Goal: Information Seeking & Learning: Learn about a topic

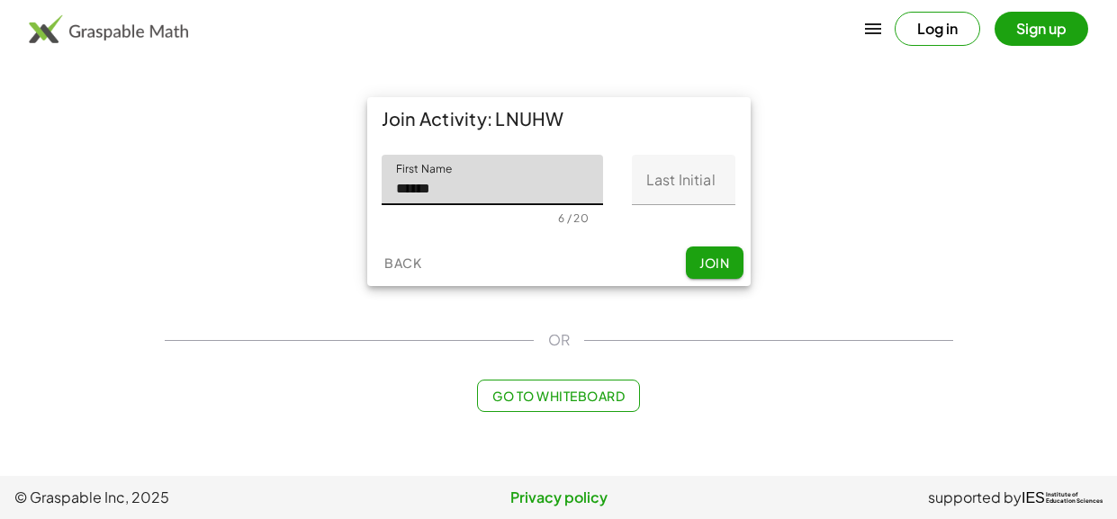
type input "******"
click at [706, 190] on input "Last Initial" at bounding box center [683, 180] width 103 height 50
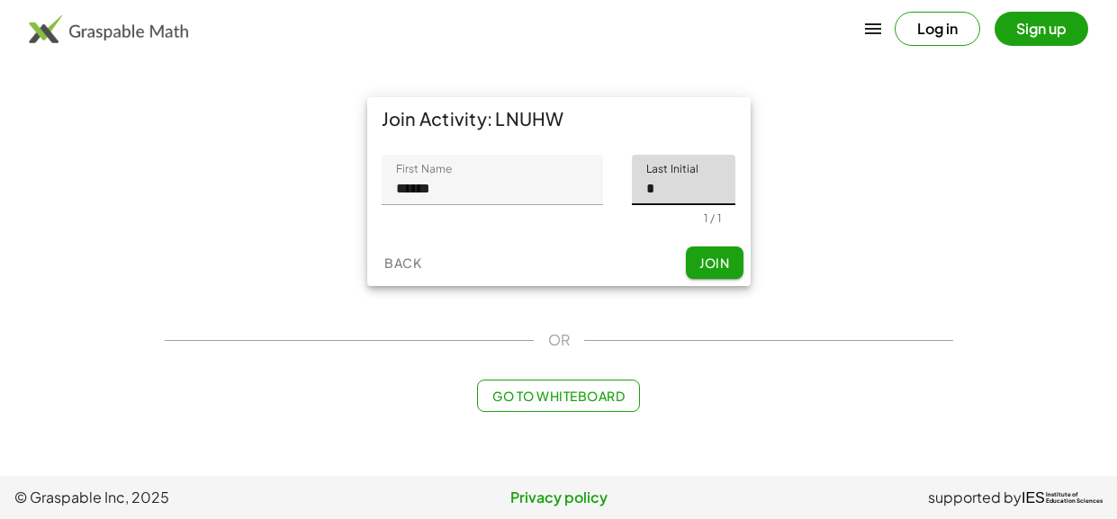
type input "*"
click at [706, 261] on span "Join" at bounding box center [714, 263] width 30 height 16
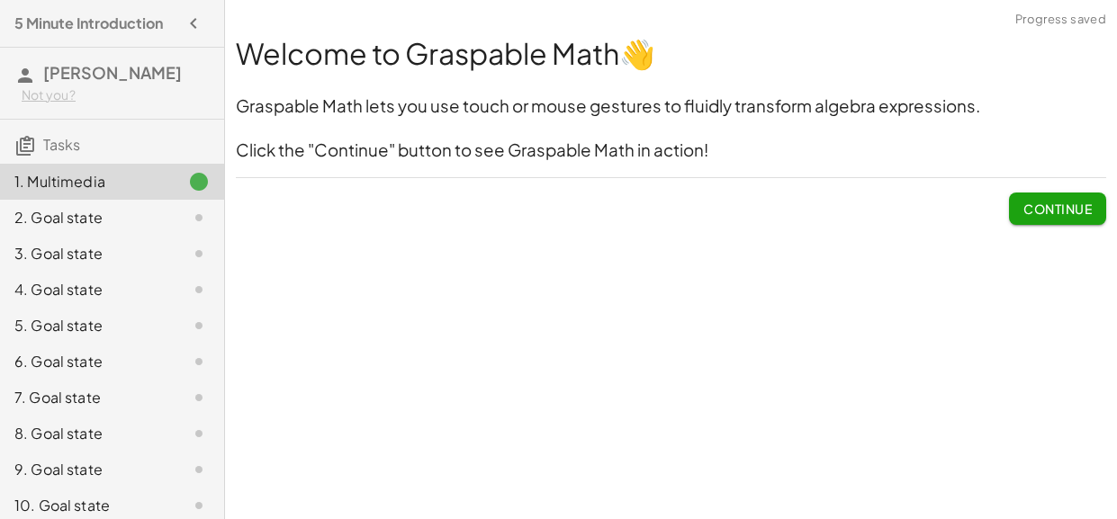
click at [1073, 217] on button "Continue" at bounding box center [1057, 209] width 97 height 32
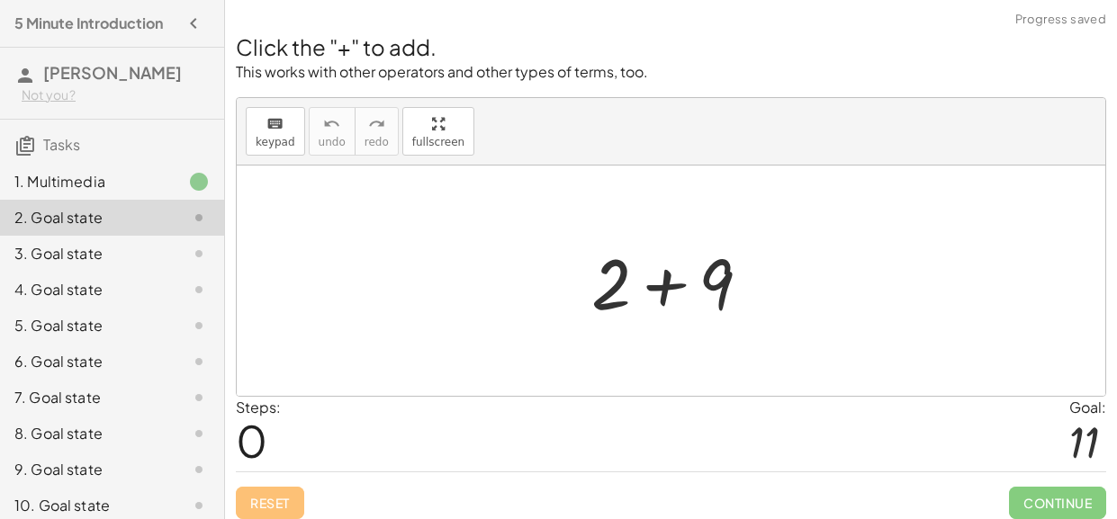
click at [780, 263] on div at bounding box center [671, 281] width 868 height 230
click at [795, 368] on div at bounding box center [671, 281] width 868 height 230
click at [673, 278] on div at bounding box center [678, 281] width 192 height 93
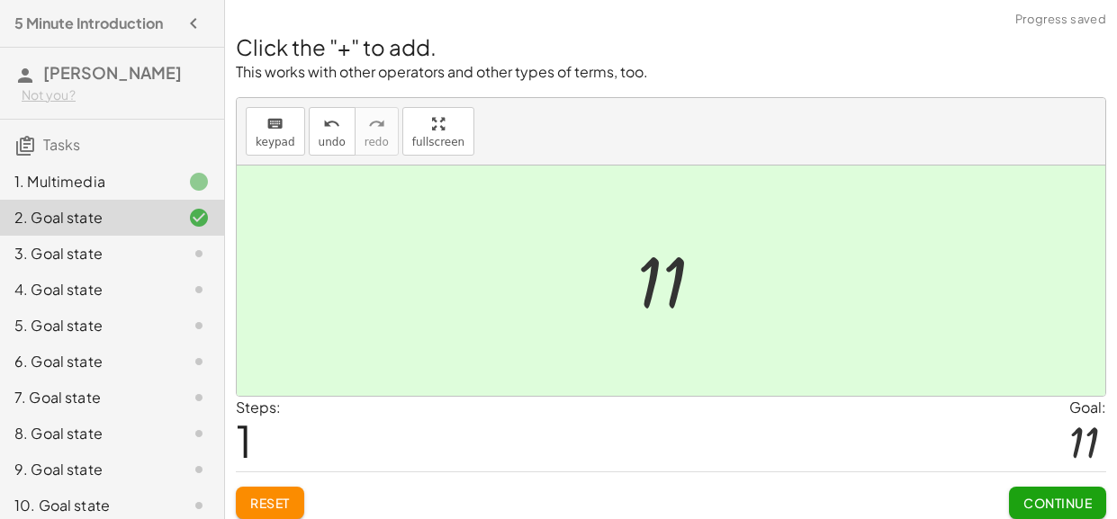
click at [983, 506] on div "Reset Continue" at bounding box center [671, 496] width 870 height 48
click at [1038, 496] on span "Continue" at bounding box center [1057, 503] width 68 height 16
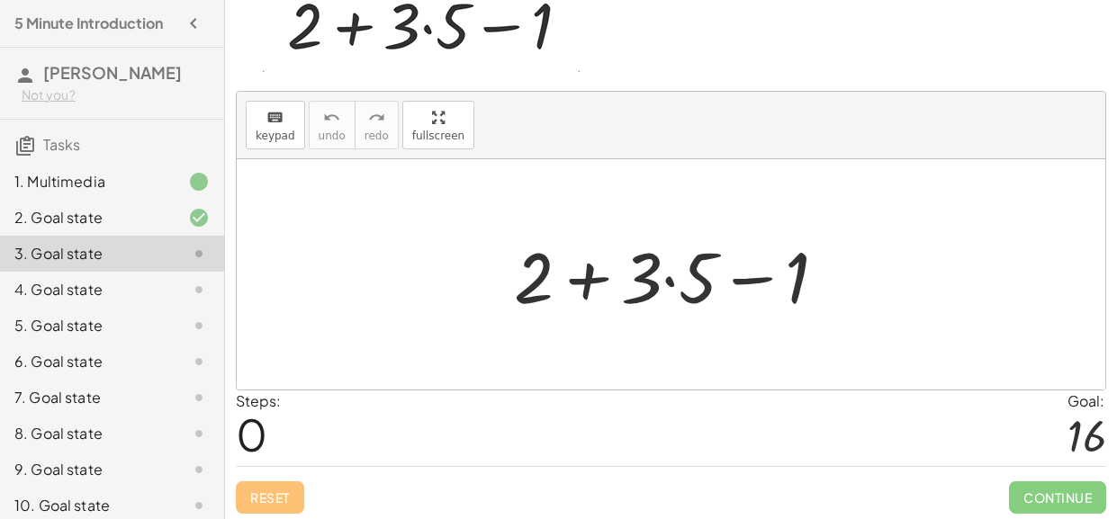
scroll to position [104, 0]
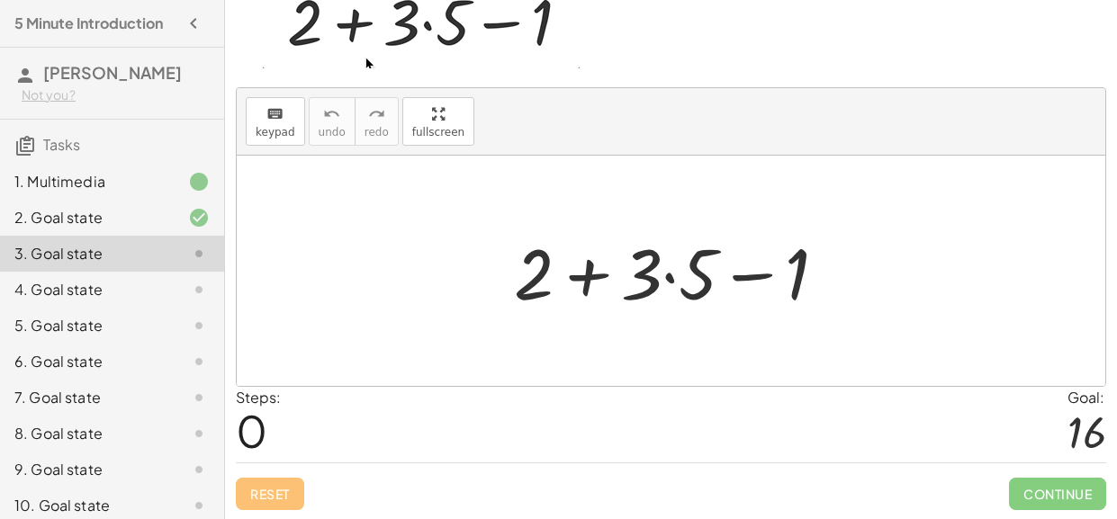
click at [671, 278] on div at bounding box center [678, 271] width 346 height 93
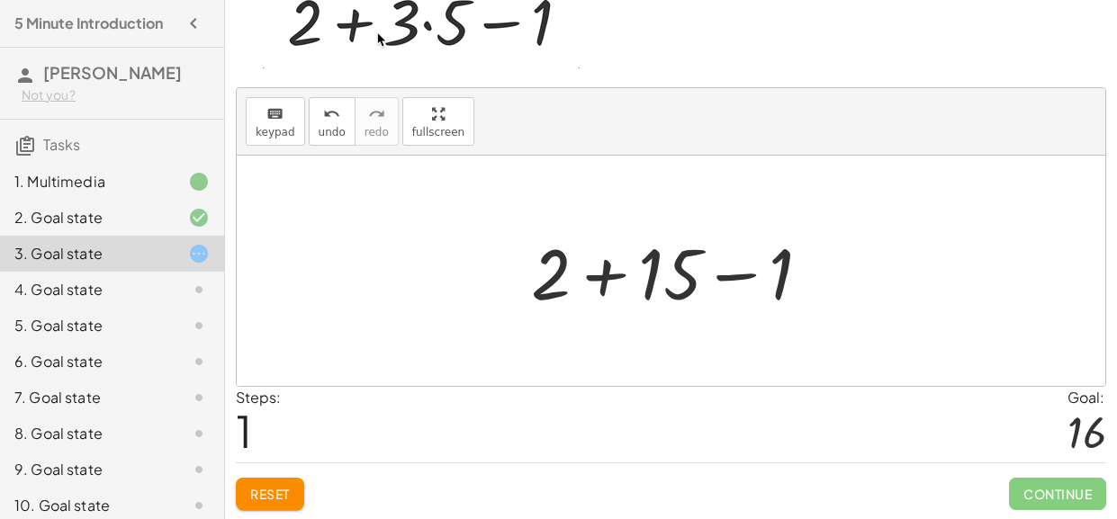
click at [590, 269] on div at bounding box center [678, 271] width 312 height 93
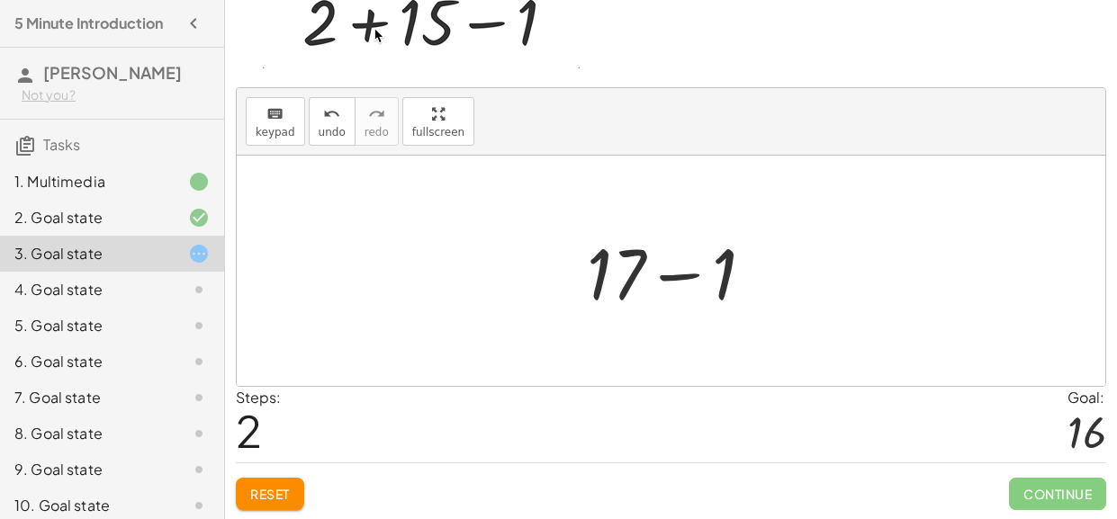
click at [687, 274] on div at bounding box center [678, 271] width 200 height 93
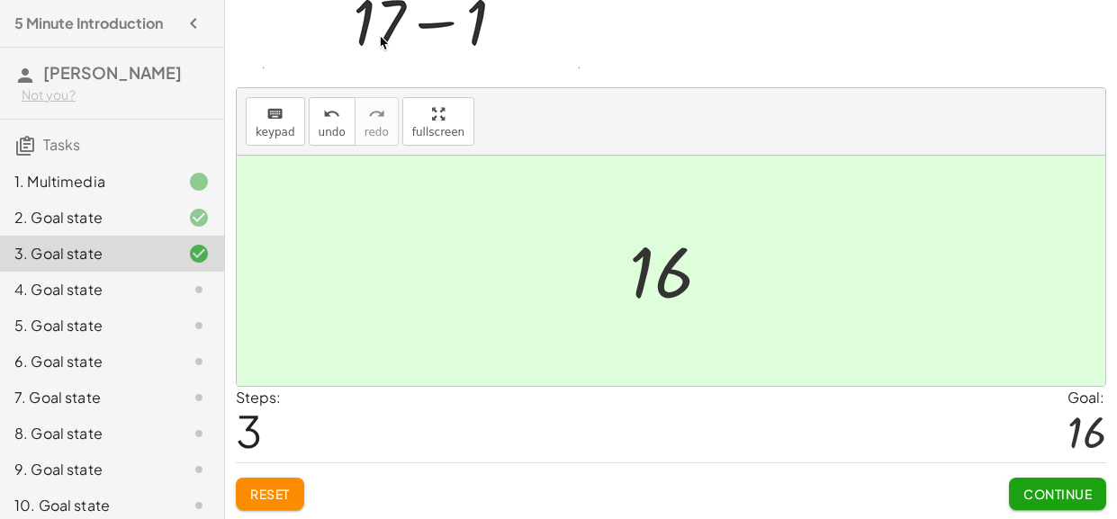
click at [1089, 492] on span "Continue" at bounding box center [1057, 494] width 68 height 16
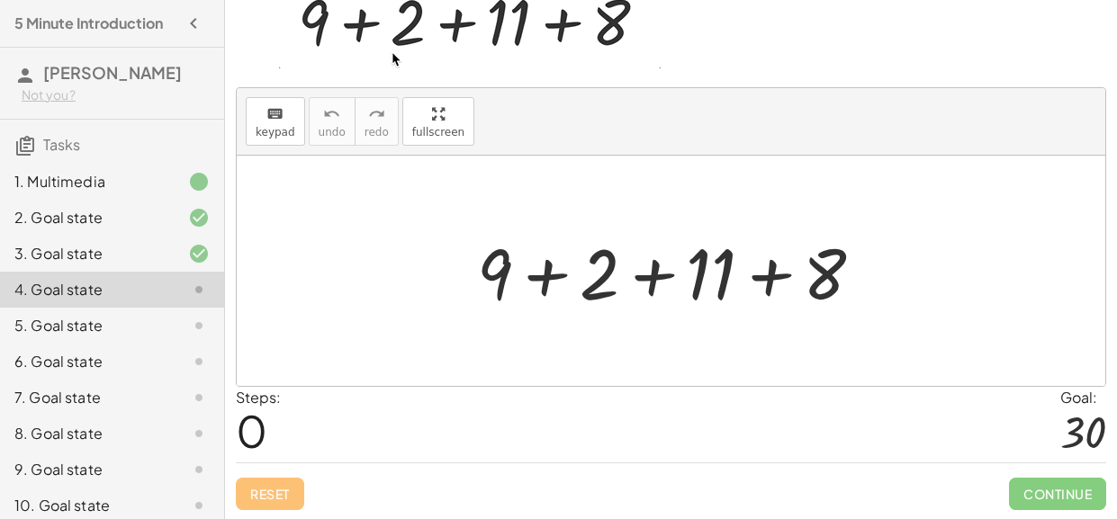
click at [542, 275] on div at bounding box center [677, 271] width 419 height 93
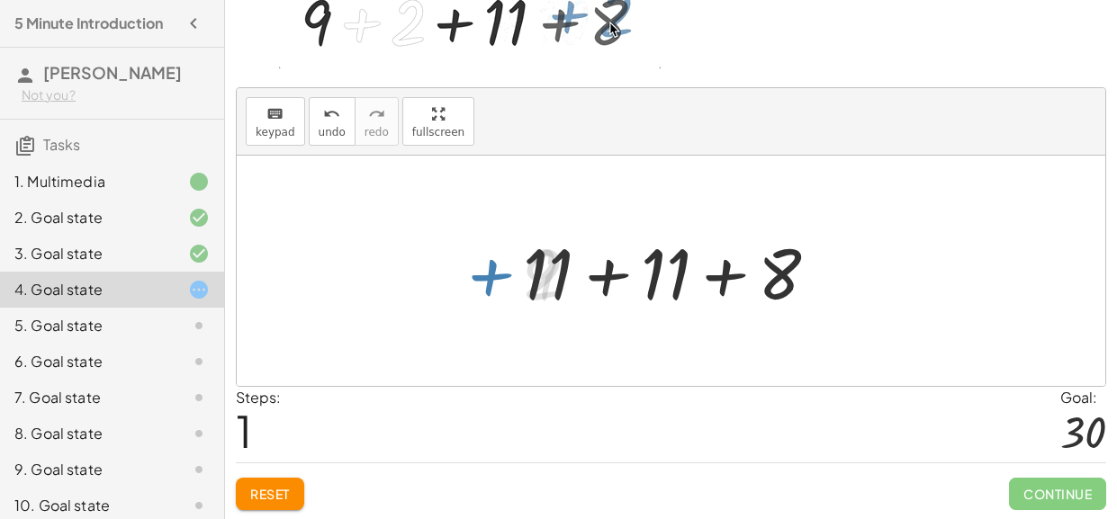
click at [622, 270] on div at bounding box center [677, 271] width 327 height 93
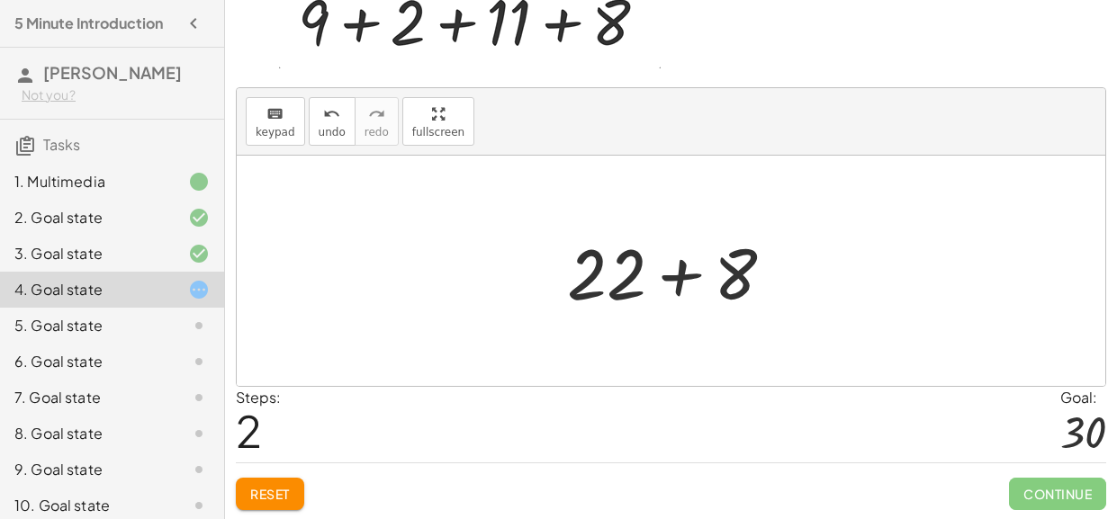
click at [696, 290] on div at bounding box center [677, 271] width 239 height 93
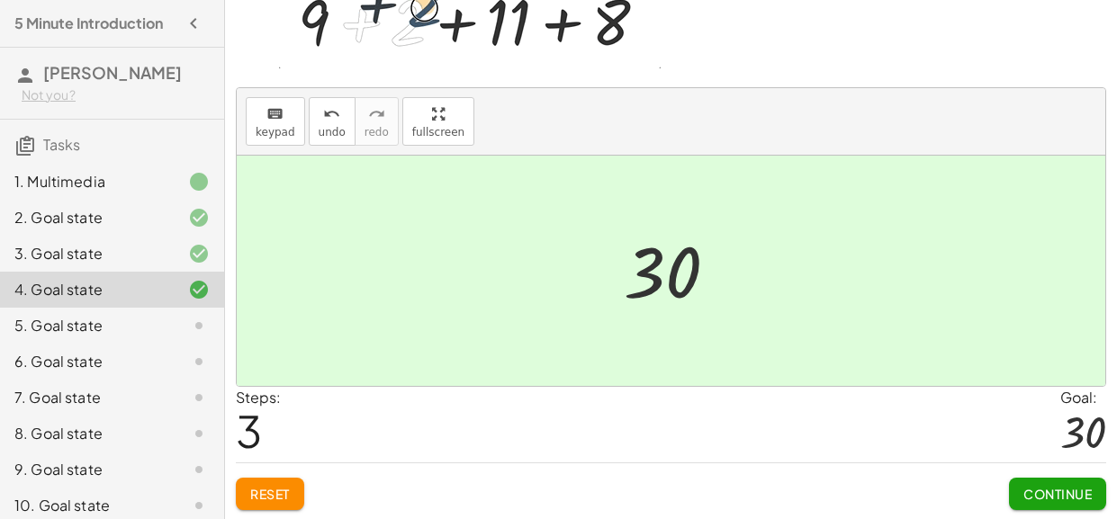
click at [1031, 500] on button "Continue" at bounding box center [1057, 494] width 97 height 32
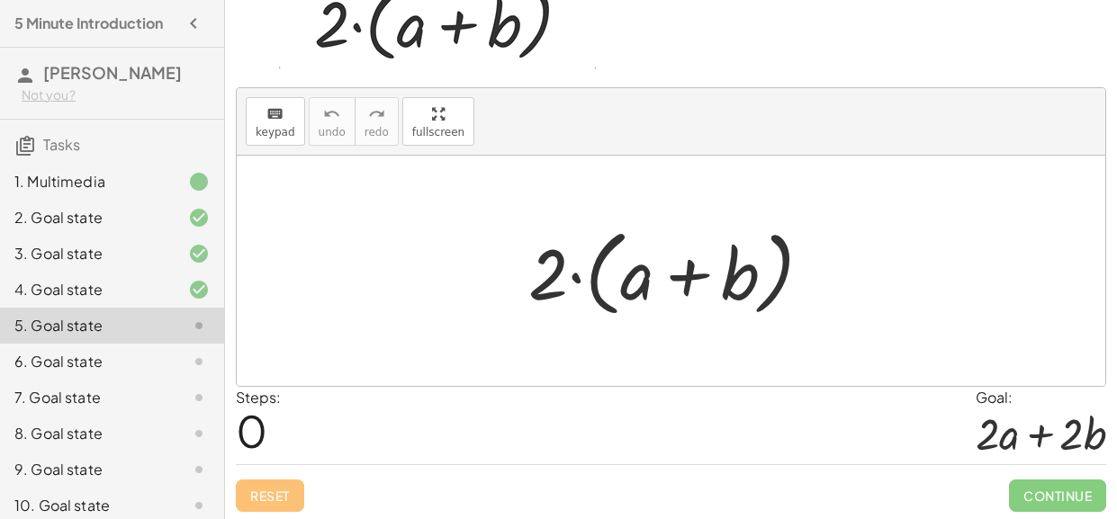
click at [571, 274] on div at bounding box center [677, 271] width 316 height 103
click at [559, 270] on div at bounding box center [677, 271] width 316 height 103
click at [639, 284] on div at bounding box center [677, 271] width 316 height 103
click at [549, 271] on div at bounding box center [677, 271] width 316 height 103
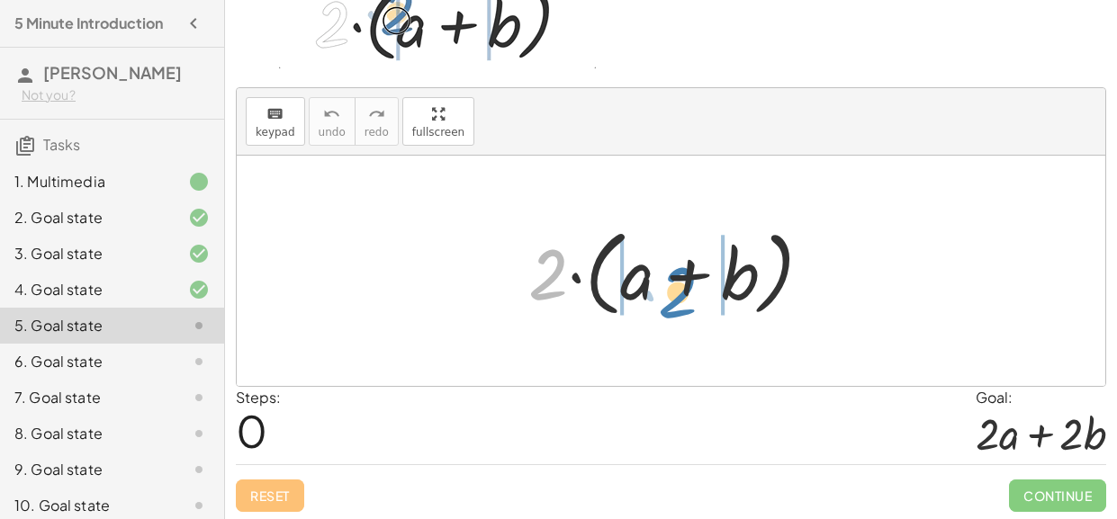
drag, startPoint x: 549, startPoint y: 271, endPoint x: 675, endPoint y: 287, distance: 127.0
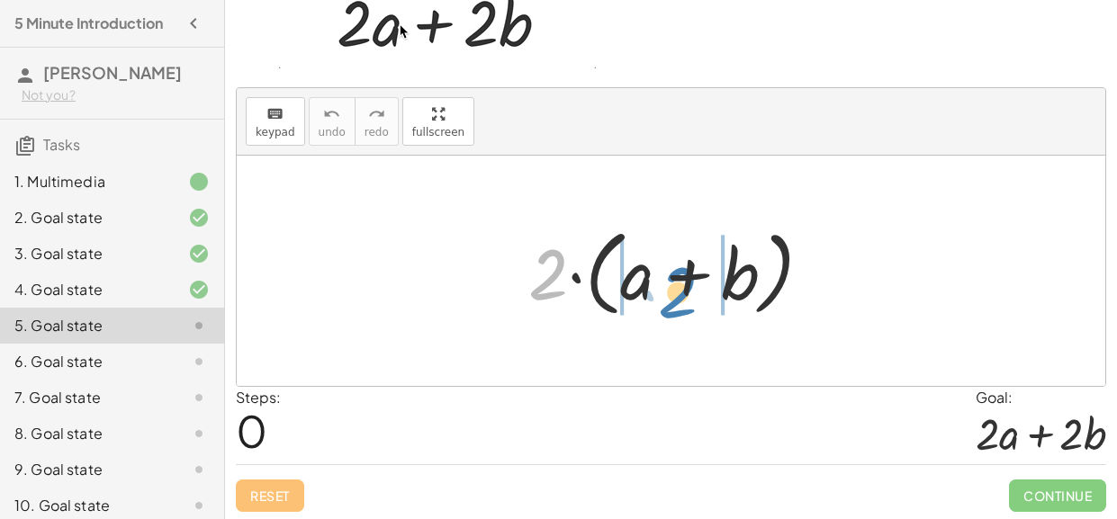
click at [675, 287] on div at bounding box center [677, 271] width 316 height 103
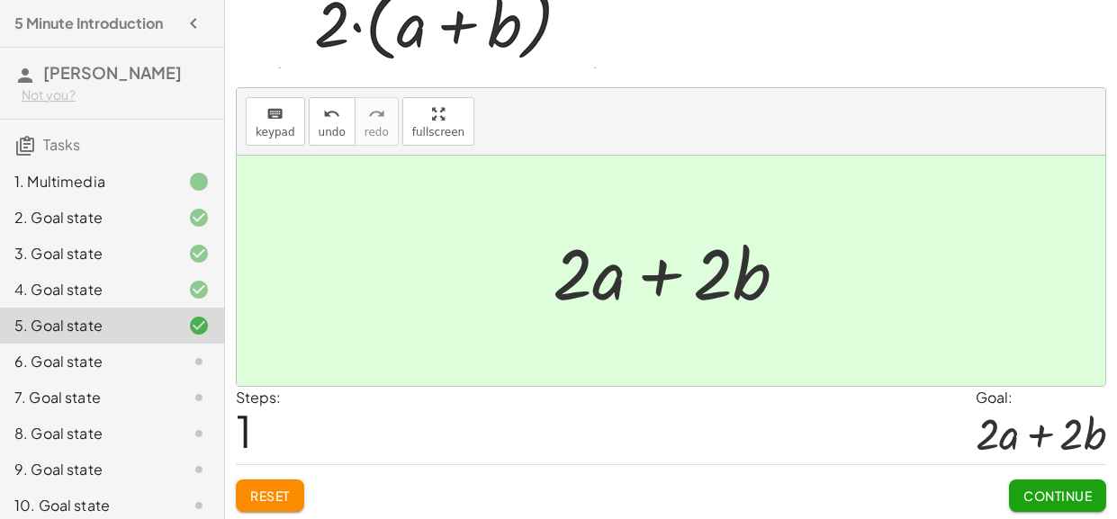
click at [1028, 501] on span "Continue" at bounding box center [1057, 496] width 68 height 16
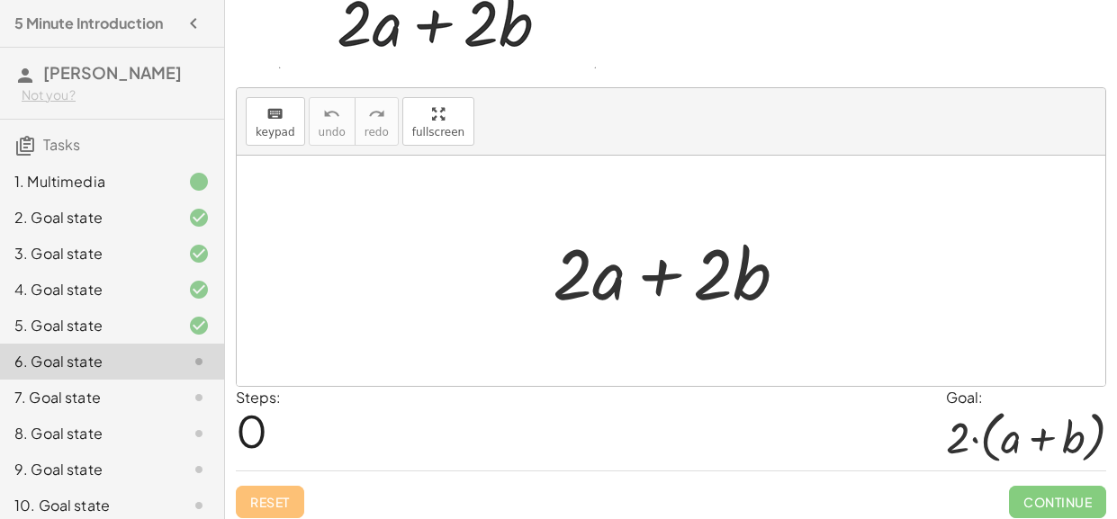
click at [659, 281] on div at bounding box center [677, 271] width 267 height 93
drag, startPoint x: 606, startPoint y: 281, endPoint x: 729, endPoint y: 275, distance: 123.4
click at [729, 275] on div at bounding box center [677, 271] width 267 height 93
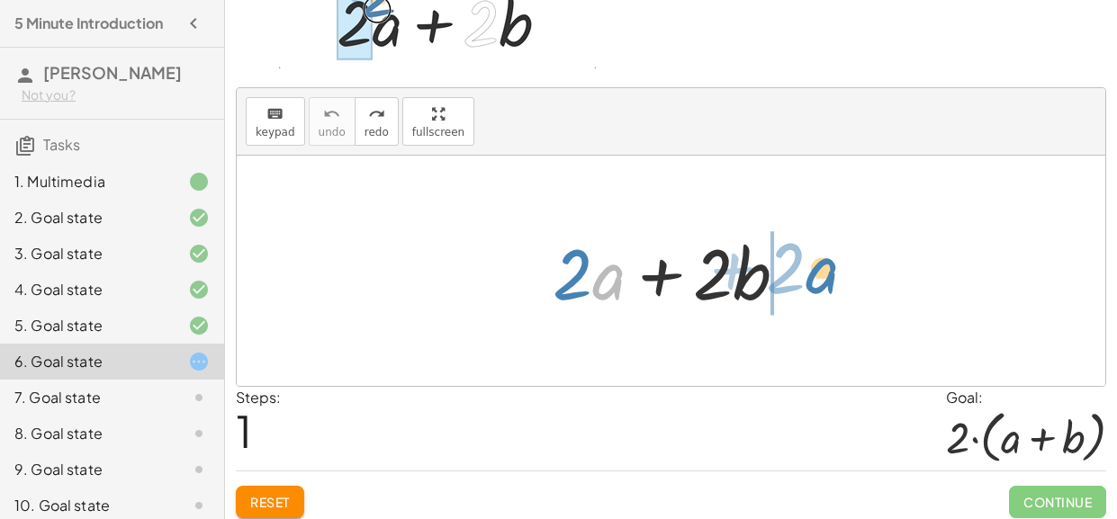
drag, startPoint x: 616, startPoint y: 285, endPoint x: 845, endPoint y: 280, distance: 228.6
click at [845, 280] on div "· a + · 2 + · 2 · a + · 2 · b" at bounding box center [671, 271] width 868 height 230
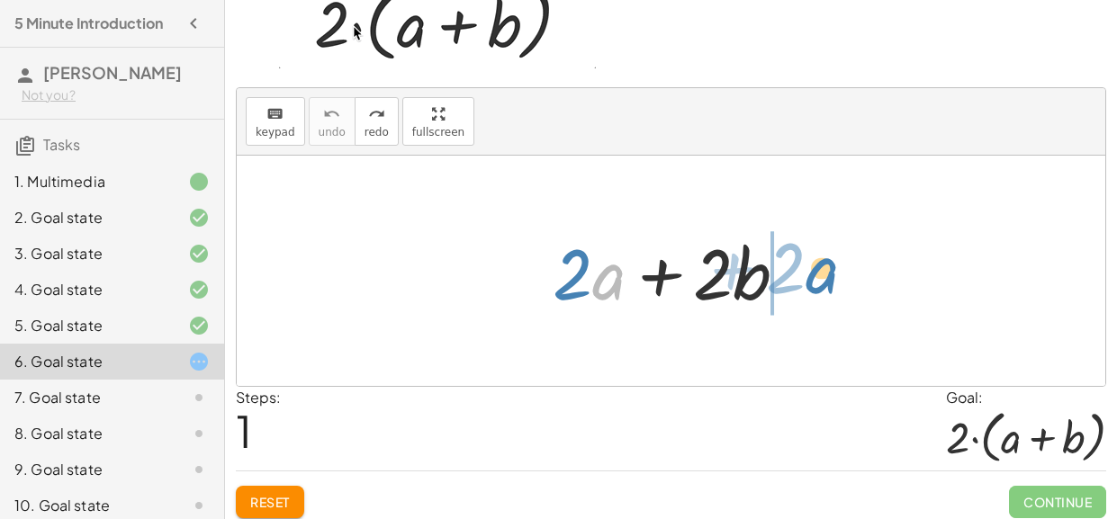
click at [845, 280] on div at bounding box center [671, 271] width 868 height 230
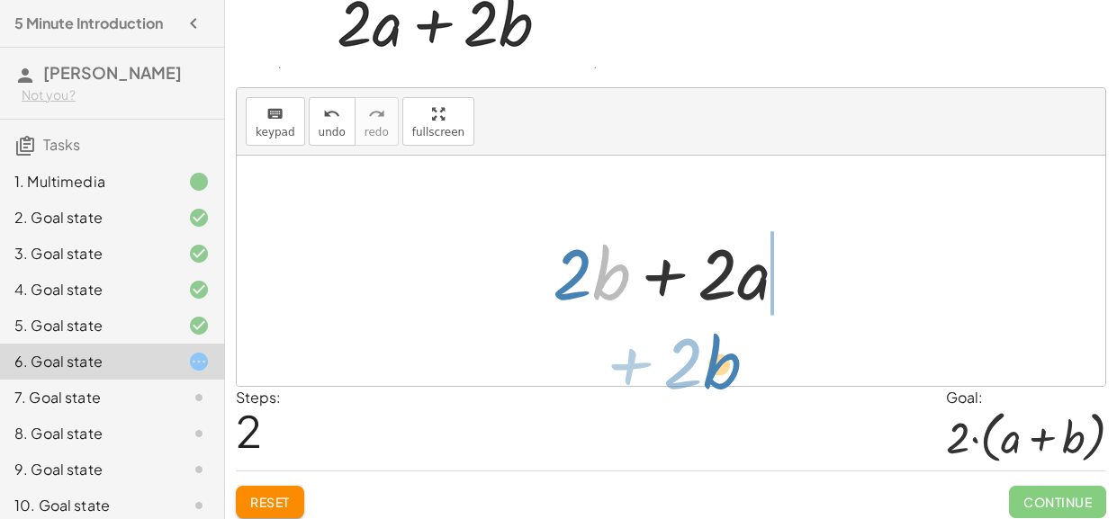
drag, startPoint x: 616, startPoint y: 291, endPoint x: 729, endPoint y: 380, distance: 143.5
click at [729, 380] on div "+ · 2 · a + · 2 · b · b + · 2 + · 2 · a + · 2 · b" at bounding box center [671, 271] width 868 height 230
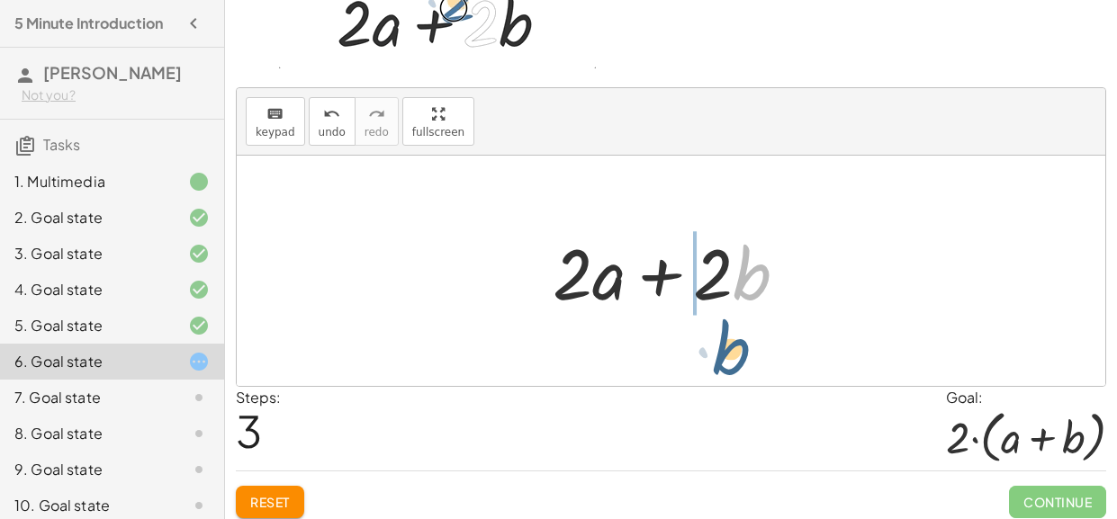
drag, startPoint x: 774, startPoint y: 274, endPoint x: 753, endPoint y: 348, distance: 77.5
click at [753, 348] on div "+ · 2 · a + · 2 · b + · 2 · b + · 2 · a · b + · 2 · a + · 2 · b" at bounding box center [671, 271] width 868 height 230
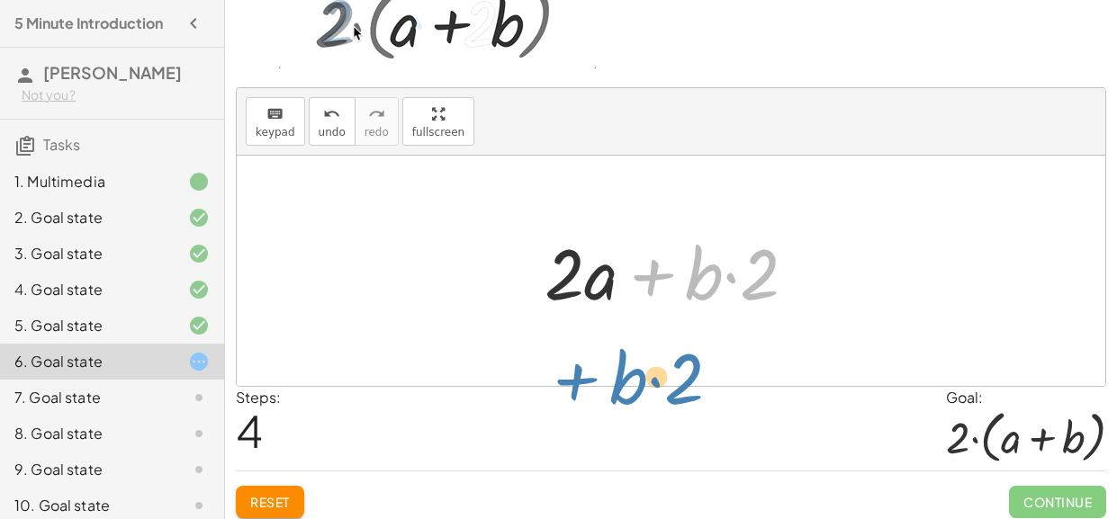
drag, startPoint x: 622, startPoint y: 296, endPoint x: 524, endPoint y: 416, distance: 154.7
click at [524, 416] on div "To factor out, drag and drop the matching numbers onto each other. This will au…" at bounding box center [671, 213] width 892 height 634
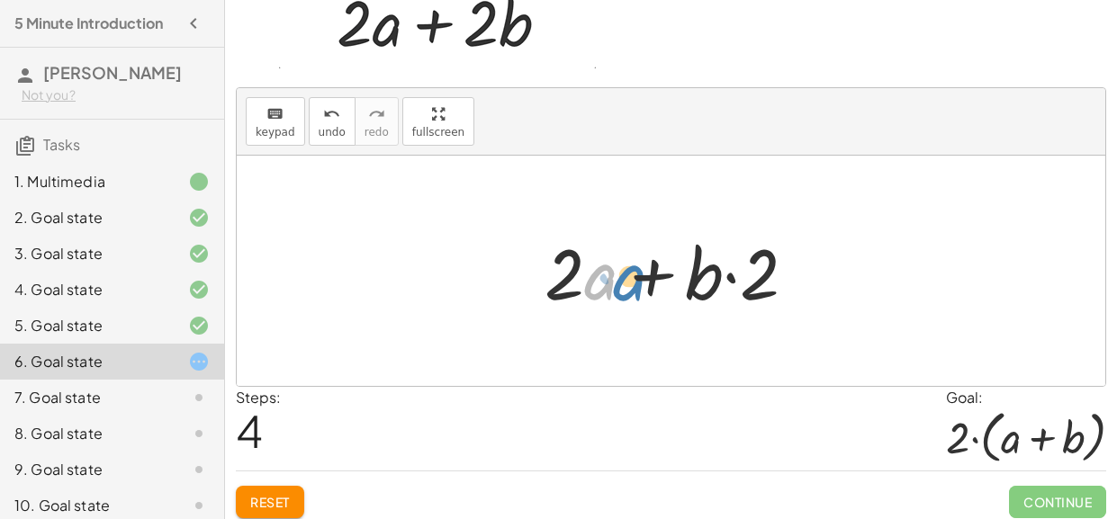
drag, startPoint x: 585, startPoint y: 286, endPoint x: 612, endPoint y: 287, distance: 27.0
click at [612, 287] on div at bounding box center [677, 271] width 284 height 93
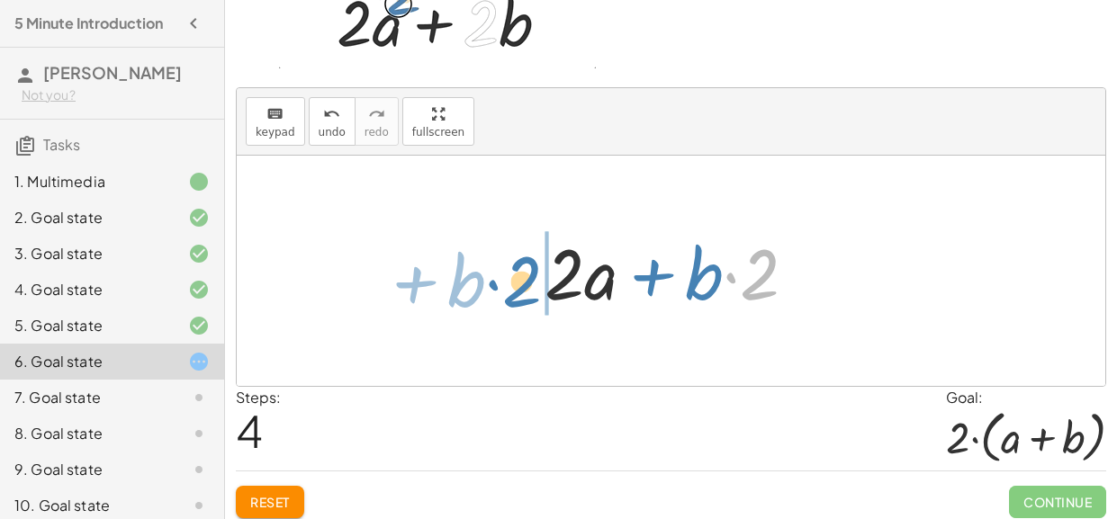
drag, startPoint x: 761, startPoint y: 285, endPoint x: 523, endPoint y: 292, distance: 238.6
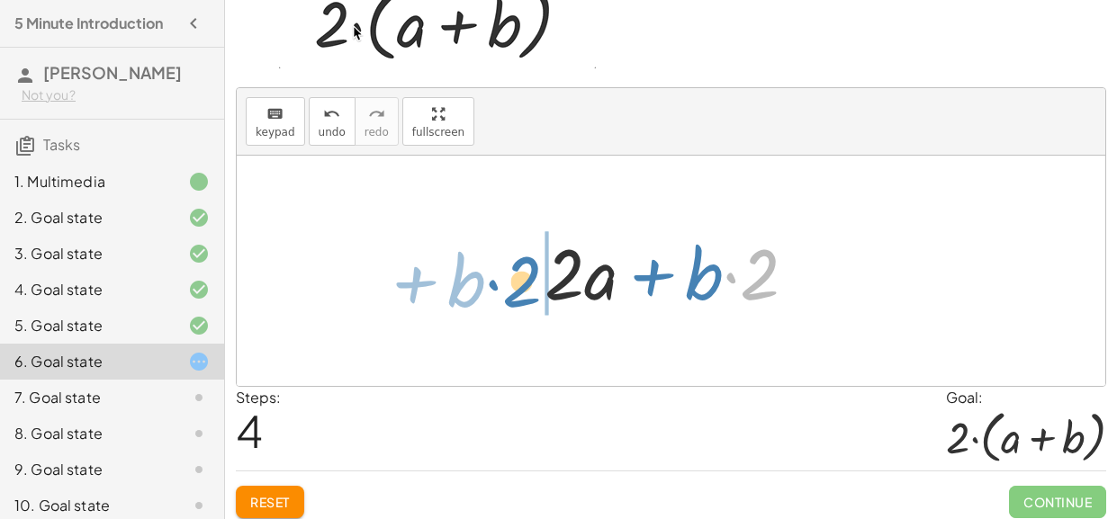
click at [523, 292] on div "+ · 2 · a + · 2 · b + · 2 · b + · 2 · a + · 2 · a + · 2 · b · 2 + · b + · 2 · a…" at bounding box center [670, 271] width 307 height 102
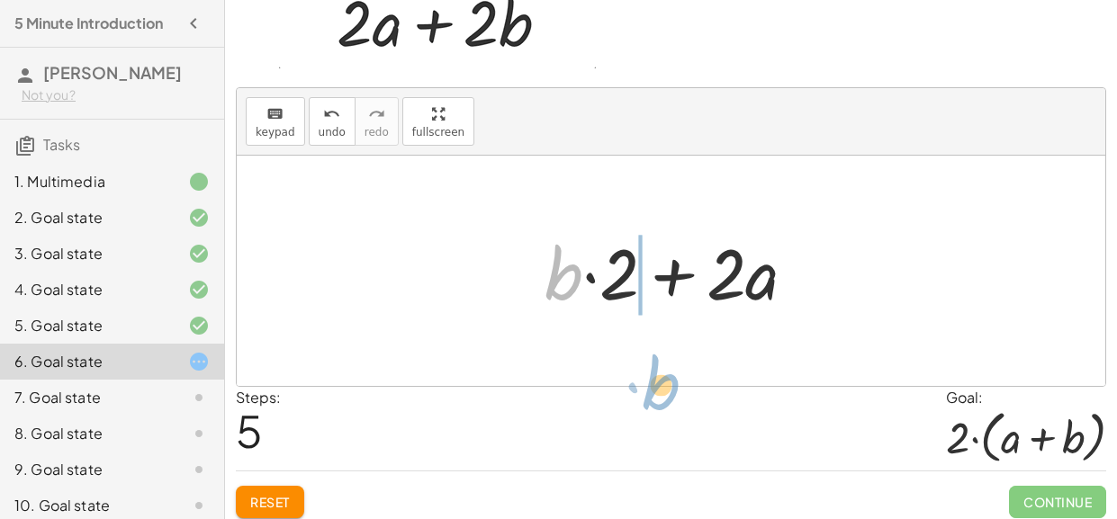
drag, startPoint x: 550, startPoint y: 291, endPoint x: 647, endPoint y: 400, distance: 146.6
click at [647, 400] on div "To factor out, drag and drop the matching numbers onto each other. This will au…" at bounding box center [671, 213] width 892 height 634
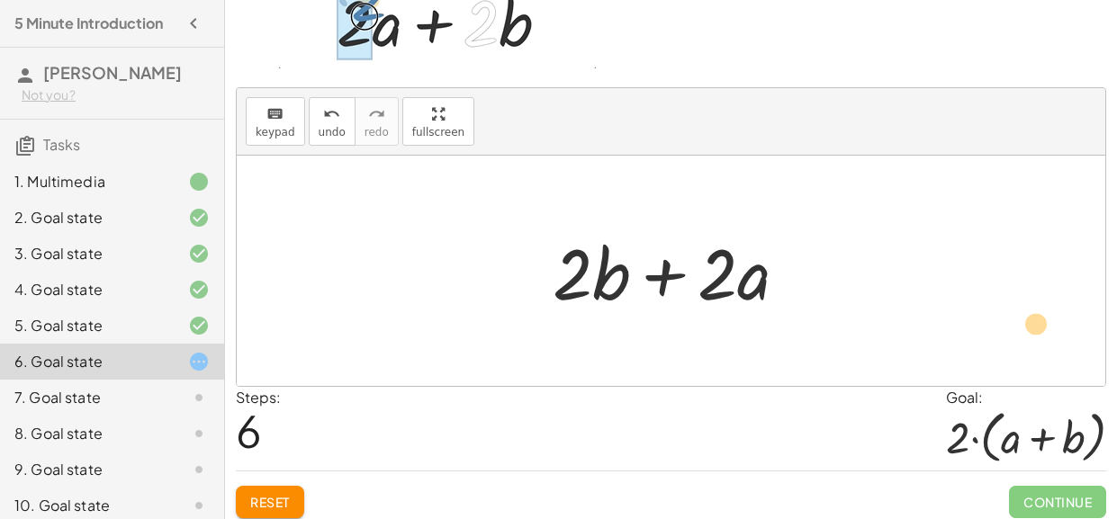
drag, startPoint x: 616, startPoint y: 287, endPoint x: 863, endPoint y: 360, distance: 257.1
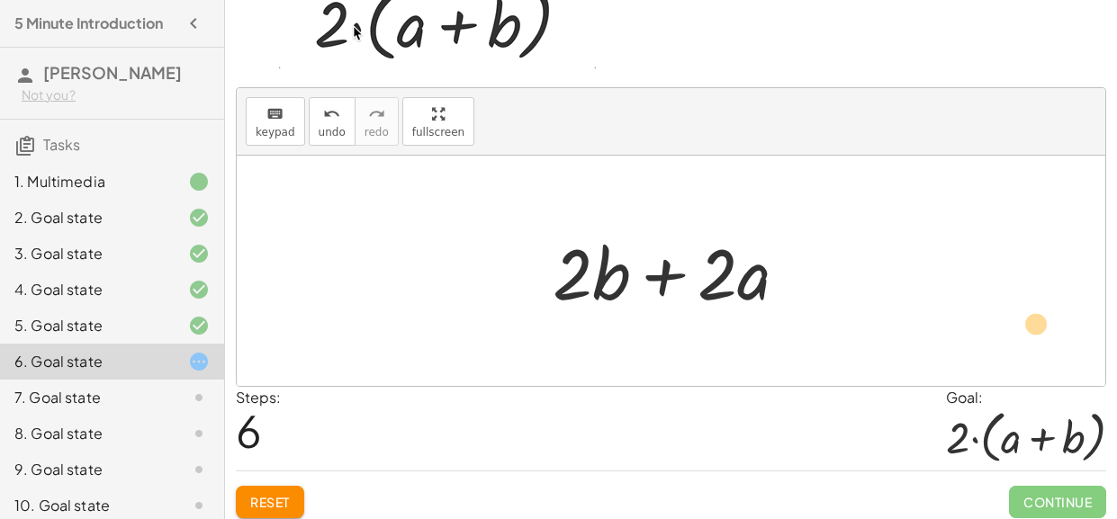
click at [863, 360] on div "+ · 2 · a + · 2 · b + · 2 · b + · 2 · a + · 2 · a + · 2 · b + · 2 · a + · b · 2…" at bounding box center [671, 271] width 868 height 230
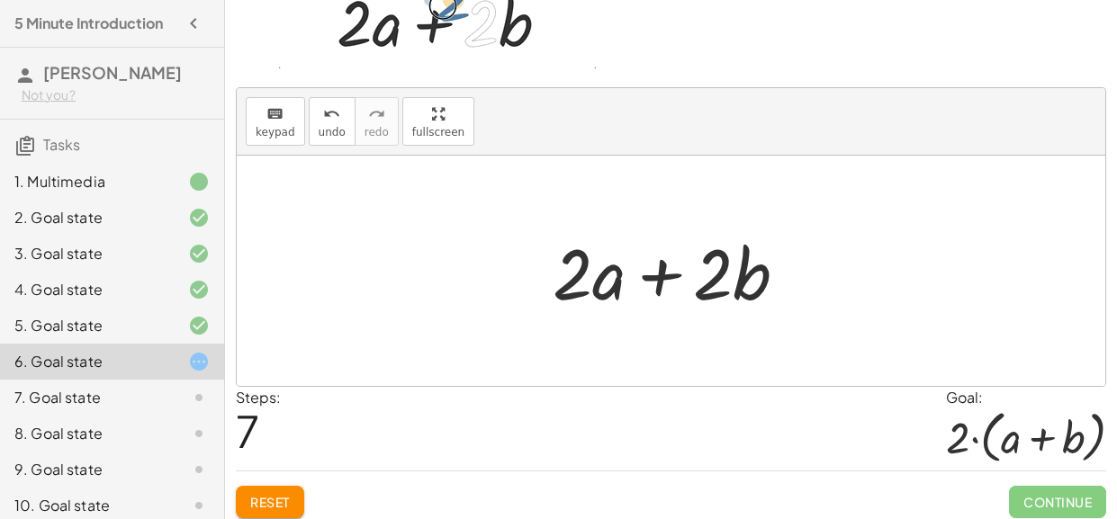
click at [240, 492] on button "Reset" at bounding box center [270, 502] width 68 height 32
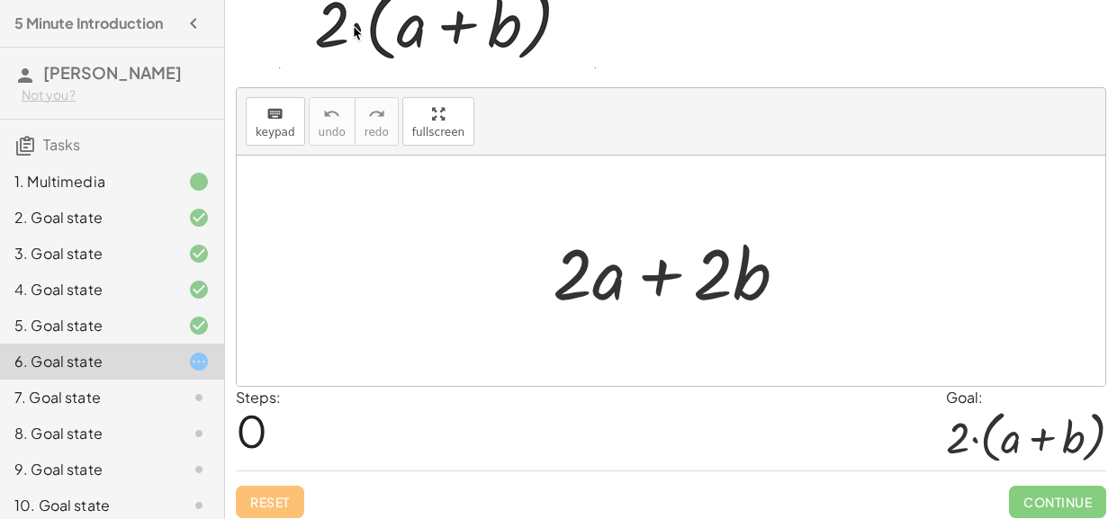
scroll to position [0, 0]
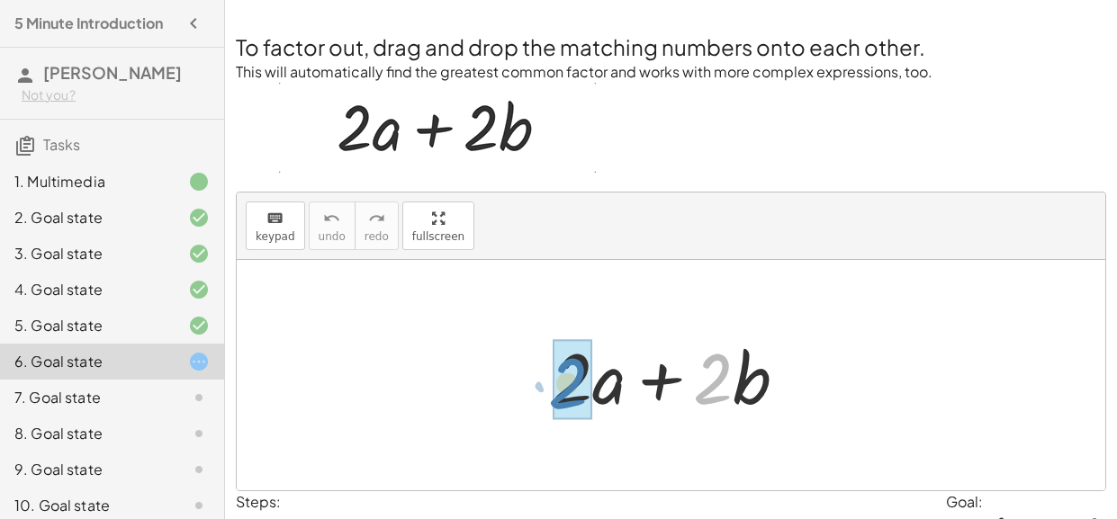
drag, startPoint x: 732, startPoint y: 384, endPoint x: 592, endPoint y: 388, distance: 139.5
click at [592, 388] on div at bounding box center [677, 375] width 267 height 93
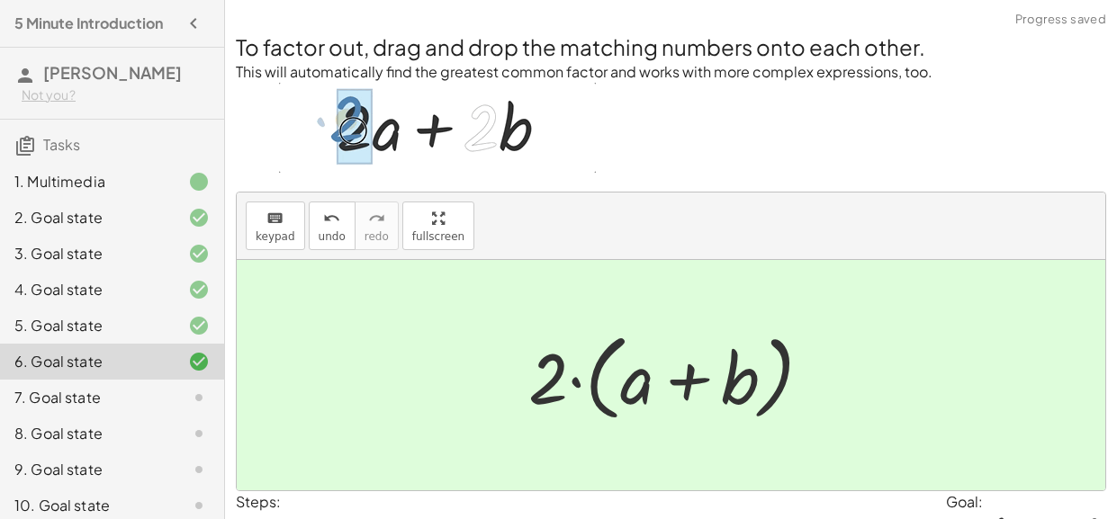
scroll to position [44, 0]
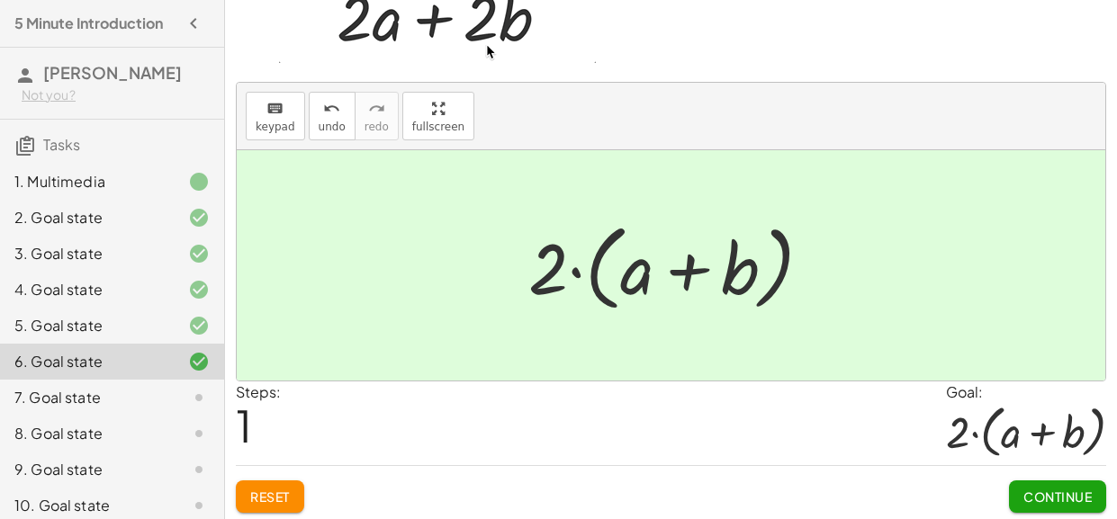
click at [1049, 486] on button "Continue" at bounding box center [1057, 497] width 97 height 32
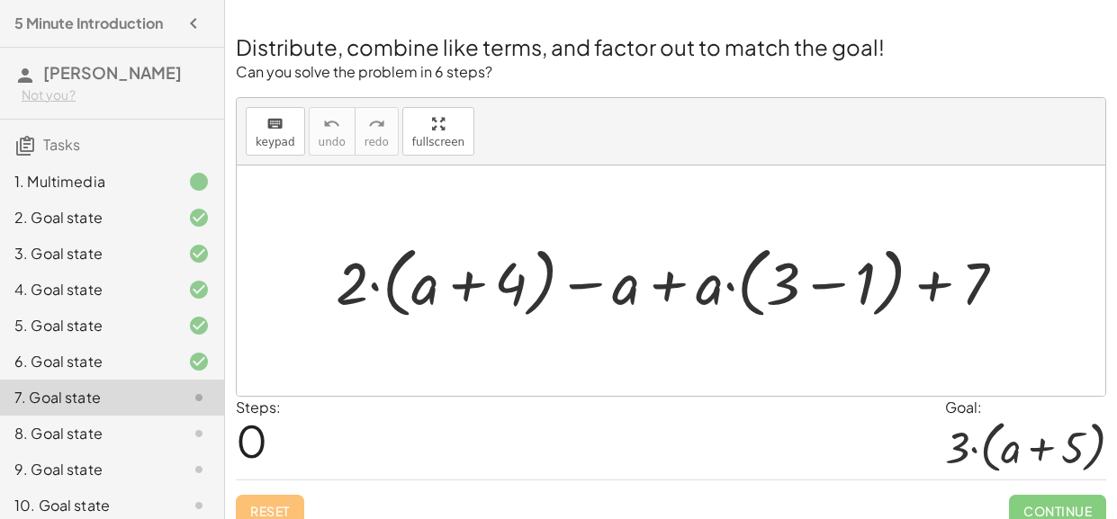
scroll to position [18, 0]
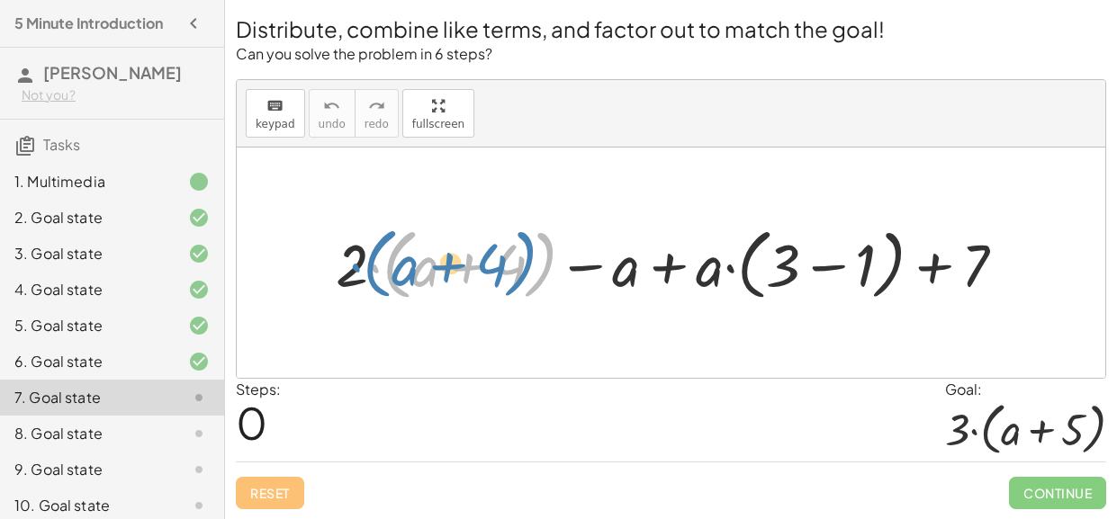
drag, startPoint x: 382, startPoint y: 266, endPoint x: 356, endPoint y: 265, distance: 25.2
click at [356, 265] on div at bounding box center [678, 263] width 702 height 86
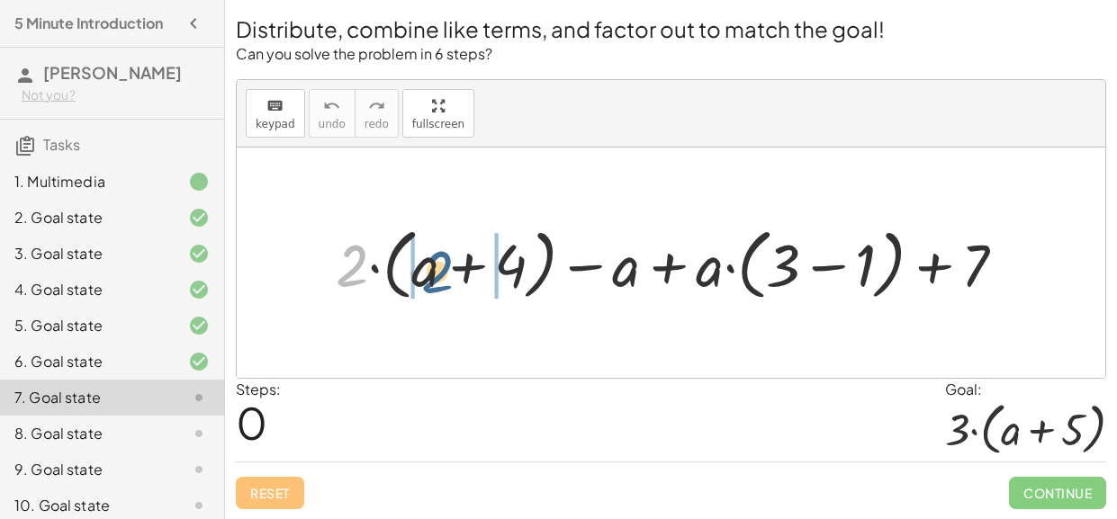
drag, startPoint x: 349, startPoint y: 274, endPoint x: 445, endPoint y: 279, distance: 96.4
click at [445, 279] on div at bounding box center [678, 263] width 702 height 86
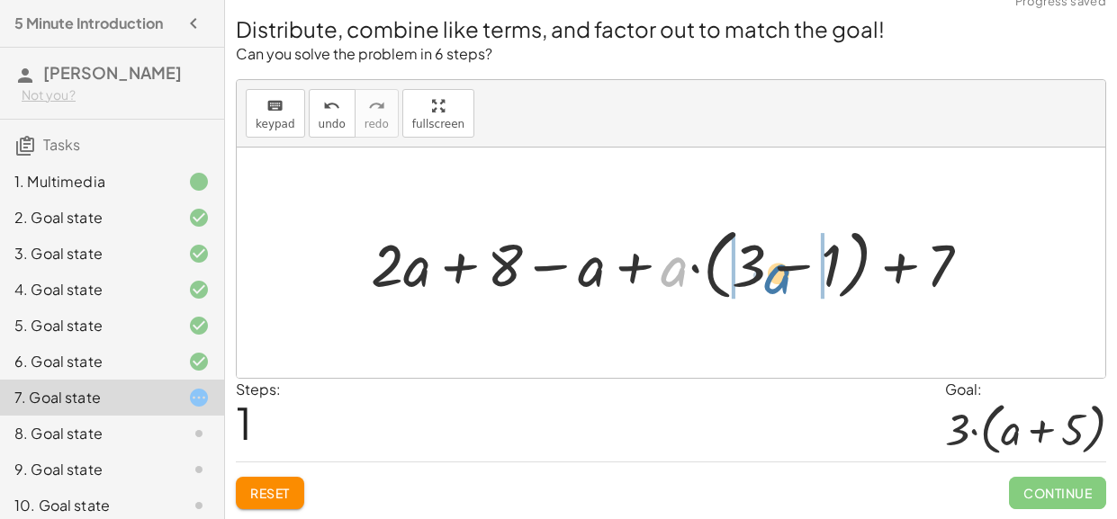
drag, startPoint x: 670, startPoint y: 272, endPoint x: 774, endPoint y: 280, distance: 104.7
click at [774, 280] on div at bounding box center [678, 263] width 633 height 86
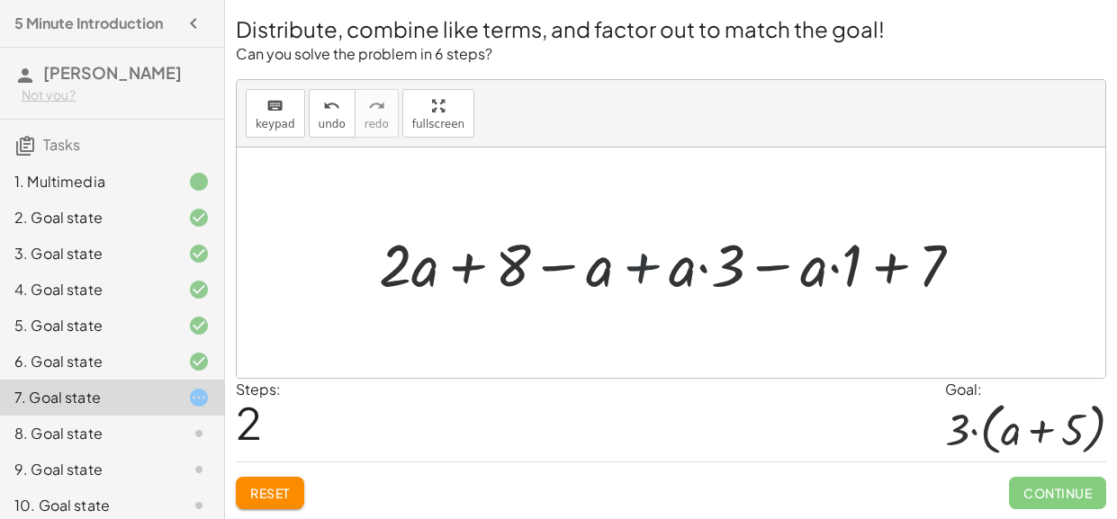
click at [634, 274] on div at bounding box center [678, 262] width 616 height 77
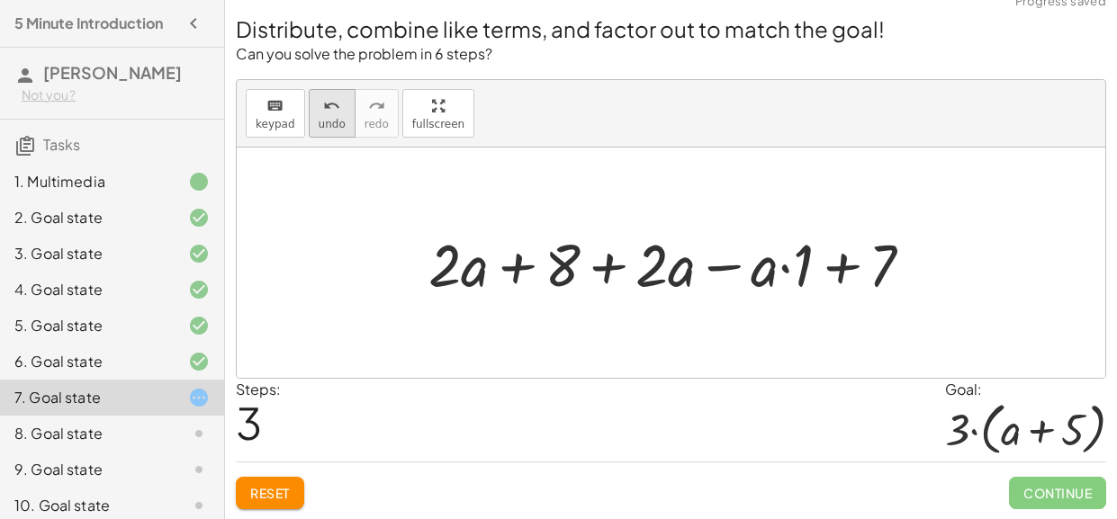
click at [328, 110] on icon "undo" at bounding box center [331, 106] width 17 height 22
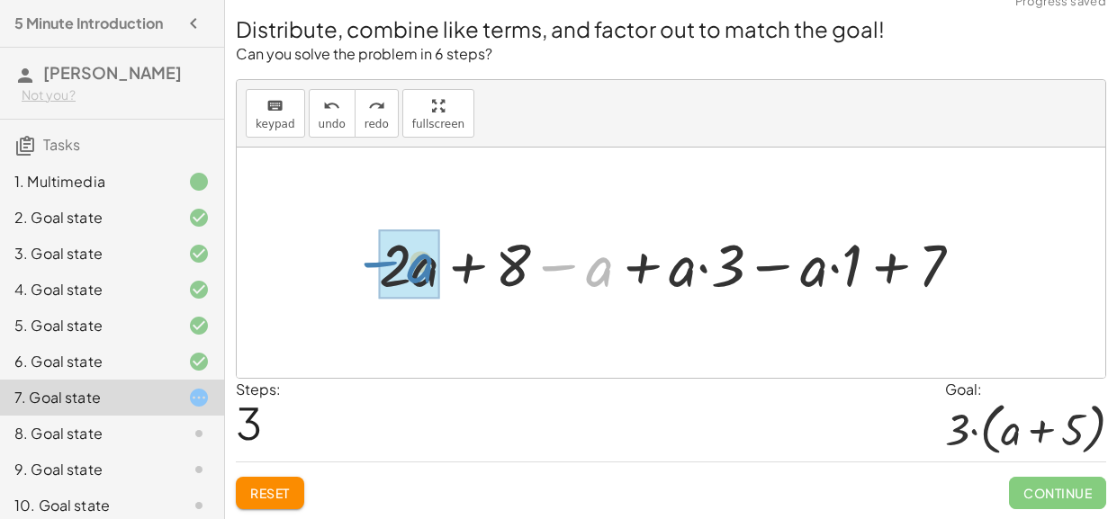
drag, startPoint x: 607, startPoint y: 276, endPoint x: 426, endPoint y: 273, distance: 180.9
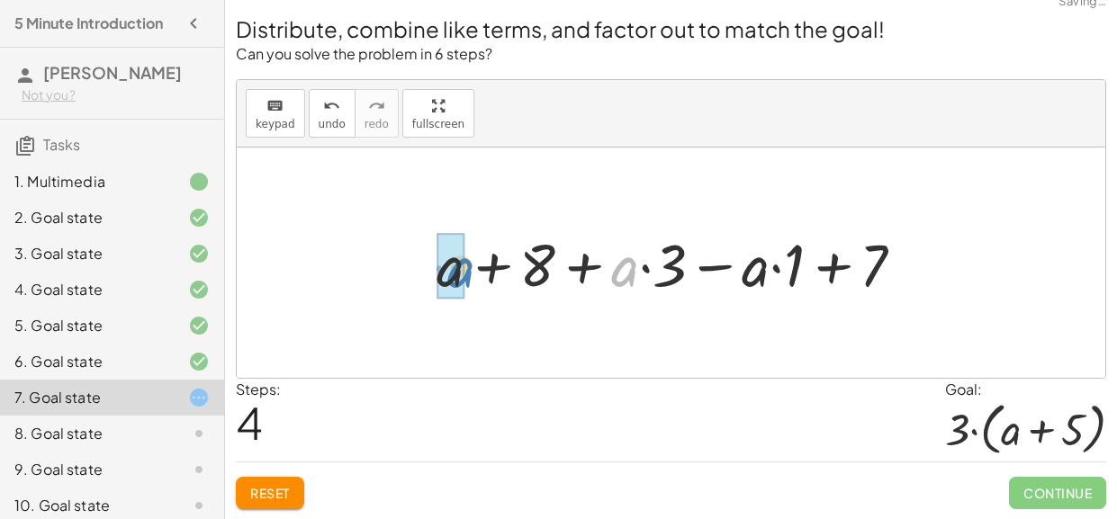
drag, startPoint x: 629, startPoint y: 274, endPoint x: 465, endPoint y: 274, distance: 163.8
click at [465, 274] on div at bounding box center [677, 262] width 500 height 77
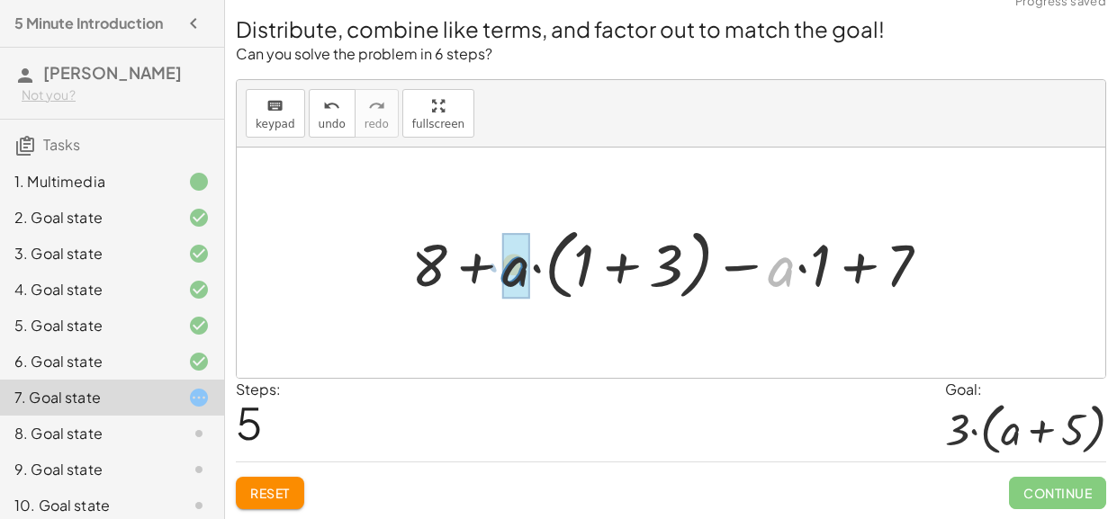
drag, startPoint x: 770, startPoint y: 271, endPoint x: 502, endPoint y: 271, distance: 268.2
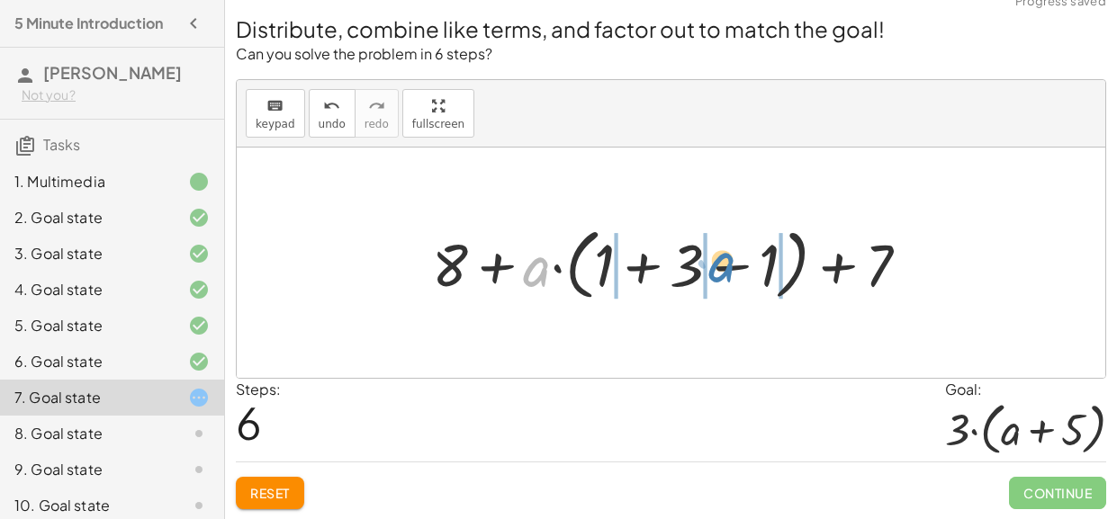
drag, startPoint x: 541, startPoint y: 274, endPoint x: 721, endPoint y: 272, distance: 180.0
click at [721, 272] on div at bounding box center [677, 263] width 509 height 86
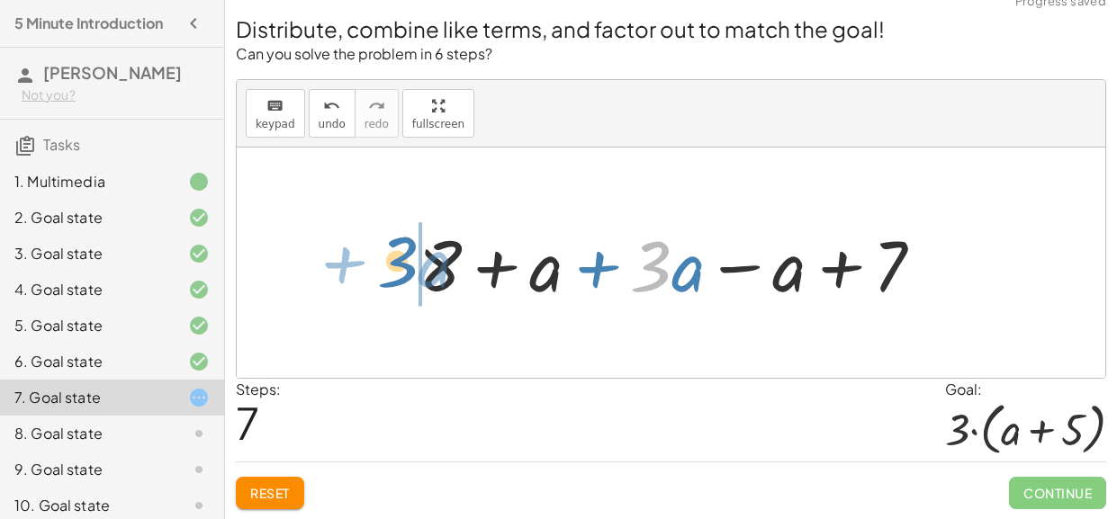
drag, startPoint x: 660, startPoint y: 271, endPoint x: 404, endPoint y: 266, distance: 255.6
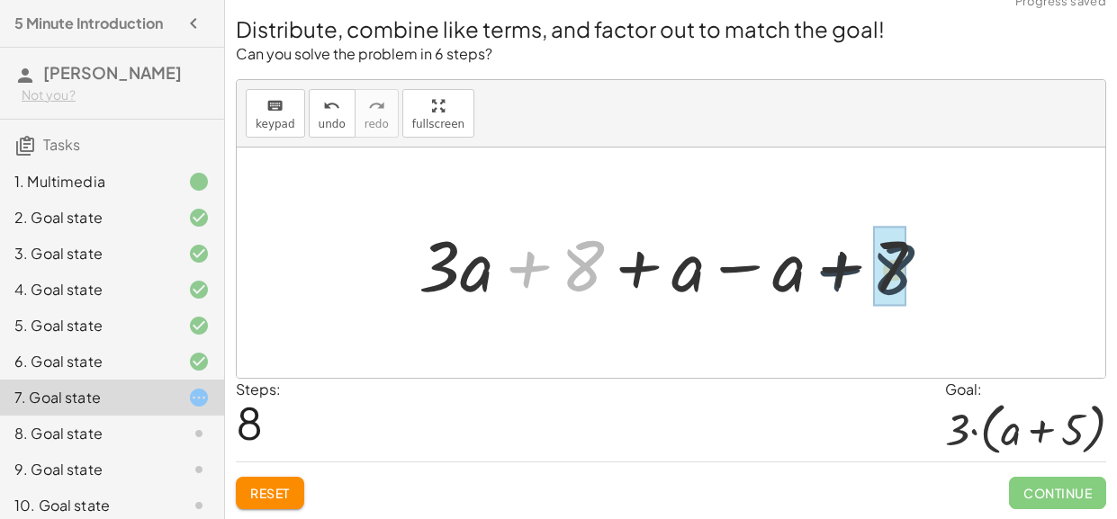
drag, startPoint x: 562, startPoint y: 270, endPoint x: 917, endPoint y: 274, distance: 354.6
click at [917, 274] on div at bounding box center [677, 263] width 537 height 93
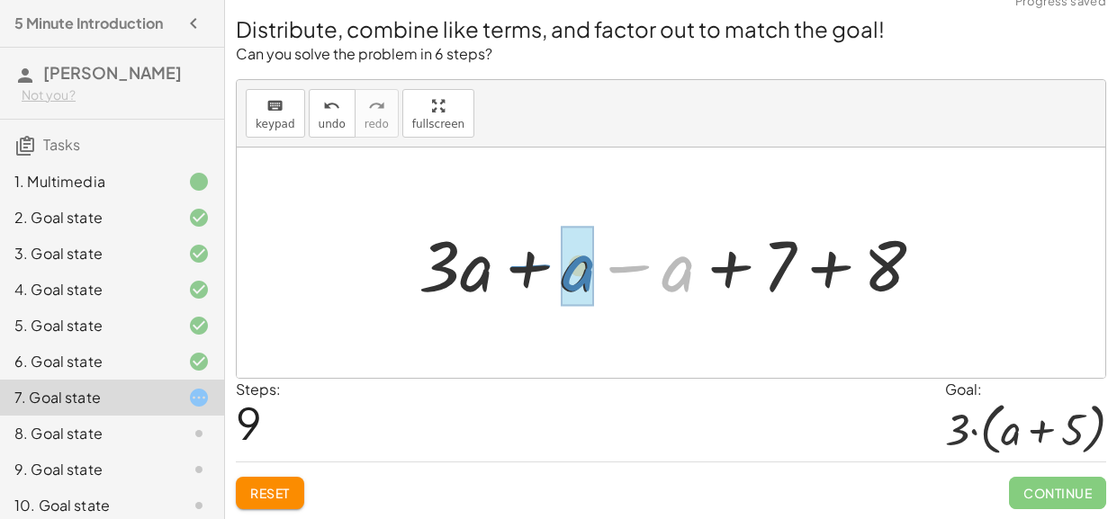
drag, startPoint x: 681, startPoint y: 274, endPoint x: 580, endPoint y: 273, distance: 101.7
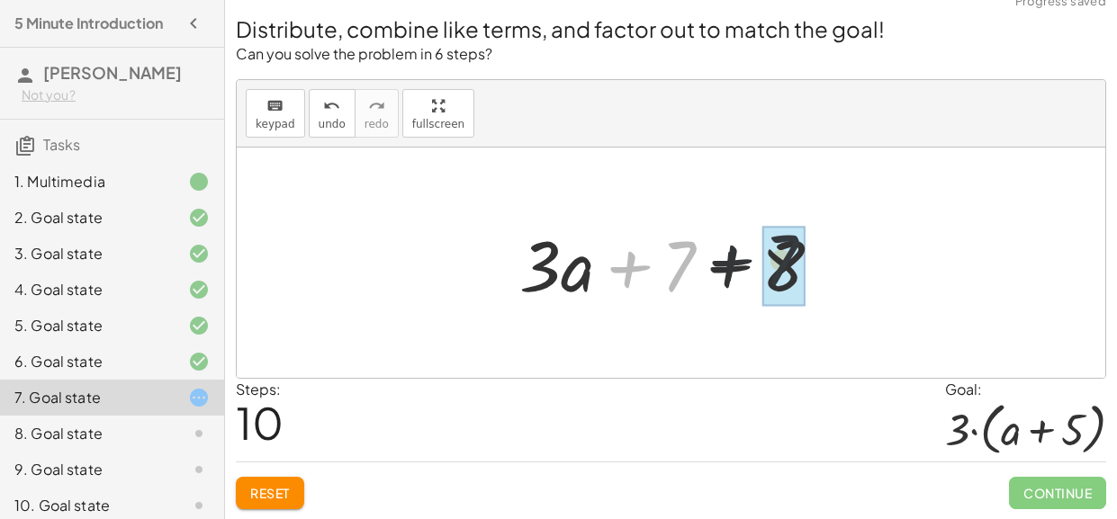
drag, startPoint x: 667, startPoint y: 262, endPoint x: 793, endPoint y: 256, distance: 126.1
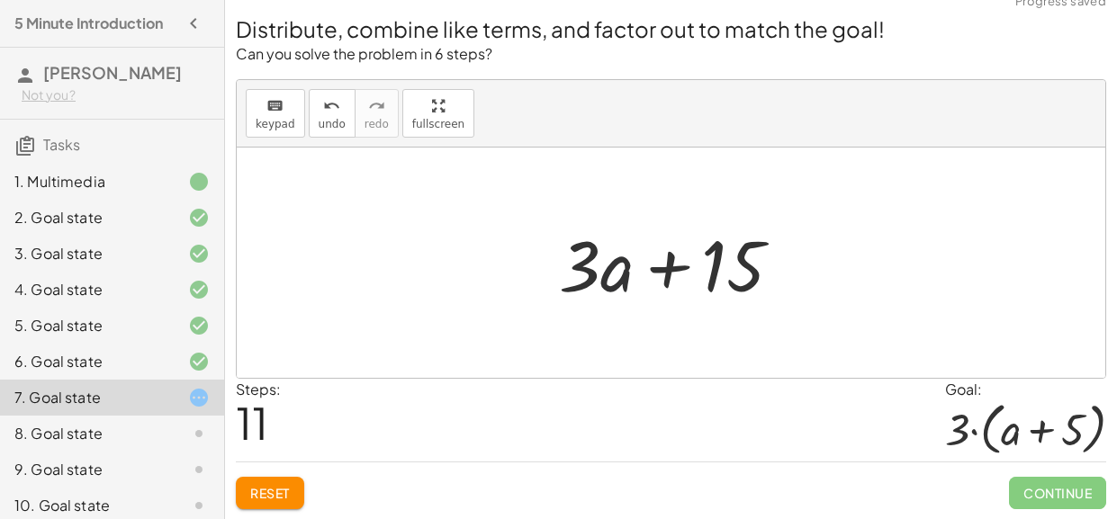
drag, startPoint x: 602, startPoint y: 266, endPoint x: 685, endPoint y: 268, distance: 82.8
click at [685, 268] on div at bounding box center [678, 263] width 256 height 93
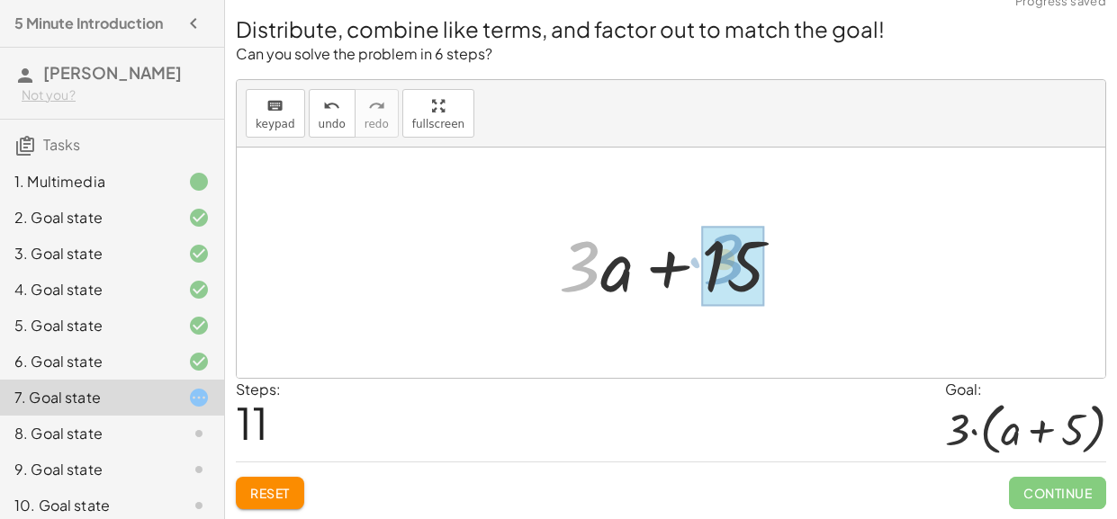
drag, startPoint x: 661, startPoint y: 267, endPoint x: 705, endPoint y: 266, distance: 43.2
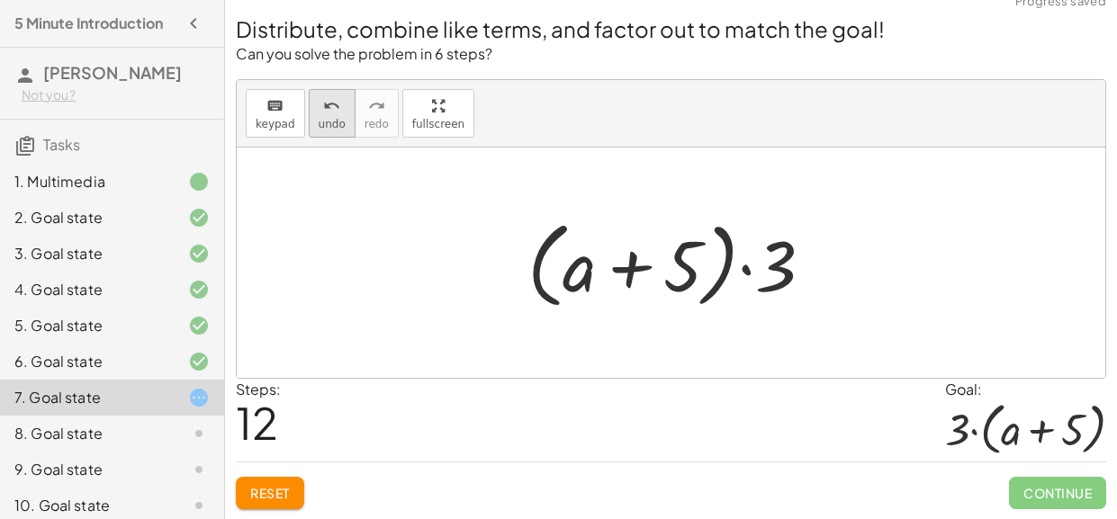
click at [326, 125] on span "undo" at bounding box center [332, 124] width 27 height 13
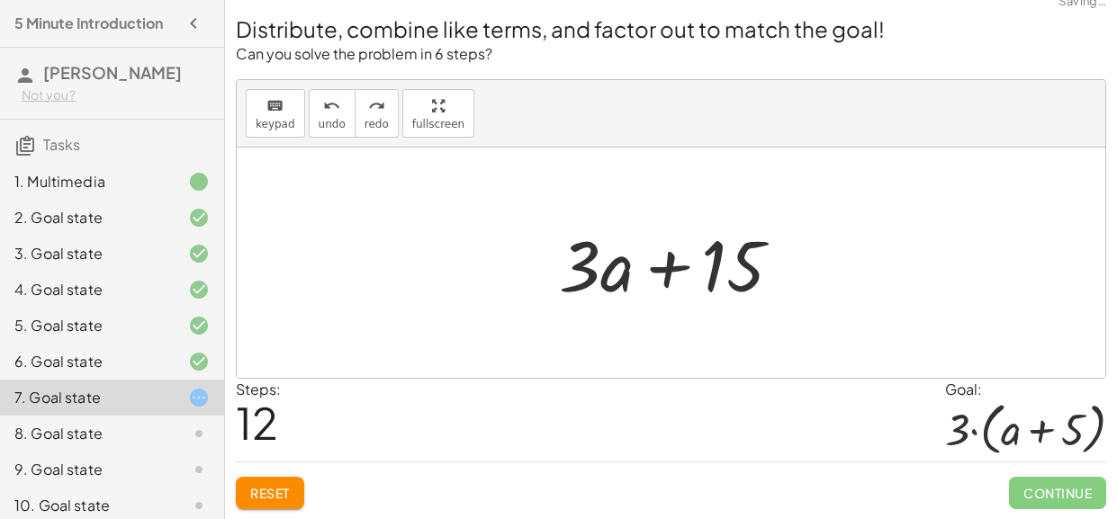
click at [276, 492] on span "Reset" at bounding box center [270, 493] width 40 height 16
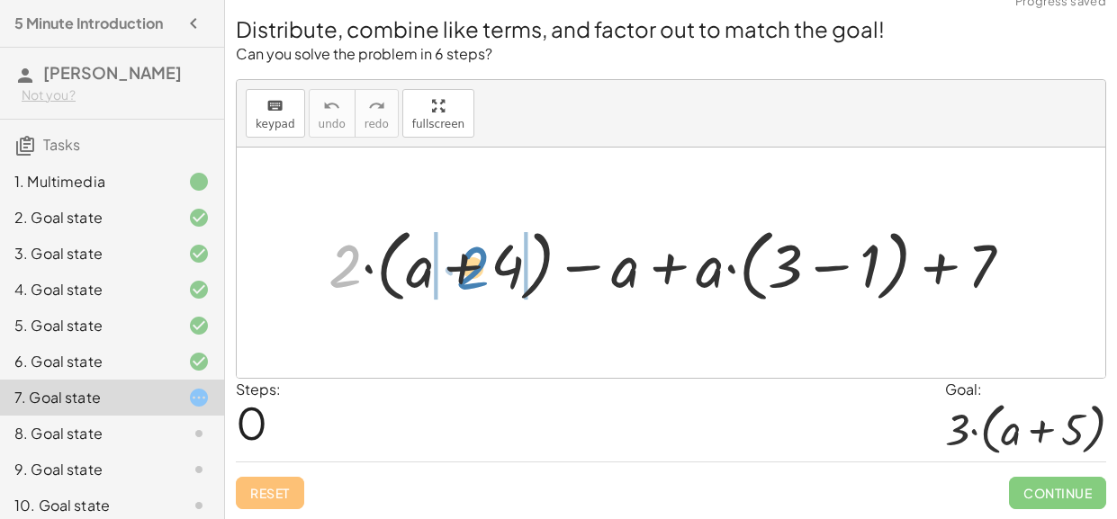
drag, startPoint x: 348, startPoint y: 276, endPoint x: 475, endPoint y: 278, distance: 126.9
click at [475, 278] on div at bounding box center [677, 263] width 716 height 88
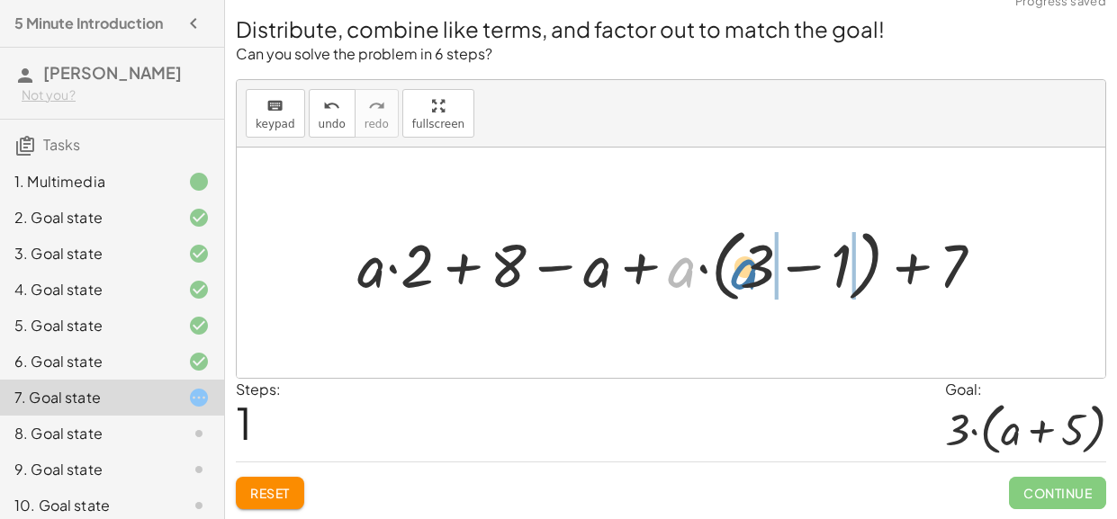
drag, startPoint x: 685, startPoint y: 265, endPoint x: 805, endPoint y: 267, distance: 119.7
click at [805, 267] on div at bounding box center [678, 263] width 660 height 88
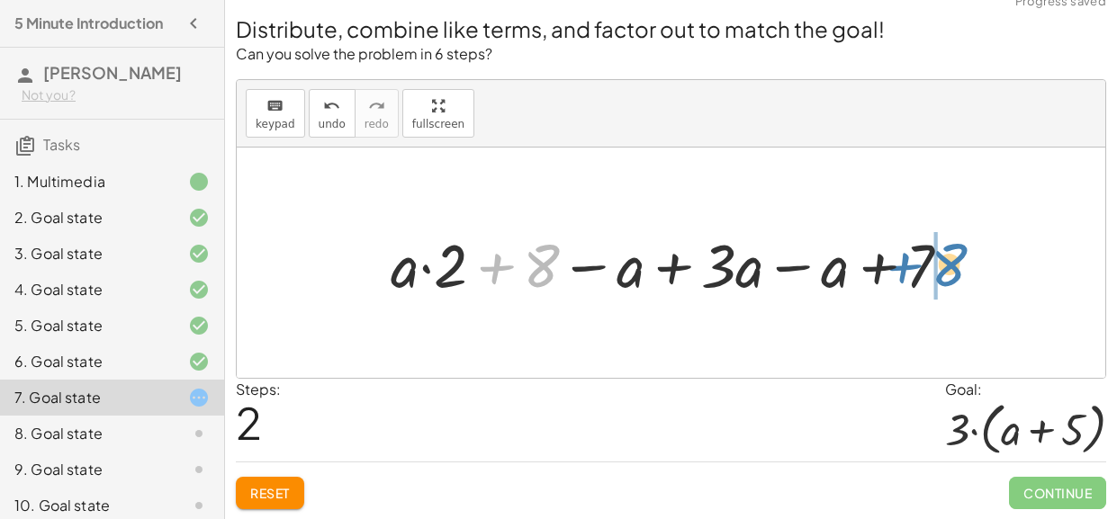
drag, startPoint x: 550, startPoint y: 272, endPoint x: 957, endPoint y: 271, distance: 406.8
click at [957, 271] on div at bounding box center [678, 262] width 592 height 79
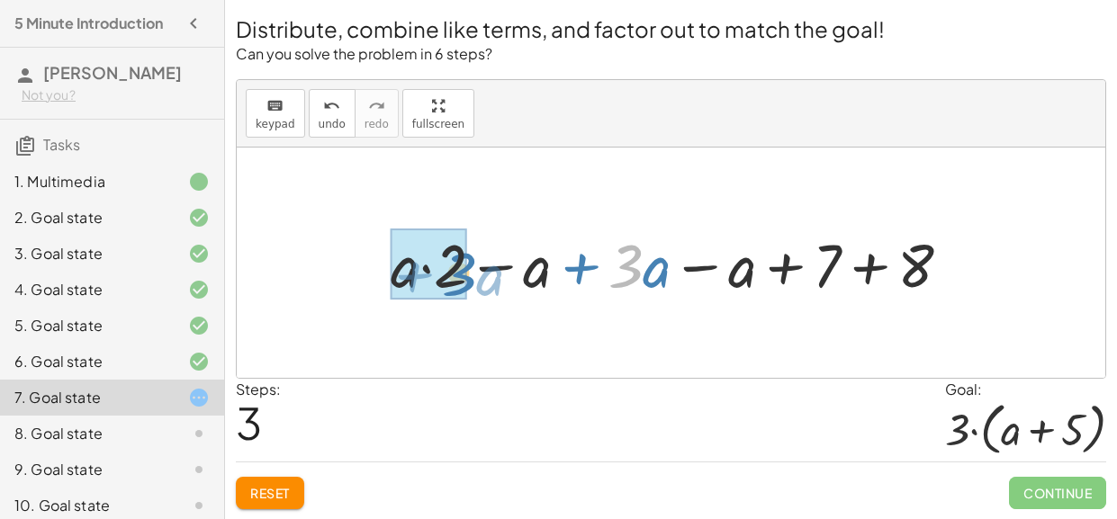
drag, startPoint x: 632, startPoint y: 274, endPoint x: 455, endPoint y: 282, distance: 176.6
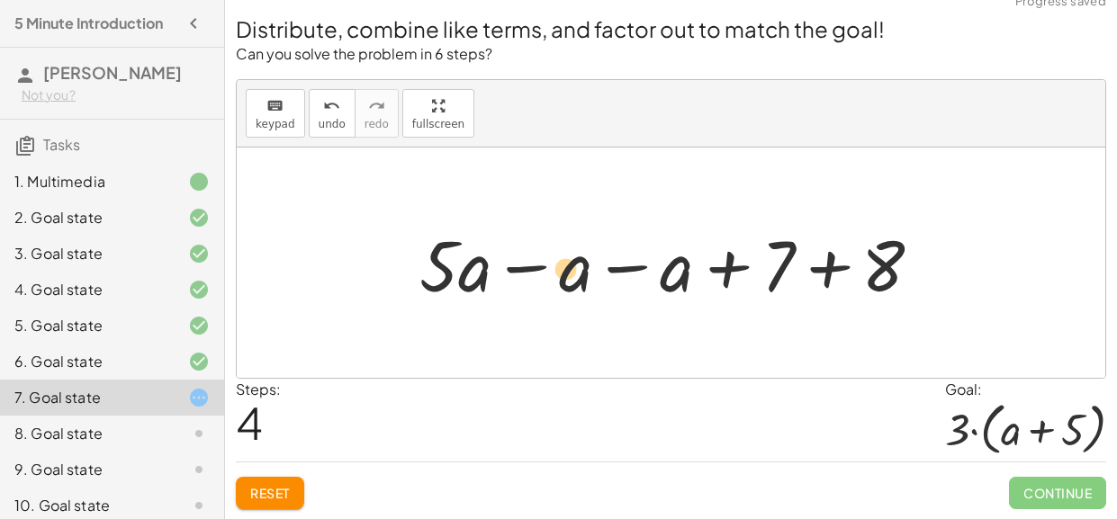
drag, startPoint x: 645, startPoint y: 273, endPoint x: 582, endPoint y: 276, distance: 63.1
click at [582, 276] on div at bounding box center [677, 263] width 535 height 93
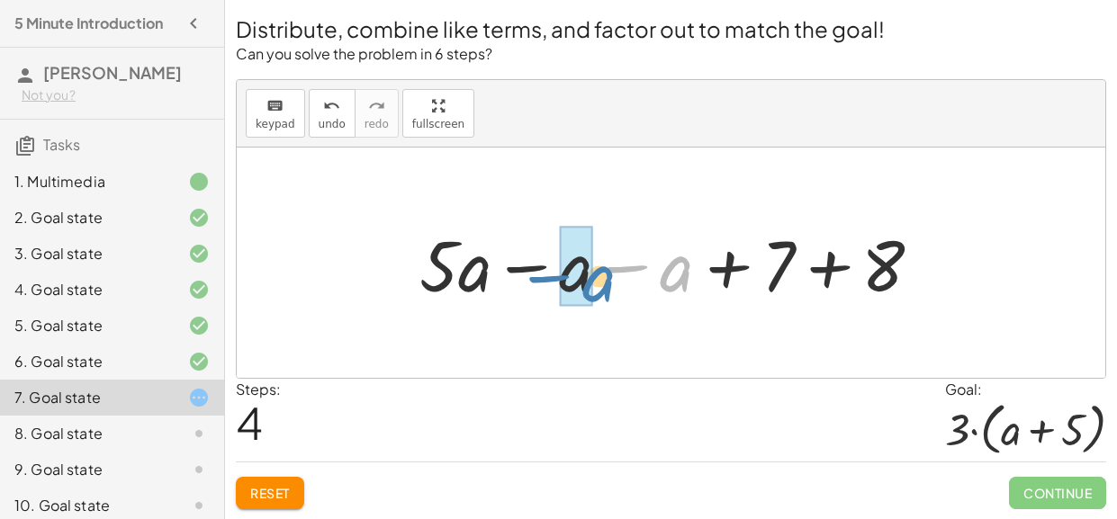
drag, startPoint x: 670, startPoint y: 272, endPoint x: 587, endPoint y: 280, distance: 84.1
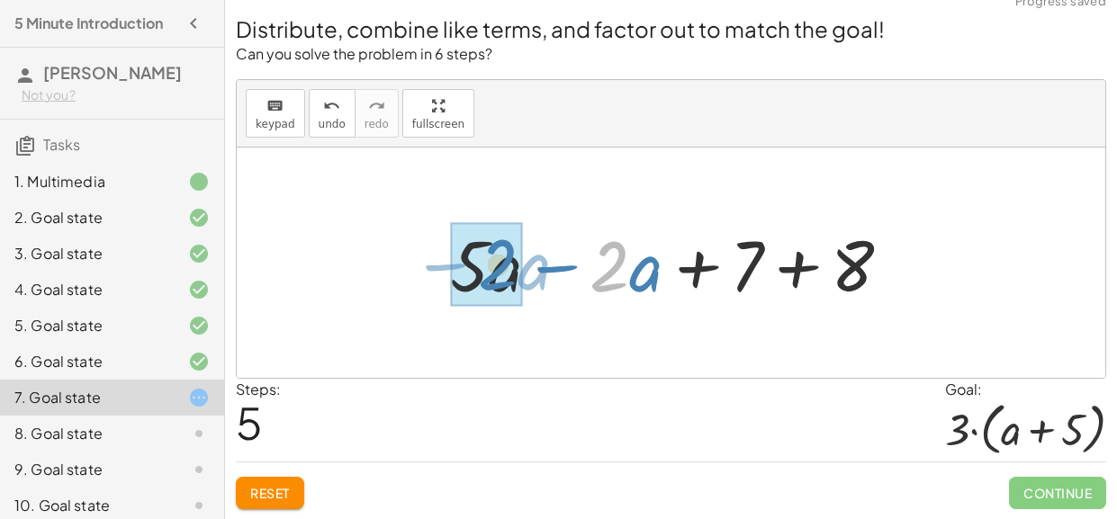
drag, startPoint x: 612, startPoint y: 276, endPoint x: 498, endPoint y: 274, distance: 114.3
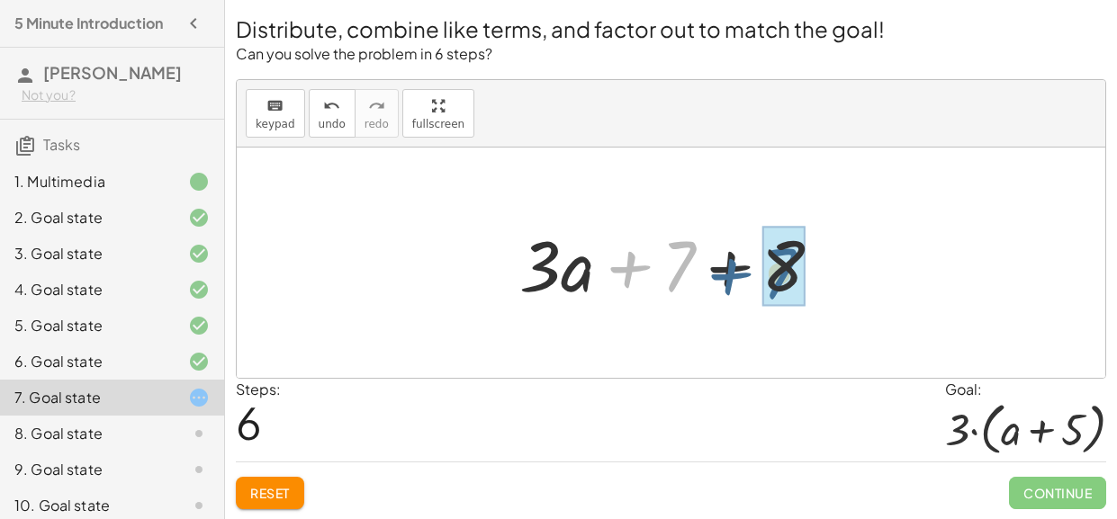
drag, startPoint x: 672, startPoint y: 265, endPoint x: 759, endPoint y: 271, distance: 86.6
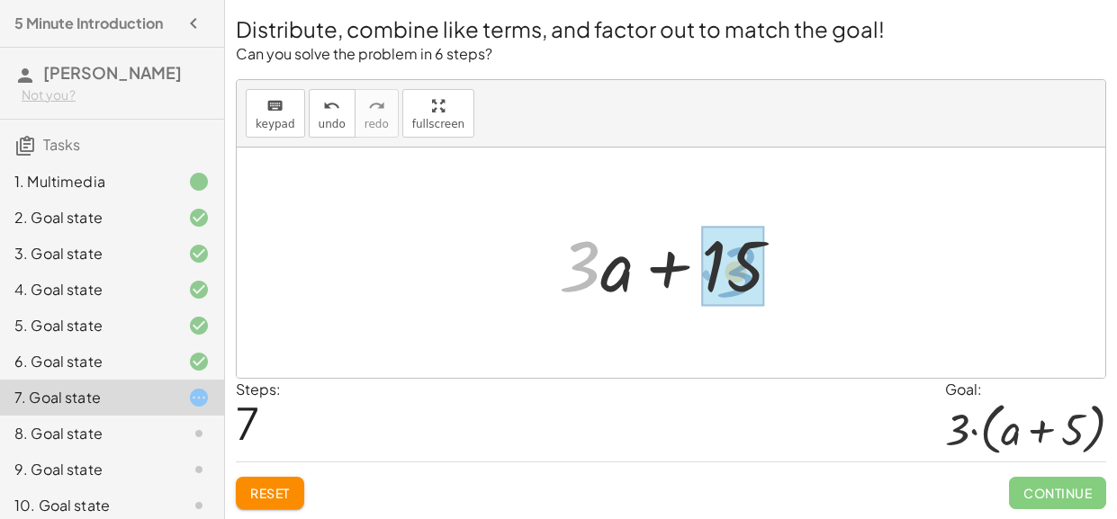
drag, startPoint x: 580, startPoint y: 258, endPoint x: 736, endPoint y: 264, distance: 156.7
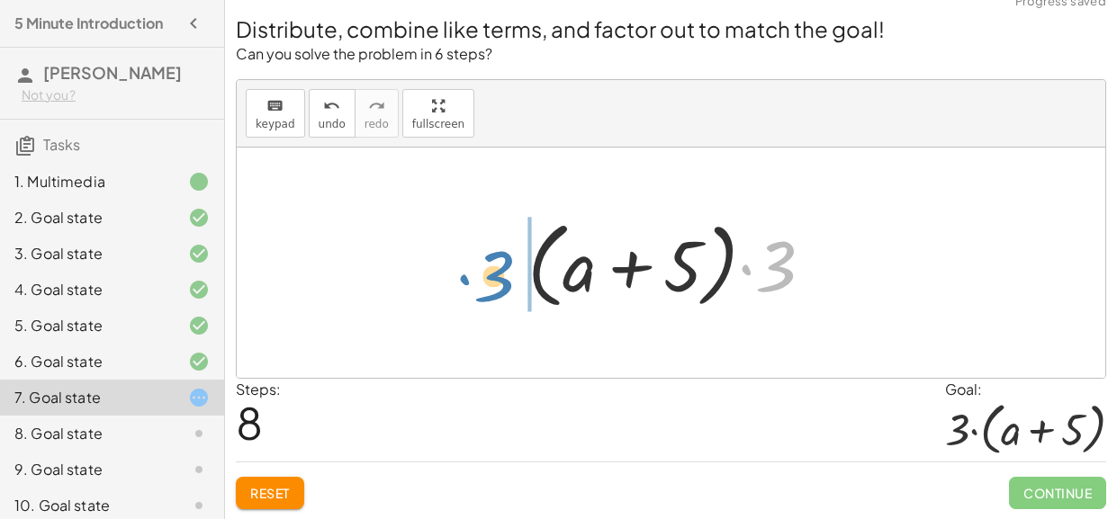
drag, startPoint x: 787, startPoint y: 265, endPoint x: 505, endPoint y: 275, distance: 282.7
click at [505, 275] on div "+ · 2 · ( + a + 4 ) − a + · a · ( + 3 − 1 ) + 7 + · a · 2 + · 4 · 2 − a + · a ·…" at bounding box center [670, 263] width 341 height 112
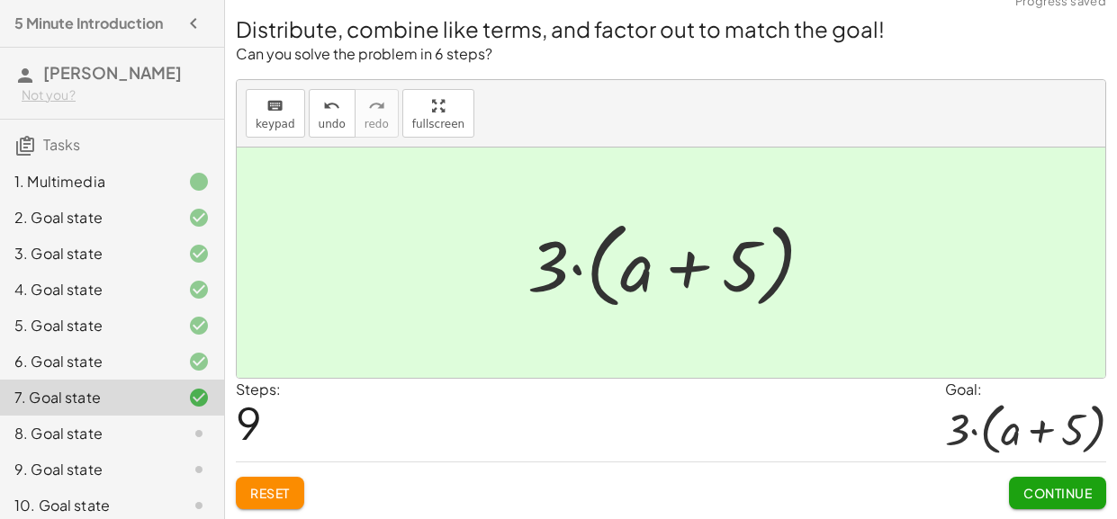
click at [1050, 499] on span "Continue" at bounding box center [1057, 493] width 68 height 16
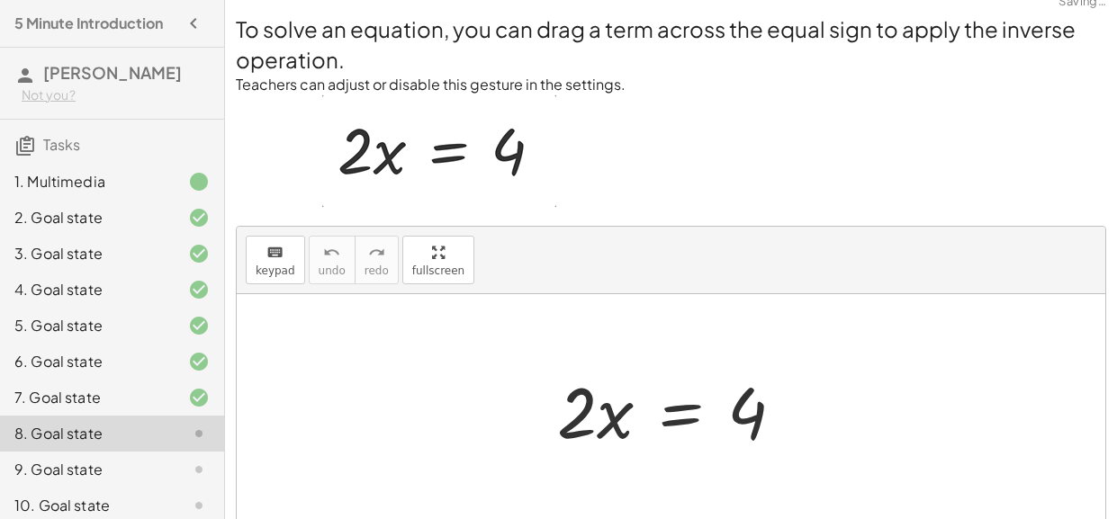
scroll to position [157, 0]
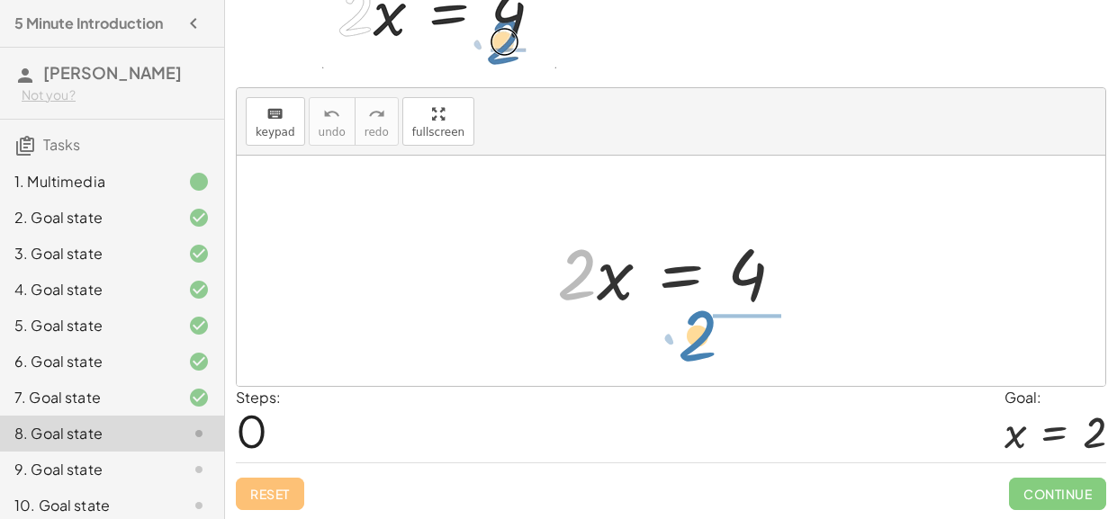
drag, startPoint x: 557, startPoint y: 280, endPoint x: 701, endPoint y: 338, distance: 155.4
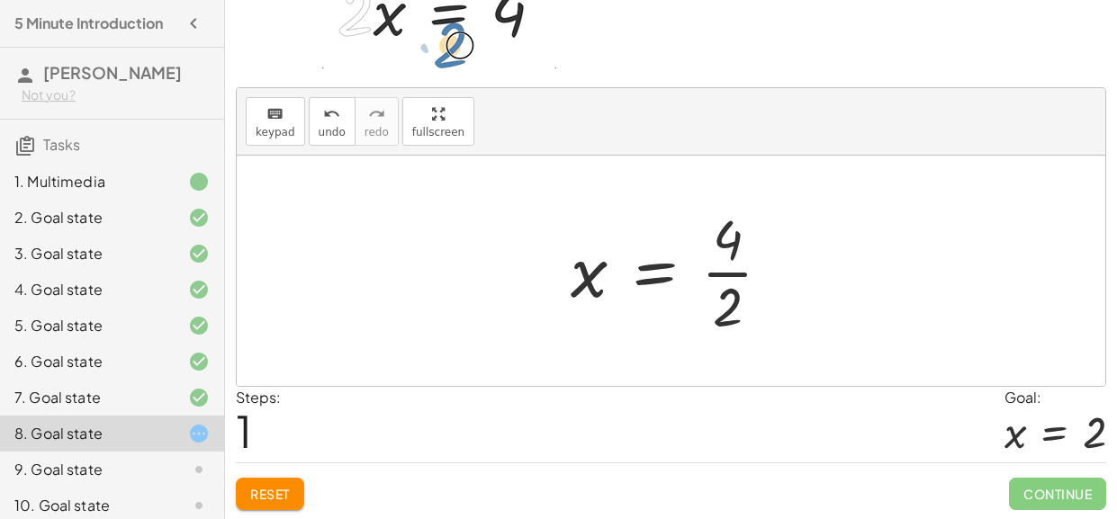
click at [734, 269] on div at bounding box center [678, 271] width 233 height 139
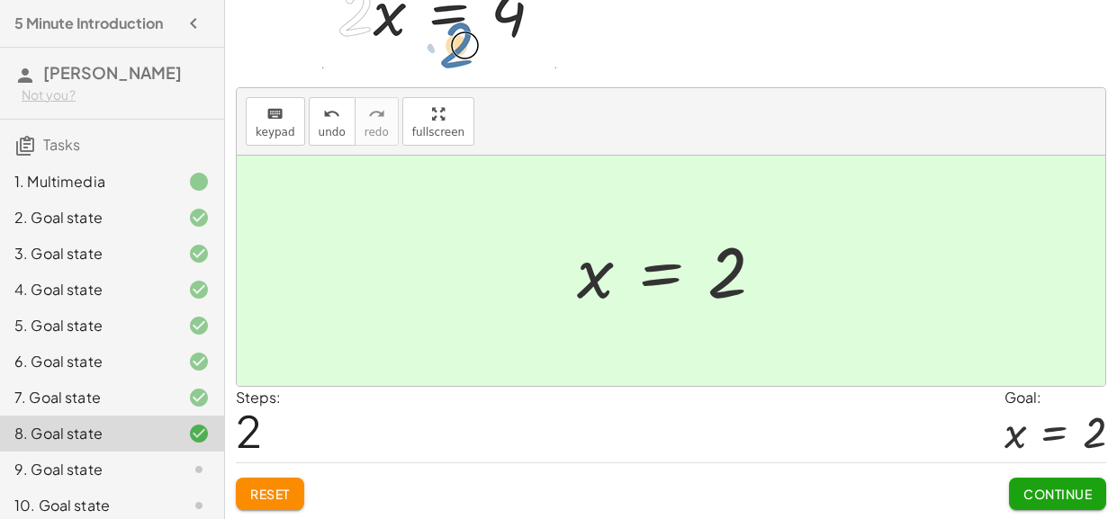
click at [1082, 495] on span "Continue" at bounding box center [1057, 494] width 68 height 16
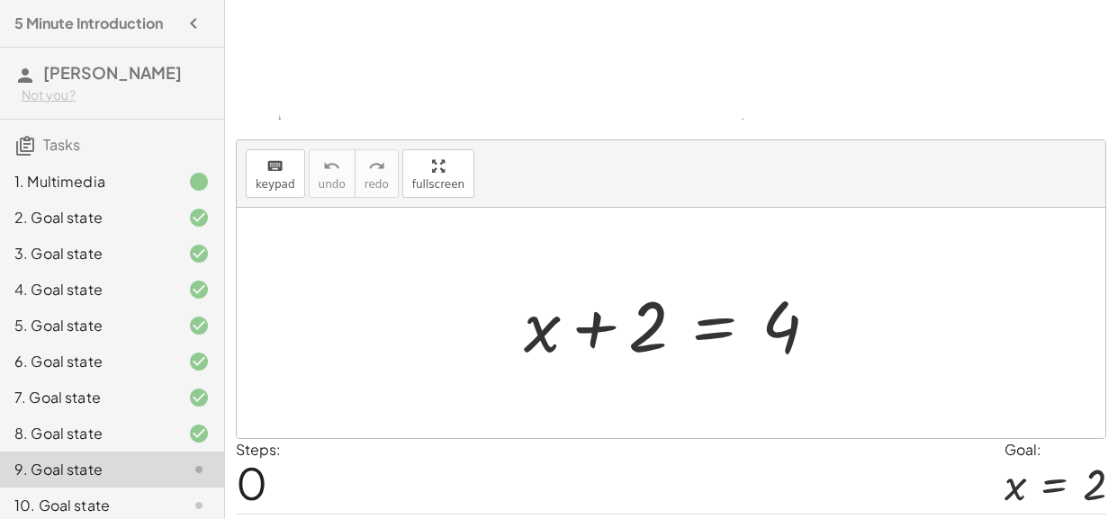
scroll to position [256, 0]
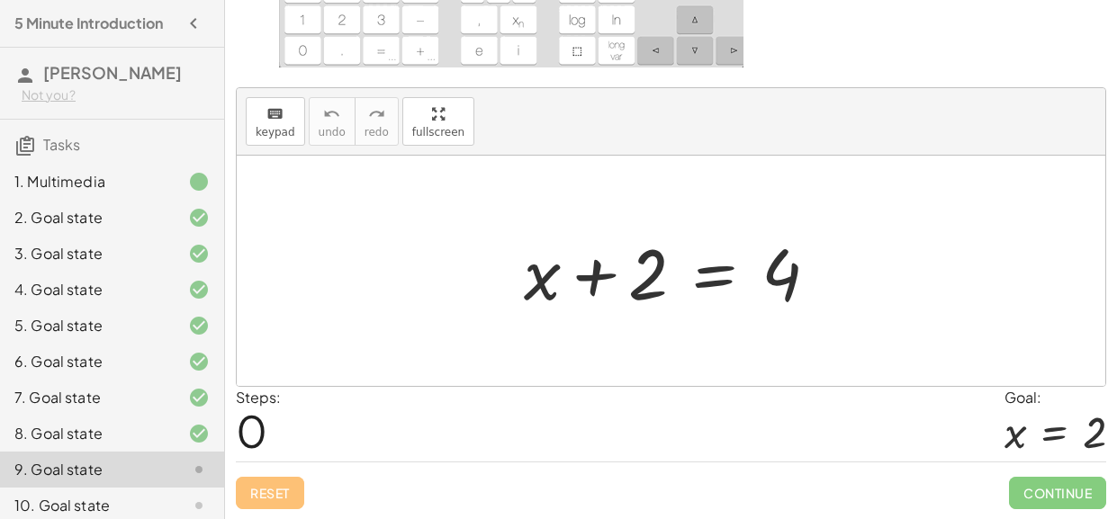
click at [301, 130] on div "keyboard keypad undo undo redo redo fullscreen" at bounding box center [671, 121] width 868 height 67
click at [260, 114] on div "keyboard" at bounding box center [276, 114] width 40 height 22
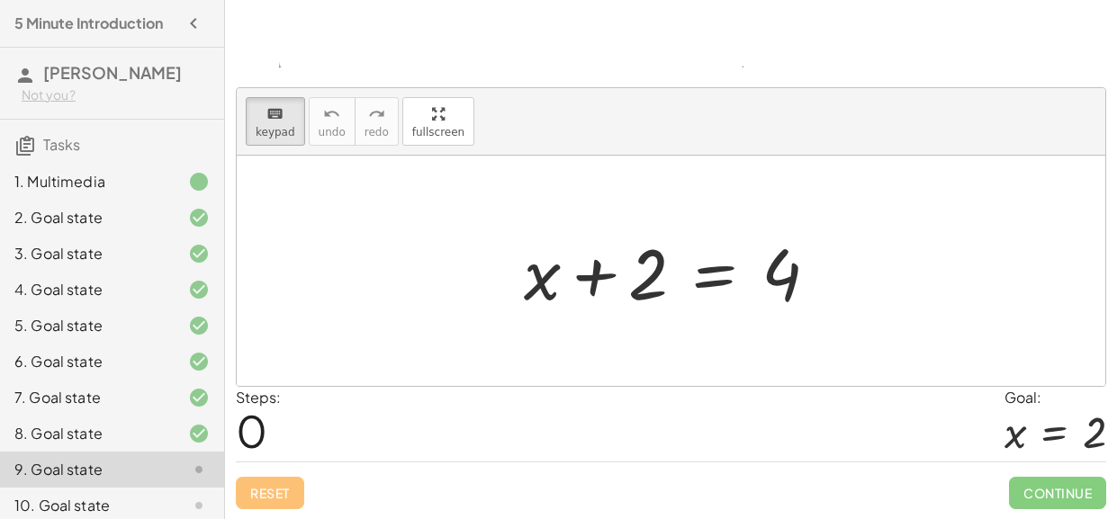
scroll to position [41, 0]
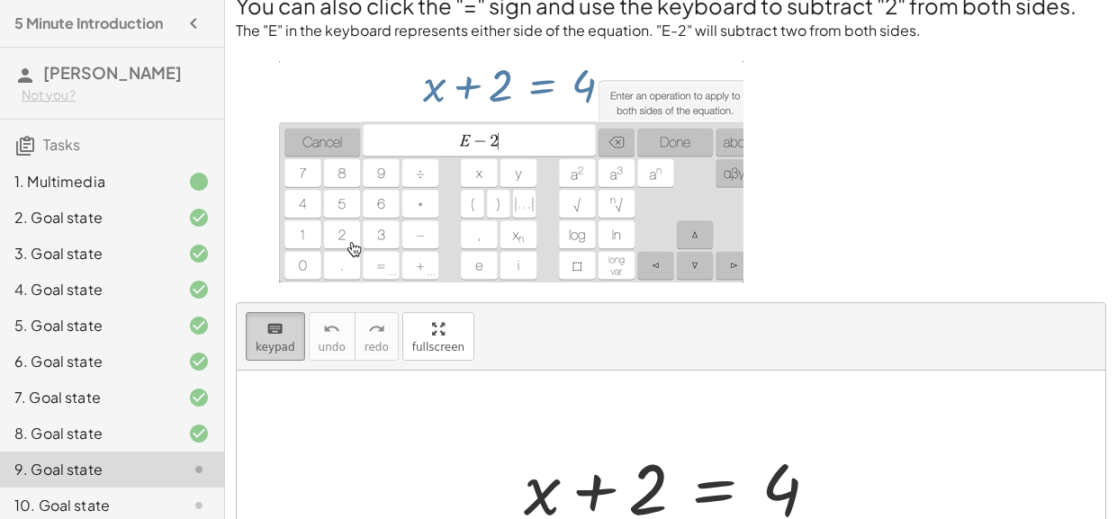
click at [266, 329] on icon "keyboard" at bounding box center [274, 330] width 17 height 22
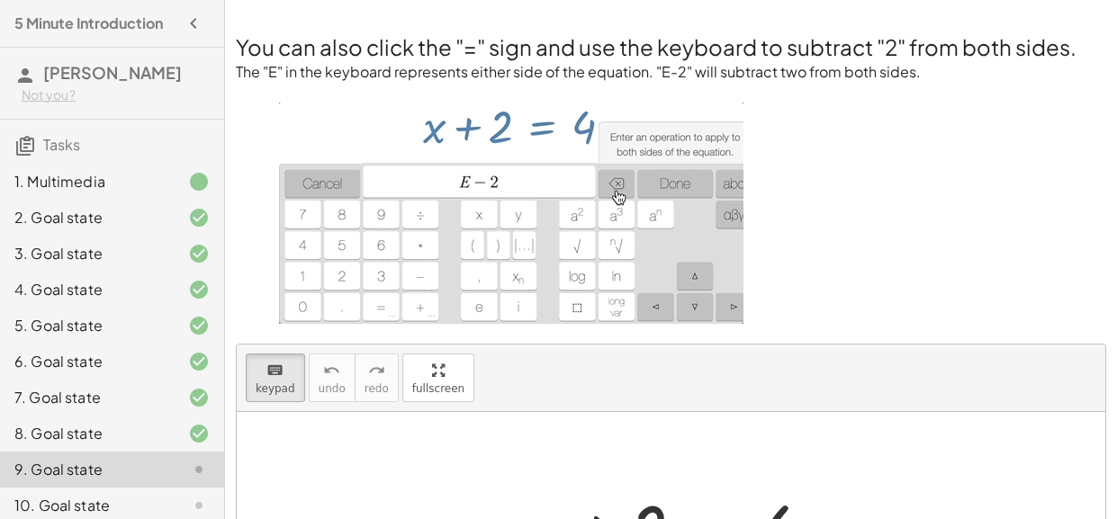
scroll to position [256, 0]
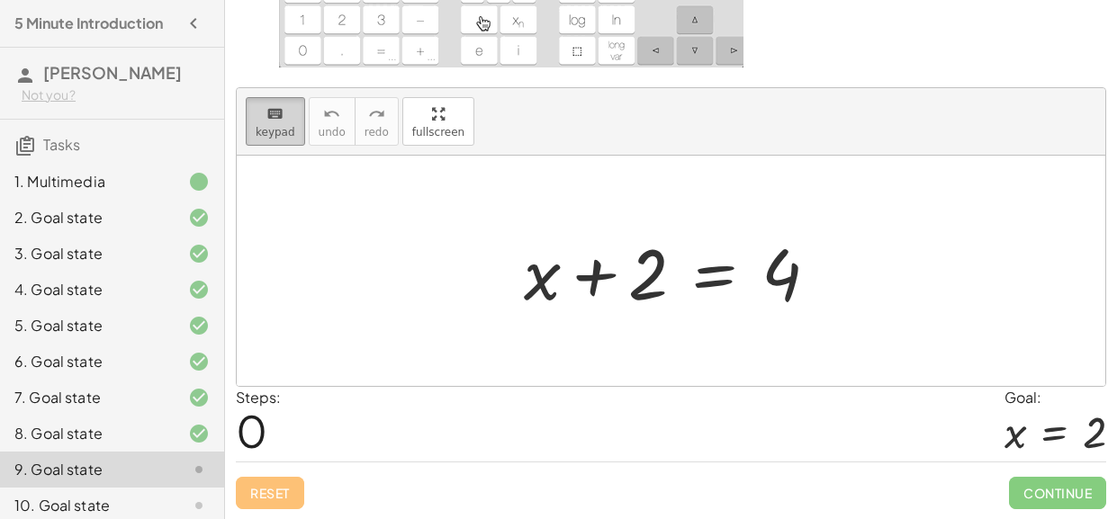
click at [259, 126] on span "keypad" at bounding box center [276, 132] width 40 height 13
click at [270, 132] on span "keypad" at bounding box center [276, 132] width 40 height 13
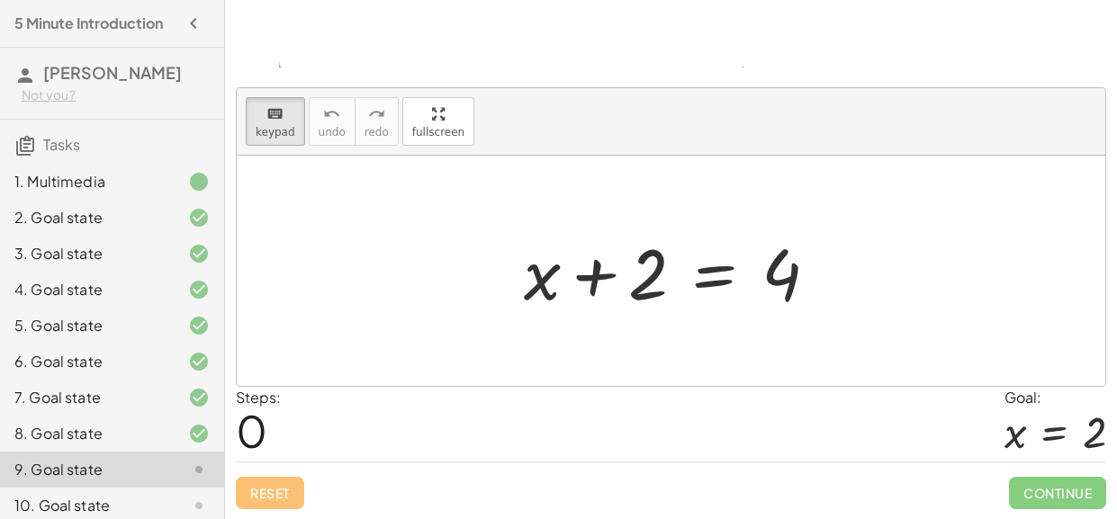
click at [451, 388] on div "Steps: 0 Goal: x = 2" at bounding box center [671, 424] width 870 height 75
click at [402, 316] on div at bounding box center [671, 271] width 868 height 230
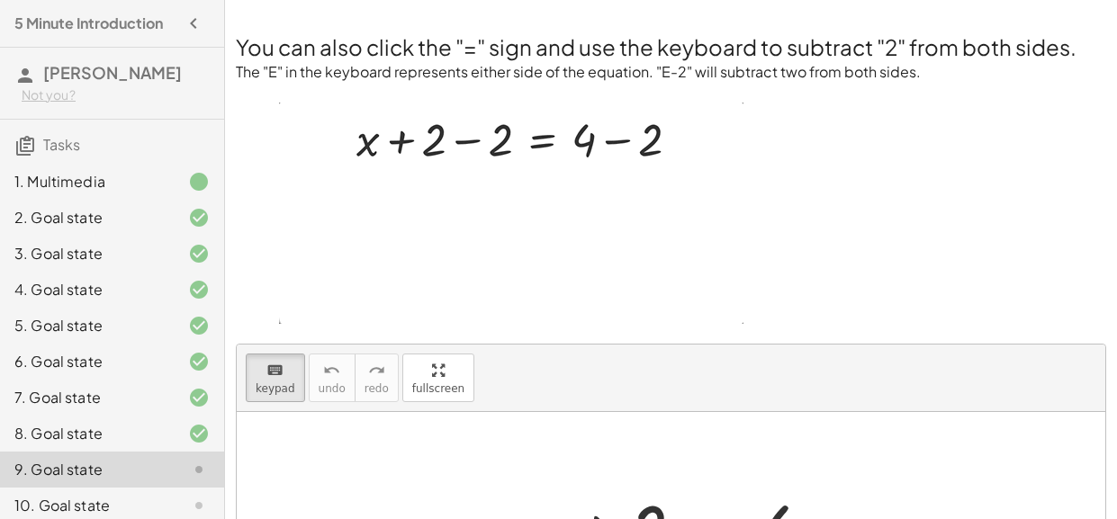
scroll to position [206, 0]
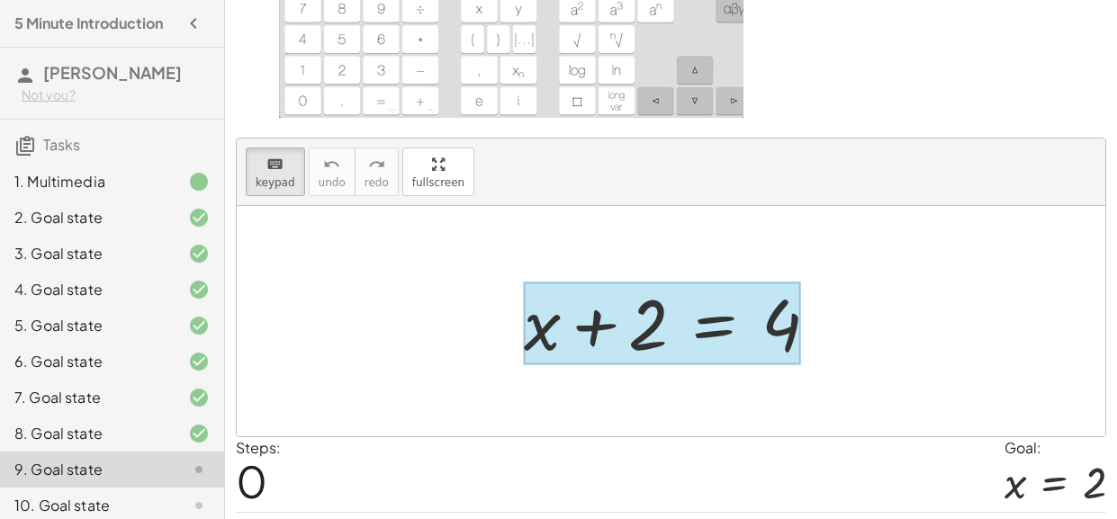
click at [716, 342] on div at bounding box center [662, 324] width 277 height 84
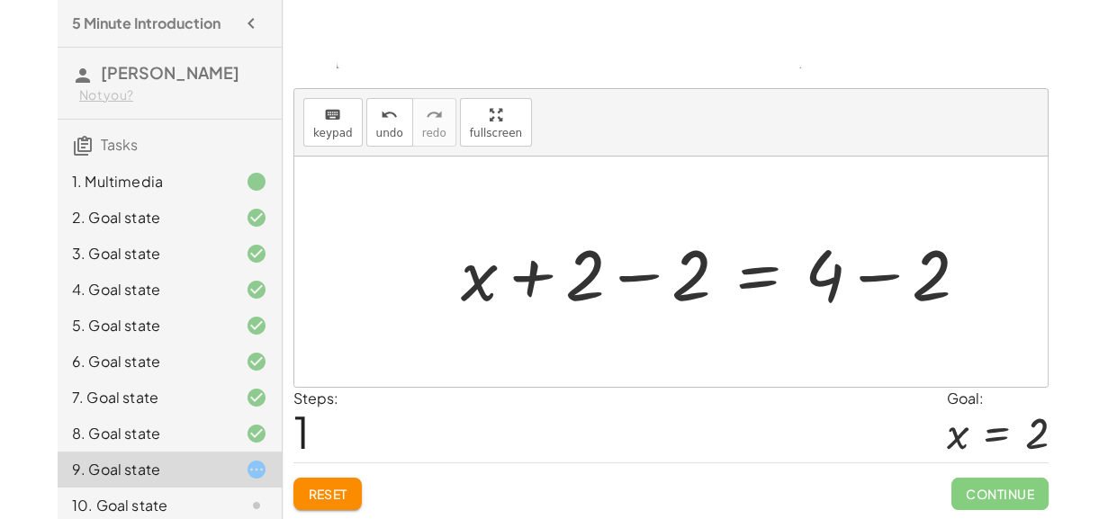
scroll to position [256, 0]
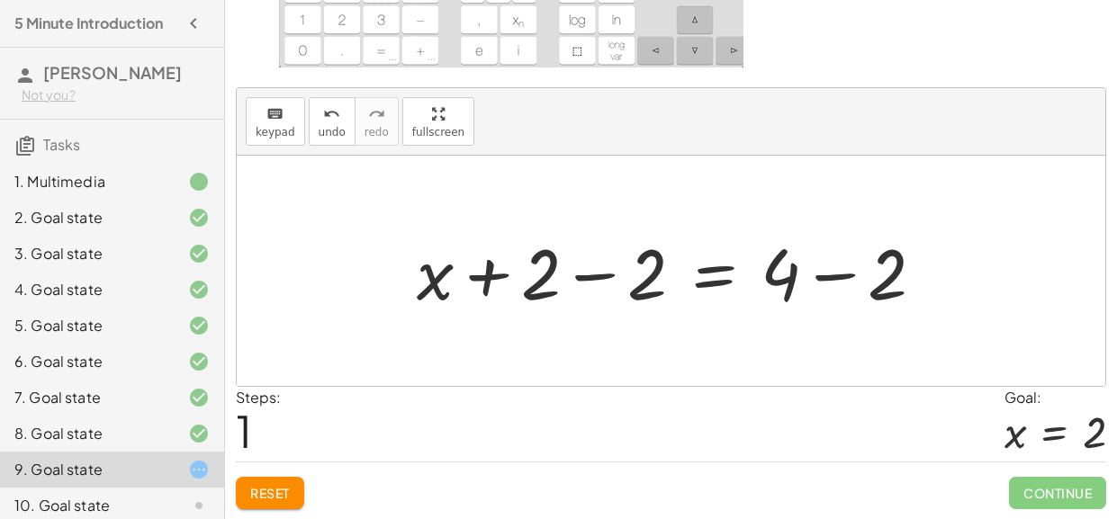
click at [841, 270] on div at bounding box center [678, 271] width 540 height 93
click at [587, 274] on div at bounding box center [625, 271] width 433 height 93
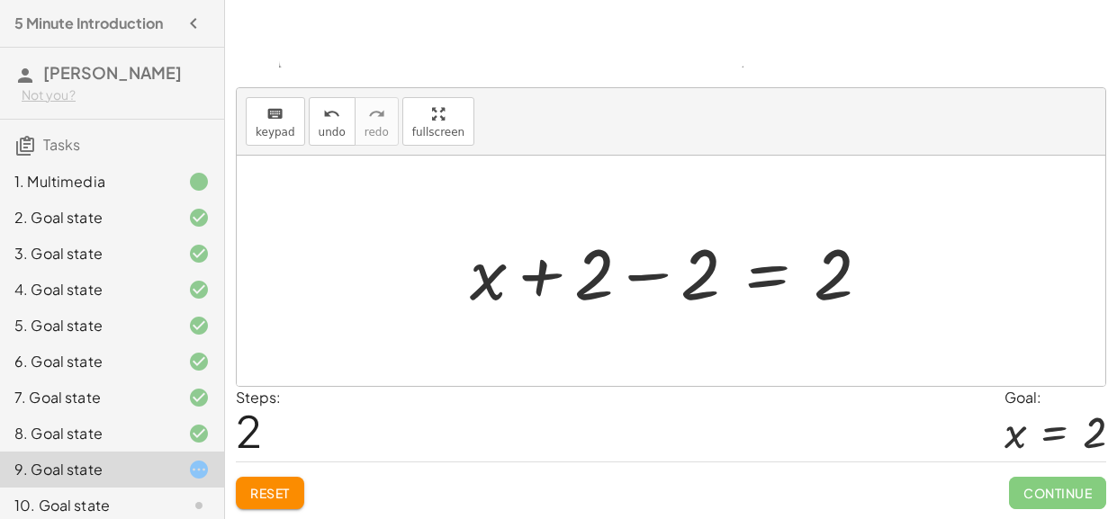
click at [557, 275] on div at bounding box center [677, 271] width 433 height 93
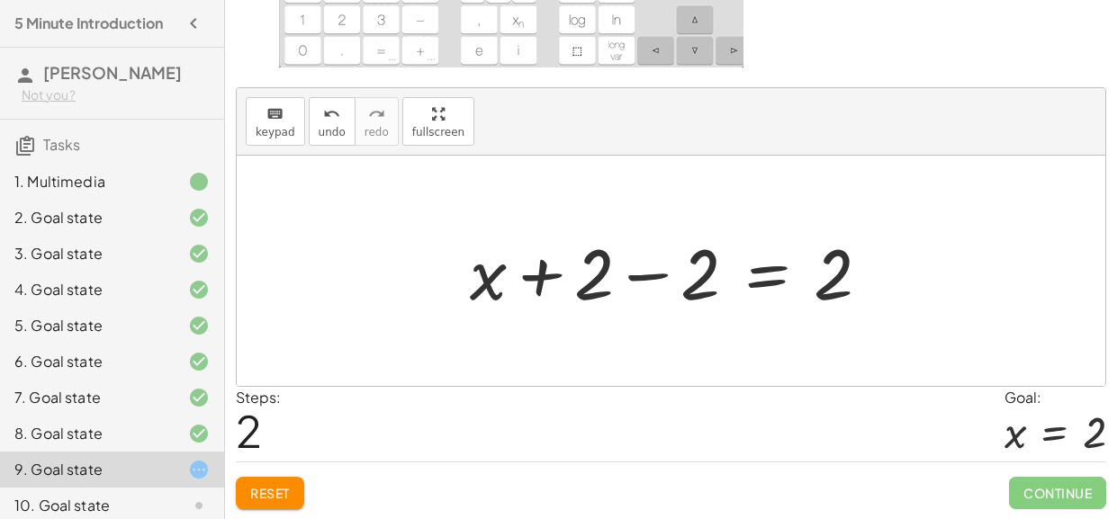
click at [651, 275] on div at bounding box center [677, 271] width 433 height 93
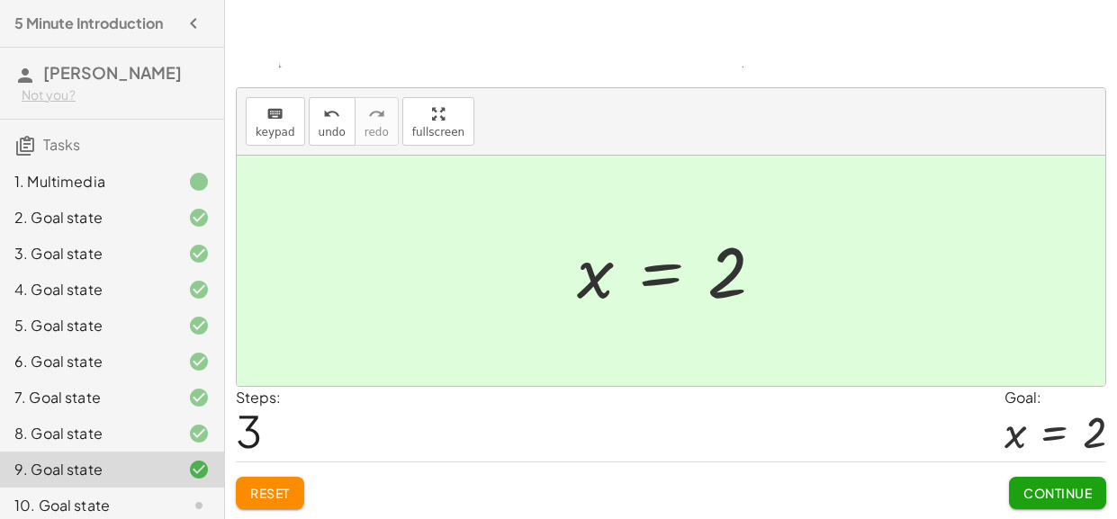
click at [1089, 483] on button "Continue" at bounding box center [1057, 493] width 97 height 32
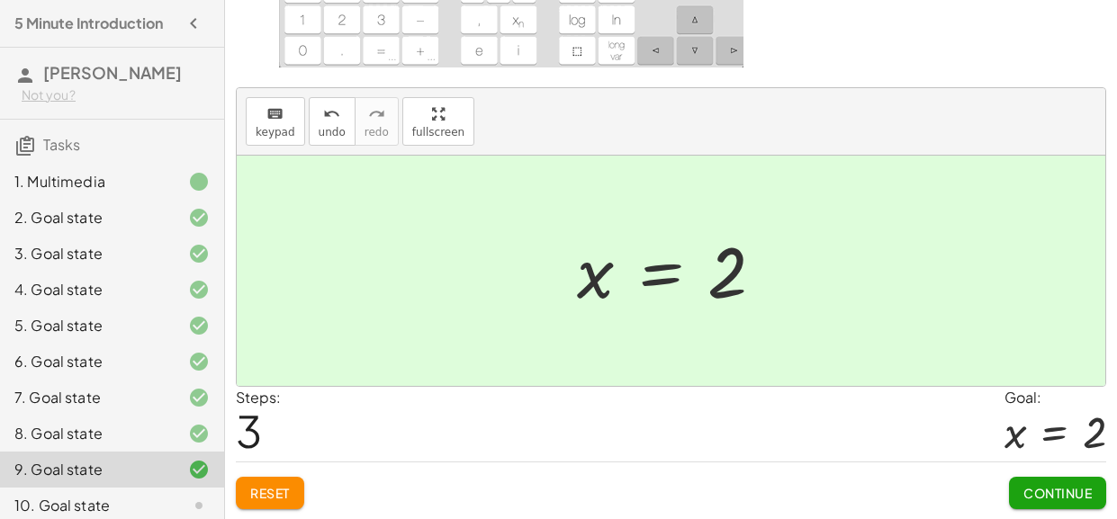
scroll to position [131, 0]
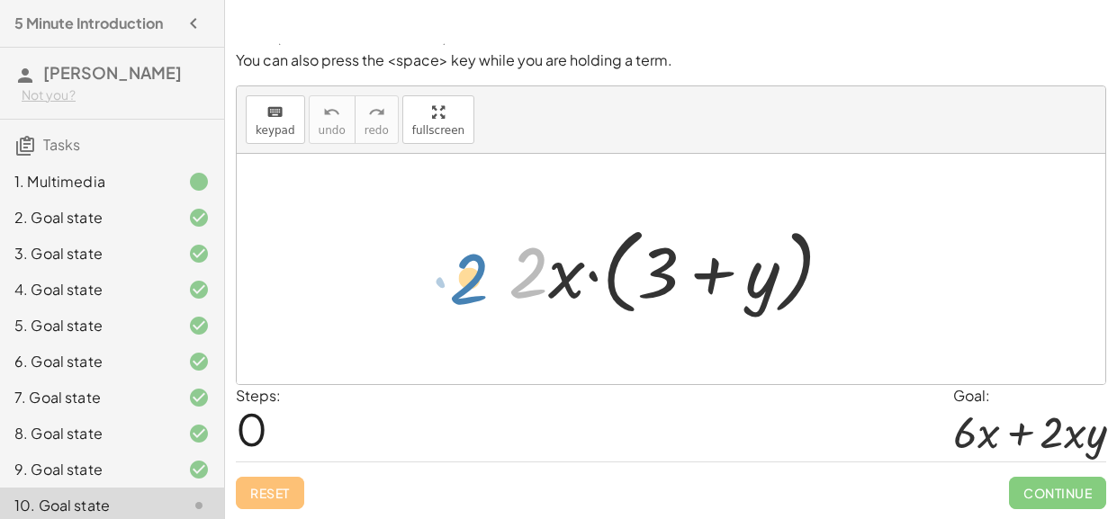
drag, startPoint x: 538, startPoint y: 279, endPoint x: 506, endPoint y: 286, distance: 33.2
click at [506, 286] on div at bounding box center [677, 269] width 356 height 103
click at [548, 281] on div at bounding box center [677, 269] width 356 height 103
drag, startPoint x: 526, startPoint y: 274, endPoint x: 687, endPoint y: 287, distance: 161.6
click at [687, 287] on div at bounding box center [677, 269] width 356 height 103
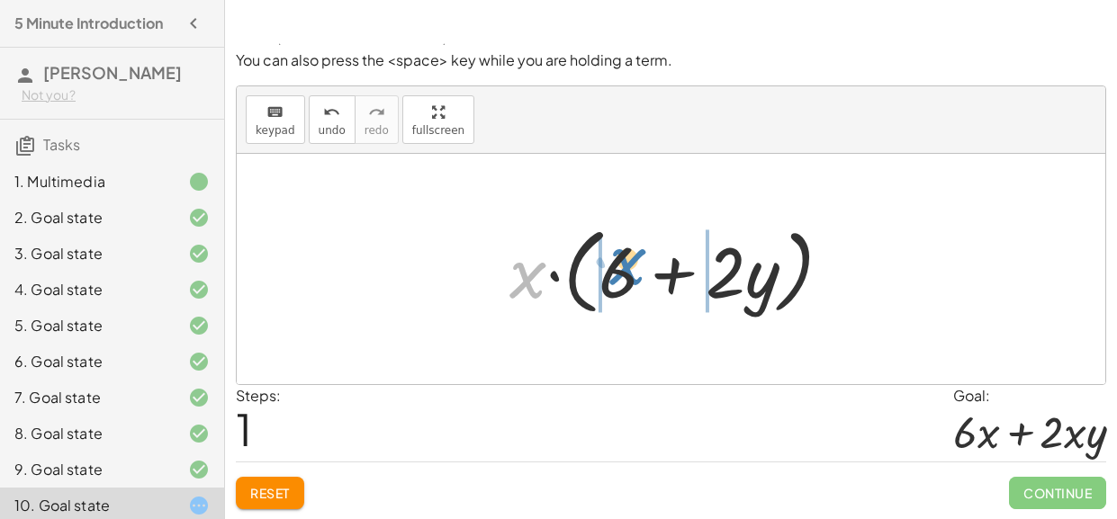
drag, startPoint x: 541, startPoint y: 277, endPoint x: 638, endPoint y: 264, distance: 98.1
click at [638, 264] on div at bounding box center [677, 269] width 355 height 103
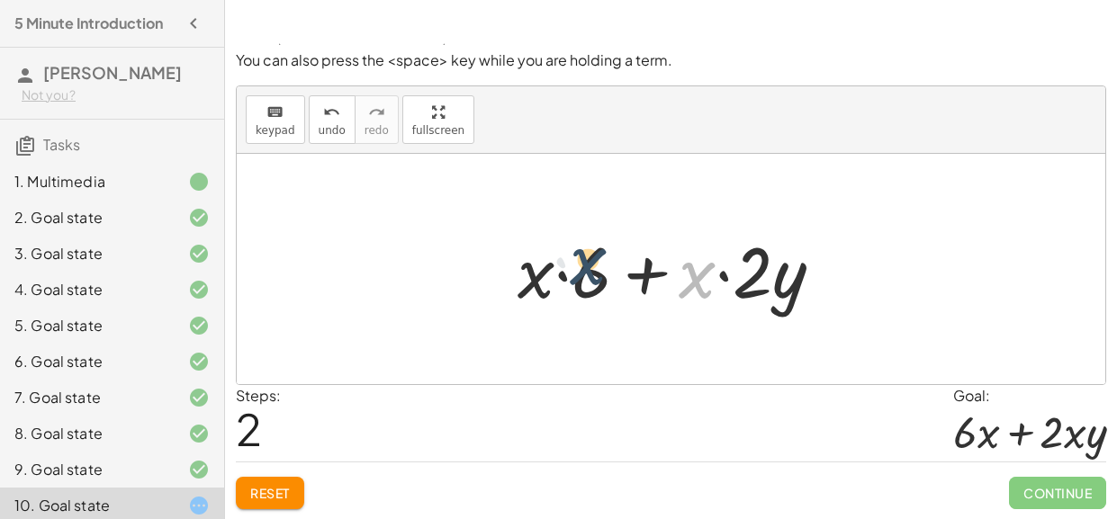
drag, startPoint x: 688, startPoint y: 287, endPoint x: 576, endPoint y: 274, distance: 113.3
click at [576, 274] on div at bounding box center [677, 269] width 338 height 93
drag, startPoint x: 580, startPoint y: 287, endPoint x: 533, endPoint y: 279, distance: 48.4
click at [533, 279] on div at bounding box center [677, 269] width 338 height 93
drag, startPoint x: 536, startPoint y: 283, endPoint x: 590, endPoint y: 281, distance: 54.0
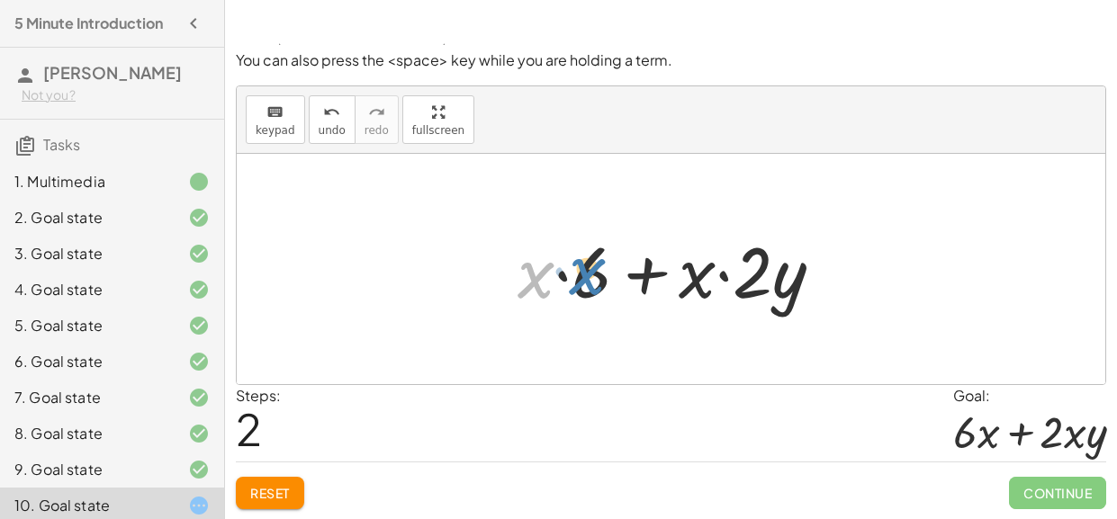
click at [590, 281] on div at bounding box center [677, 269] width 338 height 93
click at [598, 284] on div at bounding box center [677, 269] width 338 height 93
drag, startPoint x: 526, startPoint y: 283, endPoint x: 663, endPoint y: 287, distance: 136.9
click at [663, 287] on div at bounding box center [677, 269] width 338 height 93
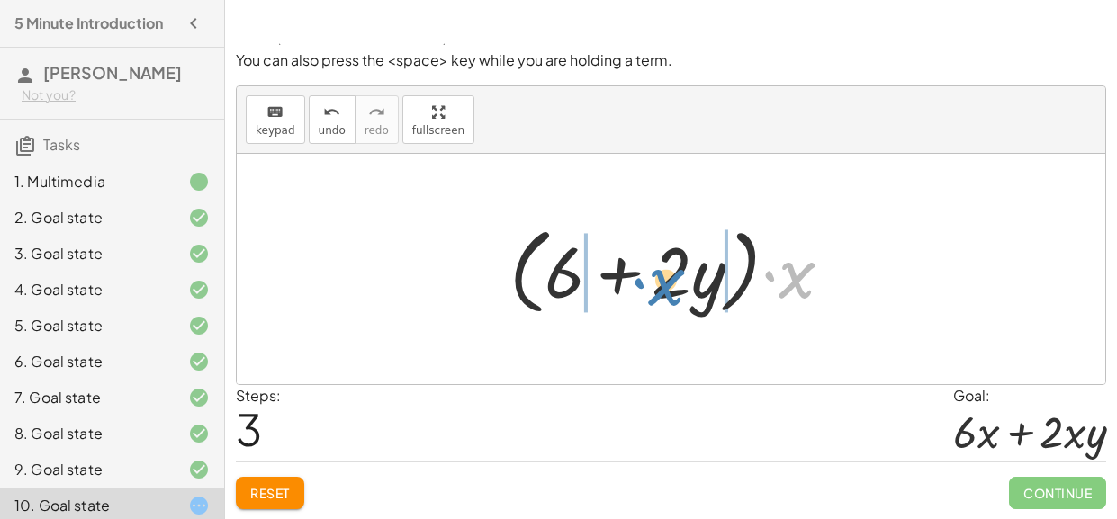
drag, startPoint x: 804, startPoint y: 279, endPoint x: 672, endPoint y: 286, distance: 131.6
click at [672, 286] on div at bounding box center [677, 269] width 355 height 103
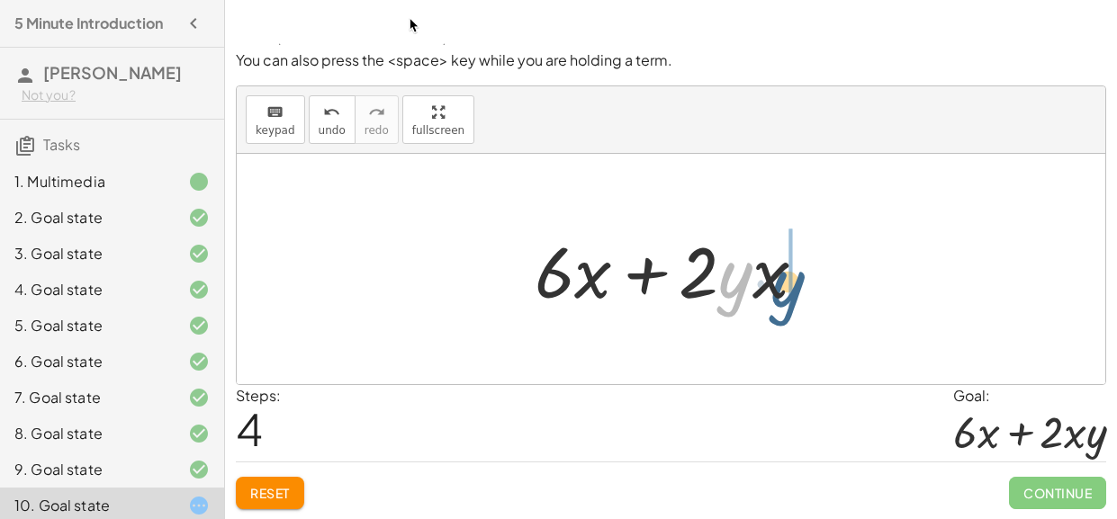
drag, startPoint x: 720, startPoint y: 284, endPoint x: 775, endPoint y: 293, distance: 55.6
click at [775, 293] on div at bounding box center [678, 269] width 304 height 93
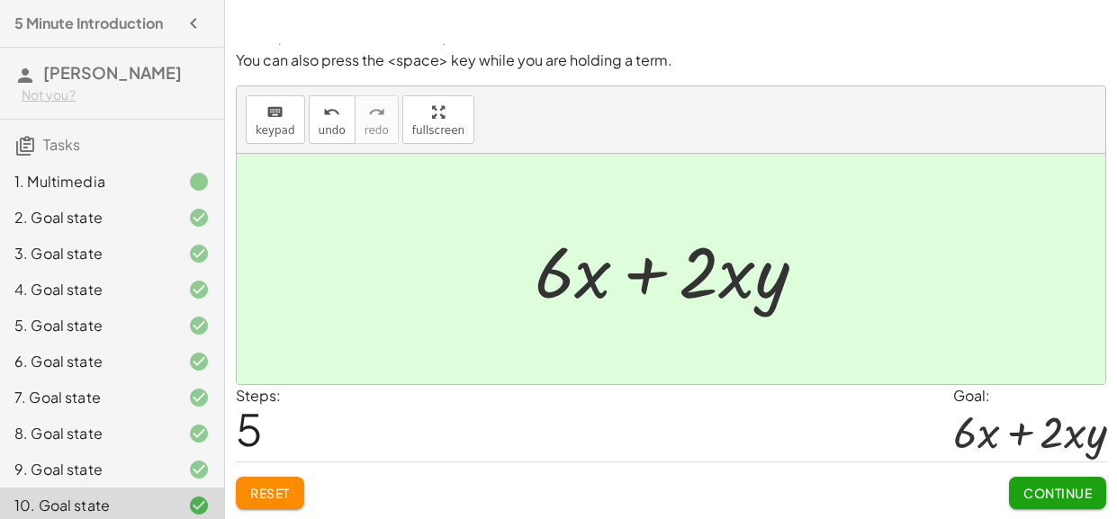
click at [1018, 499] on button "Continue" at bounding box center [1057, 493] width 97 height 32
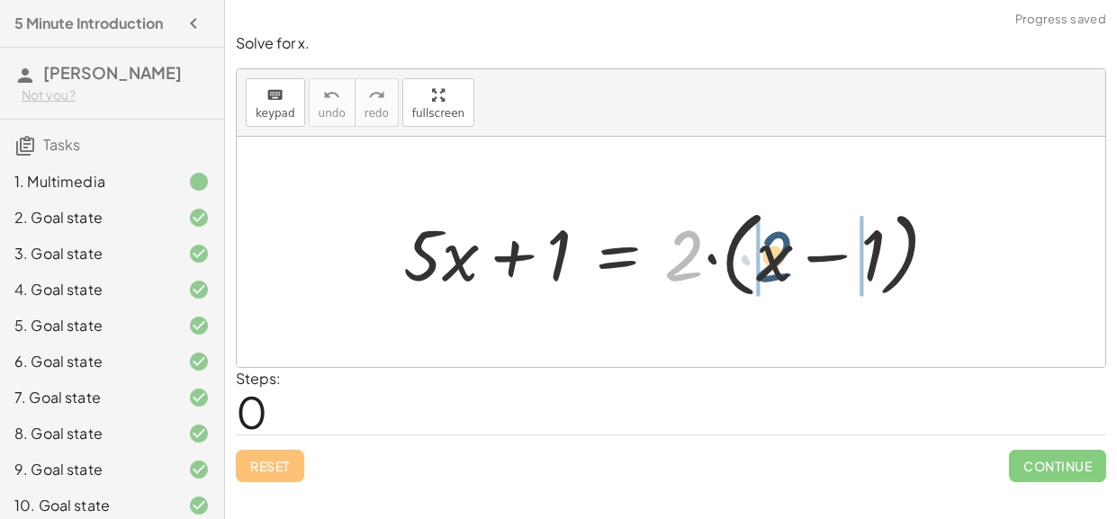
drag, startPoint x: 690, startPoint y: 258, endPoint x: 787, endPoint y: 258, distance: 97.2
click at [787, 258] on div at bounding box center [678, 252] width 568 height 103
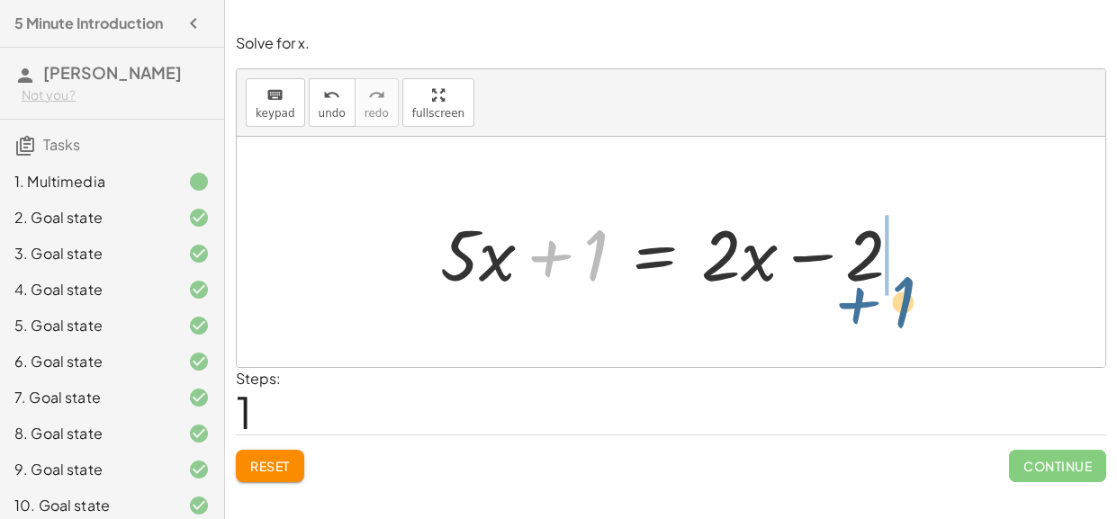
drag, startPoint x: 548, startPoint y: 260, endPoint x: 857, endPoint y: 306, distance: 312.1
click at [857, 306] on div "+ · 5 · x + 1 = · 2 · ( + x − 1 ) + · 5 · x + 1 = + · 2 · x − · 2 · 1 + 1 + · 5…" at bounding box center [671, 252] width 868 height 230
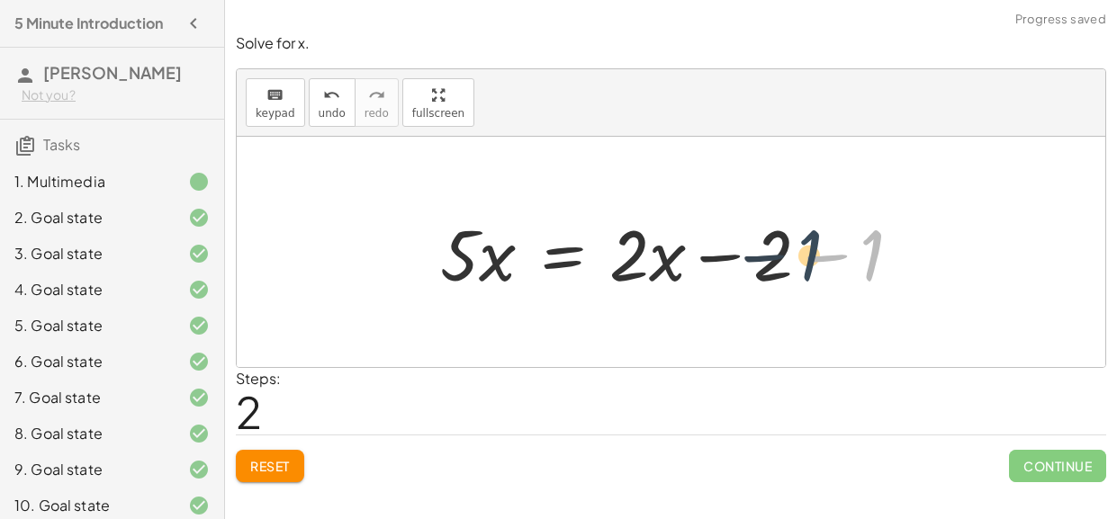
drag, startPoint x: 878, startPoint y: 257, endPoint x: 808, endPoint y: 256, distance: 70.2
click at [808, 256] on div at bounding box center [678, 252] width 494 height 93
drag, startPoint x: 858, startPoint y: 265, endPoint x: 755, endPoint y: 265, distance: 102.6
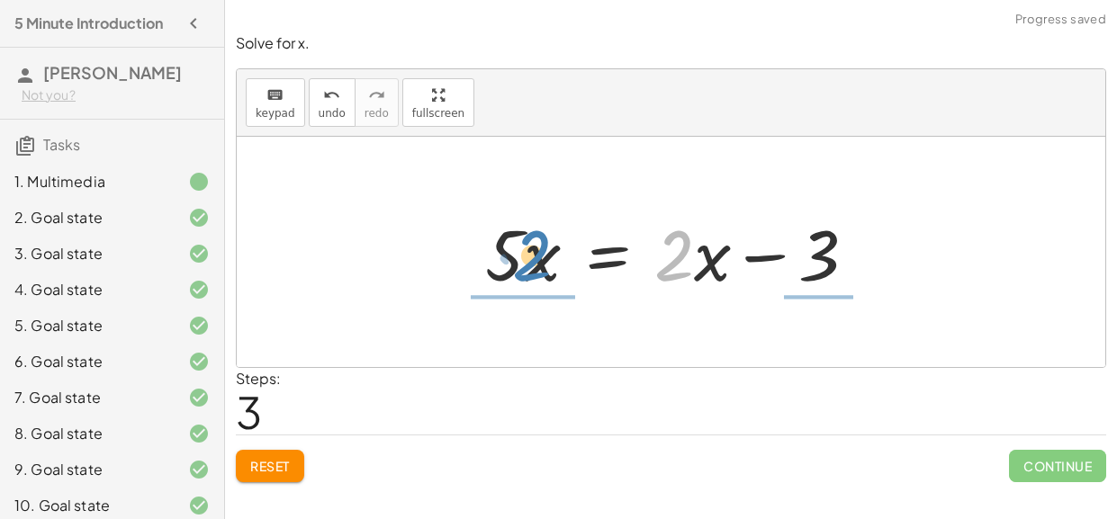
drag, startPoint x: 633, startPoint y: 254, endPoint x: 490, endPoint y: 252, distance: 143.1
click at [490, 252] on div at bounding box center [677, 252] width 403 height 93
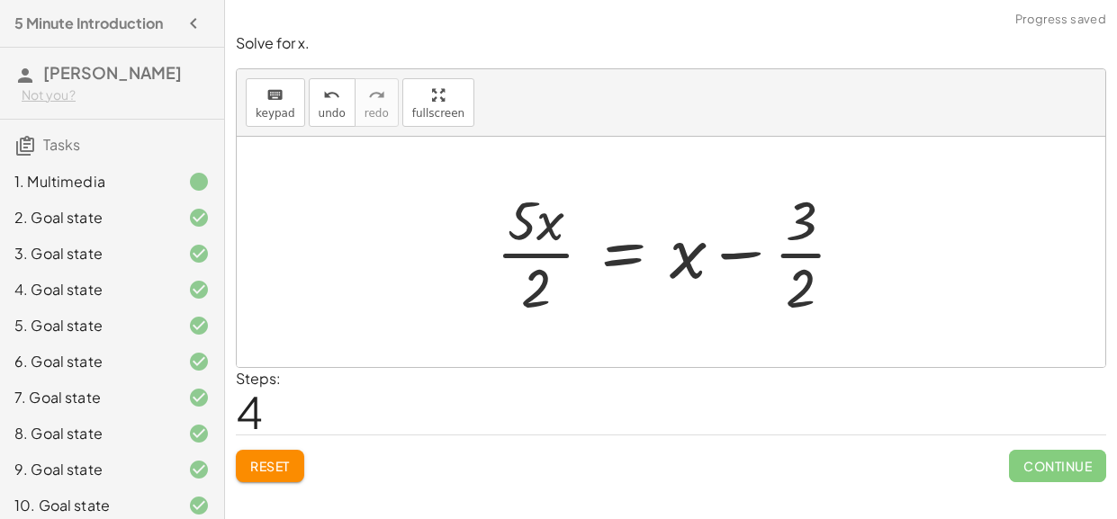
click at [665, 301] on div at bounding box center [678, 252] width 382 height 139
click at [325, 104] on button "undo undo" at bounding box center [332, 102] width 47 height 49
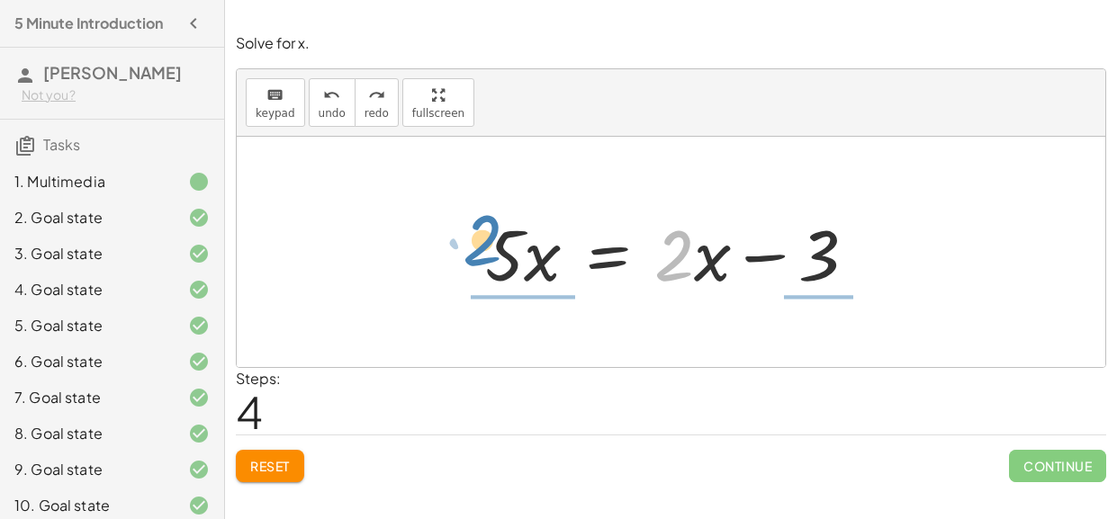
drag, startPoint x: 687, startPoint y: 256, endPoint x: 492, endPoint y: 241, distance: 195.0
click at [492, 241] on div at bounding box center [677, 252] width 403 height 93
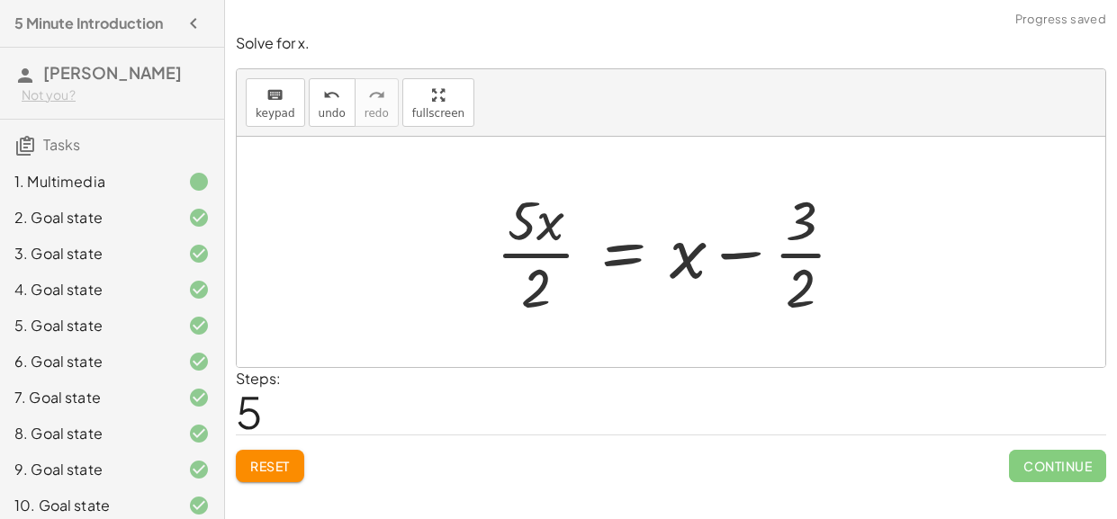
click at [535, 255] on div at bounding box center [678, 252] width 382 height 139
click at [814, 261] on div at bounding box center [678, 252] width 382 height 139
click at [808, 257] on div at bounding box center [678, 252] width 382 height 139
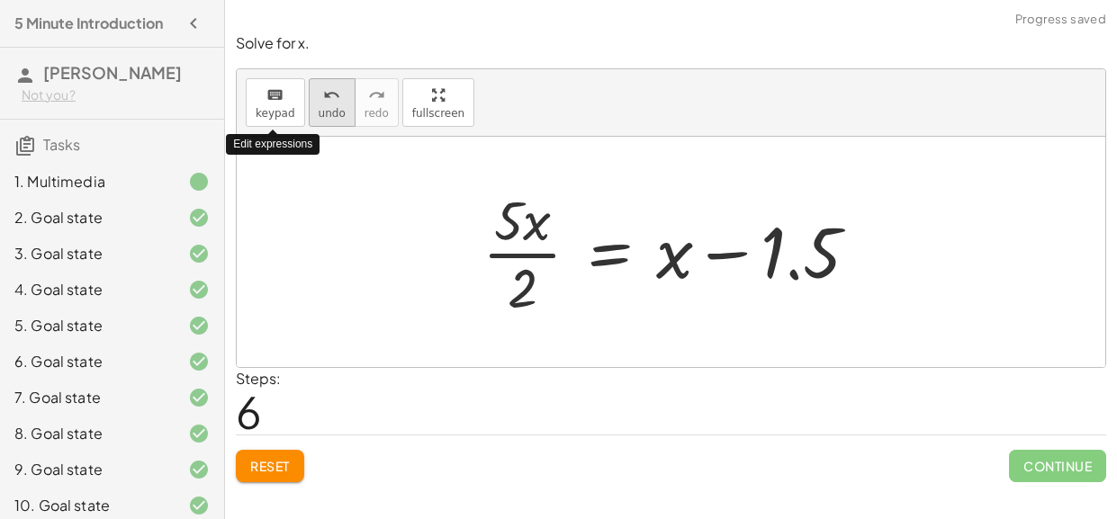
click at [328, 103] on icon "undo" at bounding box center [331, 96] width 17 height 22
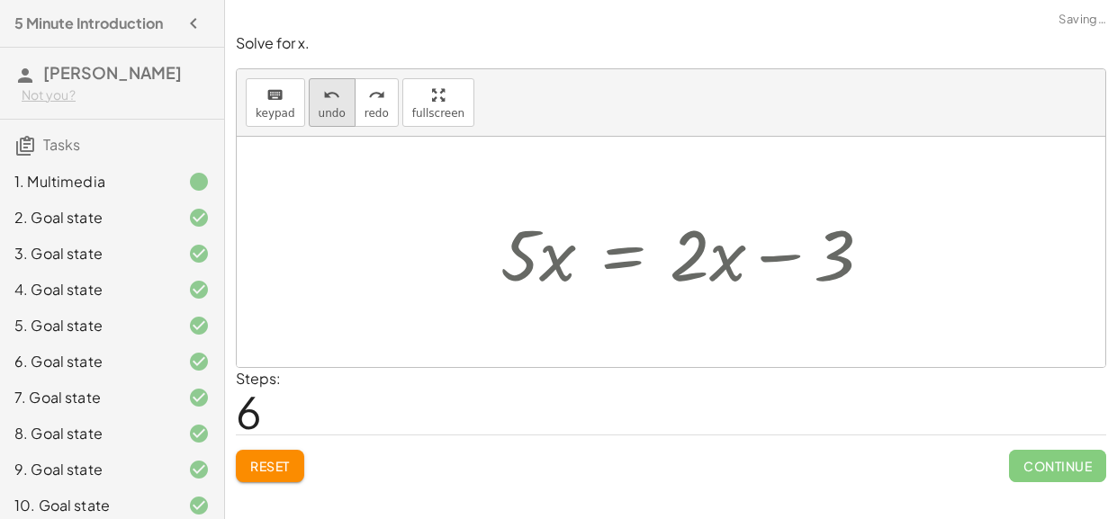
click at [328, 103] on icon "undo" at bounding box center [331, 96] width 17 height 22
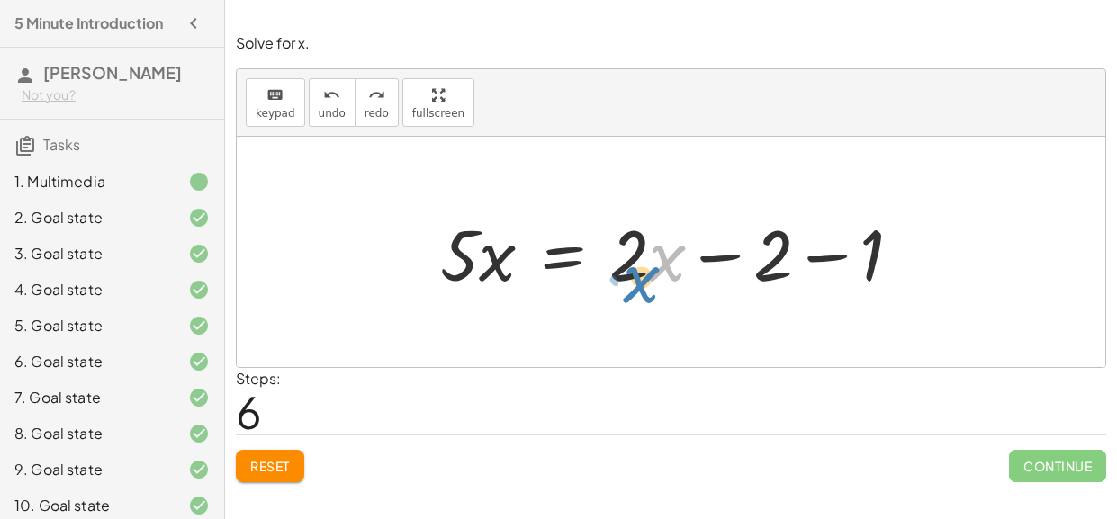
drag, startPoint x: 651, startPoint y: 265, endPoint x: 652, endPoint y: 296, distance: 30.6
click at [652, 296] on div at bounding box center [678, 252] width 494 height 93
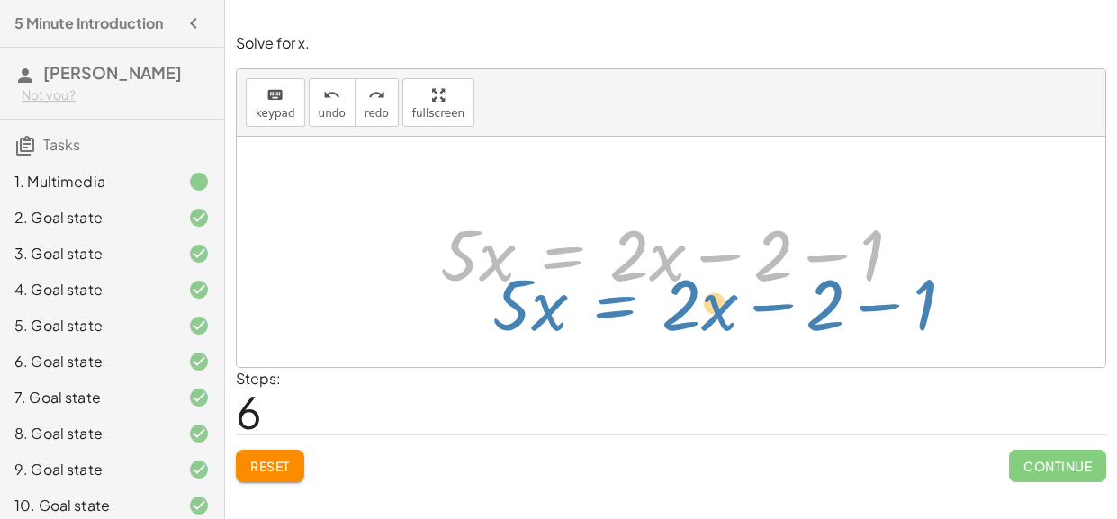
drag, startPoint x: 592, startPoint y: 209, endPoint x: 616, endPoint y: 220, distance: 26.6
click at [616, 220] on div at bounding box center [678, 252] width 494 height 93
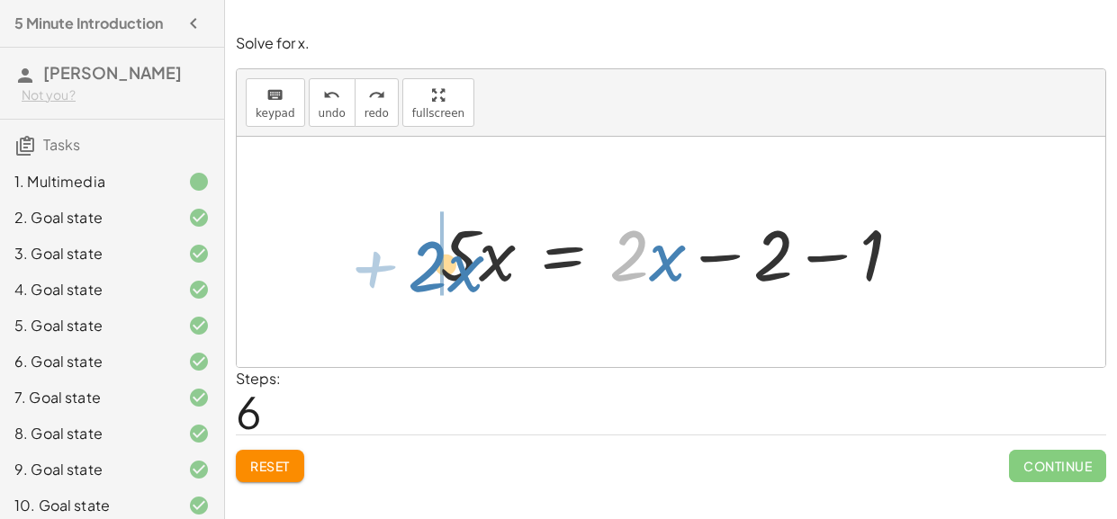
drag, startPoint x: 634, startPoint y: 255, endPoint x: 429, endPoint y: 266, distance: 204.6
click at [429, 266] on div "+ · 5 · x + 1 = · 2 · ( + x − 1 ) + · 5 · x + 1 = + · 2 · x − · 2 · 1 + · 5 · x…" at bounding box center [671, 253] width 517 height 102
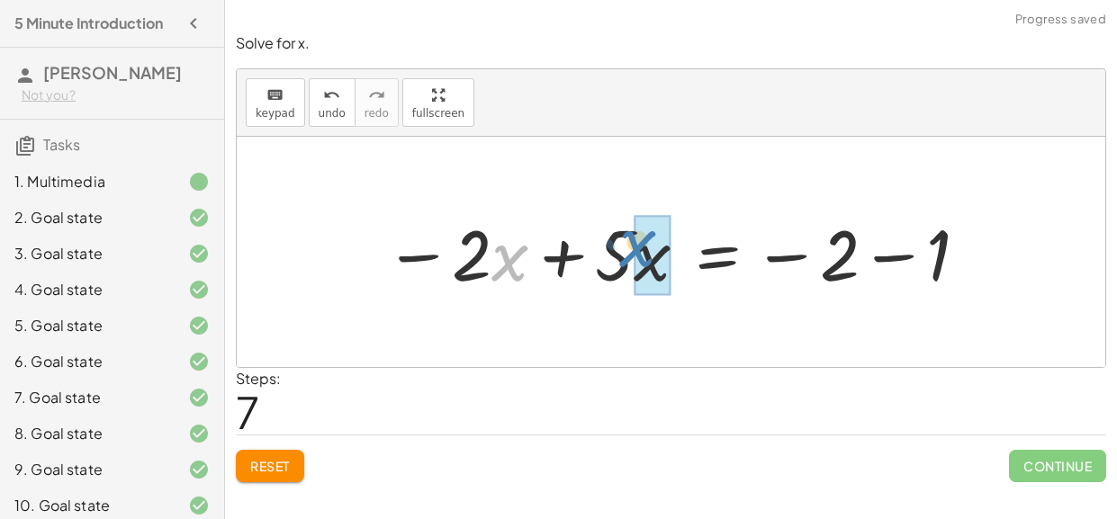
drag, startPoint x: 504, startPoint y: 271, endPoint x: 628, endPoint y: 264, distance: 124.4
click at [628, 264] on div at bounding box center [677, 252] width 605 height 93
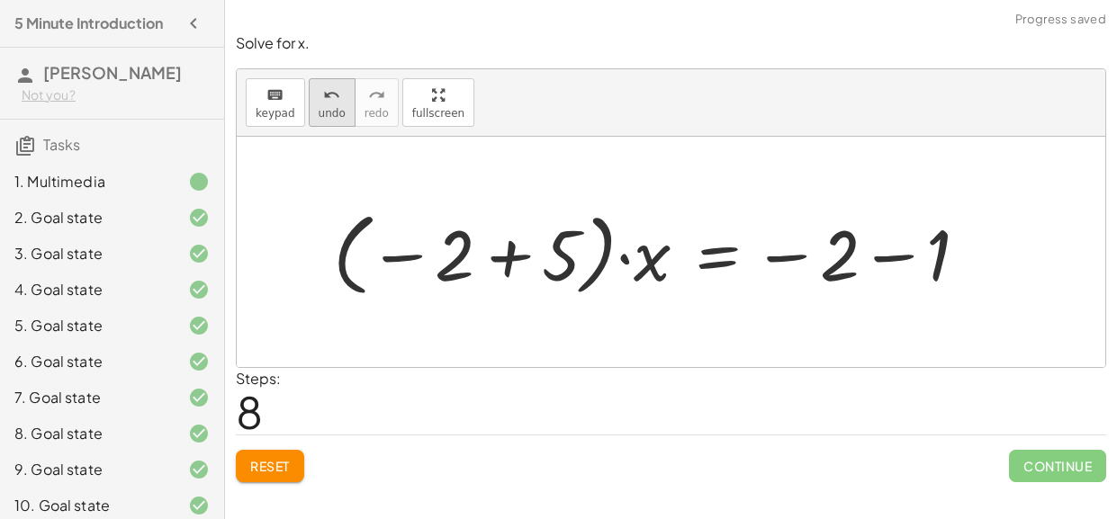
click at [323, 93] on icon "undo" at bounding box center [331, 96] width 17 height 22
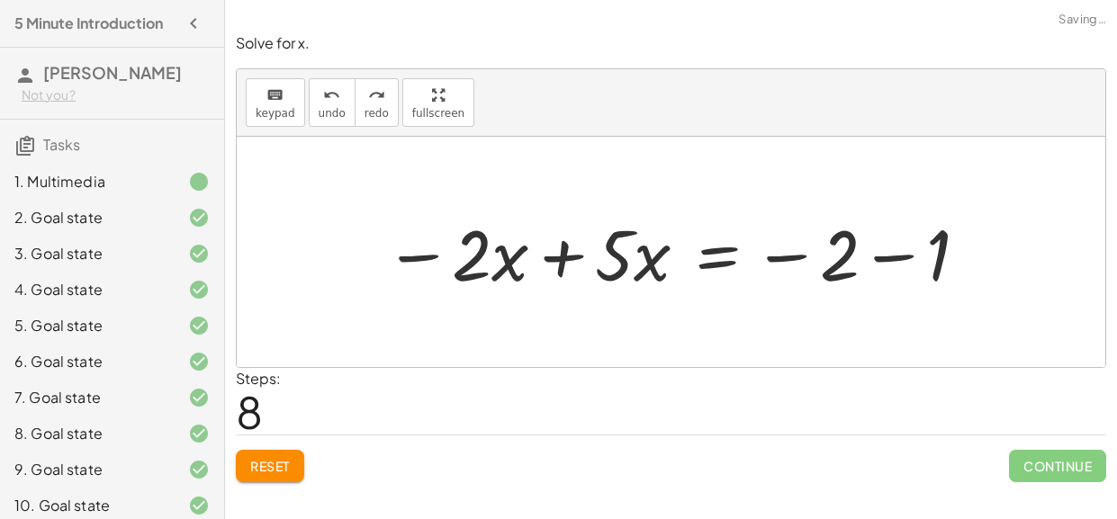
click at [484, 264] on div at bounding box center [677, 252] width 605 height 93
click at [570, 270] on div at bounding box center [677, 252] width 605 height 93
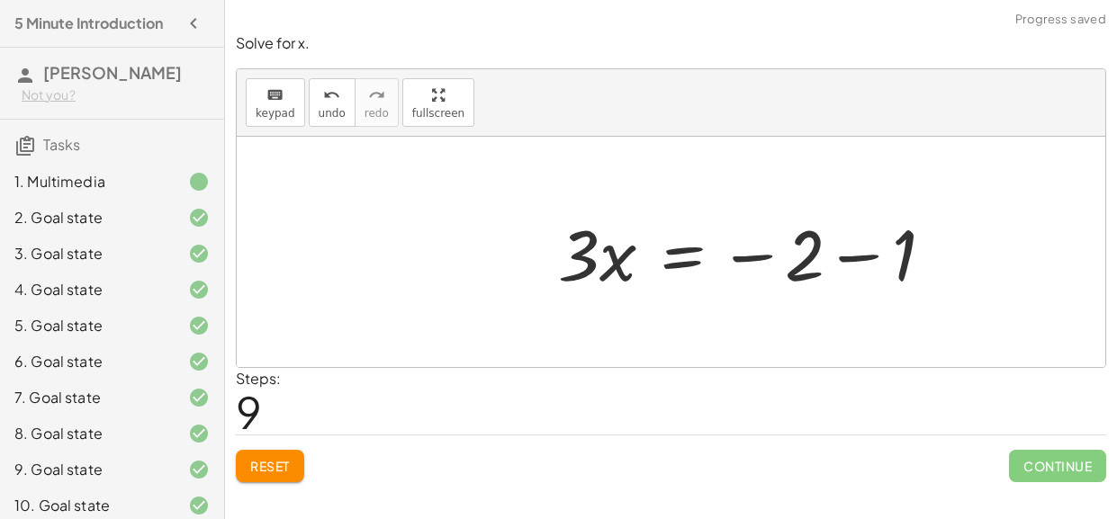
click at [885, 254] on div at bounding box center [671, 252] width 868 height 230
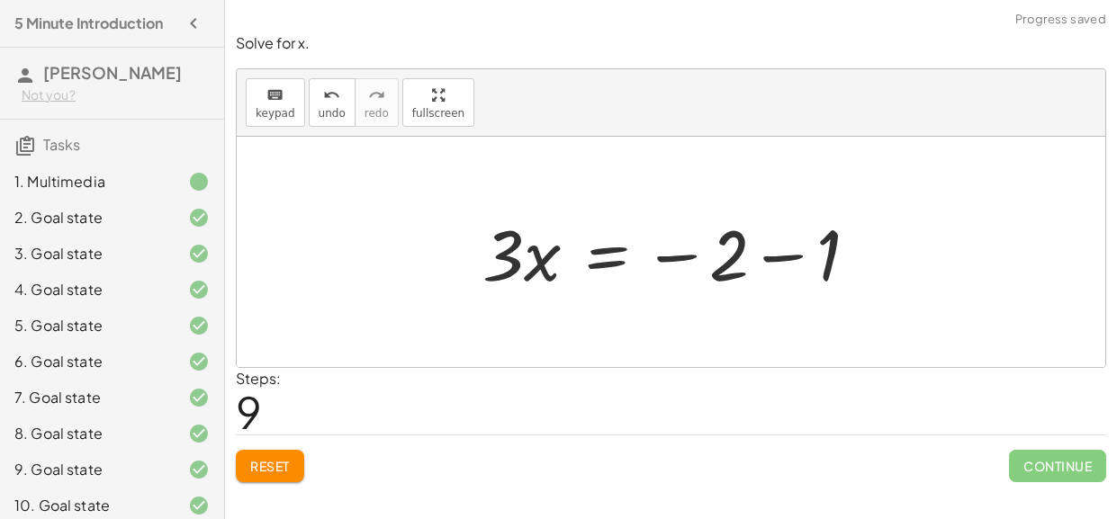
click at [778, 256] on div at bounding box center [677, 252] width 408 height 93
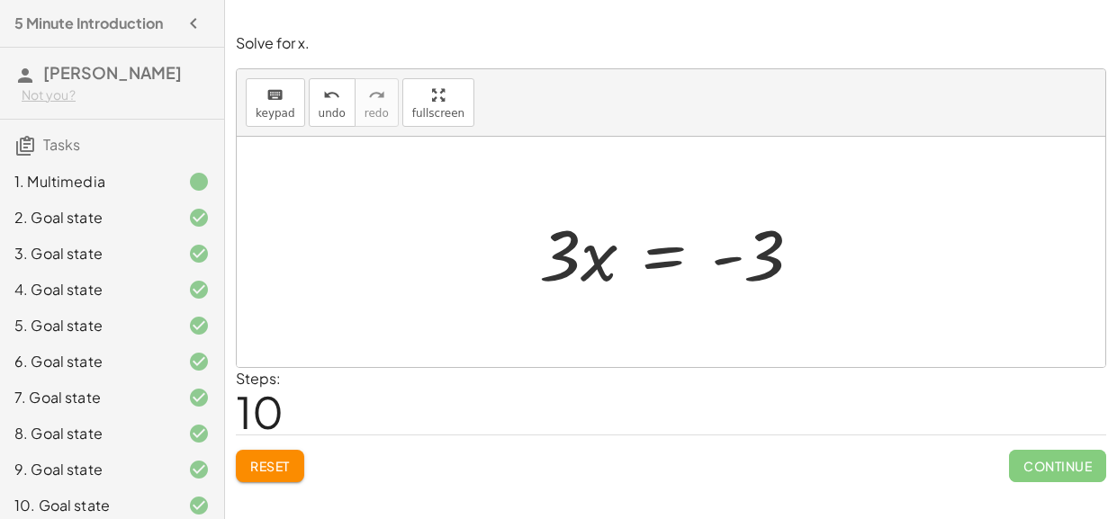
click at [765, 254] on div at bounding box center [677, 252] width 295 height 93
click at [734, 240] on div at bounding box center [677, 252] width 295 height 93
click at [580, 277] on div at bounding box center [677, 252] width 295 height 93
drag, startPoint x: 546, startPoint y: 271, endPoint x: 770, endPoint y: 321, distance: 229.7
click at [770, 321] on div "+ · 5 · x + 1 = · 2 · ( + x − 1 ) + · 5 · x + 1 = + · 2 · x − · 2 · 1 + · 5 · x…" at bounding box center [671, 252] width 868 height 230
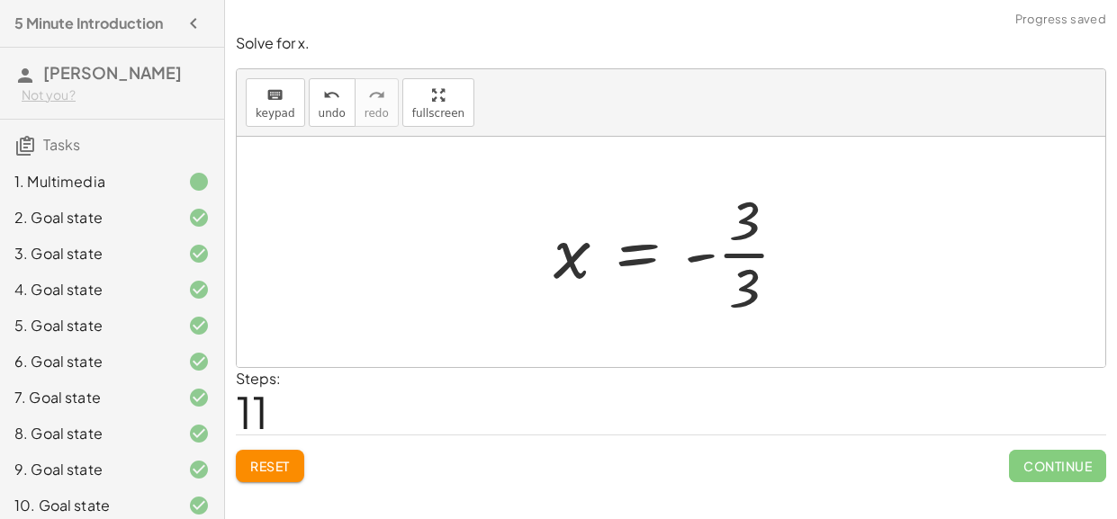
click at [764, 248] on div at bounding box center [677, 252] width 267 height 139
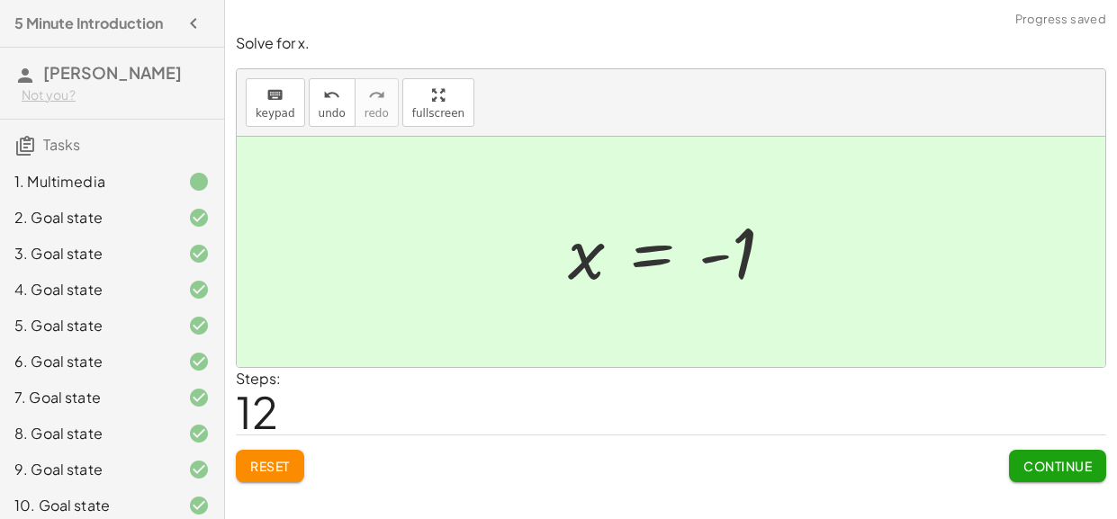
click at [1065, 471] on span "Continue" at bounding box center [1057, 466] width 68 height 16
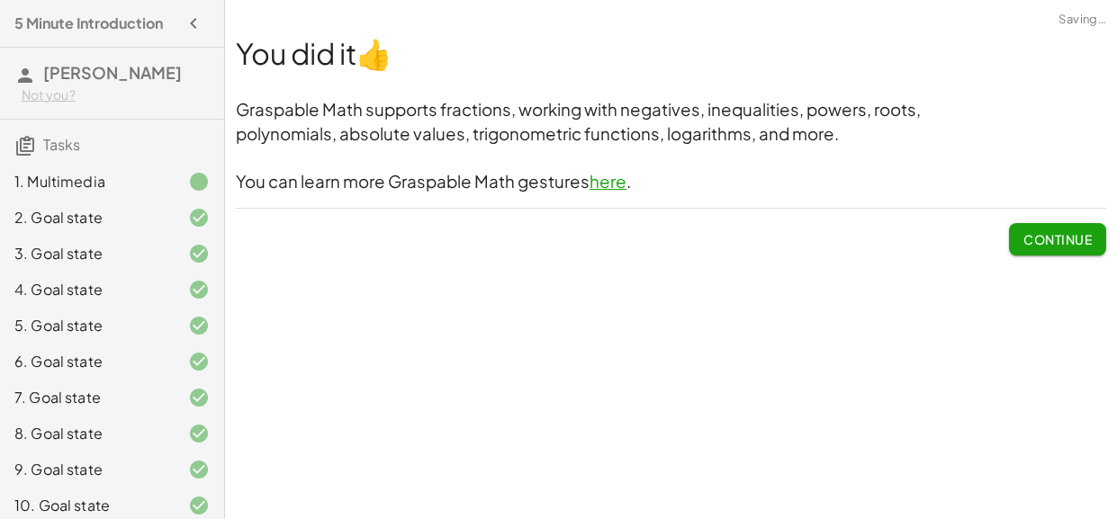
click at [1023, 239] on span "Continue" at bounding box center [1057, 239] width 68 height 16
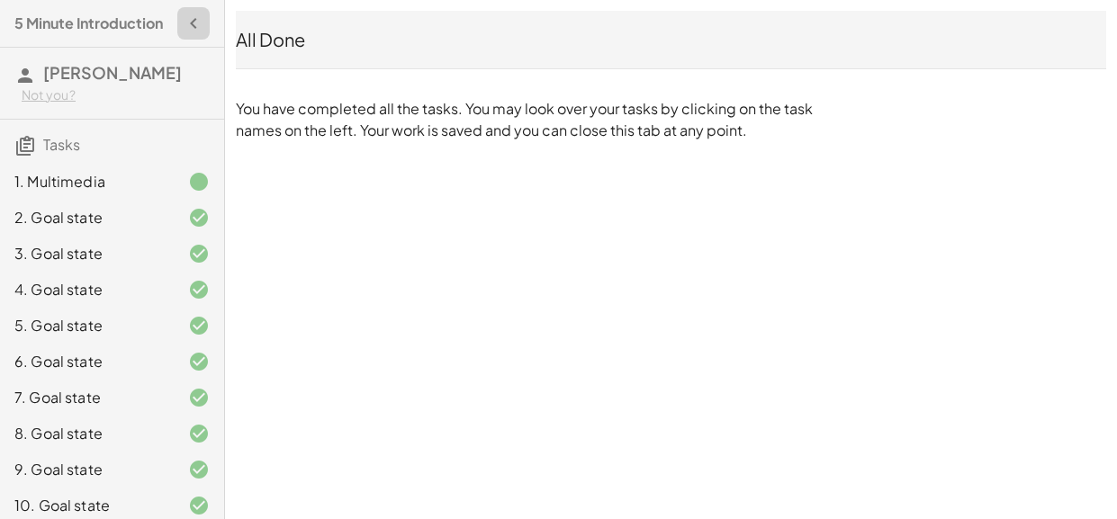
click at [198, 22] on icon "button" at bounding box center [194, 24] width 22 height 22
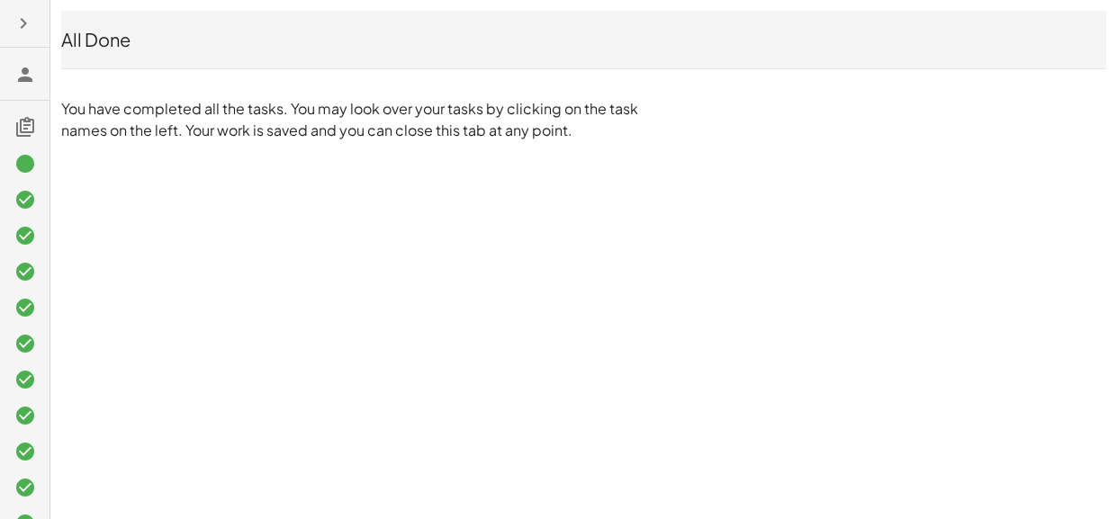
click at [22, 66] on icon at bounding box center [25, 75] width 22 height 22
click at [25, 123] on icon at bounding box center [25, 127] width 22 height 22
click at [3, 58] on h3 at bounding box center [24, 74] width 49 height 52
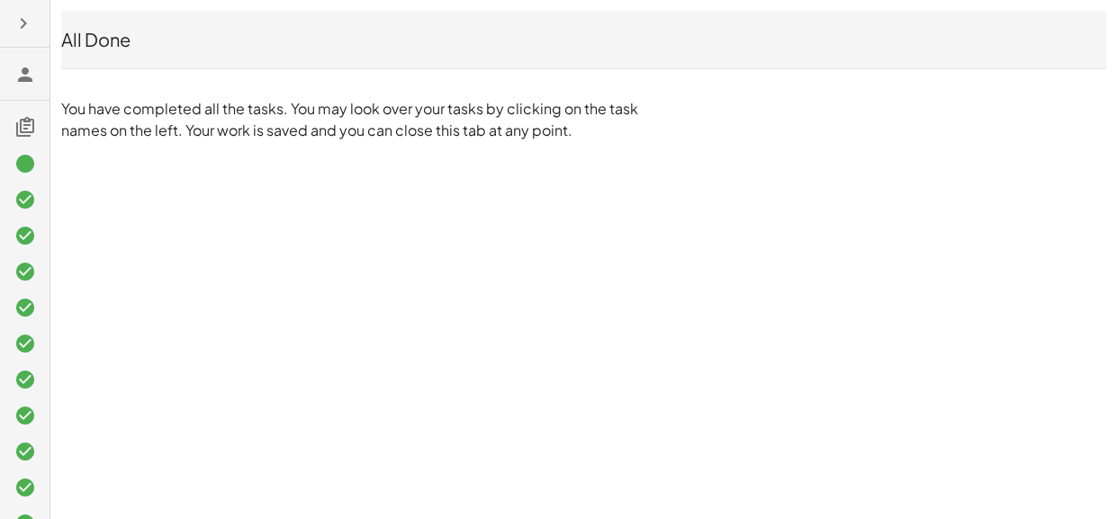
click at [21, 71] on icon at bounding box center [25, 75] width 22 height 22
click at [22, 32] on icon "button" at bounding box center [24, 24] width 22 height 22
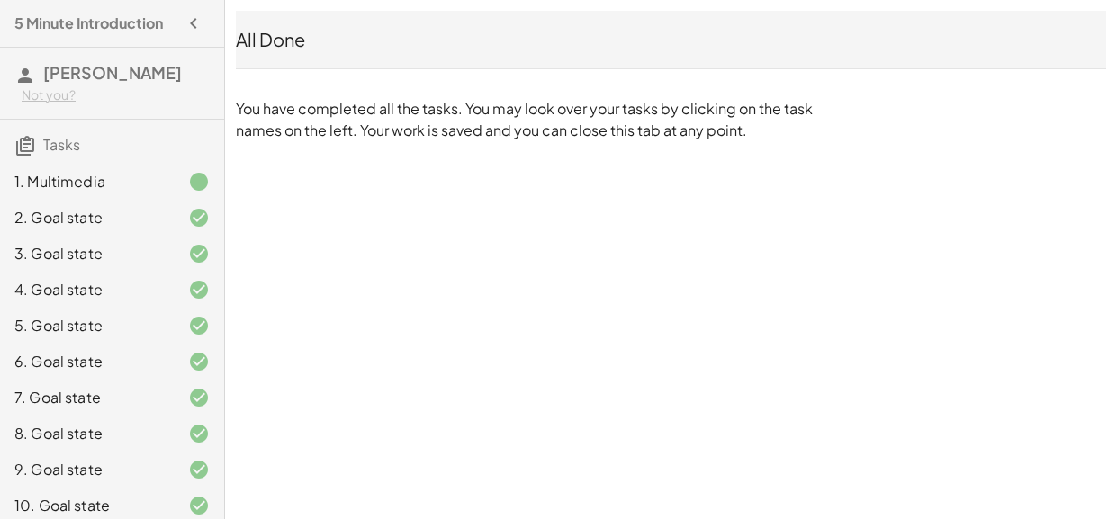
click at [44, 99] on div "Not you?" at bounding box center [116, 95] width 188 height 18
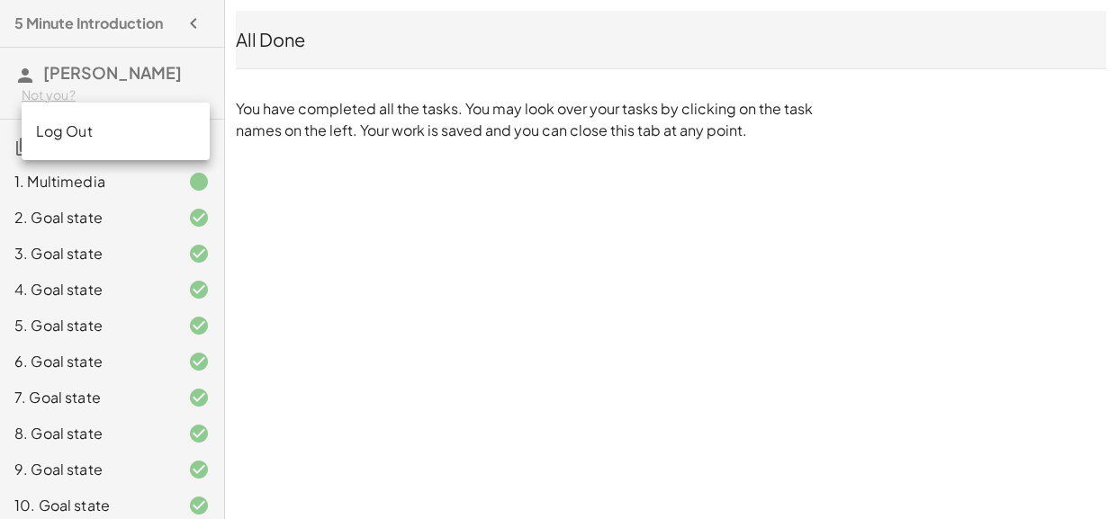
click at [44, 99] on div "Not you?" at bounding box center [116, 95] width 188 height 18
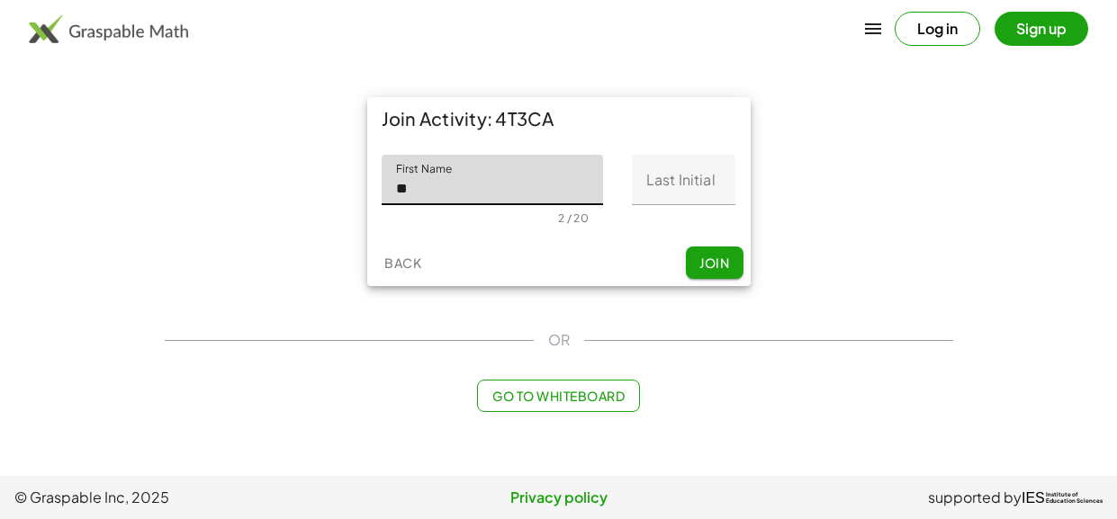
type input "*"
type input "******"
click at [654, 192] on input "Last Initial" at bounding box center [683, 180] width 103 height 50
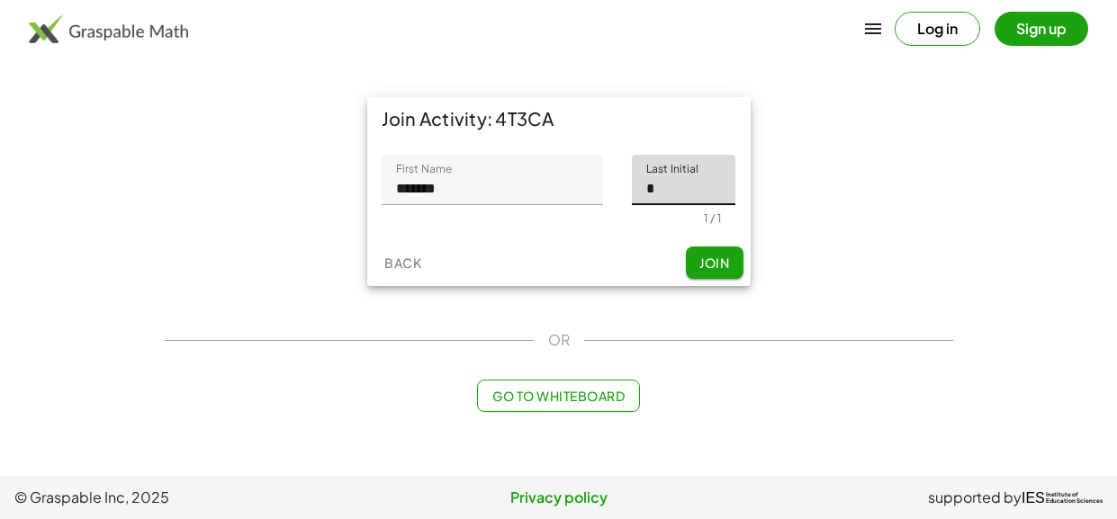
type input "*"
click at [725, 282] on div "Back Join" at bounding box center [558, 262] width 383 height 47
click at [713, 269] on span "Join" at bounding box center [714, 263] width 30 height 16
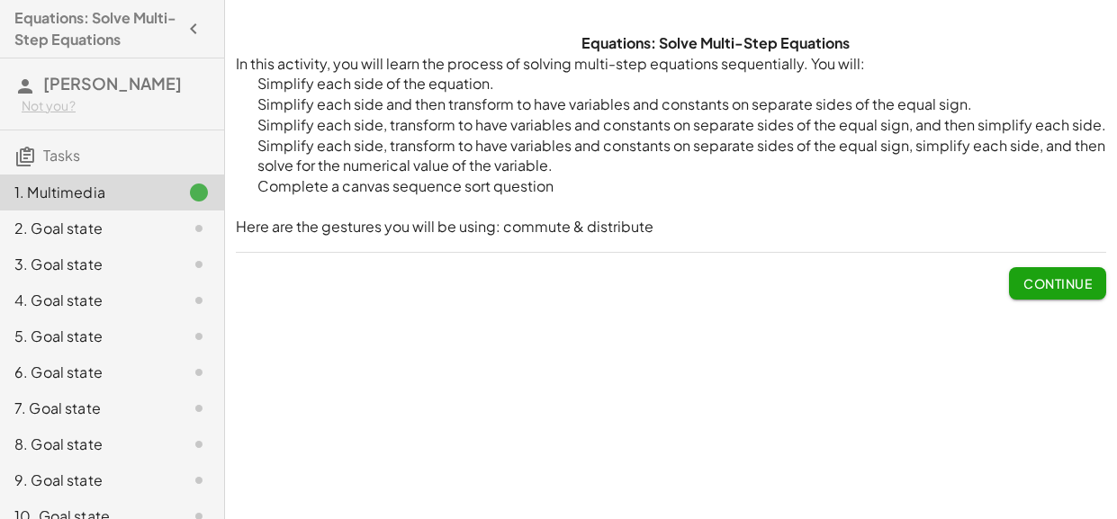
click at [1025, 292] on button "Continue" at bounding box center [1057, 283] width 97 height 32
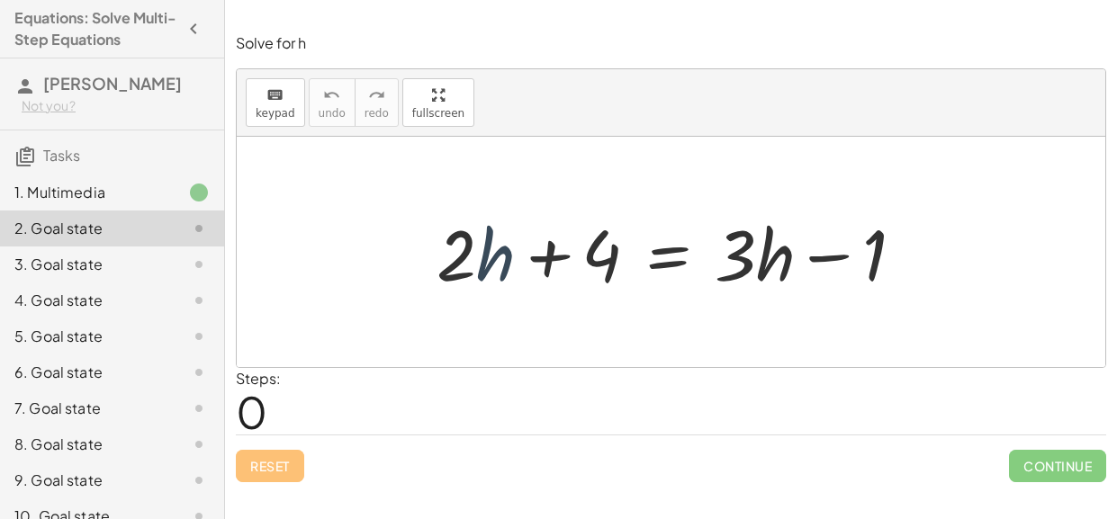
click at [479, 255] on div at bounding box center [676, 252] width 499 height 93
drag, startPoint x: 738, startPoint y: 246, endPoint x: 754, endPoint y: 240, distance: 17.1
click at [754, 240] on div at bounding box center [676, 252] width 499 height 93
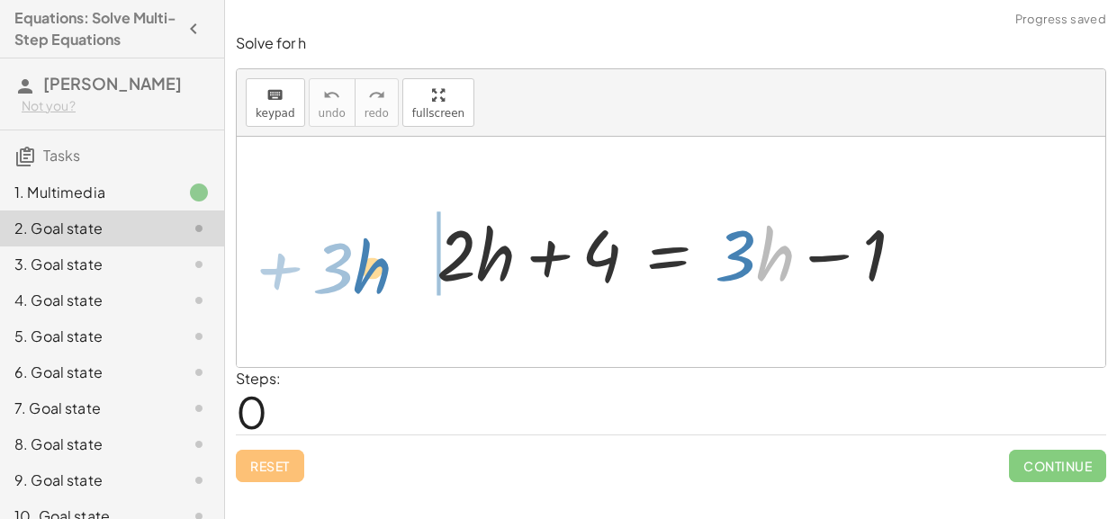
drag, startPoint x: 765, startPoint y: 266, endPoint x: 361, endPoint y: 279, distance: 404.2
click at [361, 279] on div "· h + · 3 + · 2 · h + 4 = + · 3 · h − 1" at bounding box center [671, 252] width 868 height 230
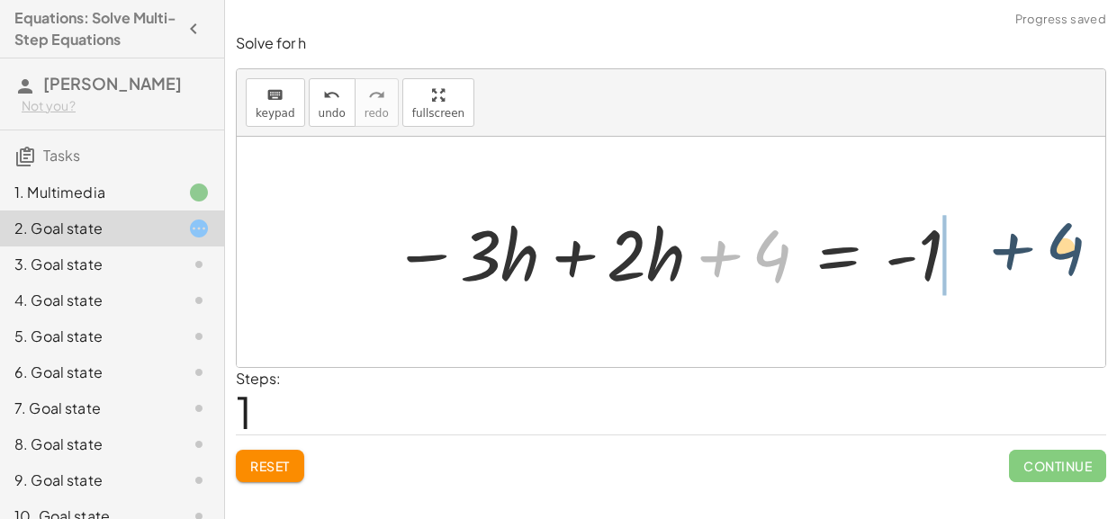
drag, startPoint x: 772, startPoint y: 256, endPoint x: 1079, endPoint y: 249, distance: 306.9
drag, startPoint x: 775, startPoint y: 253, endPoint x: 962, endPoint y: 256, distance: 187.2
click at [962, 256] on div at bounding box center [677, 252] width 588 height 93
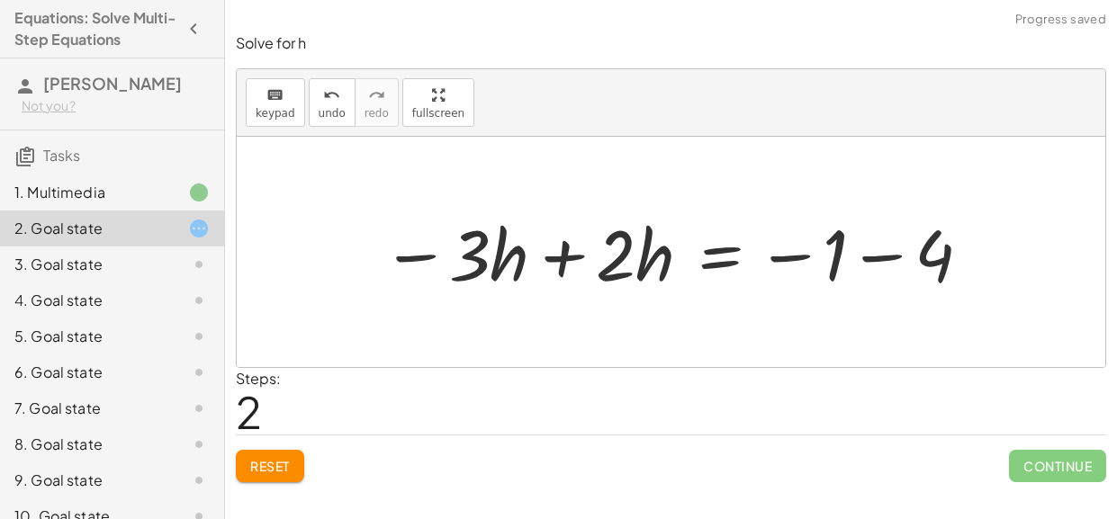
click at [862, 262] on div at bounding box center [678, 252] width 610 height 93
click at [547, 259] on div at bounding box center [620, 252] width 495 height 93
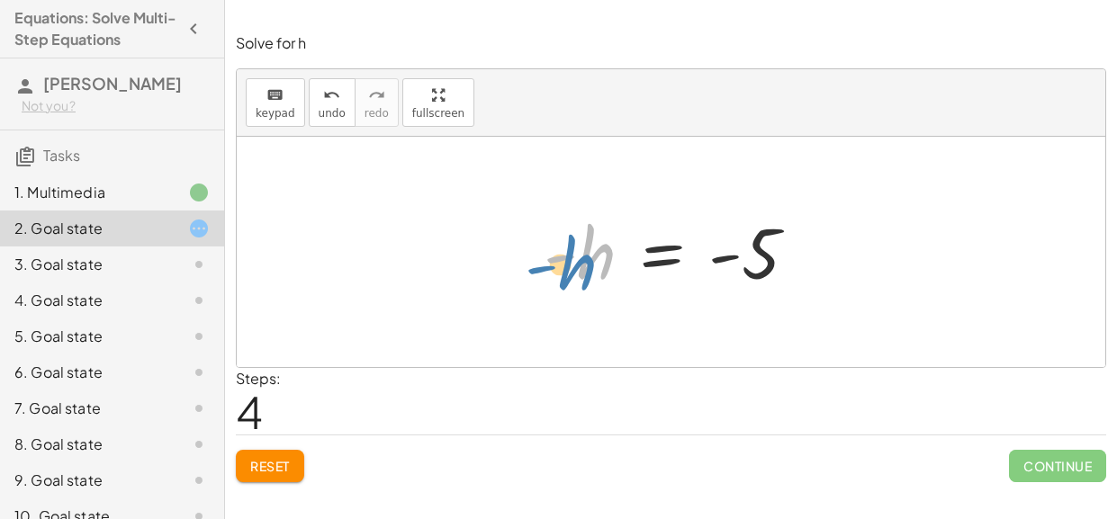
drag, startPoint x: 597, startPoint y: 265, endPoint x: 579, endPoint y: 274, distance: 20.5
click at [579, 274] on div at bounding box center [678, 252] width 286 height 89
click at [570, 240] on div at bounding box center [678, 252] width 286 height 89
click at [578, 261] on div at bounding box center [678, 252] width 286 height 89
drag, startPoint x: 578, startPoint y: 261, endPoint x: 484, endPoint y: 277, distance: 95.0
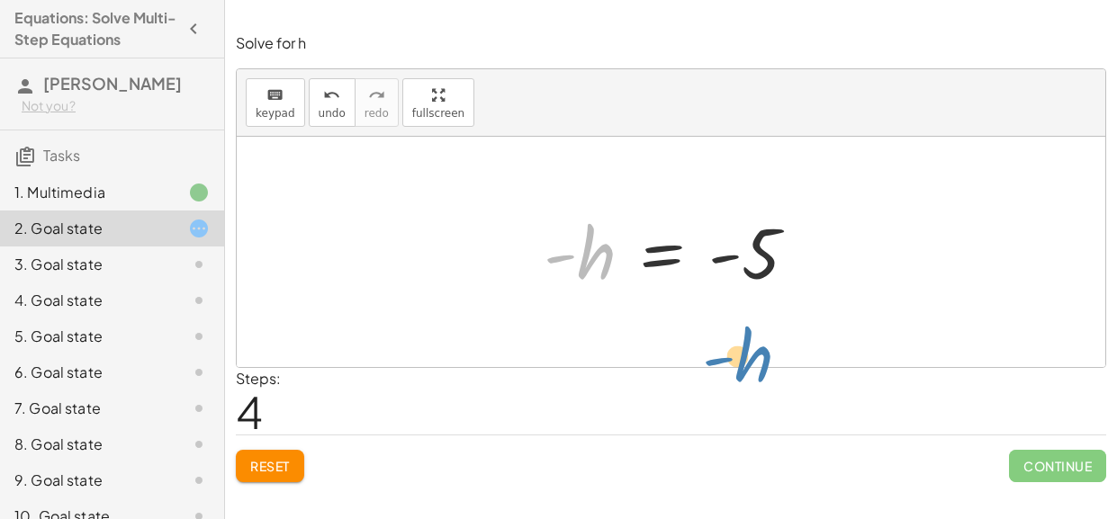
drag, startPoint x: 585, startPoint y: 263, endPoint x: 744, endPoint y: 353, distance: 182.9
click at [743, 238] on div at bounding box center [678, 252] width 286 height 89
click at [769, 310] on div at bounding box center [671, 252] width 868 height 230
click at [750, 208] on div at bounding box center [678, 252] width 286 height 89
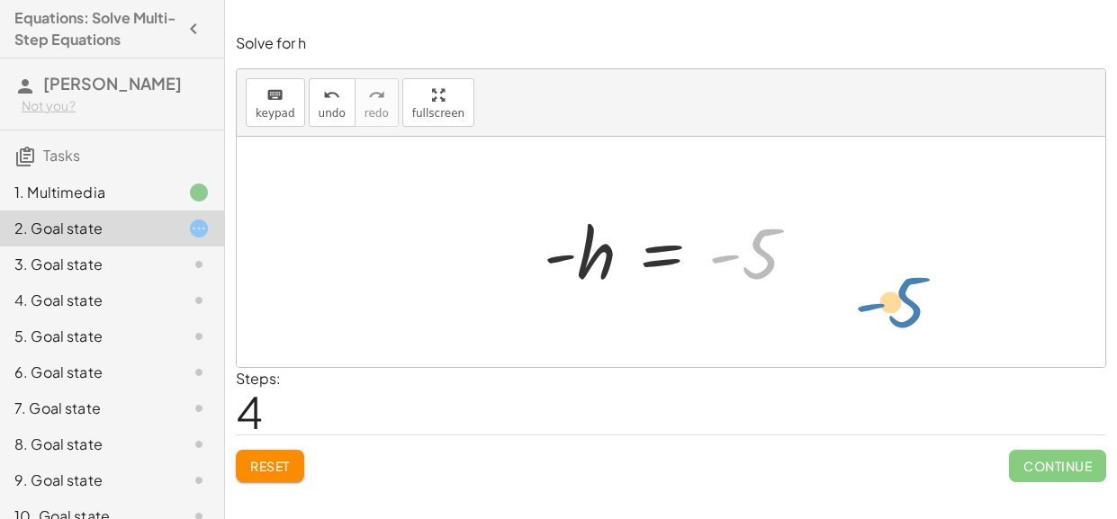
drag, startPoint x: 759, startPoint y: 253, endPoint x: 914, endPoint y: 302, distance: 163.4
click at [914, 302] on div "+ · 2 · h + 4 = + · 3 · h − 1 − · 3 · h + · 2 · h + 4 = - 1 − · 3 · h + · 2 · h…" at bounding box center [671, 252] width 868 height 230
click at [169, 265] on div at bounding box center [184, 265] width 50 height 22
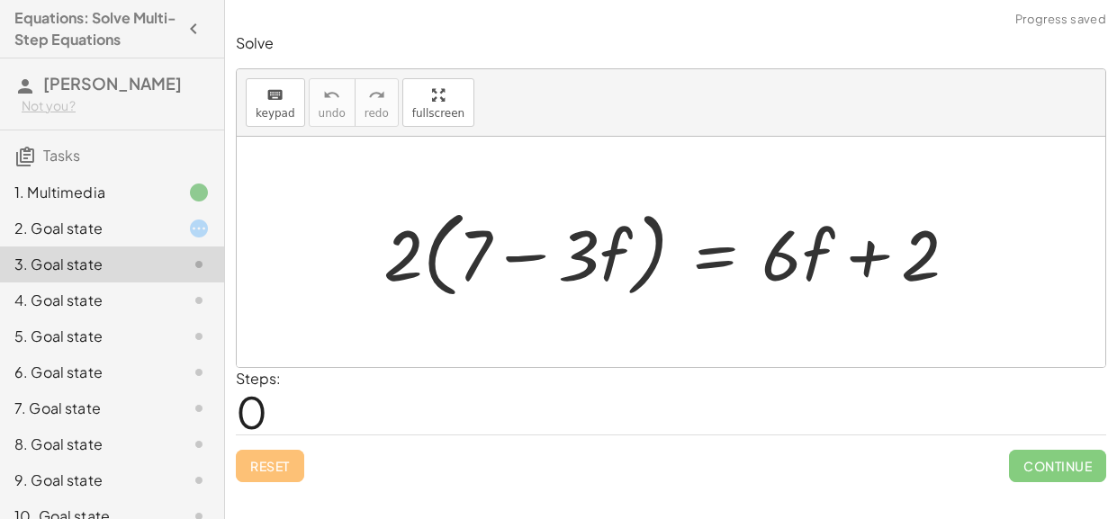
click at [148, 241] on div "2. Goal state" at bounding box center [112, 229] width 224 height 36
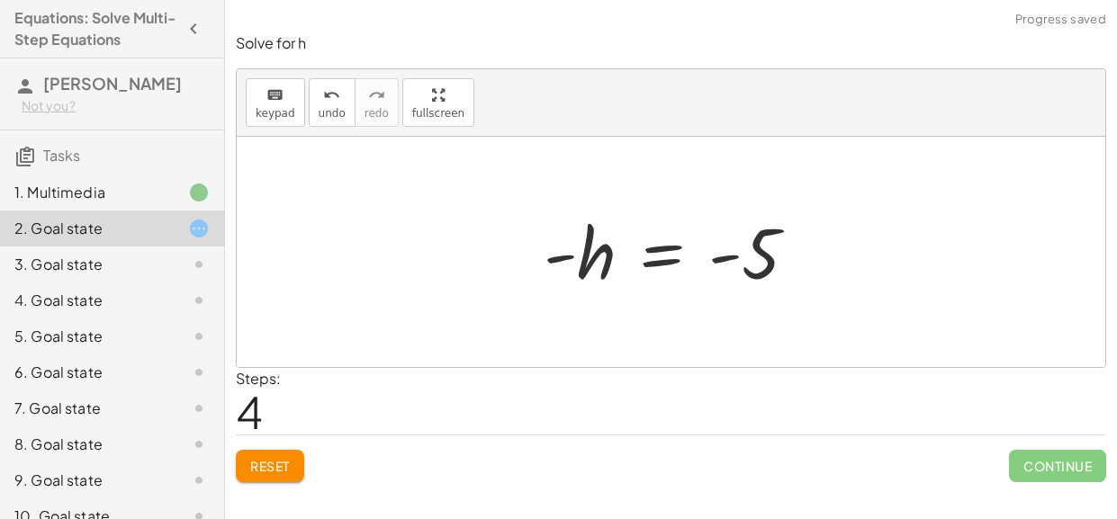
click at [582, 257] on div at bounding box center [678, 252] width 286 height 89
drag, startPoint x: 582, startPoint y: 257, endPoint x: 391, endPoint y: 251, distance: 191.8
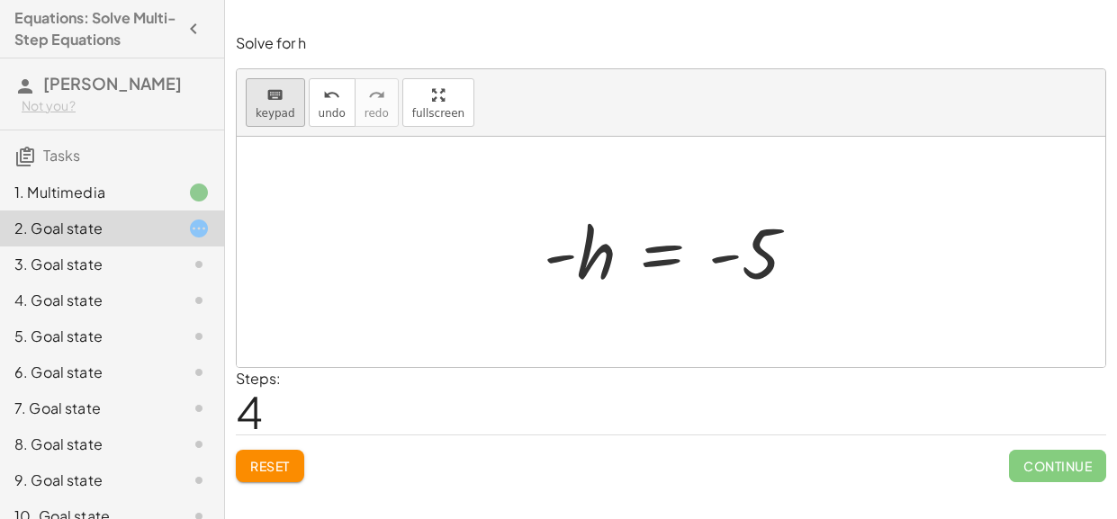
click at [291, 99] on button "keyboard keypad" at bounding box center [275, 102] width 59 height 49
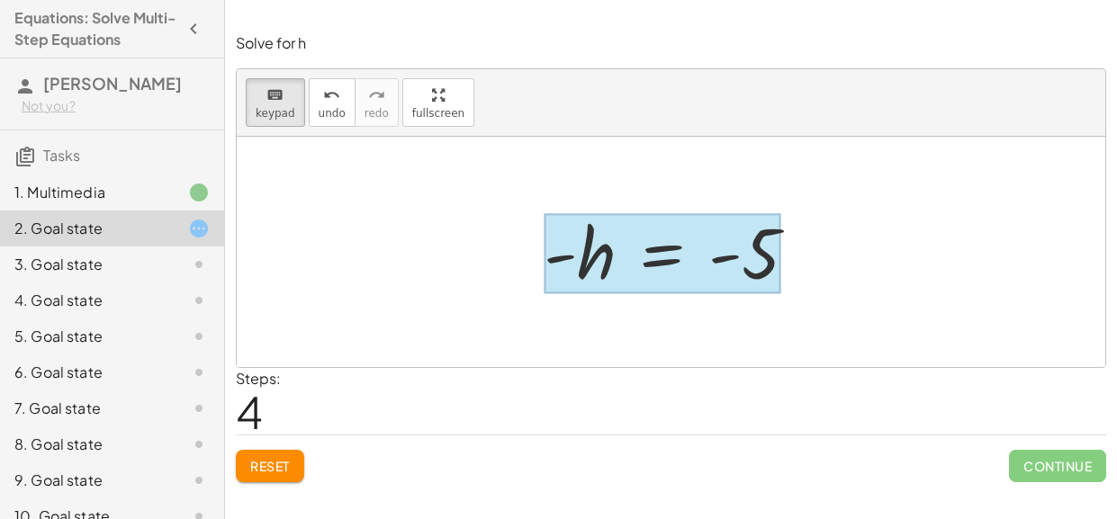
click at [661, 262] on div at bounding box center [662, 254] width 237 height 80
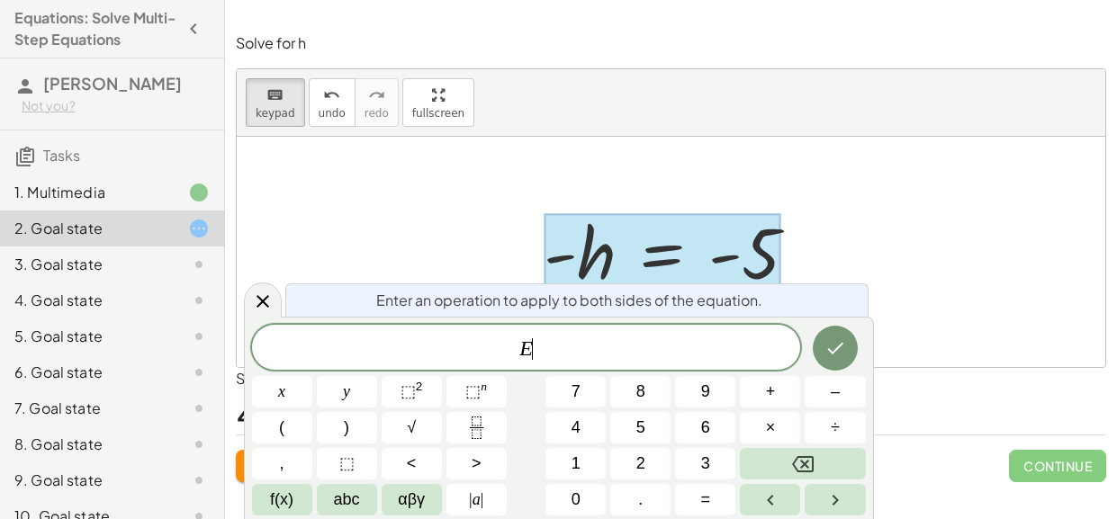
click at [651, 356] on span "E ​" at bounding box center [526, 349] width 549 height 25
click at [847, 425] on button "÷" at bounding box center [835, 427] width 60 height 31
click at [588, 459] on button "1" at bounding box center [575, 463] width 60 height 31
click at [695, 505] on button "=" at bounding box center [705, 499] width 60 height 31
click at [821, 468] on button "Backspace" at bounding box center [802, 463] width 125 height 31
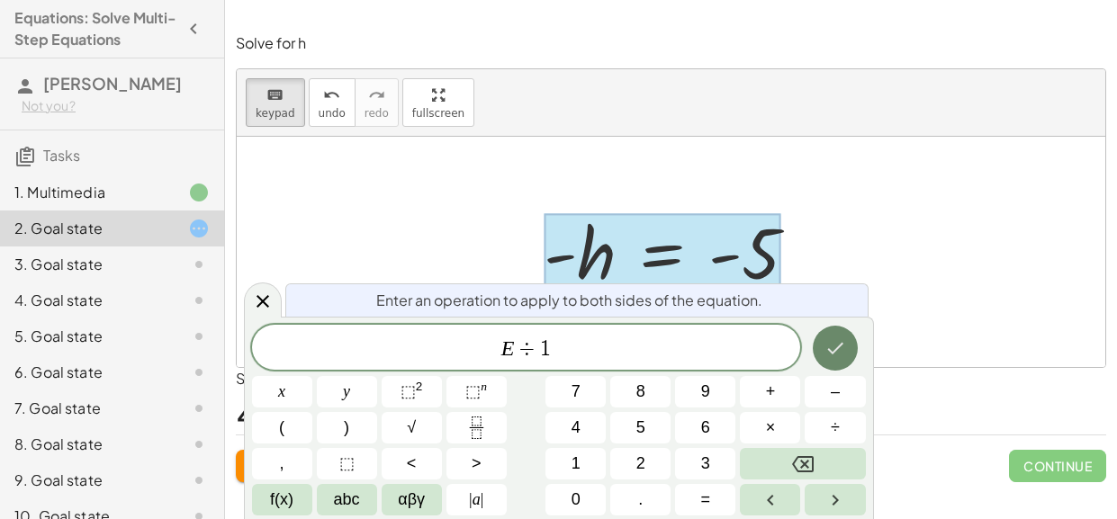
click at [838, 329] on button "Done" at bounding box center [835, 348] width 45 height 45
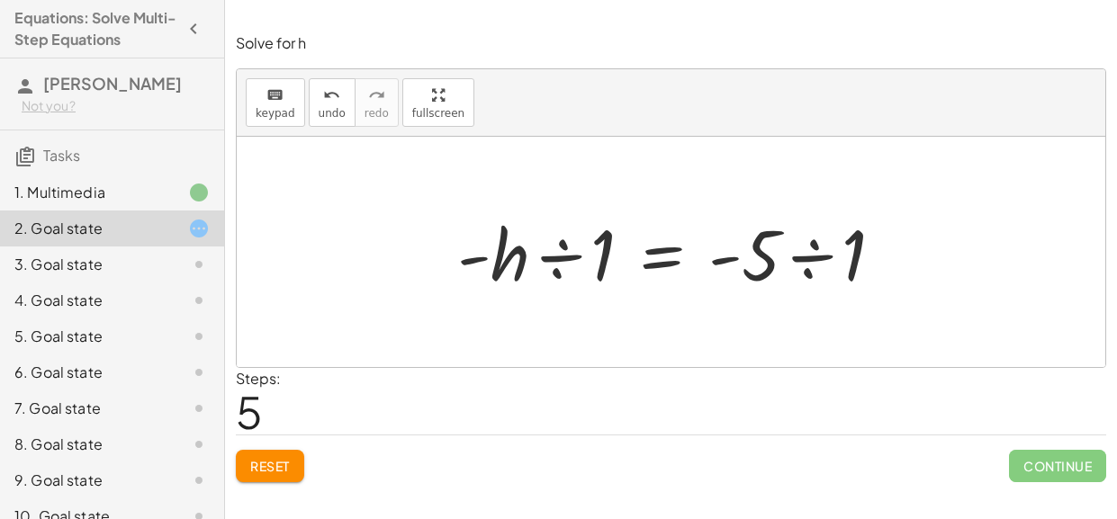
click at [817, 275] on div at bounding box center [677, 252] width 458 height 93
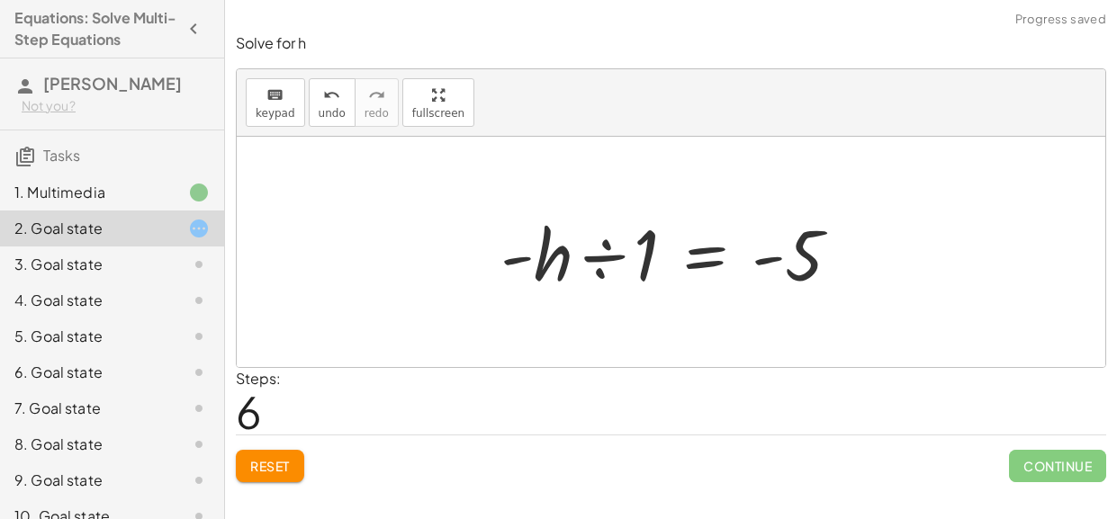
click at [610, 257] on div at bounding box center [677, 252] width 373 height 93
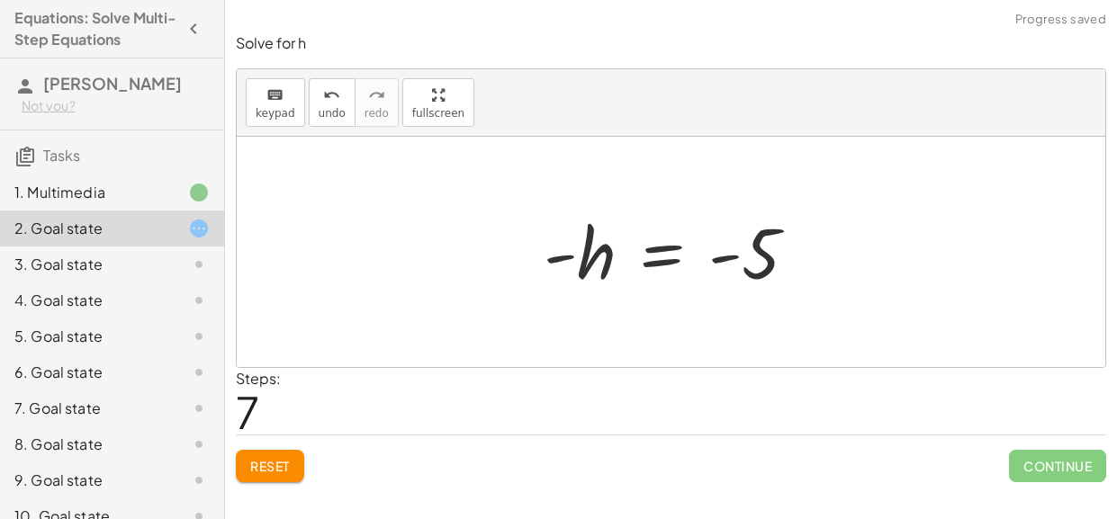
click at [1046, 483] on div "Solve for h keyboard keypad undo undo redo redo fullscreen + · 2 · h + 4 = + · …" at bounding box center [671, 257] width 892 height 471
click at [562, 237] on div at bounding box center [678, 252] width 286 height 89
click at [565, 257] on div at bounding box center [678, 252] width 286 height 89
click at [787, 246] on div at bounding box center [678, 252] width 286 height 89
click at [768, 250] on div at bounding box center [678, 252] width 286 height 89
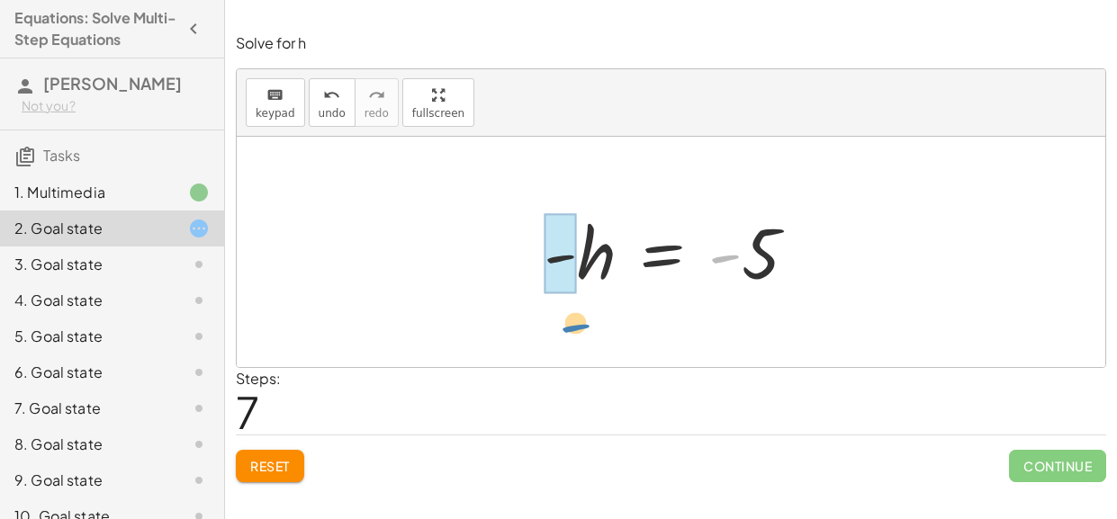
drag, startPoint x: 730, startPoint y: 259, endPoint x: 580, endPoint y: 329, distance: 165.9
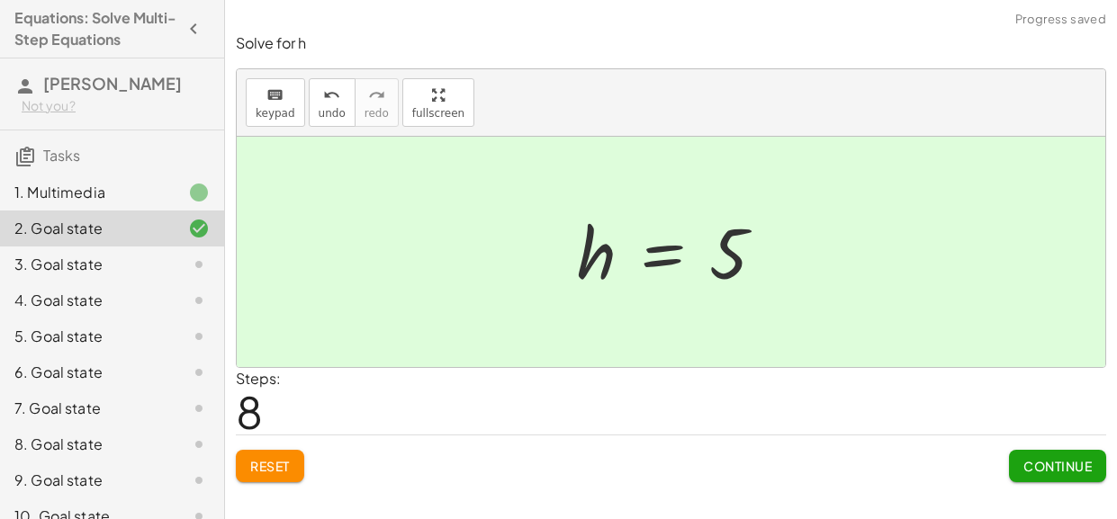
click at [1074, 468] on span "Continue" at bounding box center [1057, 466] width 68 height 16
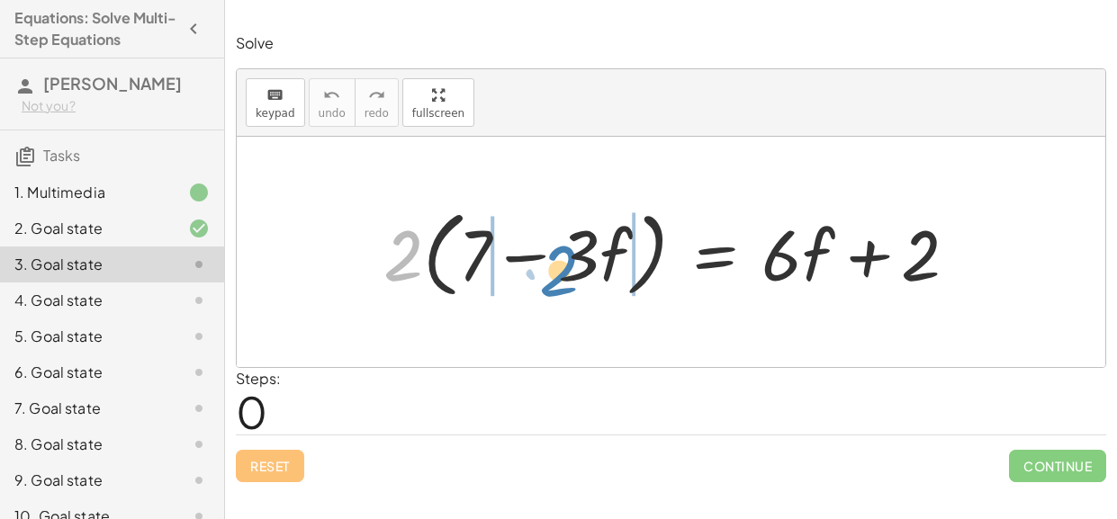
drag, startPoint x: 382, startPoint y: 246, endPoint x: 539, endPoint y: 261, distance: 157.3
click at [539, 261] on div at bounding box center [677, 252] width 607 height 103
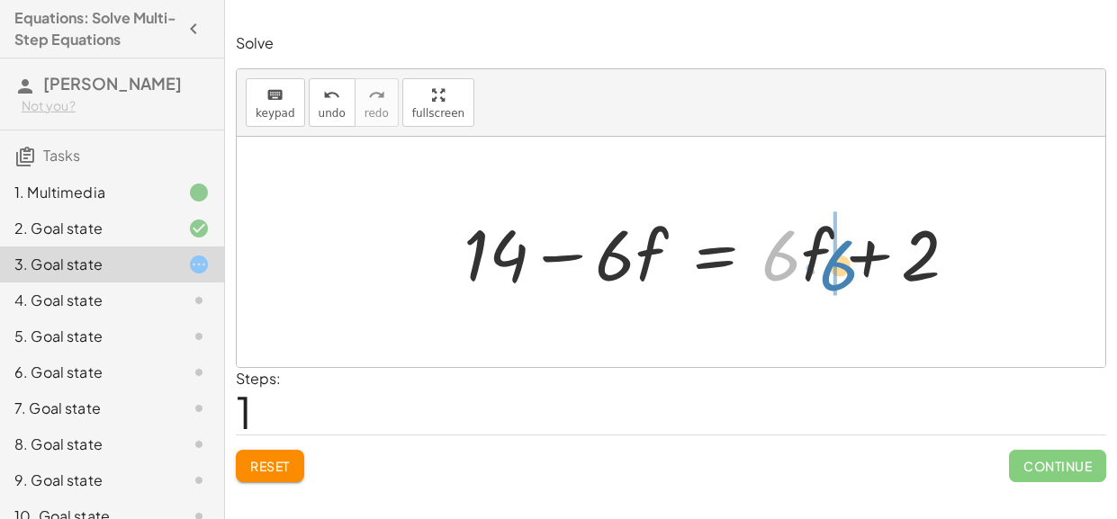
drag, startPoint x: 778, startPoint y: 271, endPoint x: 832, endPoint y: 281, distance: 54.9
click at [832, 281] on div at bounding box center [717, 252] width 526 height 93
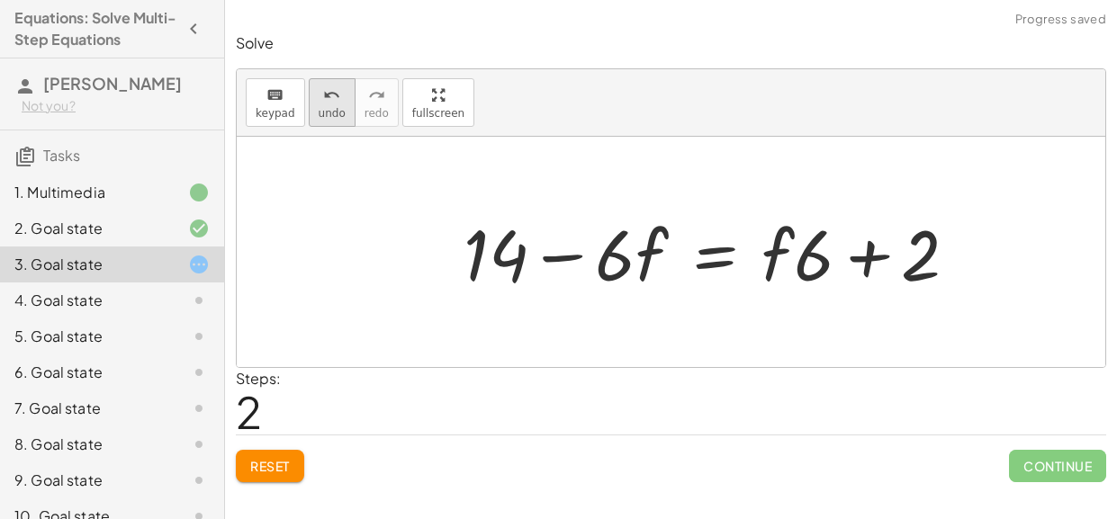
click at [322, 119] on button "undo undo" at bounding box center [332, 102] width 47 height 49
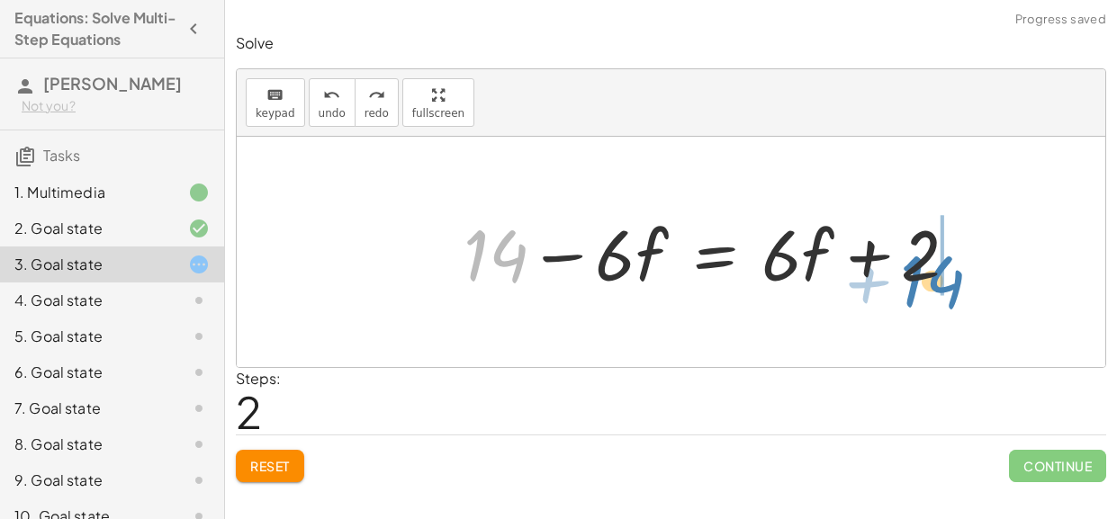
drag, startPoint x: 467, startPoint y: 264, endPoint x: 904, endPoint y: 290, distance: 438.1
click at [904, 290] on div at bounding box center [717, 252] width 526 height 93
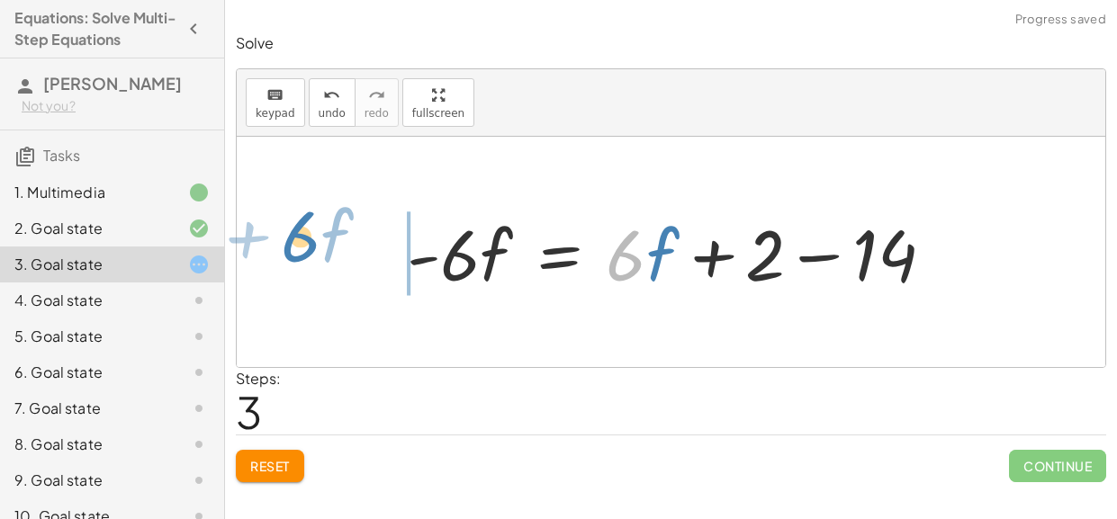
drag, startPoint x: 636, startPoint y: 260, endPoint x: 309, endPoint y: 241, distance: 328.1
click at [309, 241] on div "· 2 · ( + 7 − · 3 · f ) = + · 6 · f + 2 + · 7 · 2 − · 3 · f · 2 = + · 6 · f + 2…" at bounding box center [671, 252] width 868 height 230
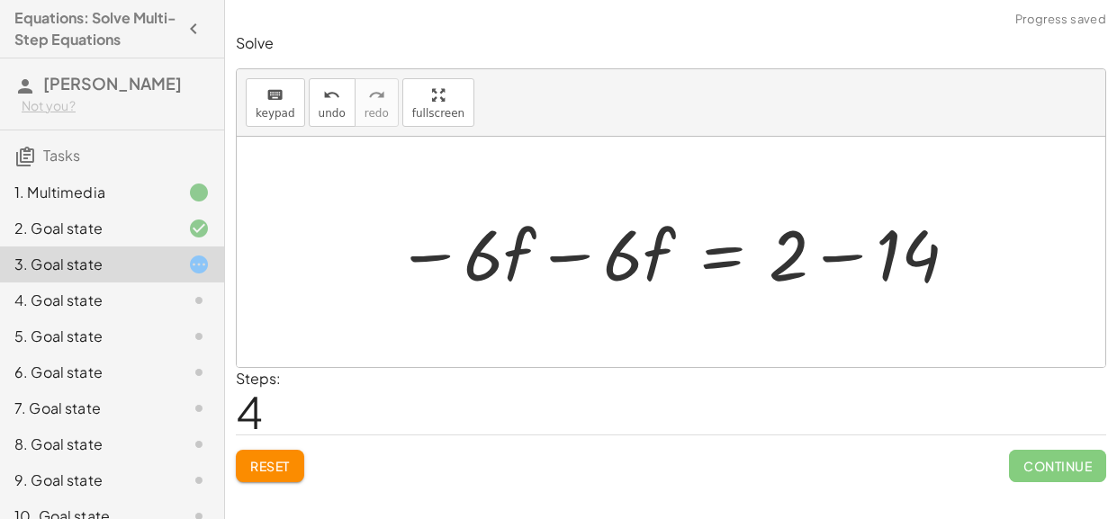
click at [582, 252] on div at bounding box center [677, 252] width 581 height 93
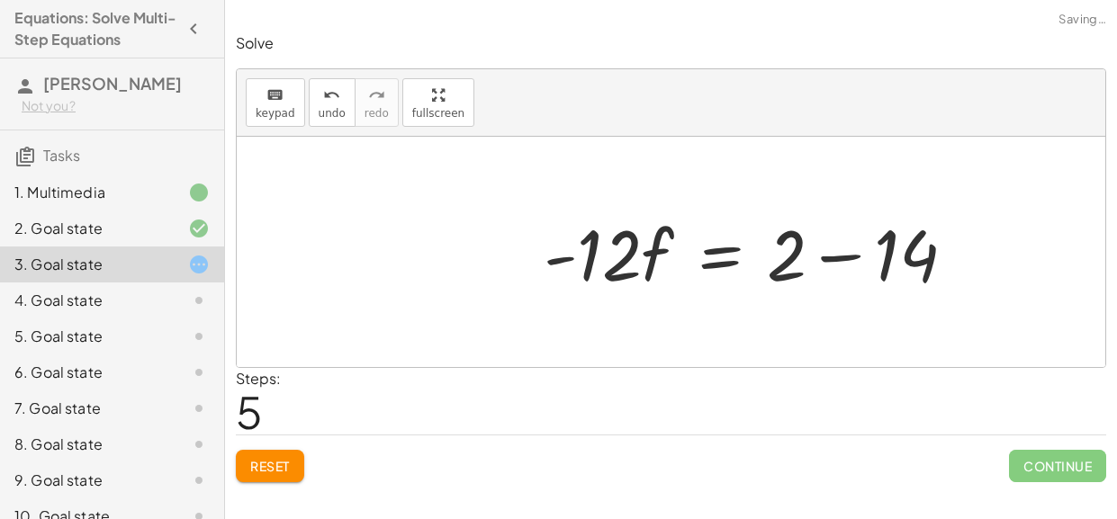
click at [848, 262] on div at bounding box center [757, 252] width 444 height 93
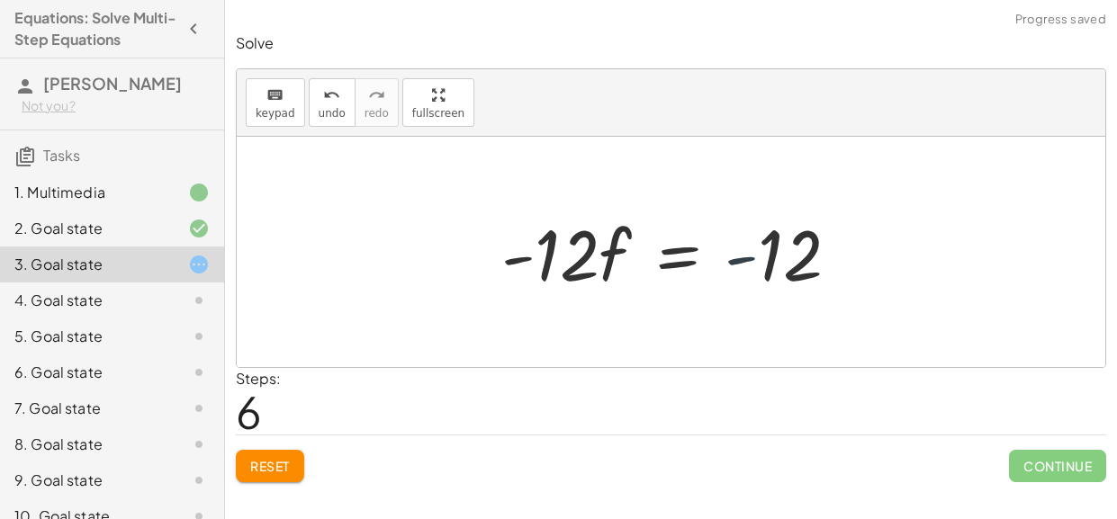
click at [732, 259] on div at bounding box center [677, 252] width 370 height 93
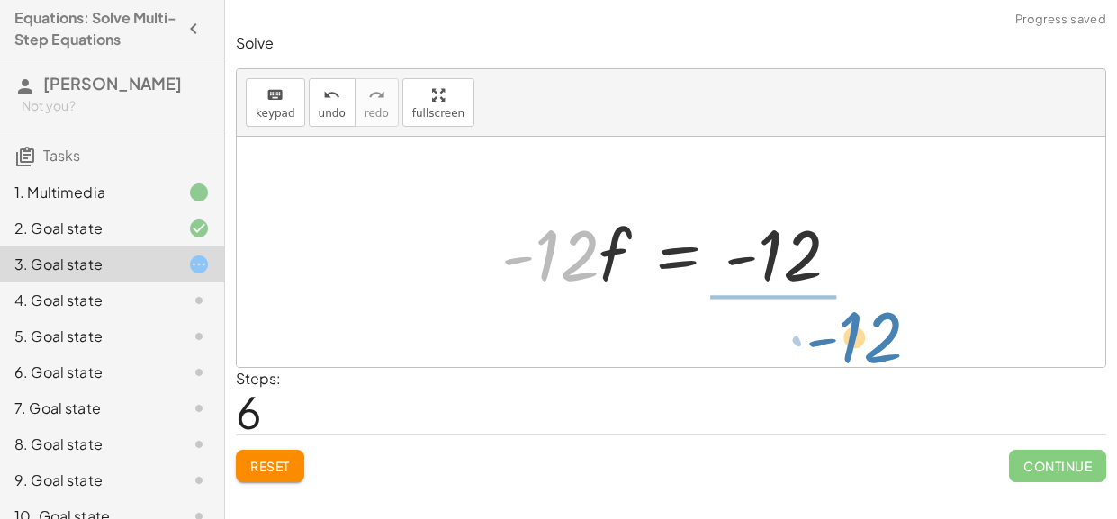
drag, startPoint x: 571, startPoint y: 245, endPoint x: 850, endPoint y: 324, distance: 290.9
click at [850, 324] on div "· 2 · ( + 7 − · 3 · f ) = + · 6 · f + 2 + · 7 · 2 − · 3 · f · 2 = + · 6 · f + 2…" at bounding box center [671, 252] width 868 height 230
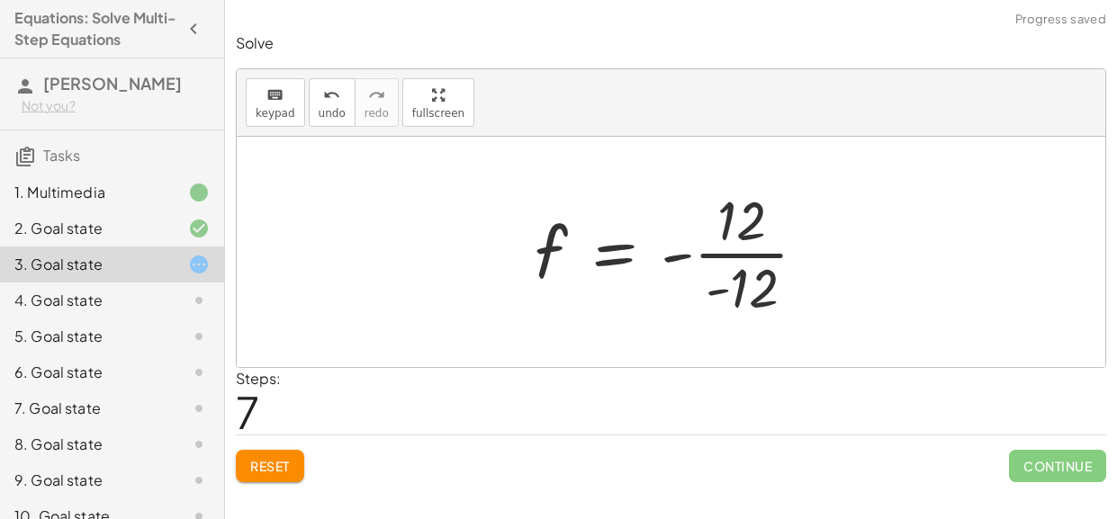
click at [683, 259] on div at bounding box center [678, 252] width 305 height 139
click at [715, 258] on div at bounding box center [678, 252] width 305 height 139
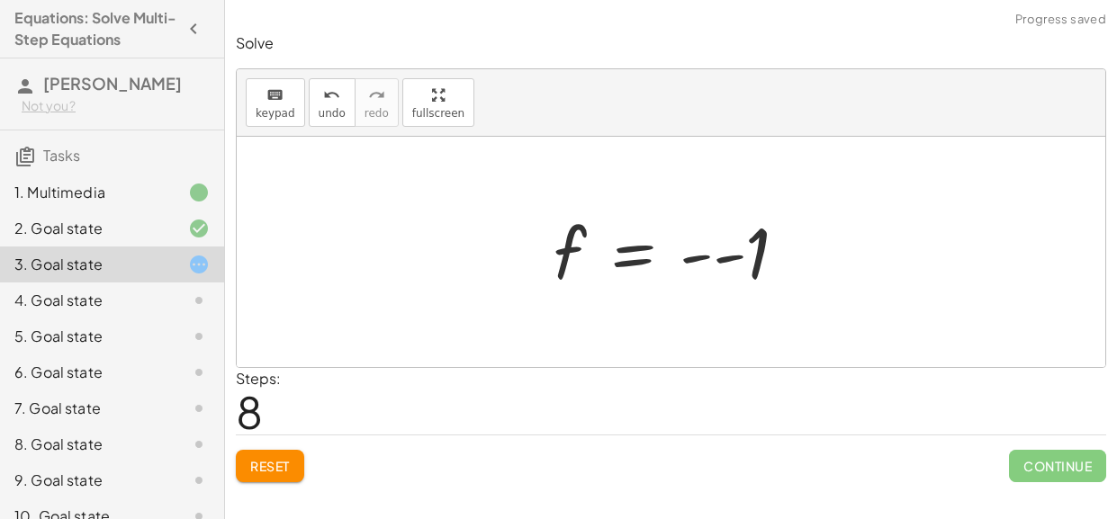
click at [711, 258] on div at bounding box center [677, 252] width 266 height 89
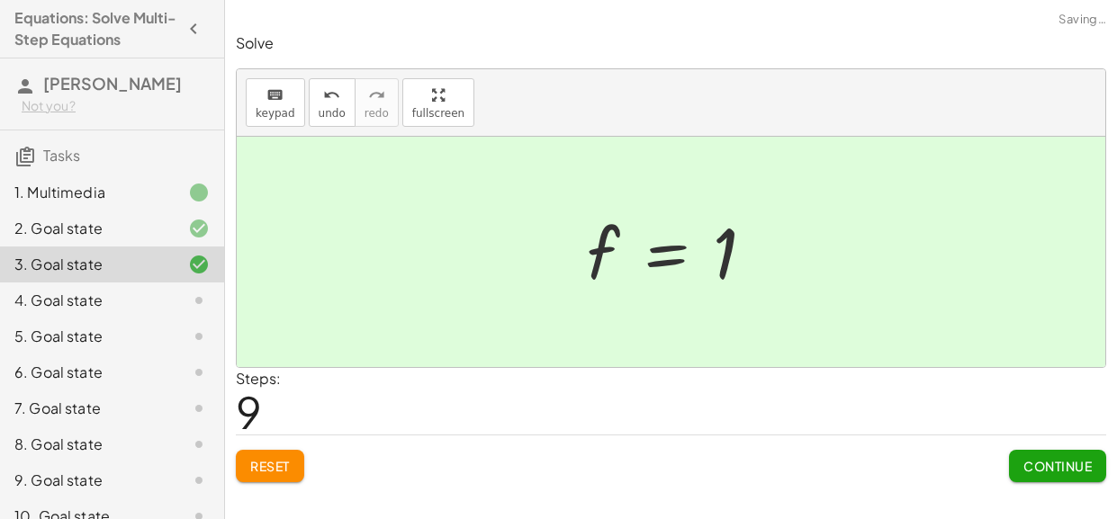
click at [1040, 461] on span "Continue" at bounding box center [1057, 466] width 68 height 16
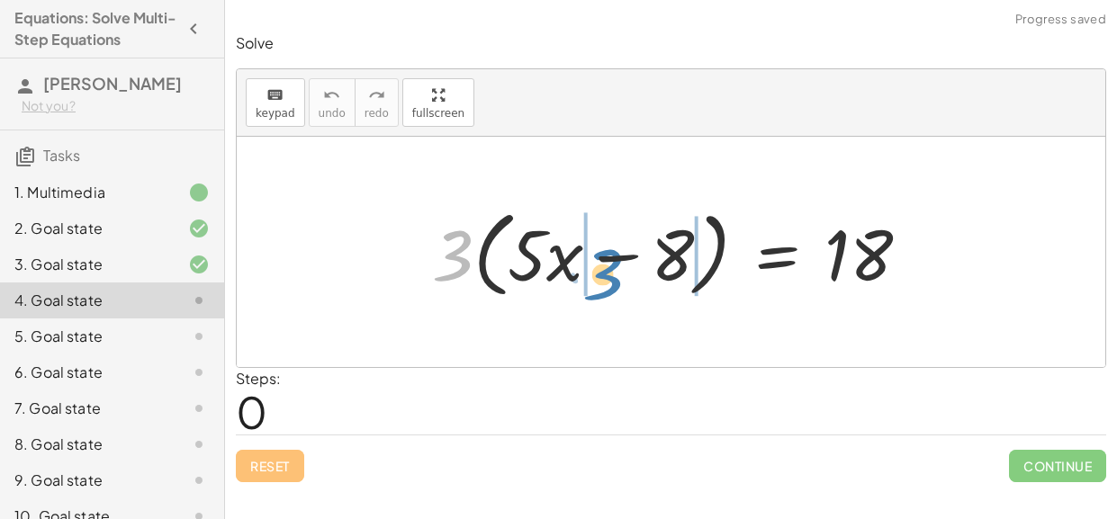
drag, startPoint x: 459, startPoint y: 251, endPoint x: 609, endPoint y: 270, distance: 151.5
click at [609, 270] on div at bounding box center [677, 252] width 509 height 103
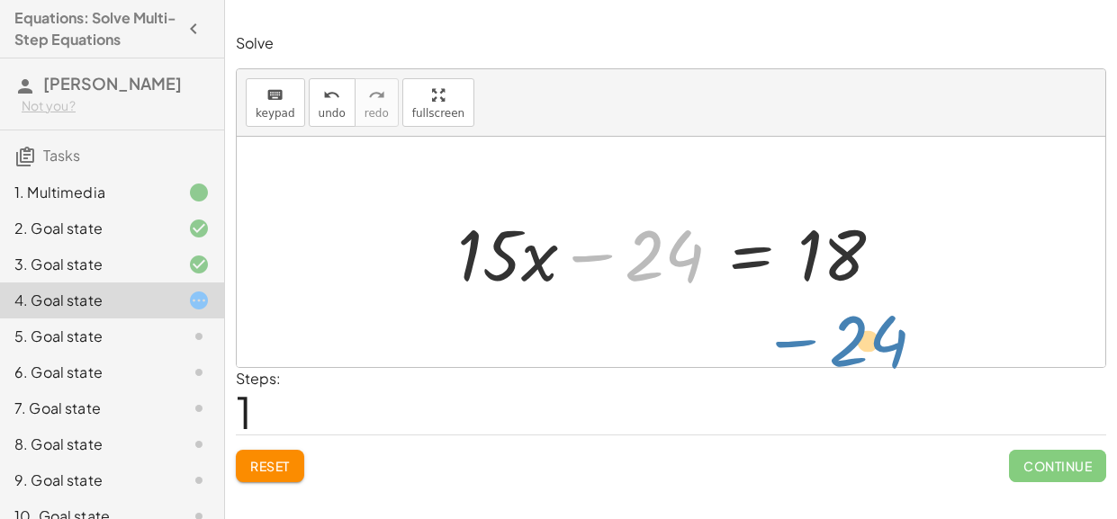
drag, startPoint x: 689, startPoint y: 259, endPoint x: 925, endPoint y: 301, distance: 239.5
click at [925, 301] on div "· 3 · ( + · 5 · x − 8 ) = 18 + · 5 · x · 3 − · 8 · 3 = 18 − 24 + · · x − = 18 1…" at bounding box center [671, 252] width 868 height 230
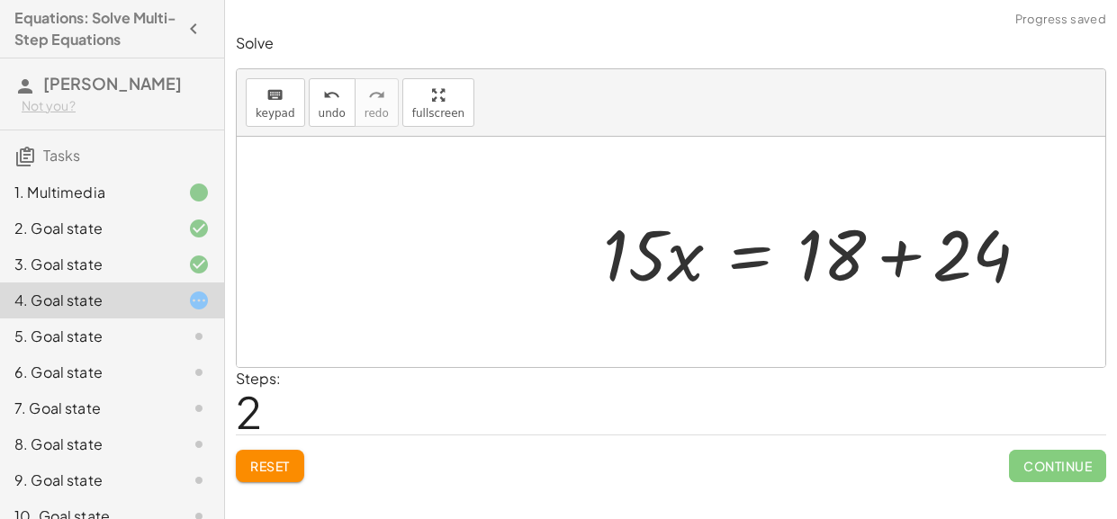
click at [891, 256] on div at bounding box center [823, 252] width 458 height 93
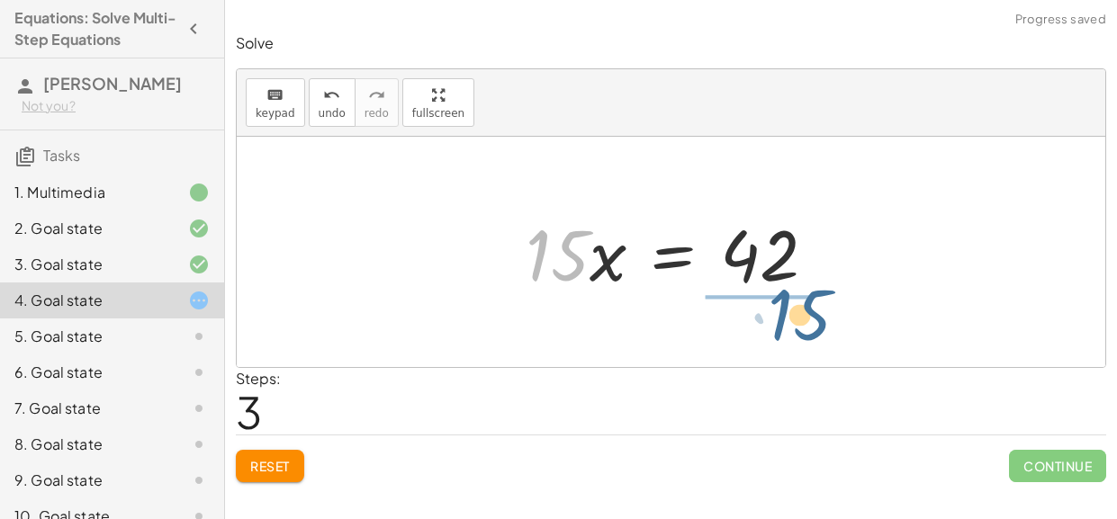
drag, startPoint x: 553, startPoint y: 265, endPoint x: 793, endPoint y: 322, distance: 246.9
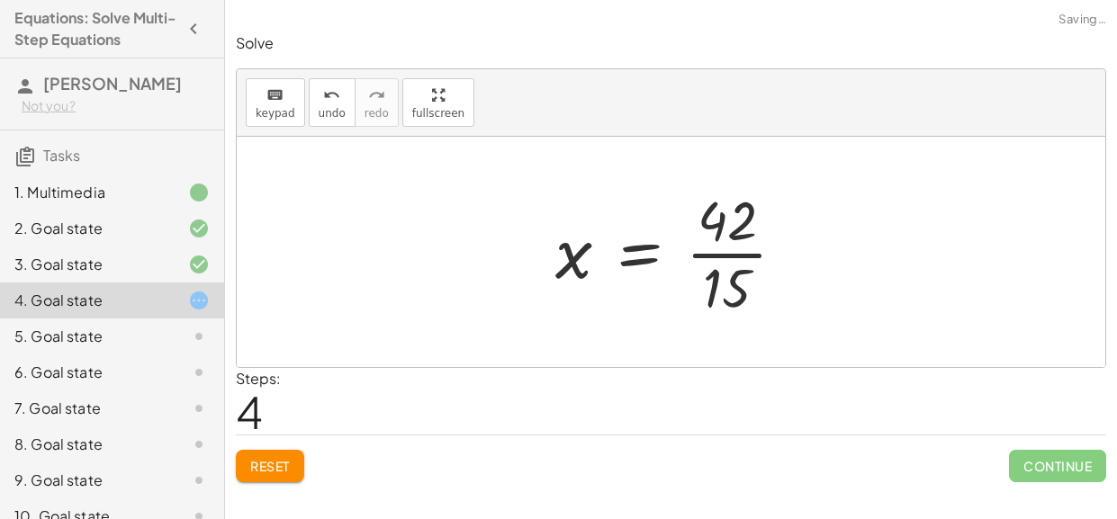
click at [724, 246] on div at bounding box center [677, 252] width 263 height 139
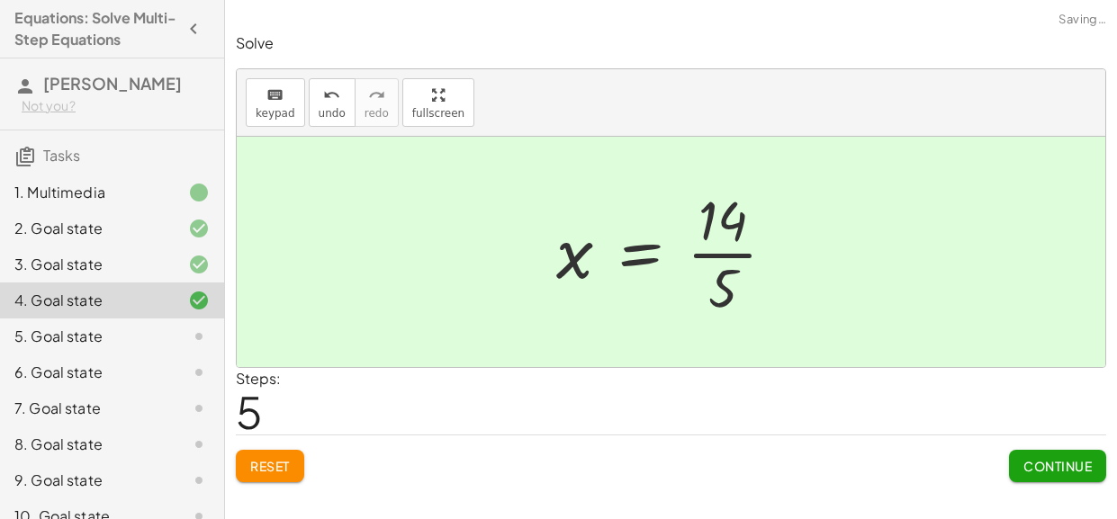
click at [717, 252] on div at bounding box center [673, 252] width 252 height 139
click at [723, 262] on div at bounding box center [678, 252] width 252 height 139
click at [1011, 446] on div "Continue" at bounding box center [1057, 459] width 97 height 47
click at [1027, 480] on button "Continue" at bounding box center [1057, 466] width 97 height 32
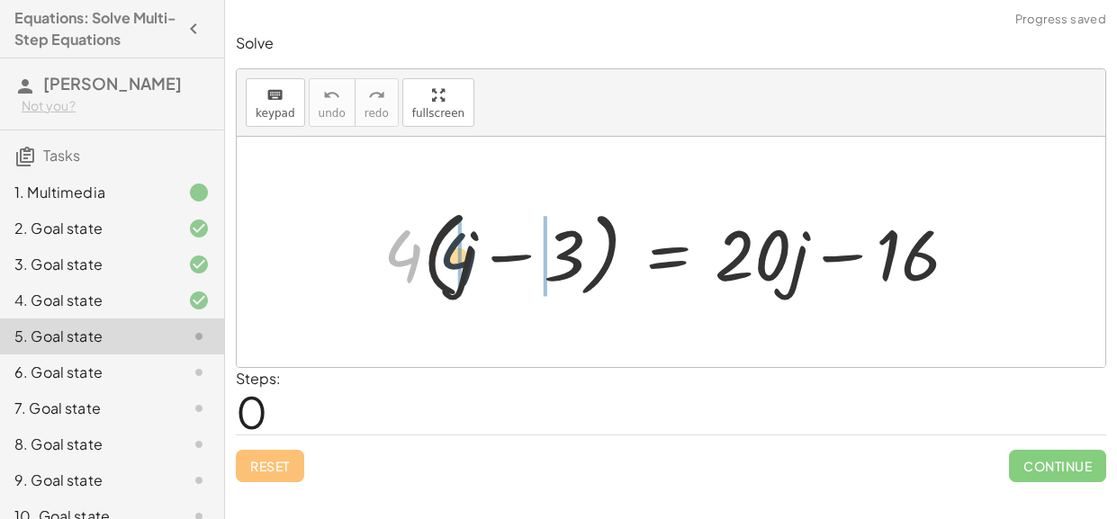
drag, startPoint x: 408, startPoint y: 261, endPoint x: 519, endPoint y: 259, distance: 111.6
click at [519, 259] on div at bounding box center [677, 252] width 607 height 103
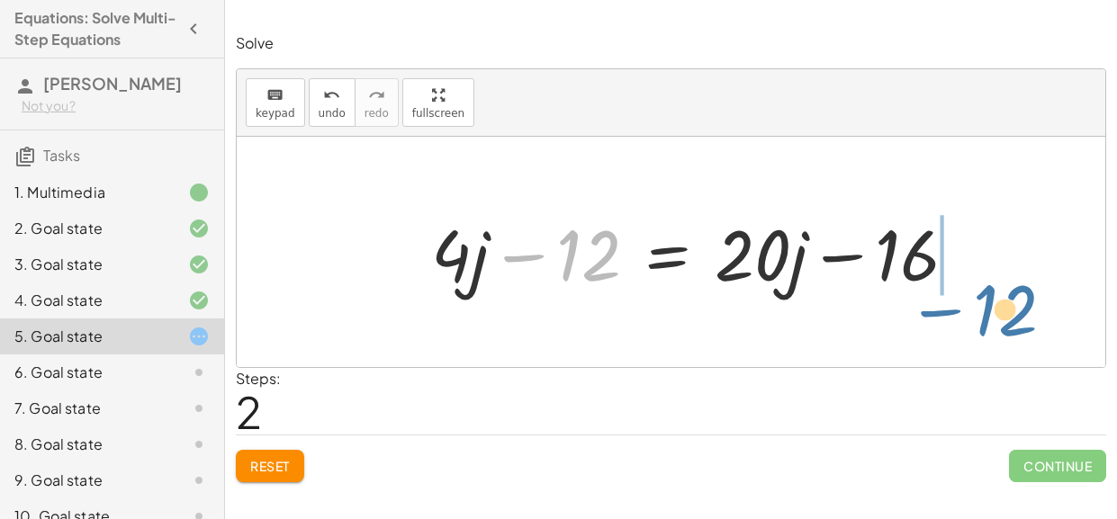
drag, startPoint x: 573, startPoint y: 255, endPoint x: 965, endPoint y: 292, distance: 393.2
click at [965, 292] on div at bounding box center [701, 252] width 559 height 93
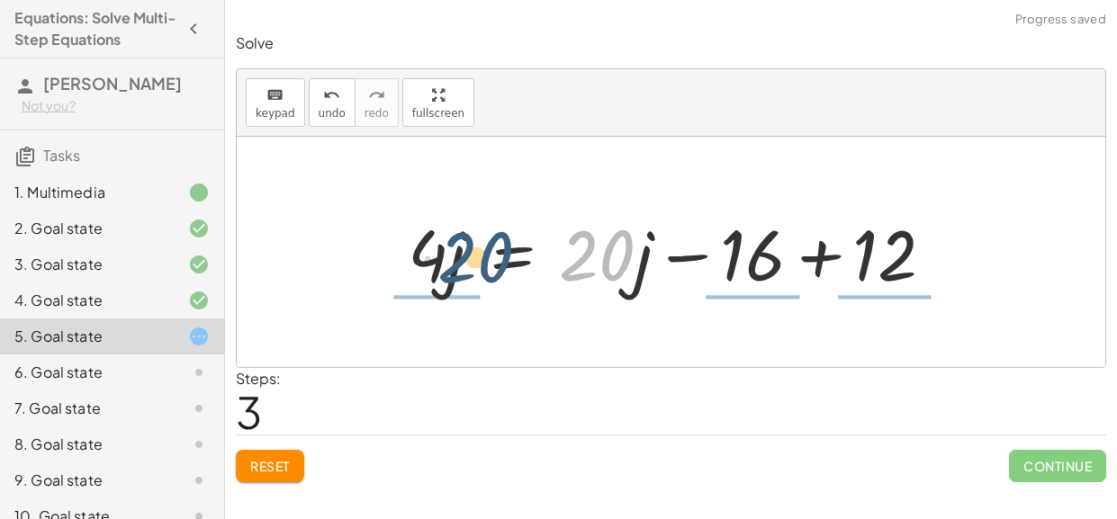
drag, startPoint x: 576, startPoint y: 271, endPoint x: 429, endPoint y: 270, distance: 146.7
click at [429, 270] on div at bounding box center [678, 252] width 559 height 93
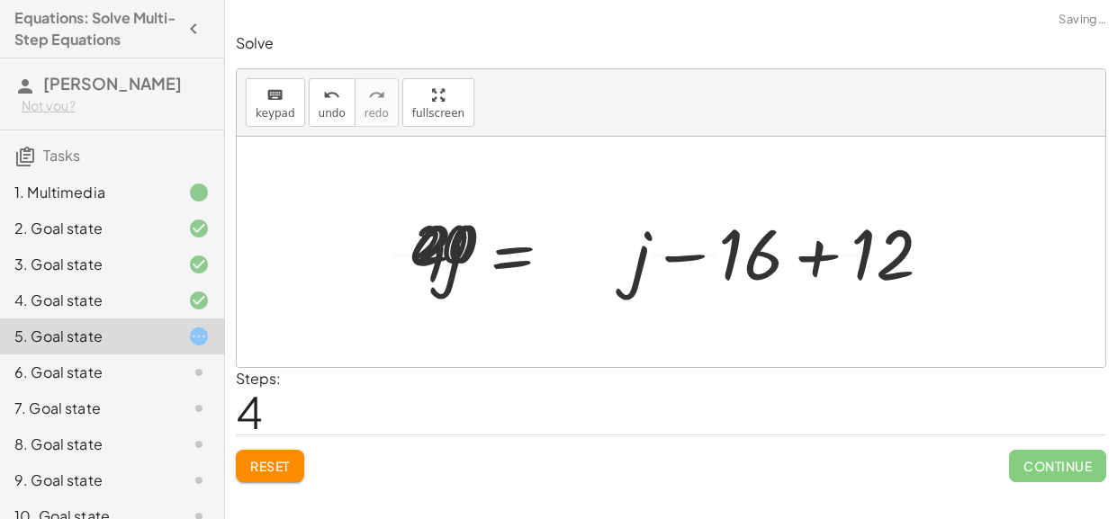
click at [429, 270] on div at bounding box center [643, 252] width 535 height 139
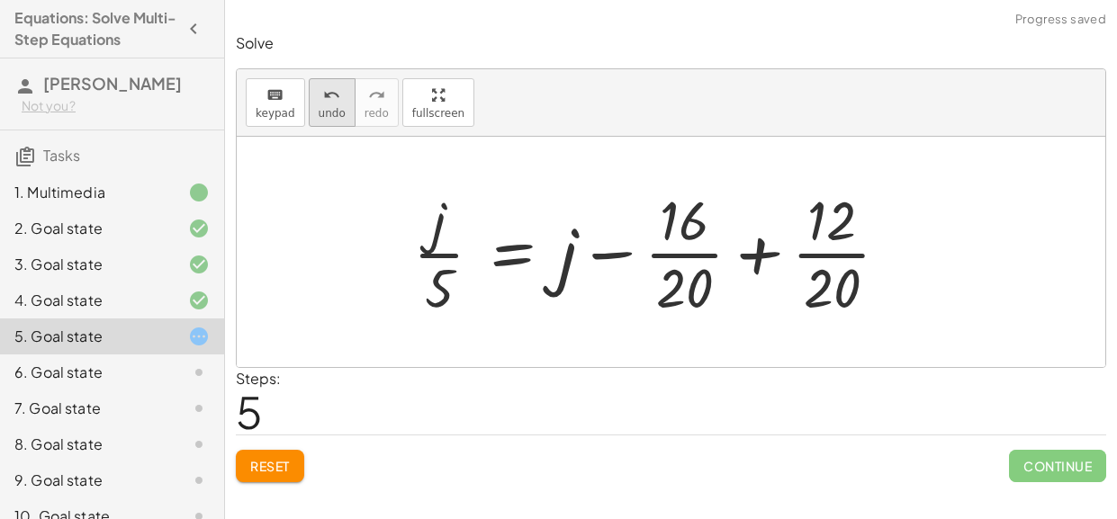
click at [330, 101] on icon "undo" at bounding box center [331, 96] width 17 height 22
click at [309, 111] on button "undo undo" at bounding box center [332, 102] width 47 height 49
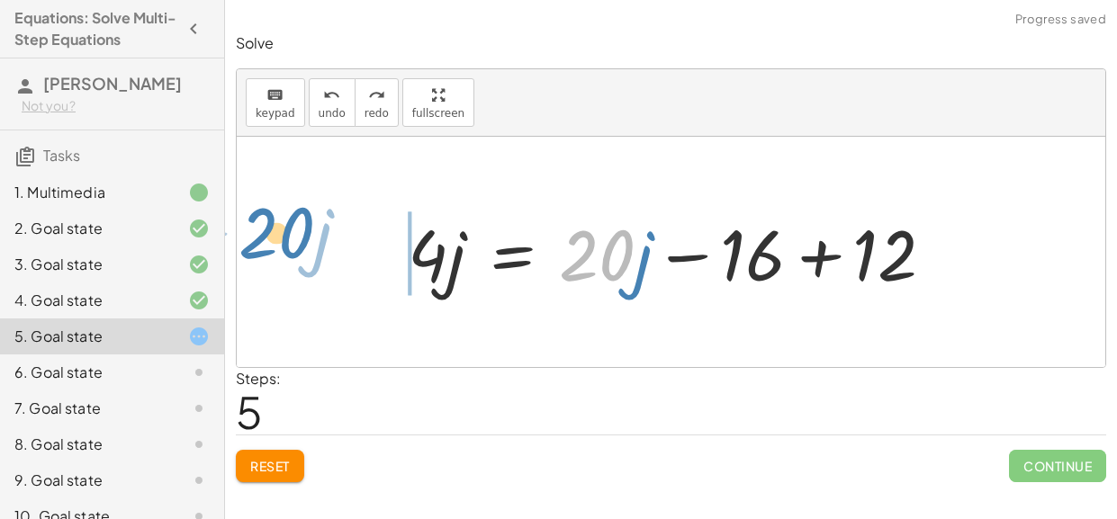
drag, startPoint x: 622, startPoint y: 254, endPoint x: 300, endPoint y: 233, distance: 322.8
click at [300, 233] on div "· 4 · ( + j − 3 ) = + · 20 · j − 16 + · 4 · j − · 4 · 3 = + · 20 · j − 16 + · 4…" at bounding box center [671, 252] width 868 height 230
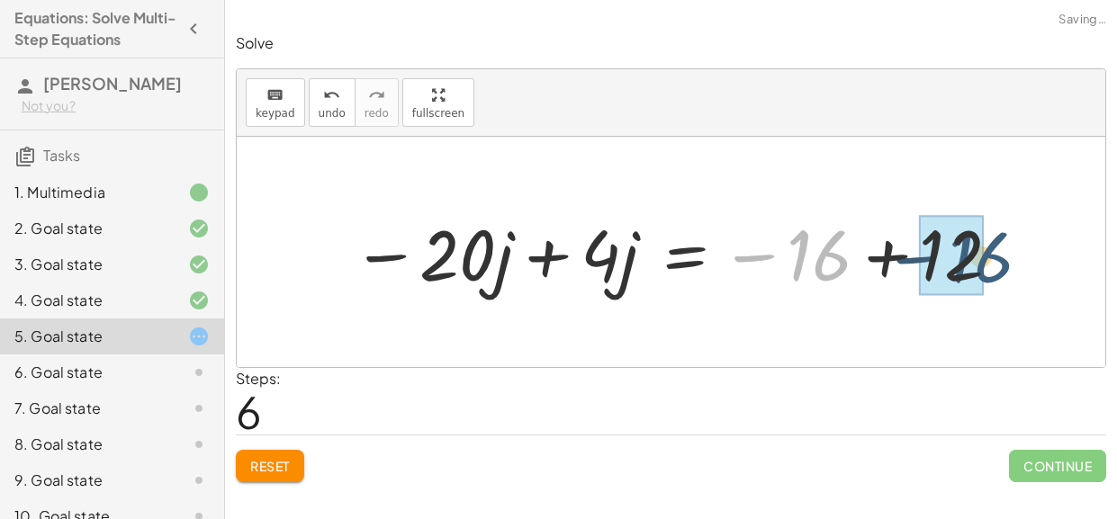
drag, startPoint x: 820, startPoint y: 256, endPoint x: 987, endPoint y: 257, distance: 167.4
click at [987, 257] on div at bounding box center [677, 252] width 669 height 93
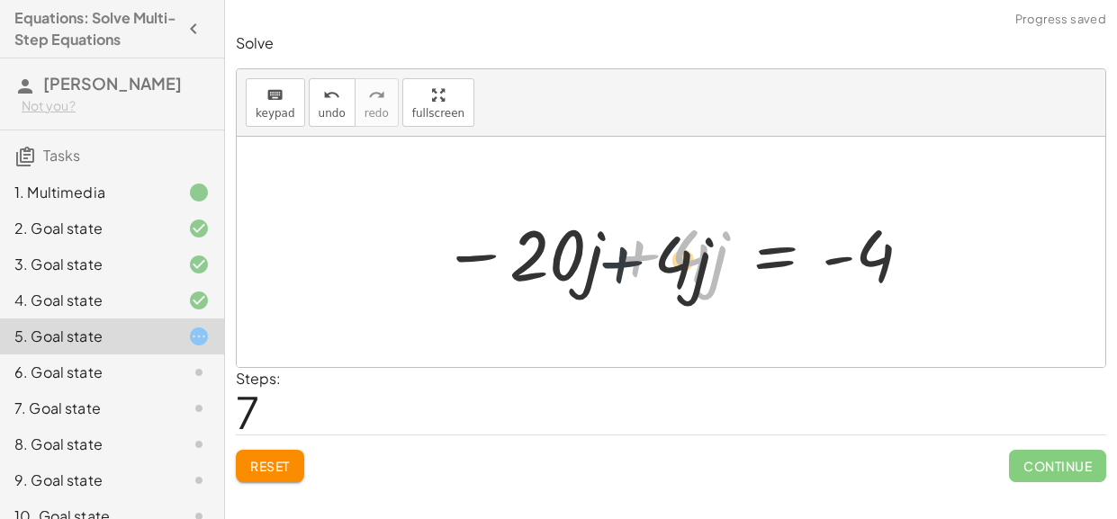
drag, startPoint x: 605, startPoint y: 266, endPoint x: 547, endPoint y: 274, distance: 58.0
click at [547, 274] on div at bounding box center [678, 252] width 490 height 93
click at [535, 271] on div at bounding box center [678, 252] width 490 height 93
click at [642, 255] on div at bounding box center [678, 252] width 490 height 93
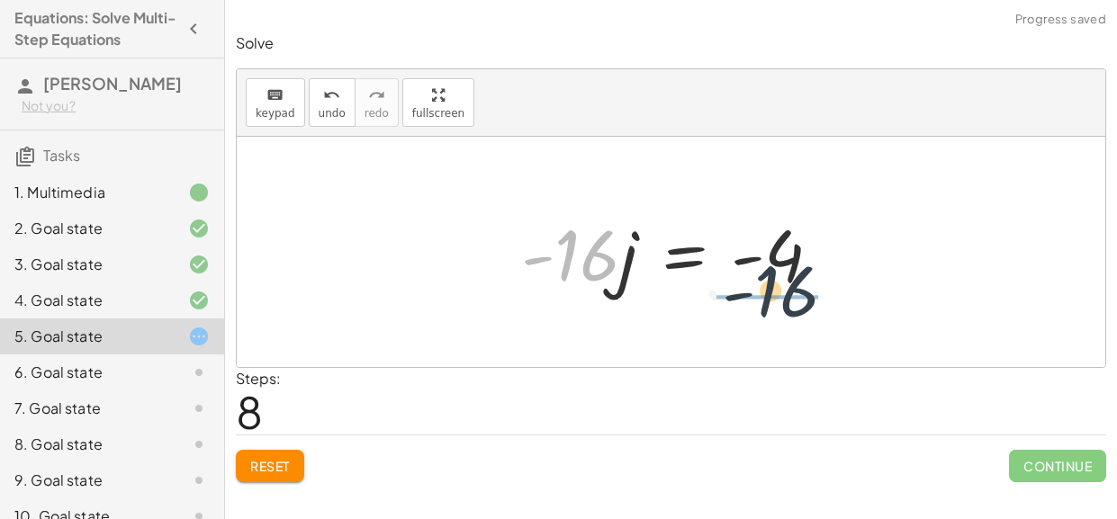
drag, startPoint x: 571, startPoint y: 265, endPoint x: 785, endPoint y: 305, distance: 216.9
click at [785, 305] on div "· 4 · ( + j − 3 ) = + · 20 · j − 16 + · 4 · j − · 4 · 3 = + · 20 · j − 16 + · 4…" at bounding box center [671, 252] width 868 height 230
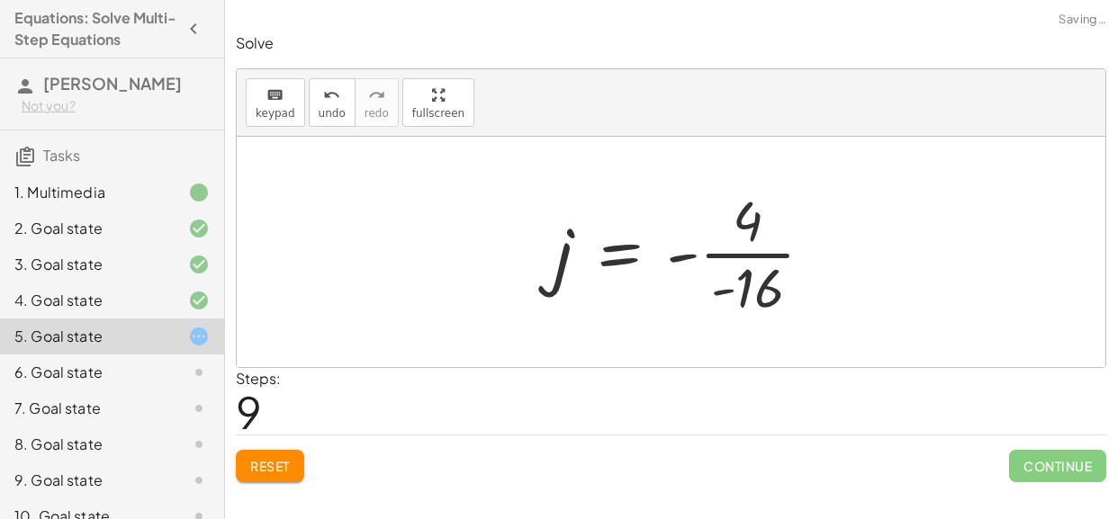
click at [793, 251] on div at bounding box center [691, 252] width 292 height 139
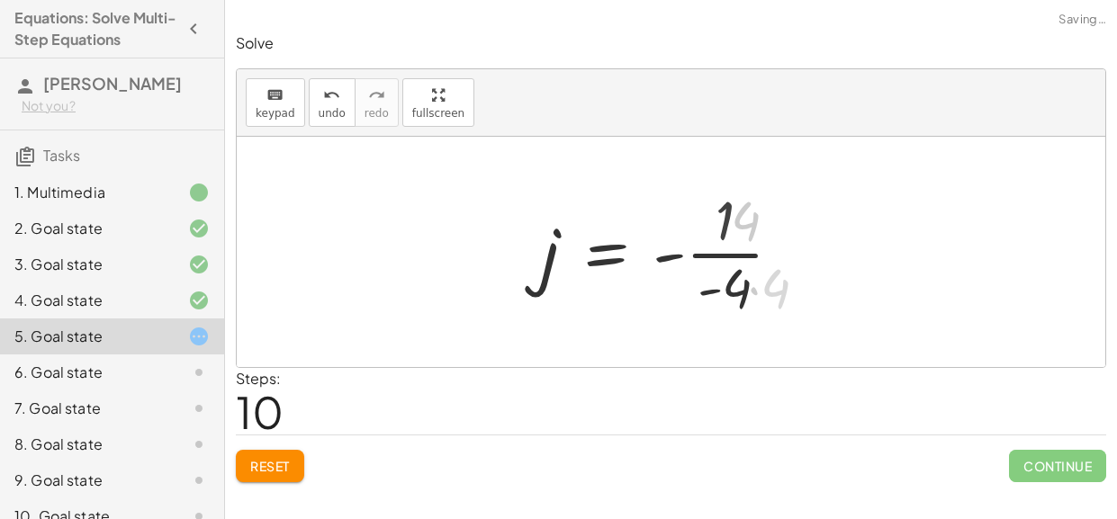
click at [759, 258] on div at bounding box center [668, 252] width 272 height 139
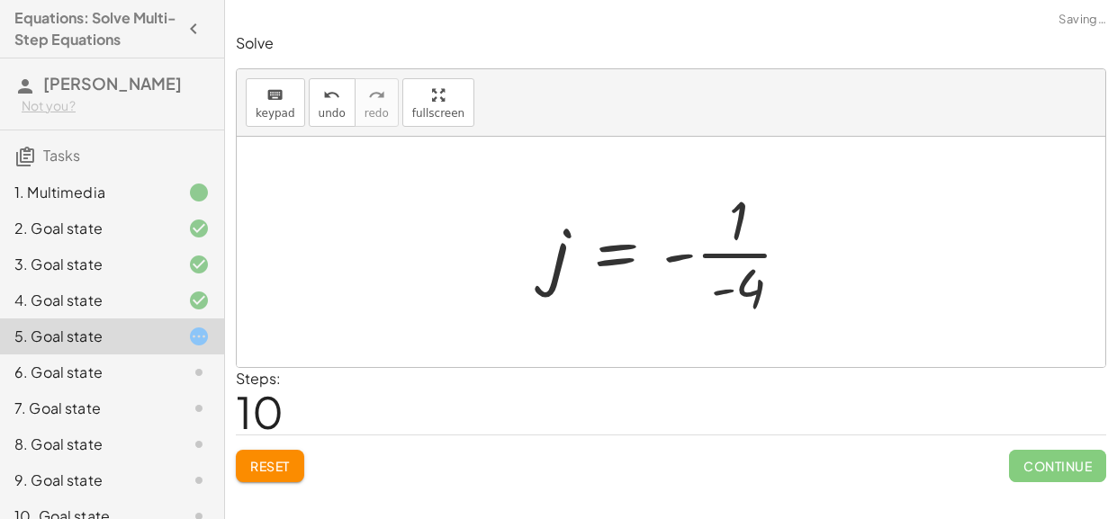
click at [753, 259] on div at bounding box center [678, 252] width 272 height 139
click at [664, 264] on div at bounding box center [678, 252] width 272 height 139
click at [673, 259] on div at bounding box center [678, 252] width 272 height 139
drag, startPoint x: 673, startPoint y: 259, endPoint x: 506, endPoint y: 282, distance: 168.9
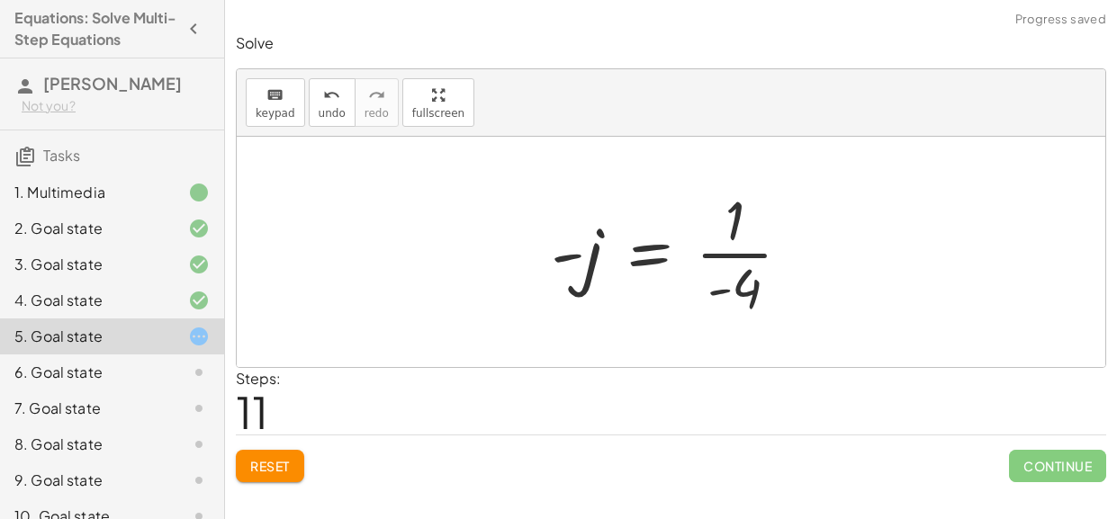
click at [566, 256] on div at bounding box center [678, 252] width 272 height 139
click at [720, 256] on div at bounding box center [678, 252] width 272 height 139
click at [339, 104] on button "undo undo" at bounding box center [332, 102] width 47 height 49
click at [715, 290] on div at bounding box center [678, 252] width 272 height 139
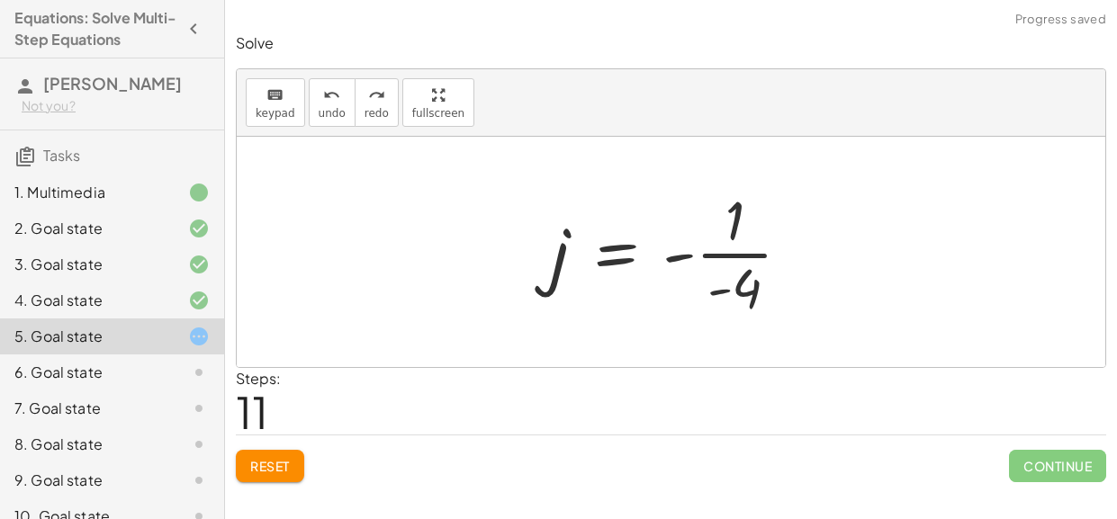
click at [716, 292] on div at bounding box center [678, 252] width 272 height 139
click at [717, 292] on div at bounding box center [678, 252] width 272 height 139
click at [271, 475] on button "Reset" at bounding box center [270, 466] width 68 height 32
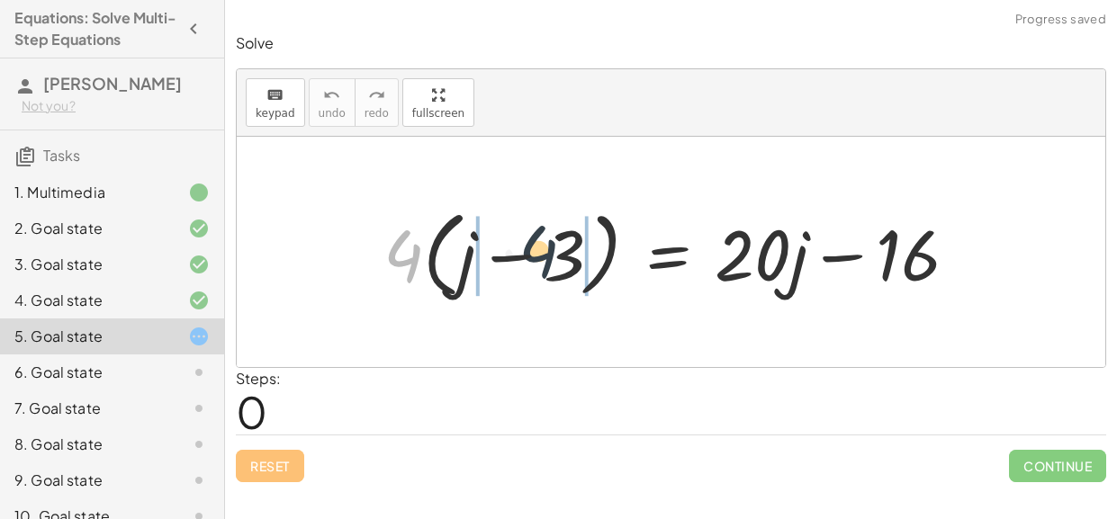
drag, startPoint x: 399, startPoint y: 267, endPoint x: 550, endPoint y: 256, distance: 151.6
click at [550, 256] on div at bounding box center [677, 252] width 607 height 103
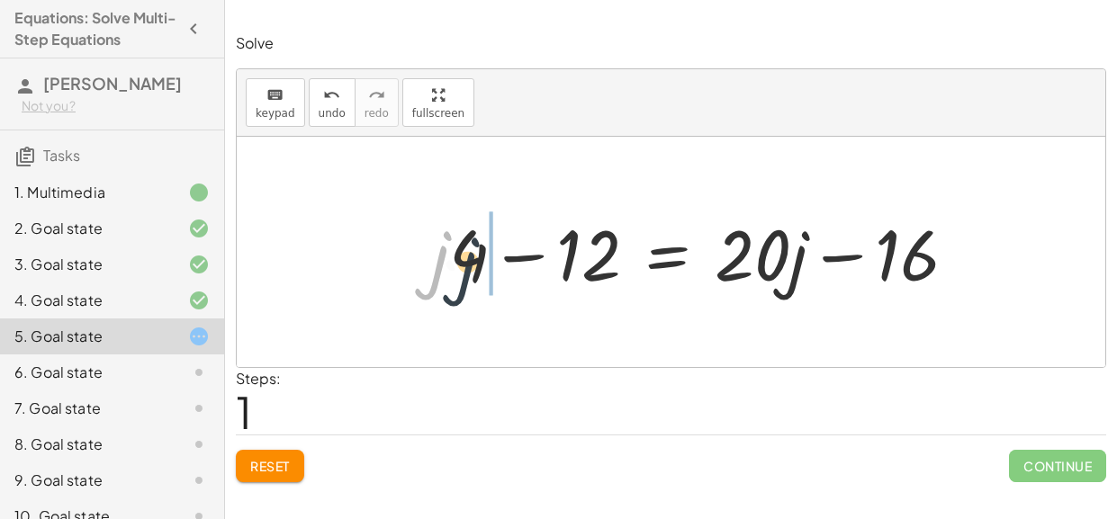
drag, startPoint x: 445, startPoint y: 268, endPoint x: 483, endPoint y: 277, distance: 38.9
click at [483, 277] on div at bounding box center [701, 252] width 559 height 93
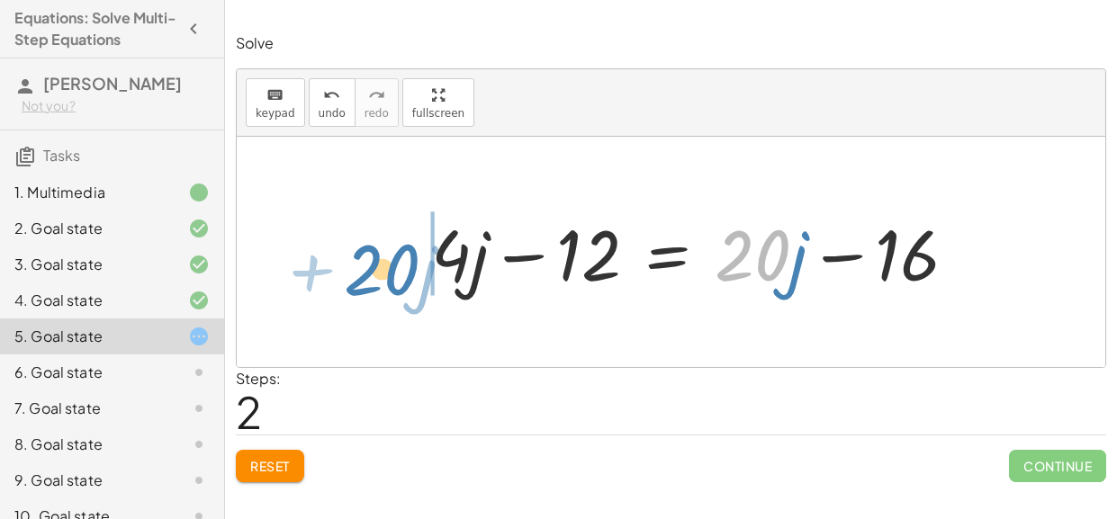
drag, startPoint x: 749, startPoint y: 263, endPoint x: 379, endPoint y: 277, distance: 370.1
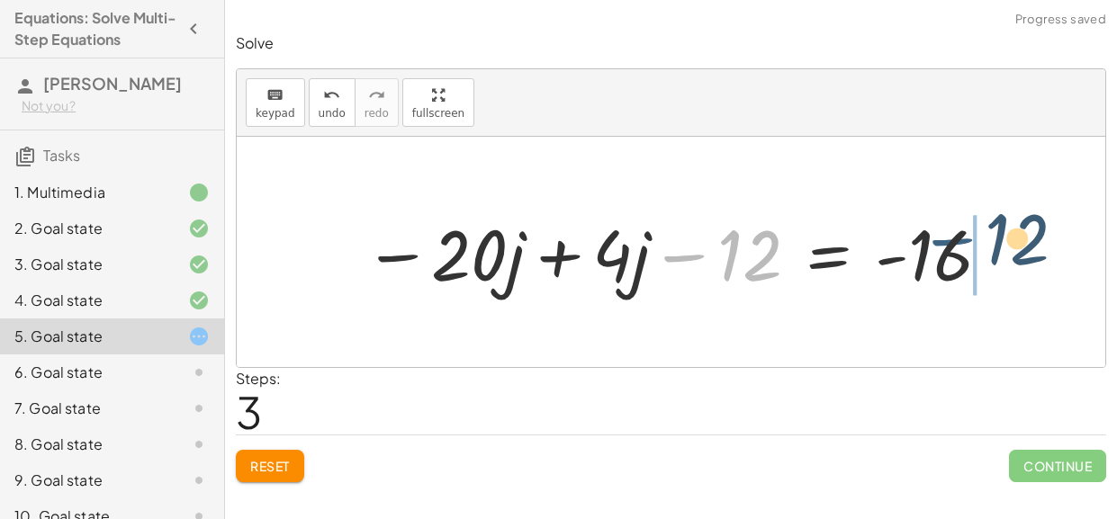
drag, startPoint x: 669, startPoint y: 257, endPoint x: 943, endPoint y: 248, distance: 274.6
click at [943, 248] on div at bounding box center [678, 252] width 647 height 93
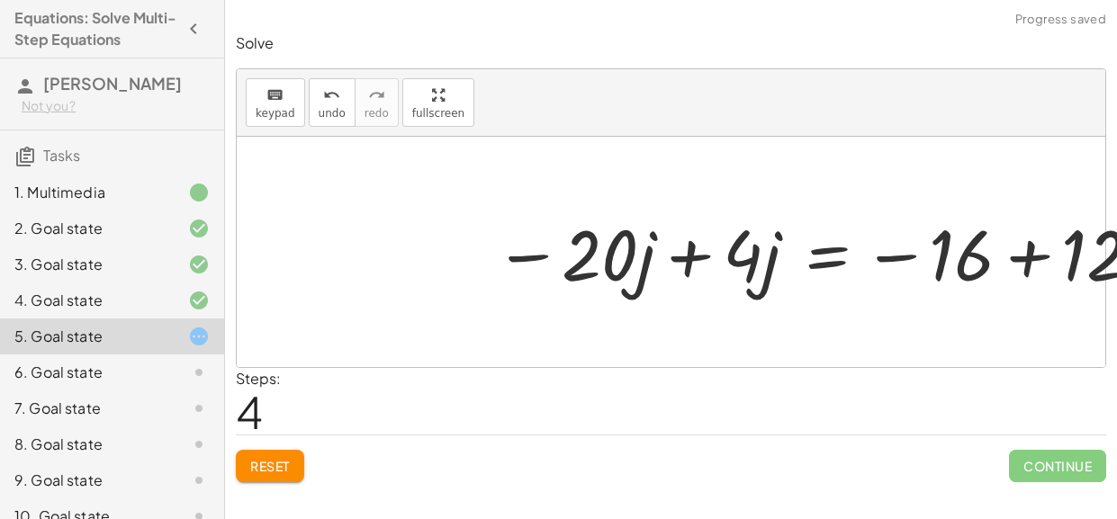
click at [905, 255] on div at bounding box center [819, 252] width 669 height 93
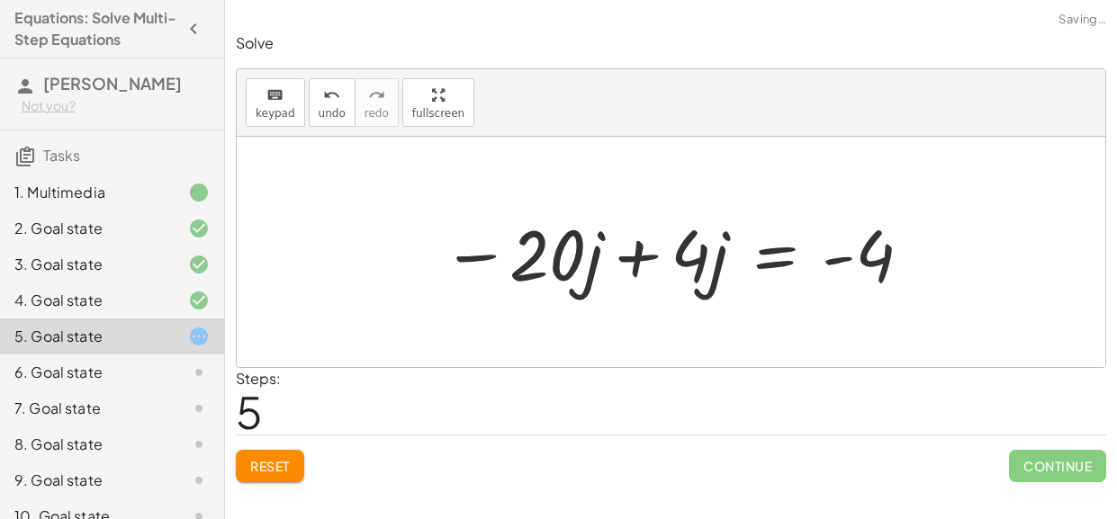
click at [545, 258] on div at bounding box center [678, 252] width 490 height 93
click at [641, 266] on div at bounding box center [678, 252] width 490 height 93
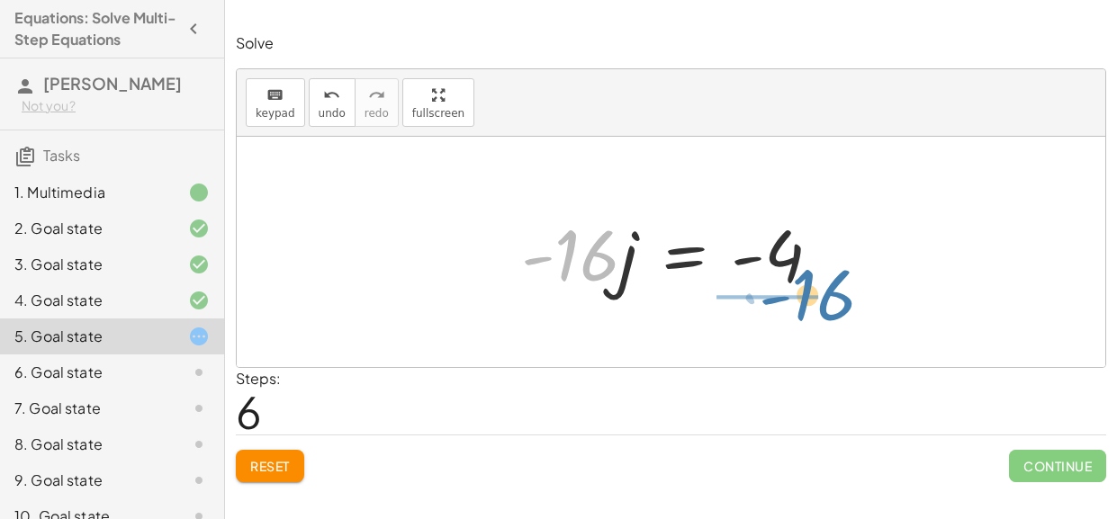
drag, startPoint x: 591, startPoint y: 267, endPoint x: 827, endPoint y: 310, distance: 239.5
click at [827, 310] on div "· 4 · ( + j − 3 ) = + · 20 · j − 16 + · j · 4 − · 3 · 4 = + · 20 · j − 16 + · j…" at bounding box center [671, 252] width 868 height 230
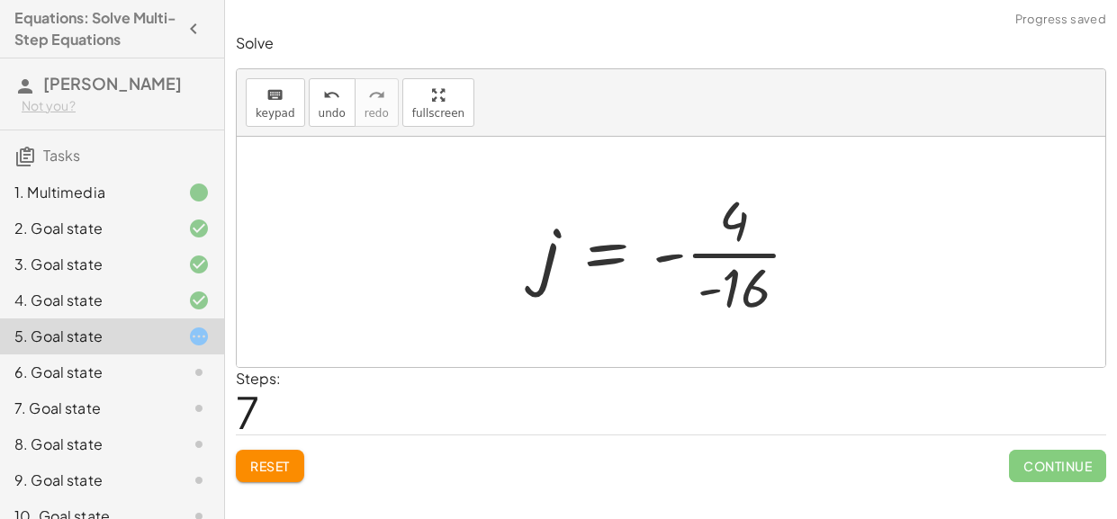
click at [667, 256] on div at bounding box center [678, 252] width 292 height 139
drag, startPoint x: 667, startPoint y: 256, endPoint x: 504, endPoint y: 265, distance: 163.1
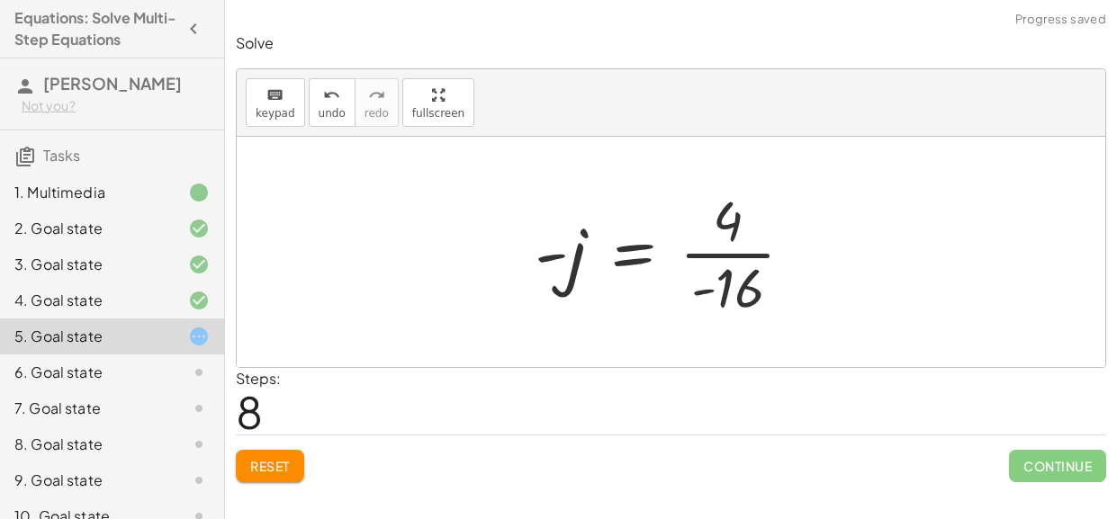
click at [697, 260] on div at bounding box center [672, 252] width 292 height 139
click at [701, 251] on div at bounding box center [678, 252] width 292 height 139
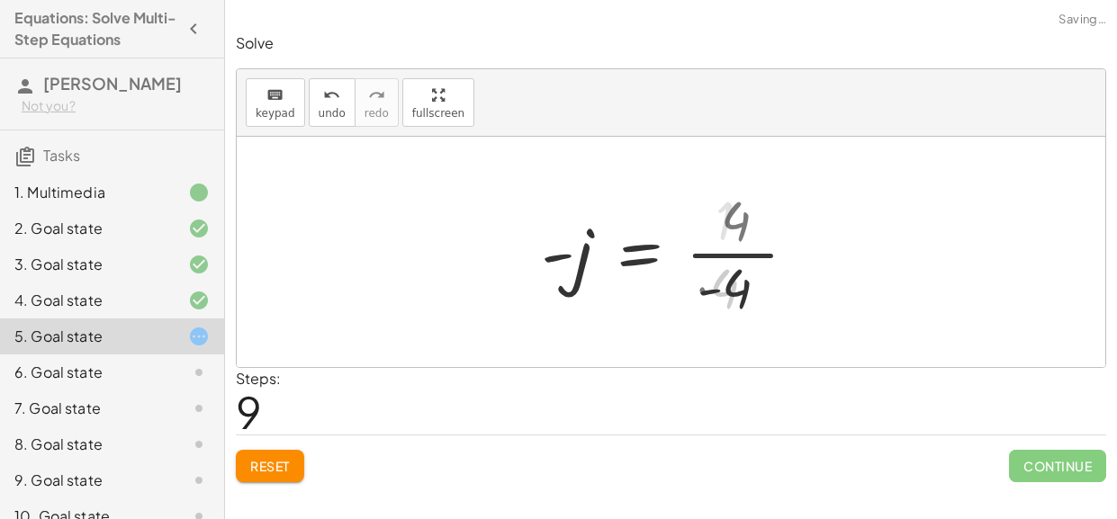
click at [706, 256] on div at bounding box center [668, 252] width 272 height 139
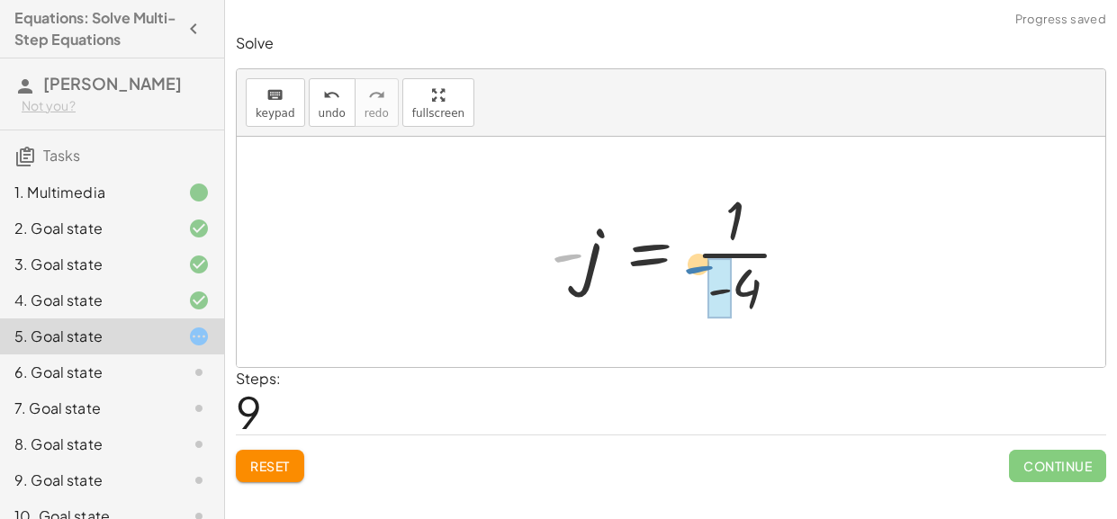
drag, startPoint x: 554, startPoint y: 252, endPoint x: 688, endPoint y: 265, distance: 134.7
click at [688, 265] on div at bounding box center [678, 252] width 272 height 139
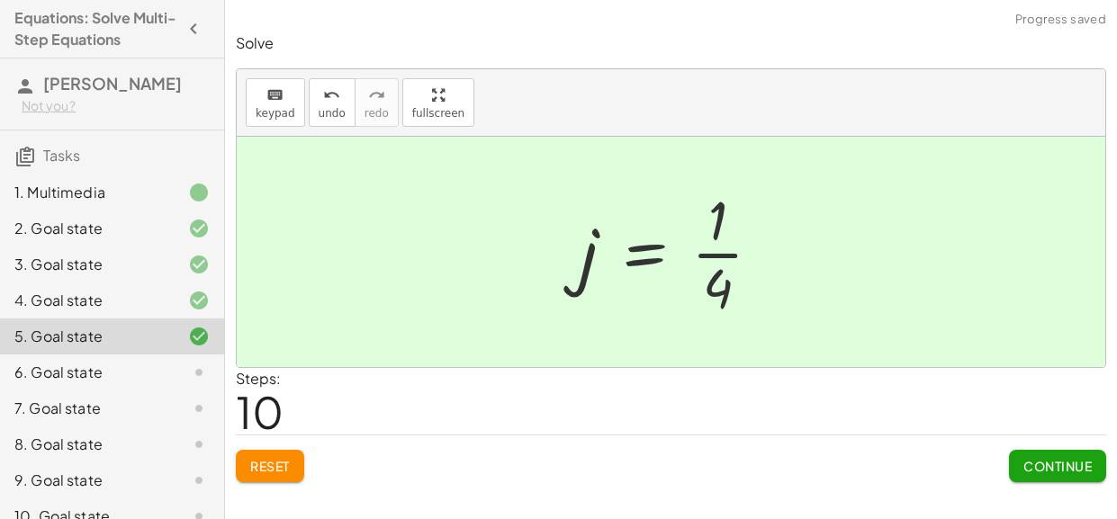
click at [1020, 469] on button "Continue" at bounding box center [1057, 466] width 97 height 32
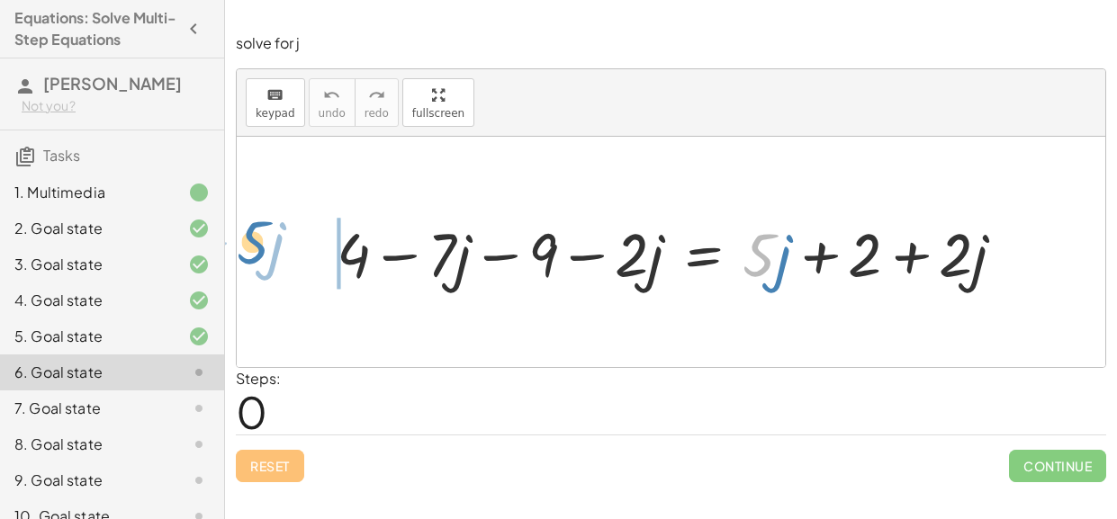
drag, startPoint x: 748, startPoint y: 265, endPoint x: 238, endPoint y: 253, distance: 509.5
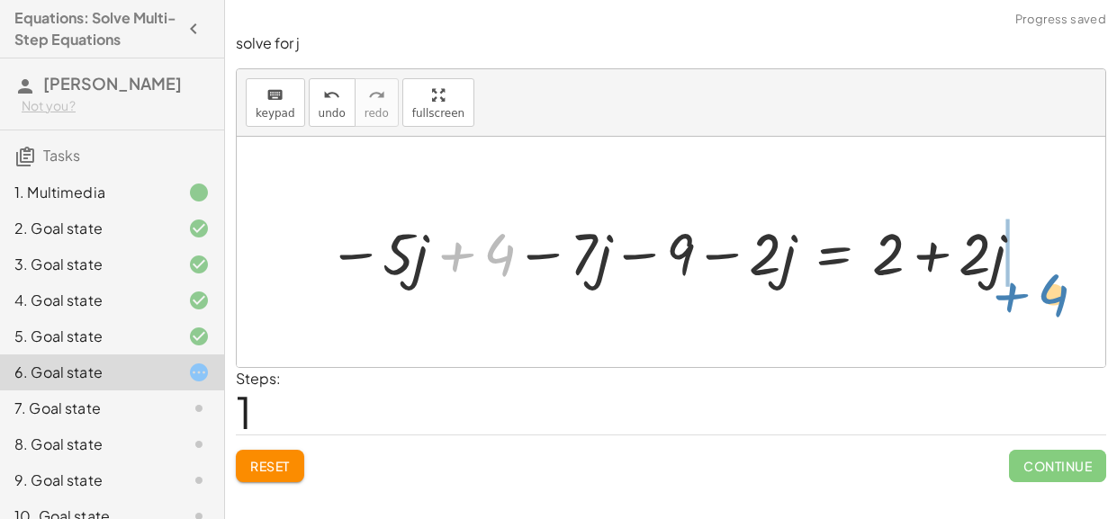
drag, startPoint x: 454, startPoint y: 256, endPoint x: 1001, endPoint y: 291, distance: 547.3
click at [1001, 291] on div "+ 4 − · 7 · j − 9 − · 2 · j = + · 5 · j + 2 + · 2 · j + 4 + 4 − · 7 · j − 9 − ·…" at bounding box center [671, 251] width 740 height 85
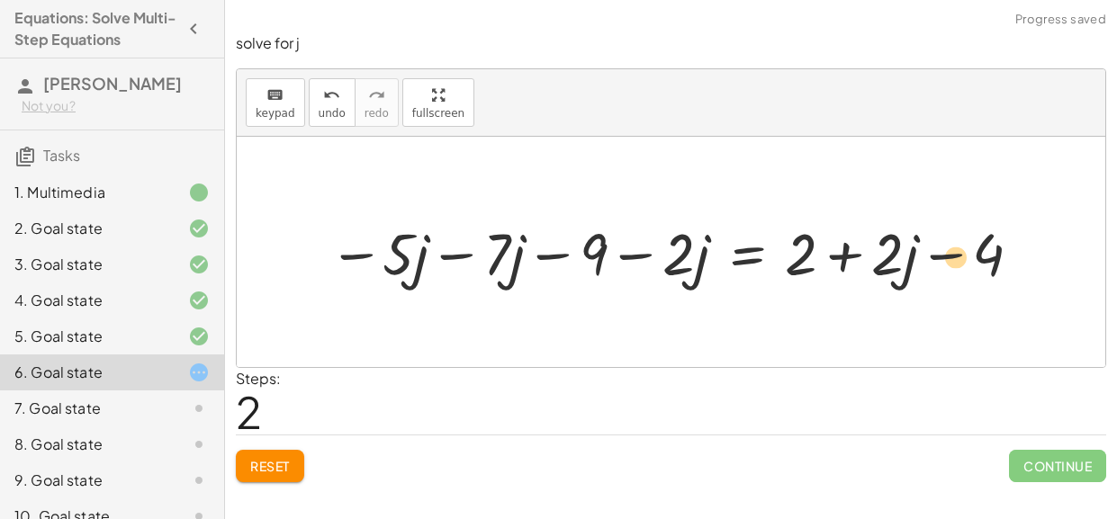
drag, startPoint x: 936, startPoint y: 258, endPoint x: 947, endPoint y: 262, distance: 11.4
click at [947, 262] on div at bounding box center [676, 251] width 715 height 76
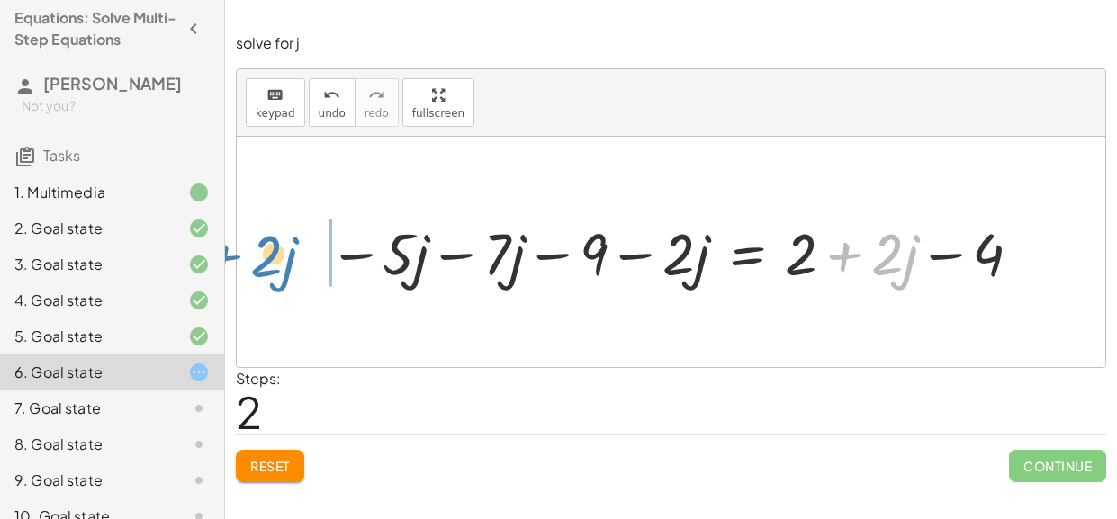
drag, startPoint x: 512, startPoint y: 256, endPoint x: 235, endPoint y: 259, distance: 277.2
click at [236, 259] on div "keyboard keypad undo undo redo redo fullscreen + 4 − · 7 · j − 9 − · 2 · j = + …" at bounding box center [671, 218] width 870 height 300
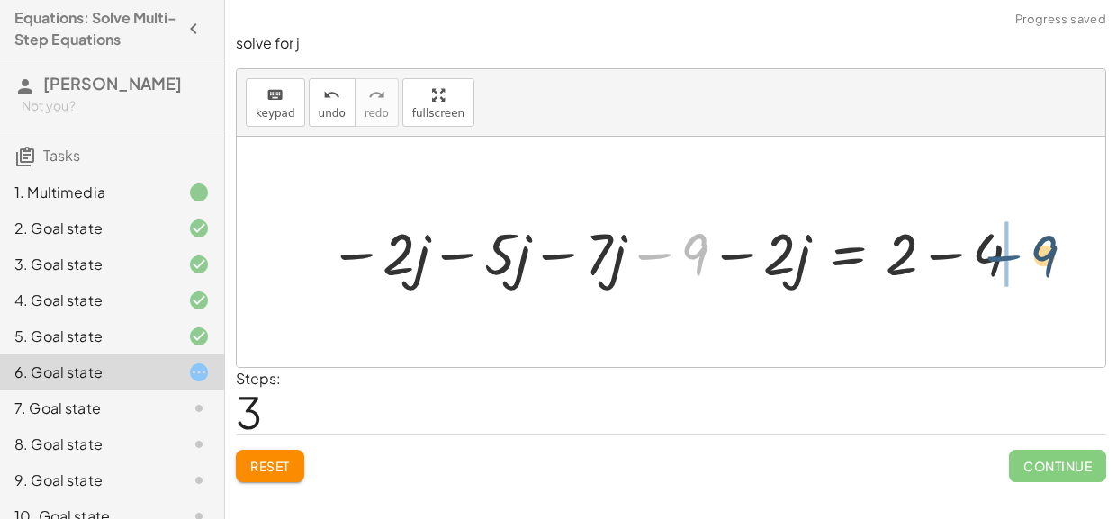
drag, startPoint x: 645, startPoint y: 254, endPoint x: 1020, endPoint y: 256, distance: 374.4
click at [1020, 256] on div at bounding box center [676, 251] width 715 height 76
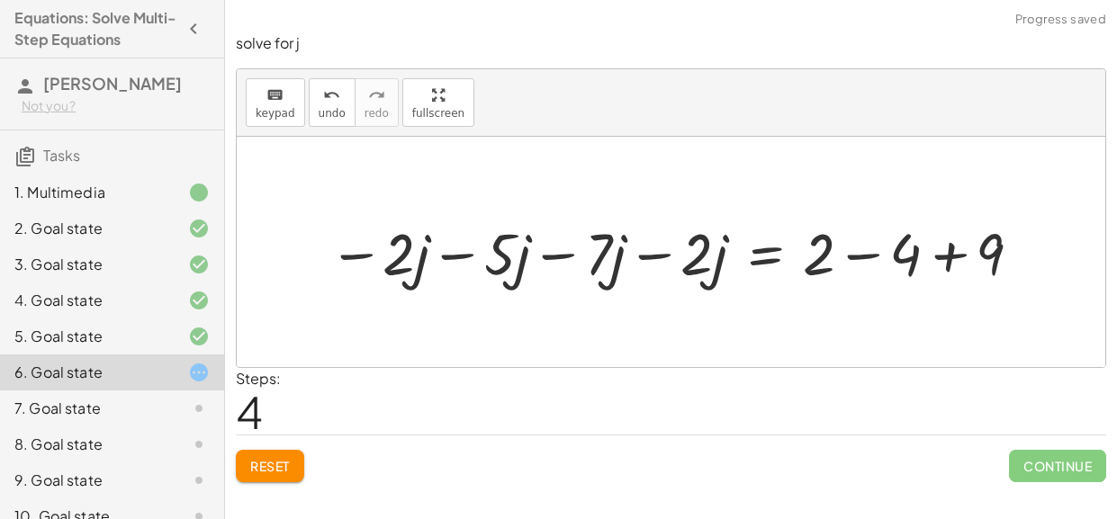
click at [1038, 258] on div "+ 4 − · 7 · j − 9 − · 2 · j = + · 5 · j + 2 + · 2 · j − · 5 · j + 4 − · 7 · j −…" at bounding box center [670, 251] width 738 height 85
click at [946, 254] on div at bounding box center [676, 251] width 715 height 76
click at [859, 256] on div at bounding box center [635, 251] width 632 height 76
click at [661, 257] on div at bounding box center [589, 251] width 541 height 76
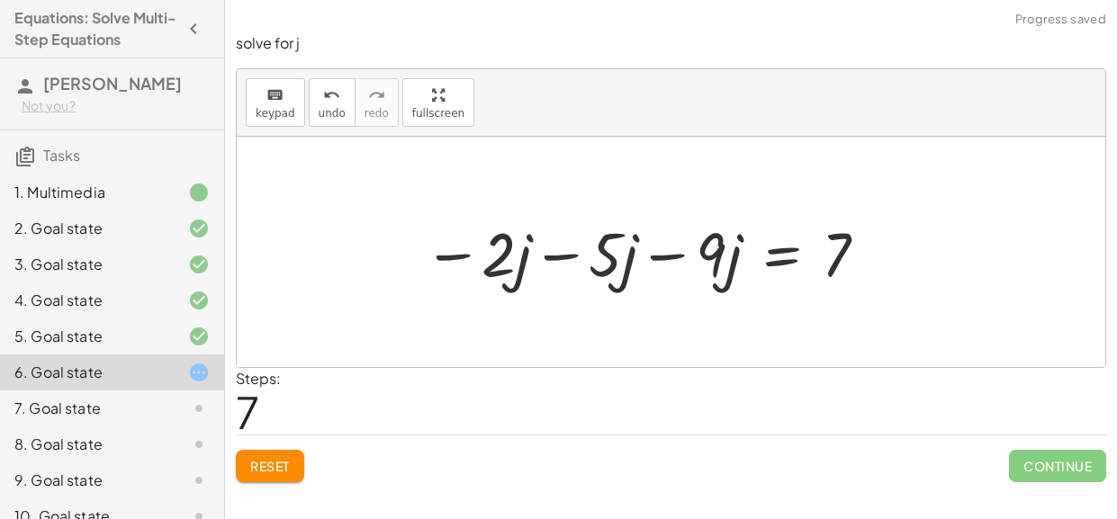
click at [660, 256] on div at bounding box center [623, 252] width 534 height 93
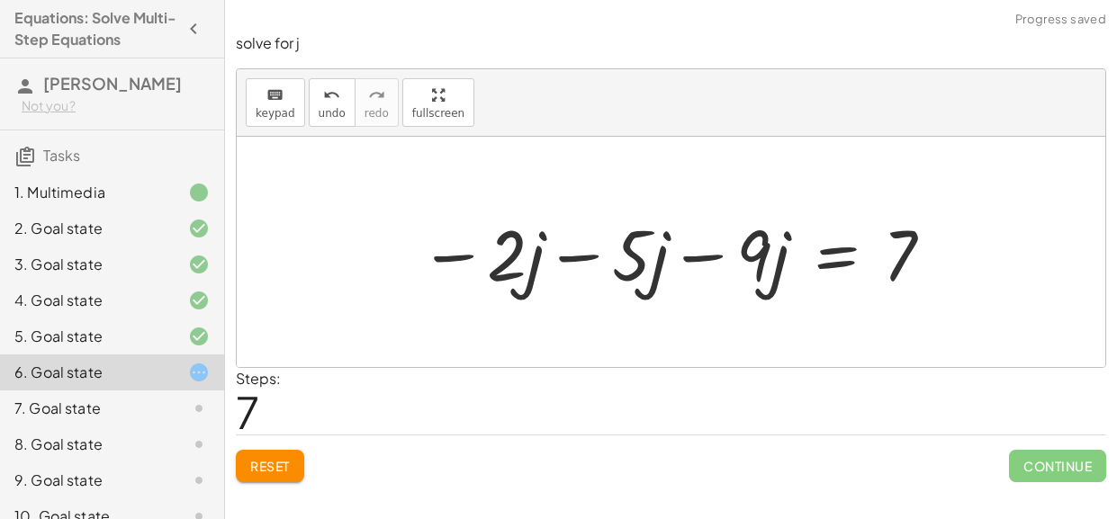
click at [719, 256] on div at bounding box center [677, 252] width 534 height 93
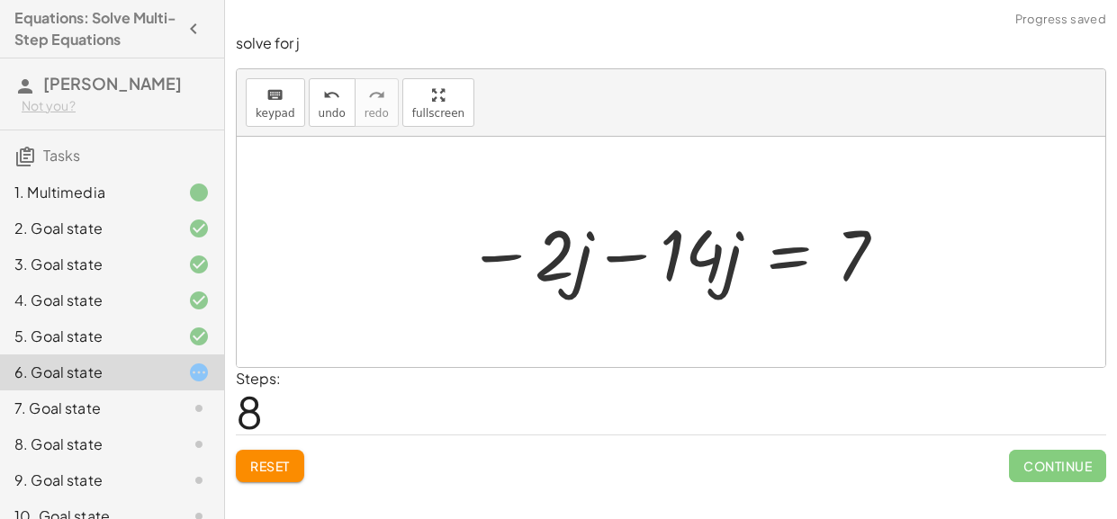
click at [634, 253] on div at bounding box center [677, 252] width 439 height 93
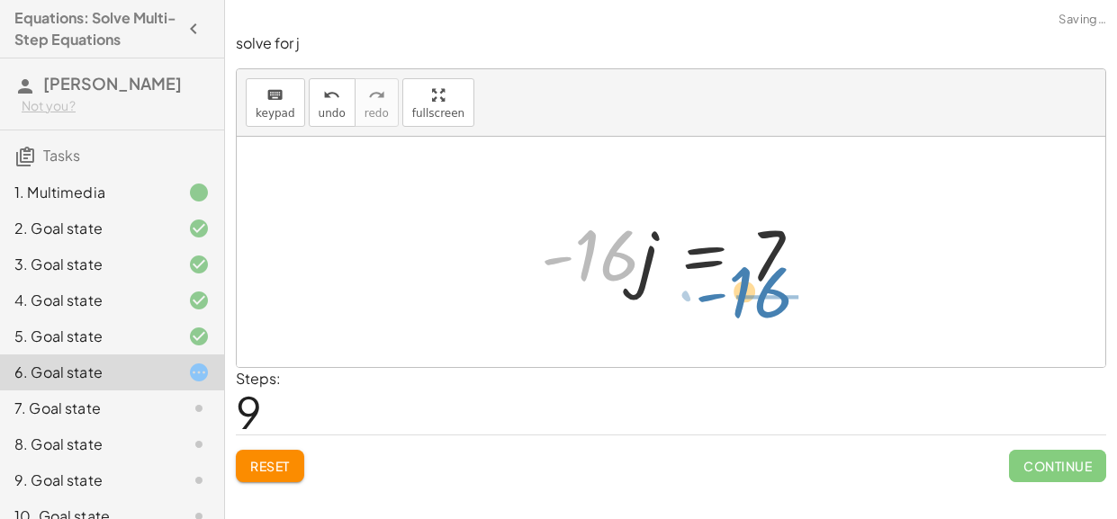
drag, startPoint x: 589, startPoint y: 264, endPoint x: 744, endPoint y: 302, distance: 159.5
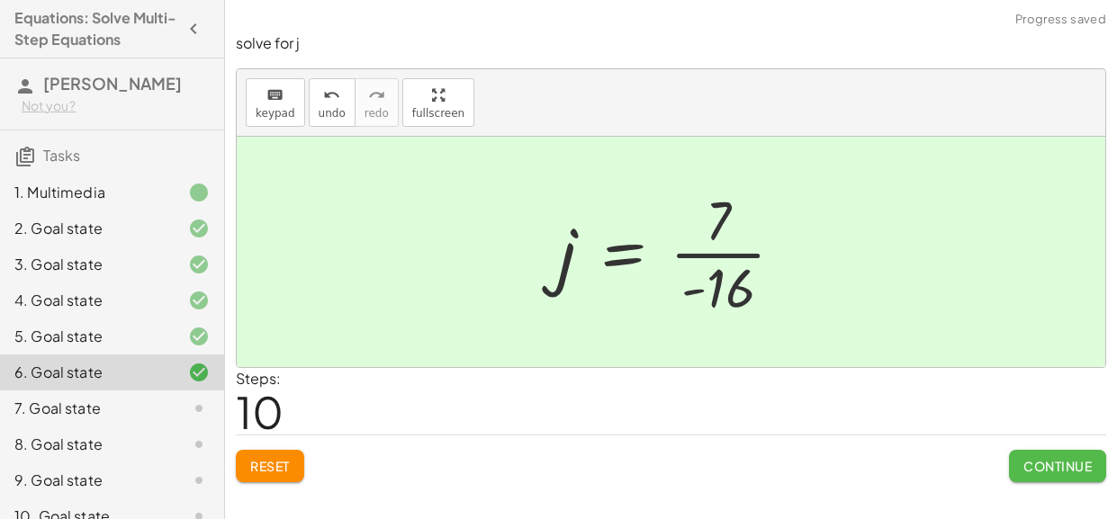
click at [1015, 463] on button "Continue" at bounding box center [1057, 466] width 97 height 32
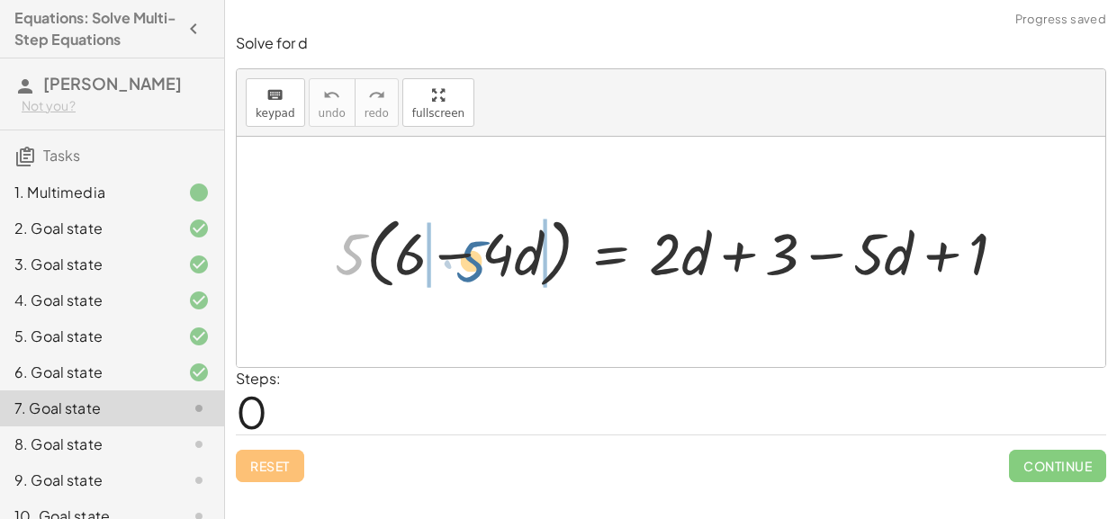
drag, startPoint x: 358, startPoint y: 260, endPoint x: 479, endPoint y: 267, distance: 120.8
click at [479, 267] on div at bounding box center [677, 251] width 703 height 85
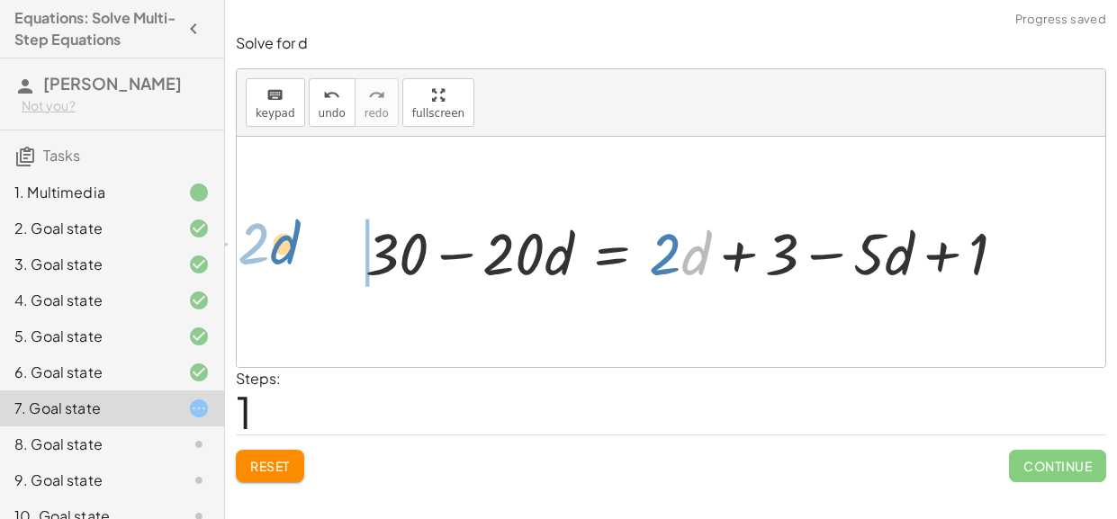
drag, startPoint x: 692, startPoint y: 257, endPoint x: 298, endPoint y: 251, distance: 394.2
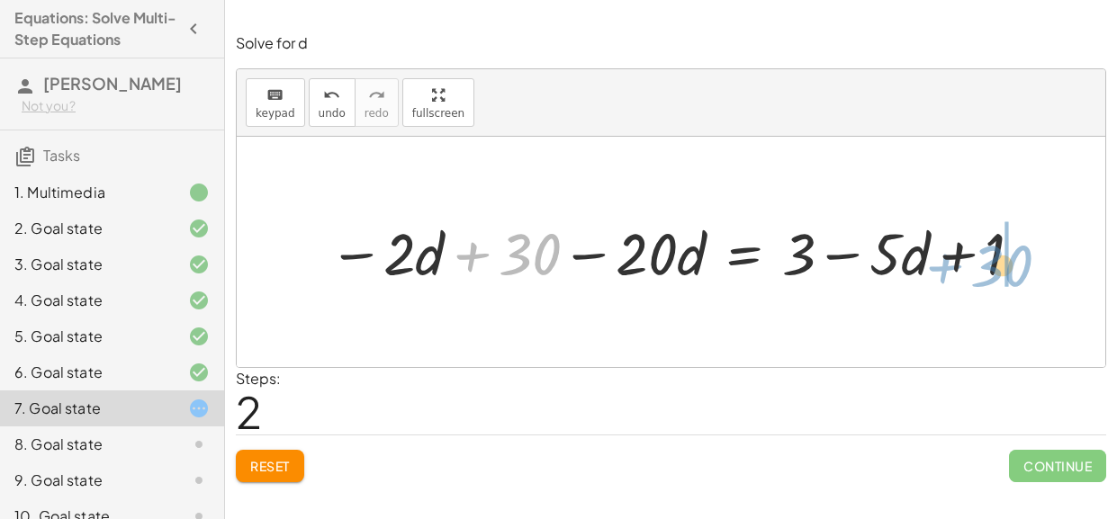
drag, startPoint x: 519, startPoint y: 252, endPoint x: 992, endPoint y: 264, distance: 472.6
click at [992, 264] on div at bounding box center [676, 251] width 715 height 76
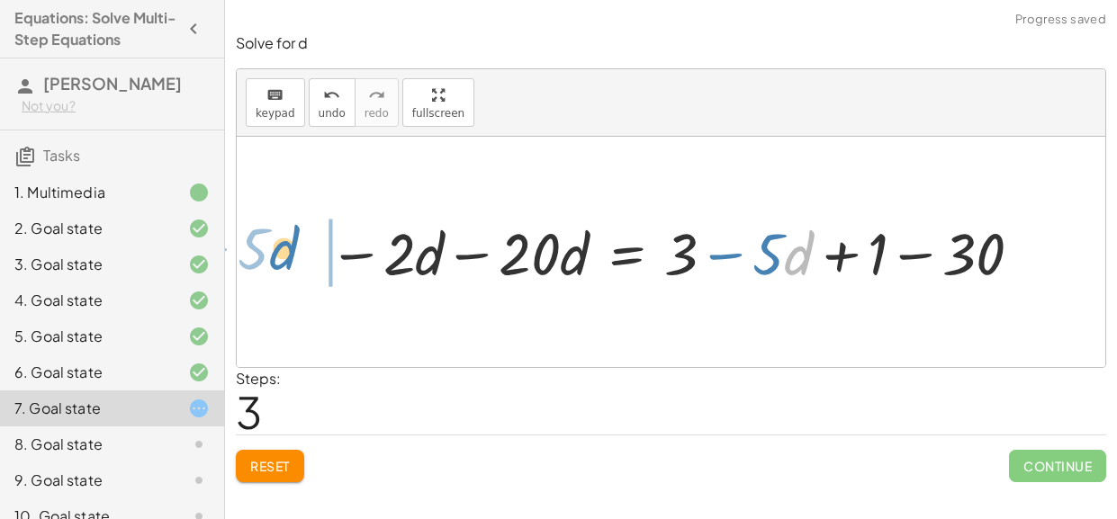
drag, startPoint x: 847, startPoint y: 265, endPoint x: 386, endPoint y: 253, distance: 460.9
click at [386, 253] on div at bounding box center [676, 251] width 715 height 76
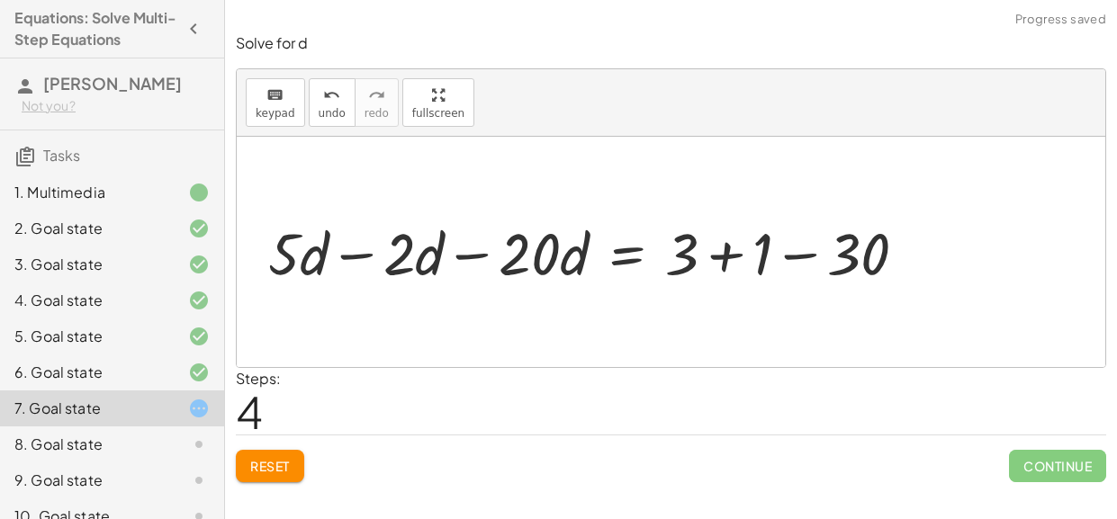
click at [727, 258] on div at bounding box center [594, 251] width 671 height 76
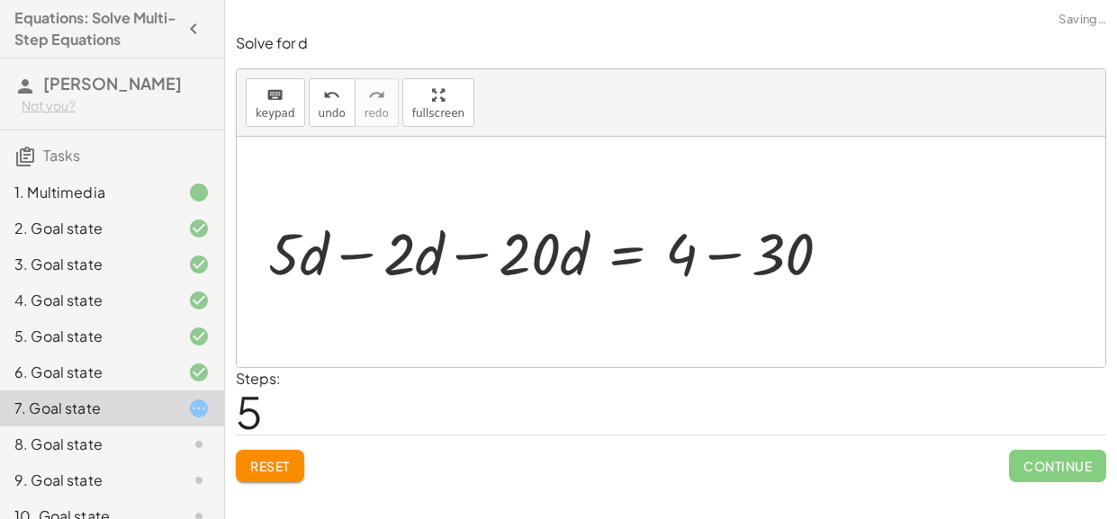
click at [724, 255] on div at bounding box center [556, 251] width 595 height 76
click at [481, 257] on div at bounding box center [527, 251] width 537 height 76
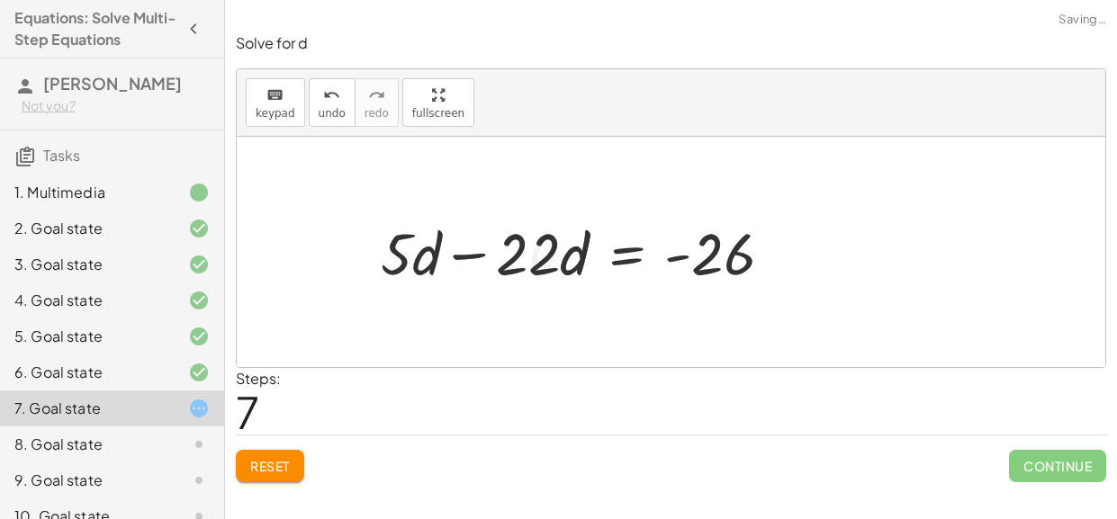
click at [457, 254] on div at bounding box center [584, 251] width 425 height 76
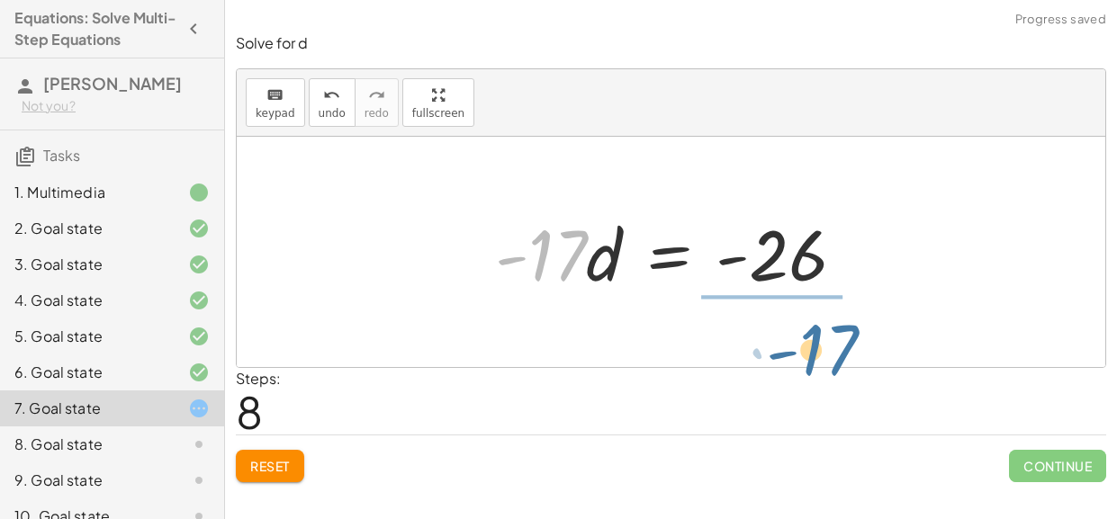
drag, startPoint x: 538, startPoint y: 253, endPoint x: 785, endPoint y: 326, distance: 257.1
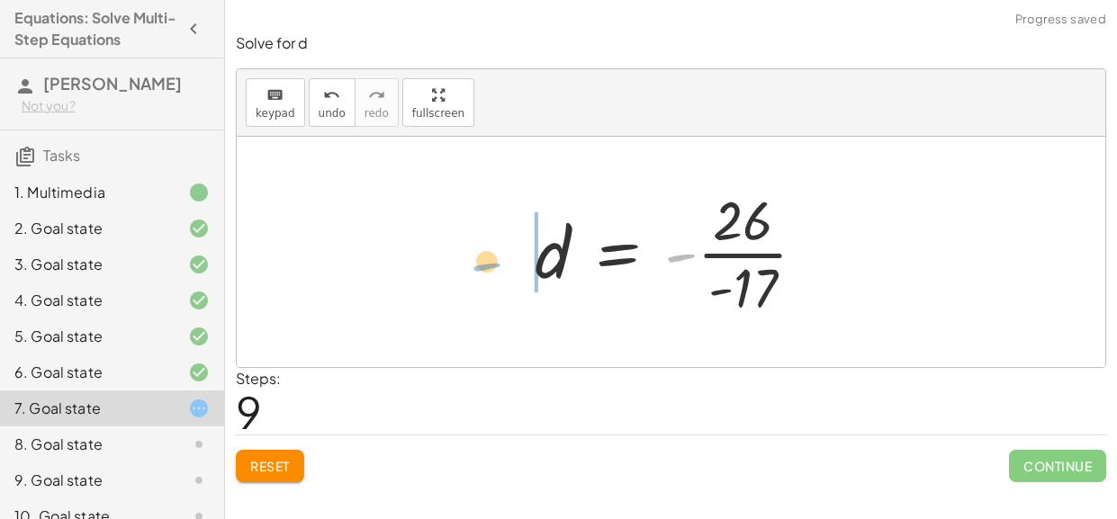
drag, startPoint x: 677, startPoint y: 253, endPoint x: 481, endPoint y: 263, distance: 195.5
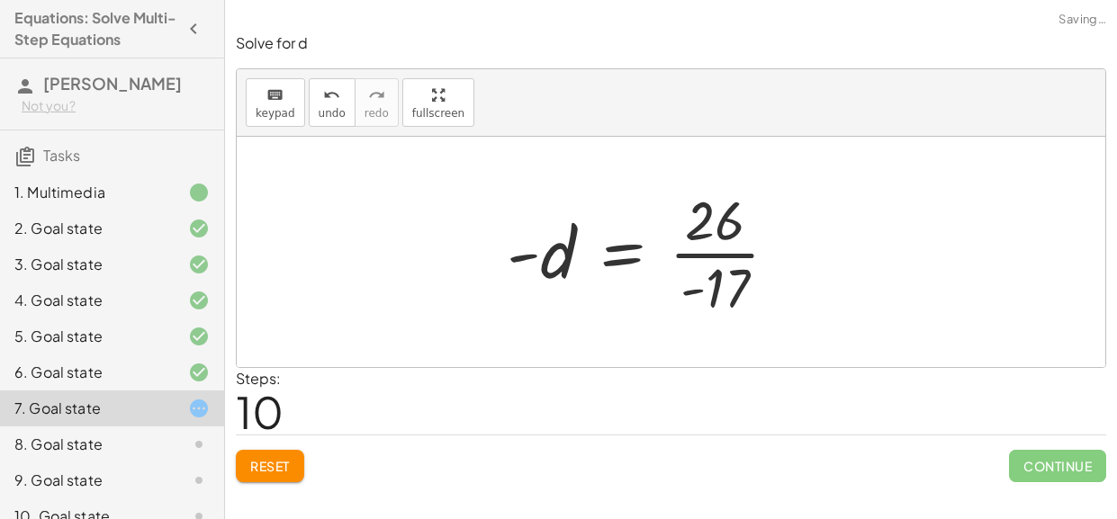
click at [722, 257] on div at bounding box center [649, 252] width 303 height 139
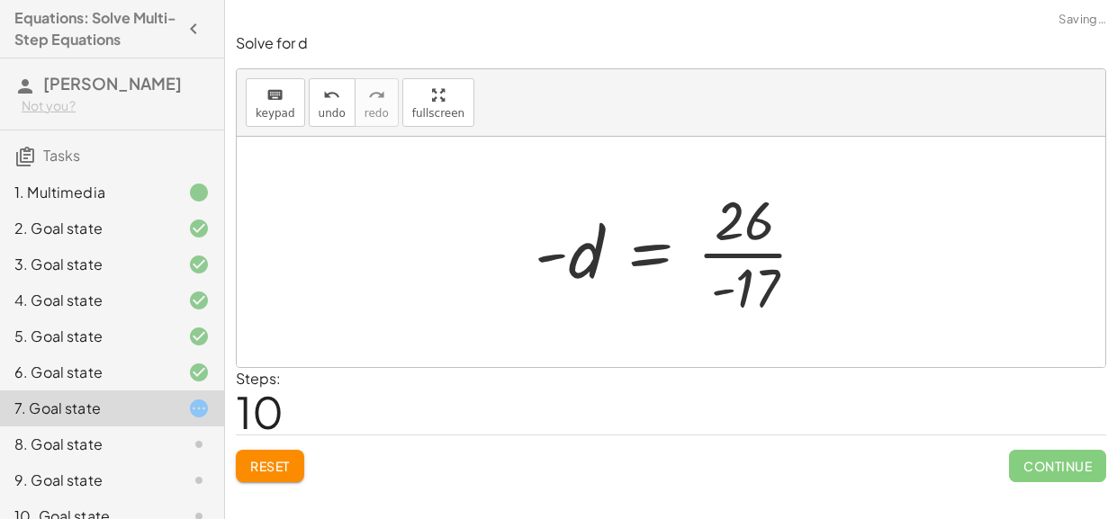
click at [722, 257] on div at bounding box center [677, 252] width 303 height 139
drag, startPoint x: 559, startPoint y: 262, endPoint x: 784, endPoint y: 319, distance: 232.2
click at [784, 319] on div at bounding box center [677, 252] width 303 height 139
click at [782, 319] on div at bounding box center [706, 252] width 295 height 139
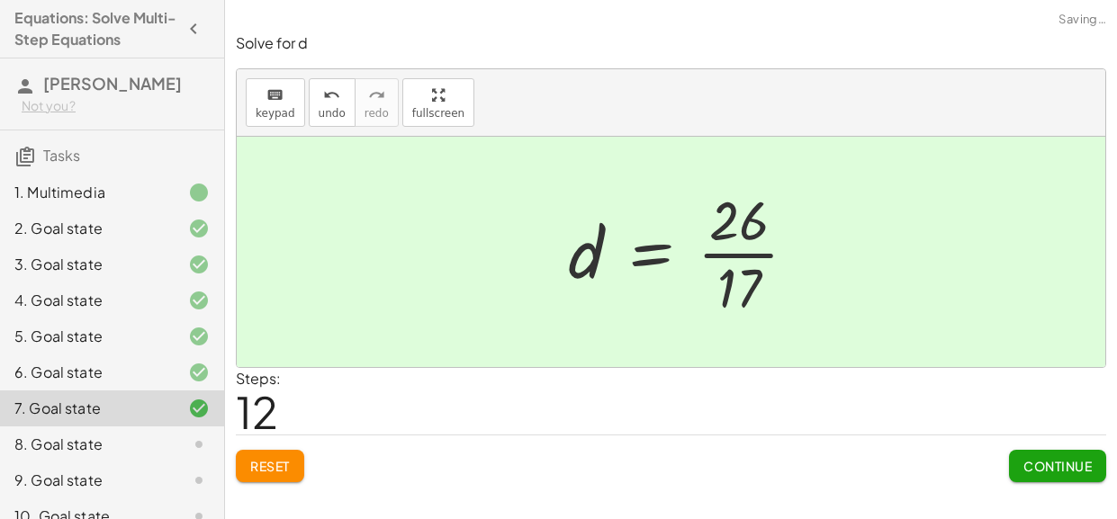
click at [740, 259] on div at bounding box center [690, 252] width 262 height 139
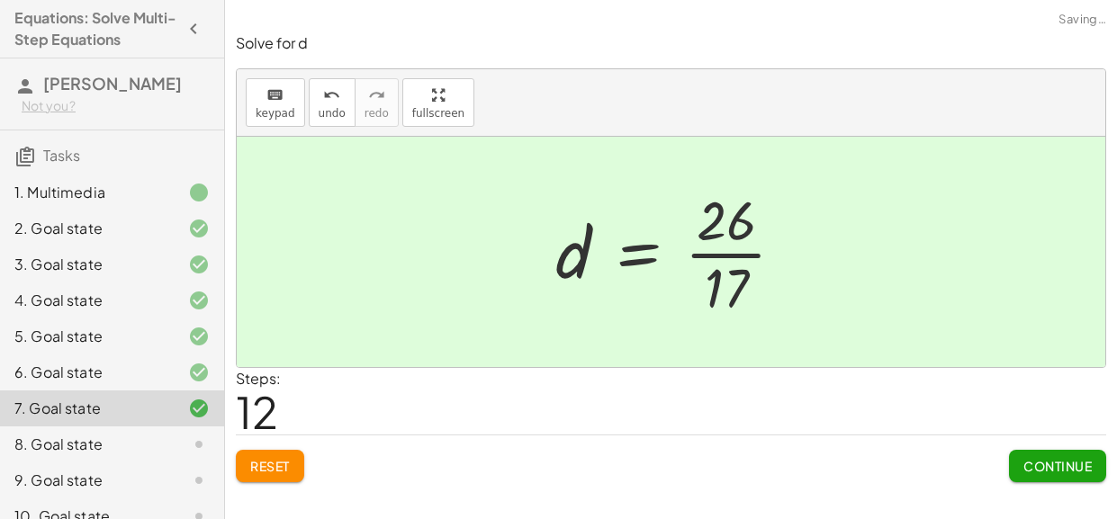
click at [1020, 462] on button "Continue" at bounding box center [1057, 466] width 97 height 32
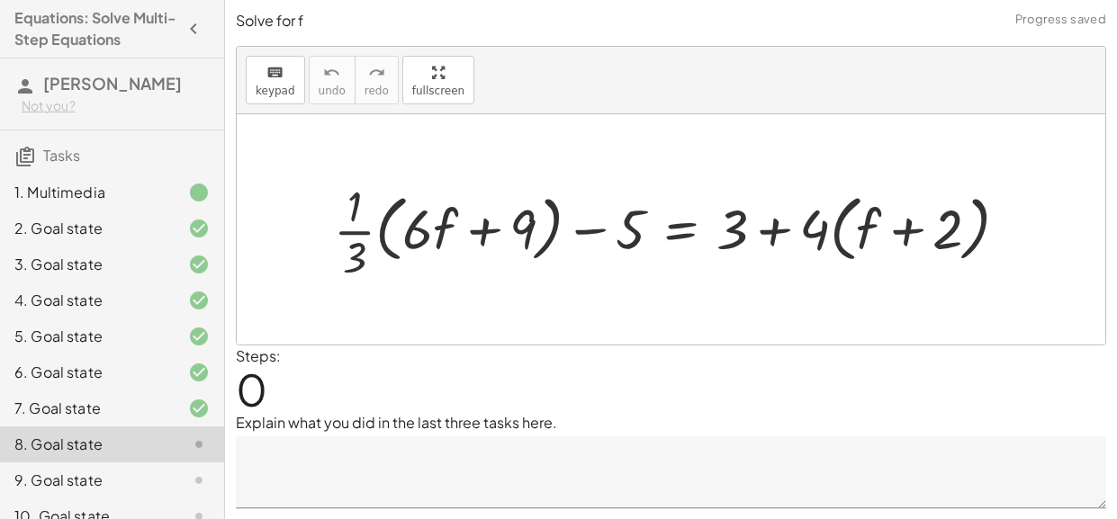
scroll to position [47, 0]
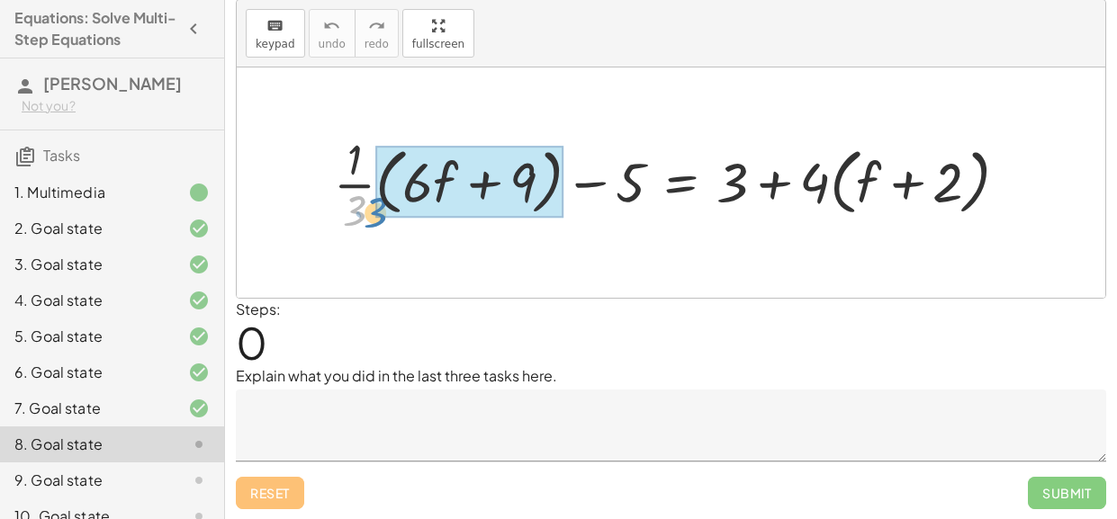
drag, startPoint x: 358, startPoint y: 198, endPoint x: 370, endPoint y: 203, distance: 12.9
click at [370, 203] on div at bounding box center [678, 183] width 706 height 108
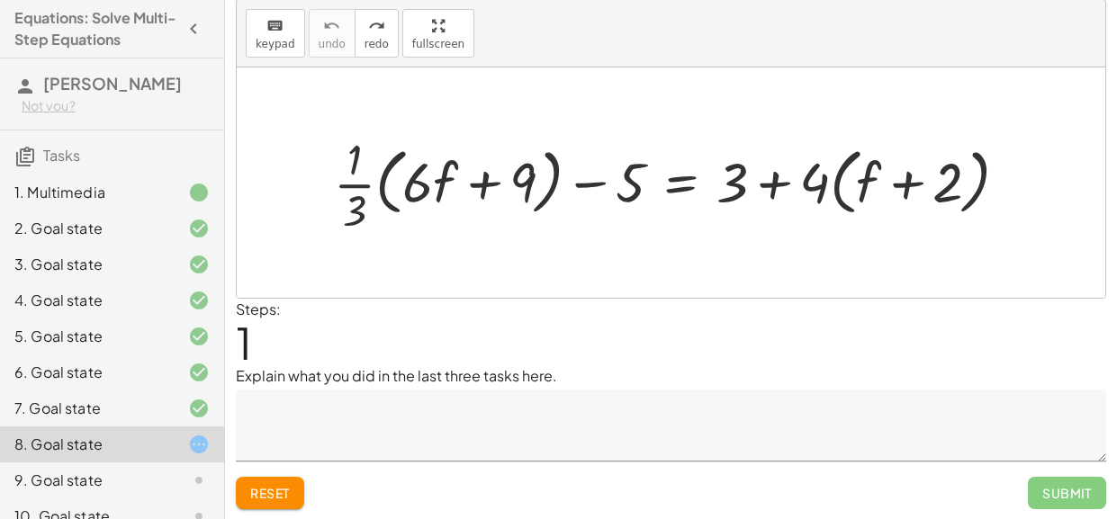
click at [282, 495] on span "Reset" at bounding box center [270, 493] width 40 height 16
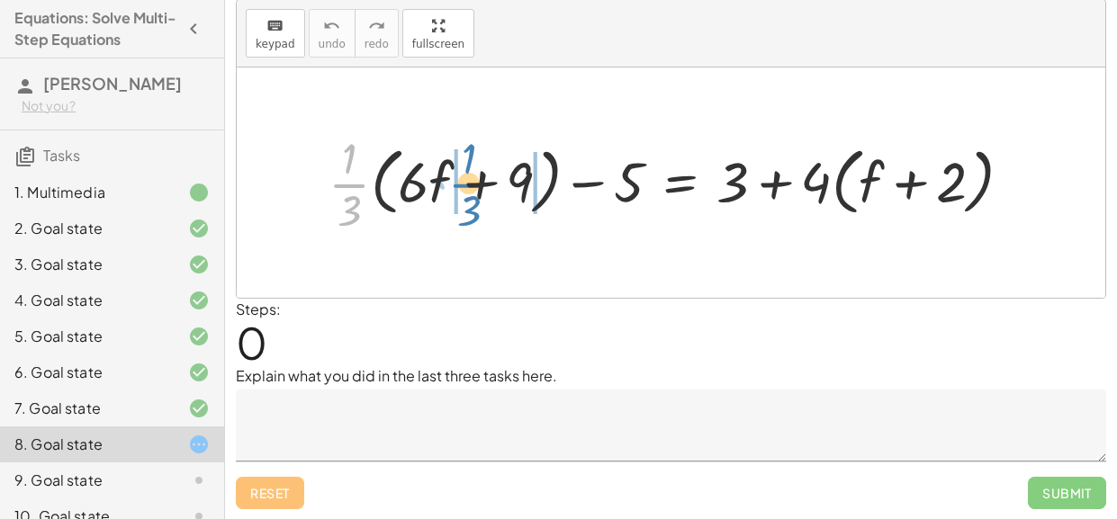
drag, startPoint x: 349, startPoint y: 180, endPoint x: 466, endPoint y: 180, distance: 117.0
click at [466, 180] on div at bounding box center [676, 183] width 715 height 110
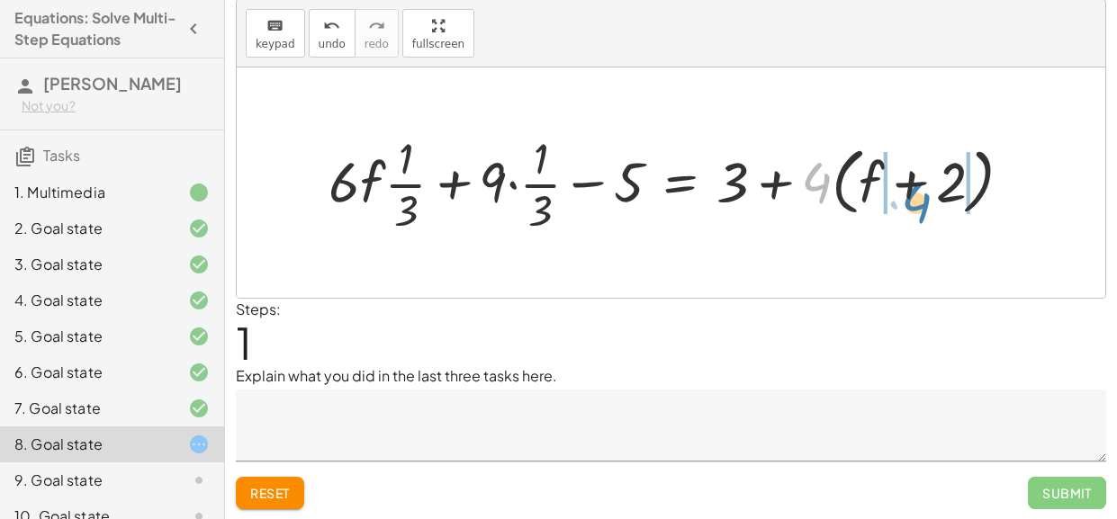
drag, startPoint x: 811, startPoint y: 185, endPoint x: 915, endPoint y: 206, distance: 106.4
click at [915, 206] on div at bounding box center [676, 183] width 715 height 110
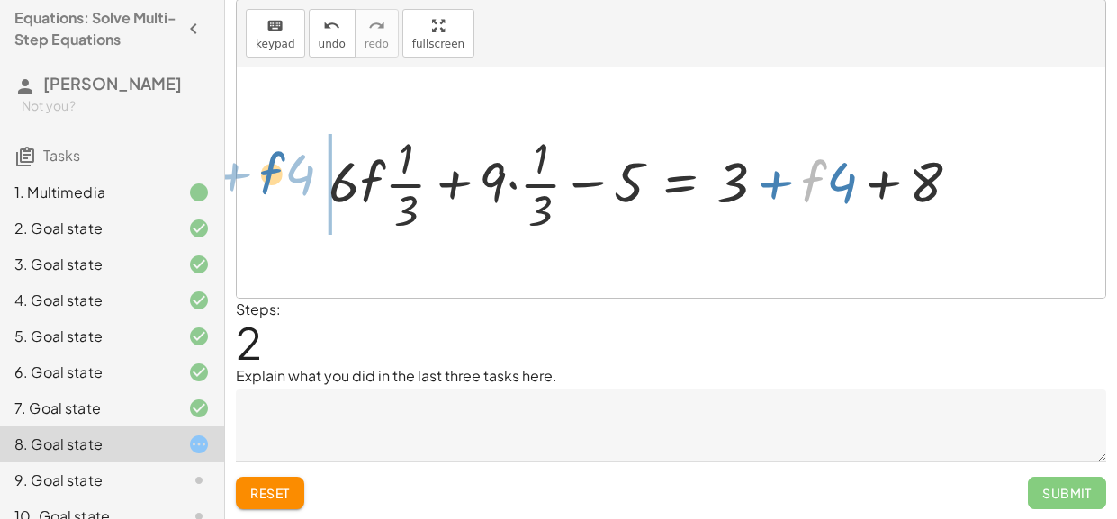
drag, startPoint x: 811, startPoint y: 180, endPoint x: 265, endPoint y: 174, distance: 545.4
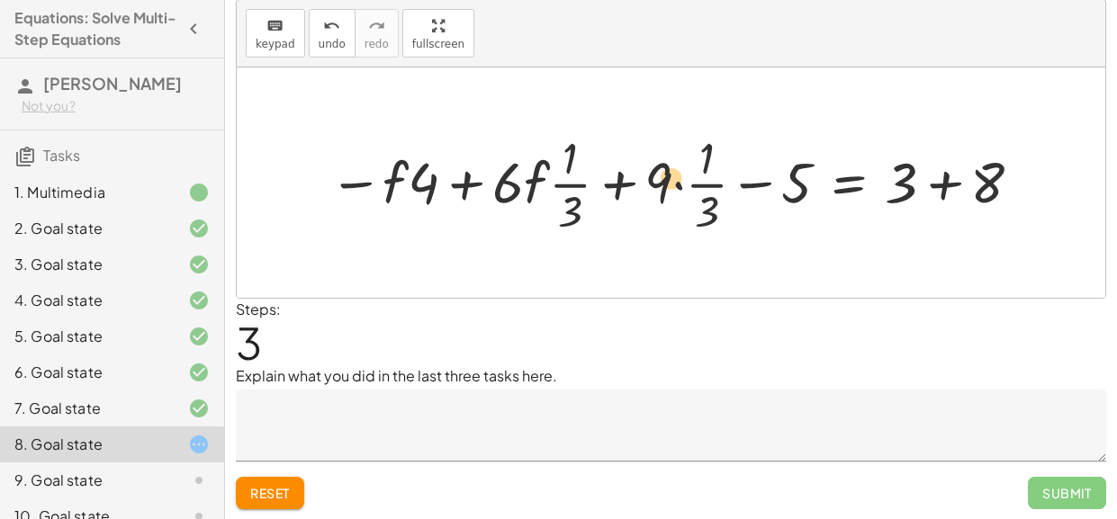
drag, startPoint x: 661, startPoint y: 189, endPoint x: 672, endPoint y: 184, distance: 12.5
click at [672, 184] on div at bounding box center [677, 182] width 715 height 111
click at [683, 186] on div at bounding box center [677, 182] width 715 height 111
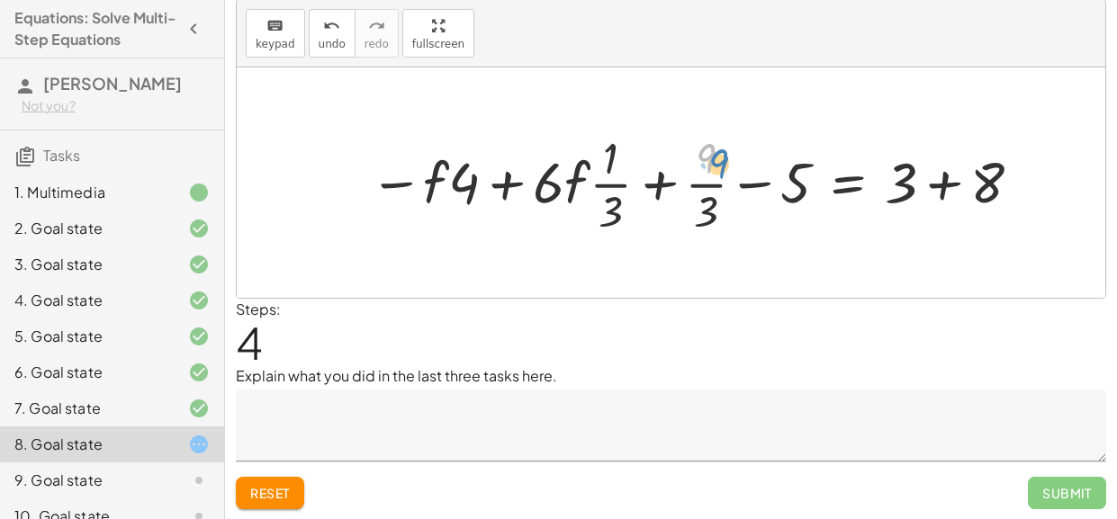
drag, startPoint x: 704, startPoint y: 155, endPoint x: 710, endPoint y: 165, distance: 11.7
click at [710, 165] on div at bounding box center [698, 182] width 674 height 111
drag, startPoint x: 706, startPoint y: 181, endPoint x: 1055, endPoint y: 213, distance: 350.7
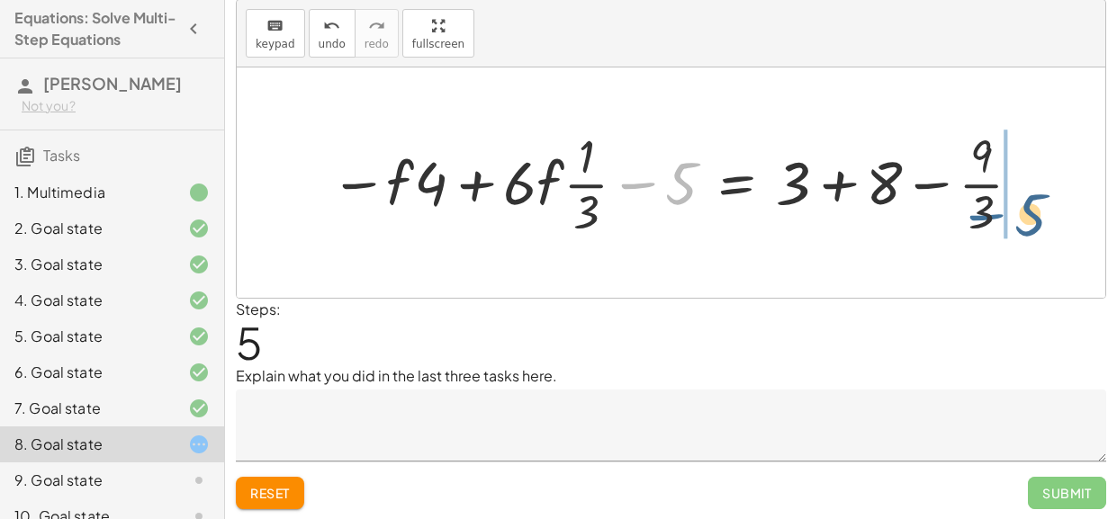
drag, startPoint x: 628, startPoint y: 184, endPoint x: 979, endPoint y: 216, distance: 352.4
click at [979, 216] on div at bounding box center [677, 183] width 713 height 118
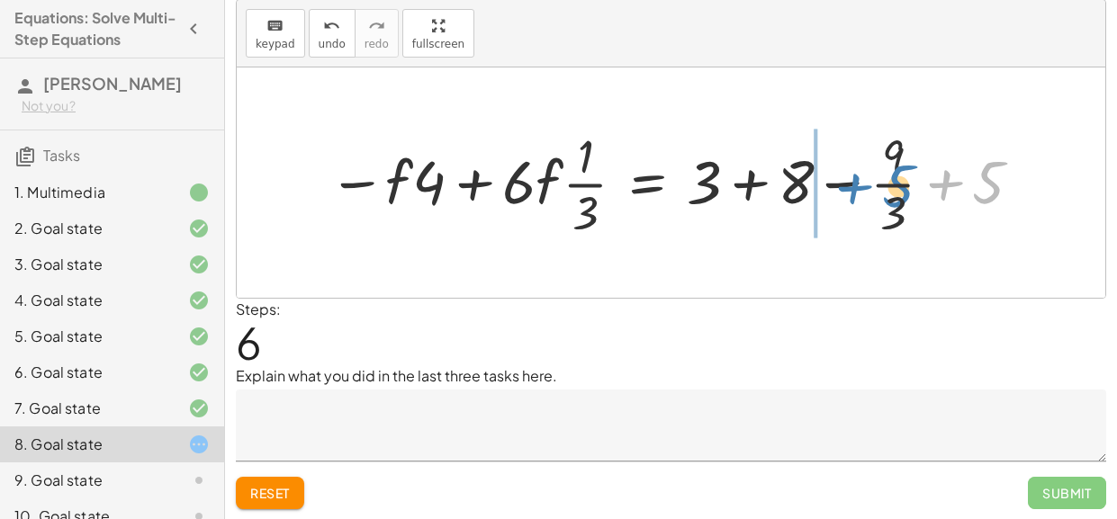
drag, startPoint x: 946, startPoint y: 192, endPoint x: 847, endPoint y: 199, distance: 99.2
click at [847, 199] on div at bounding box center [676, 182] width 715 height 118
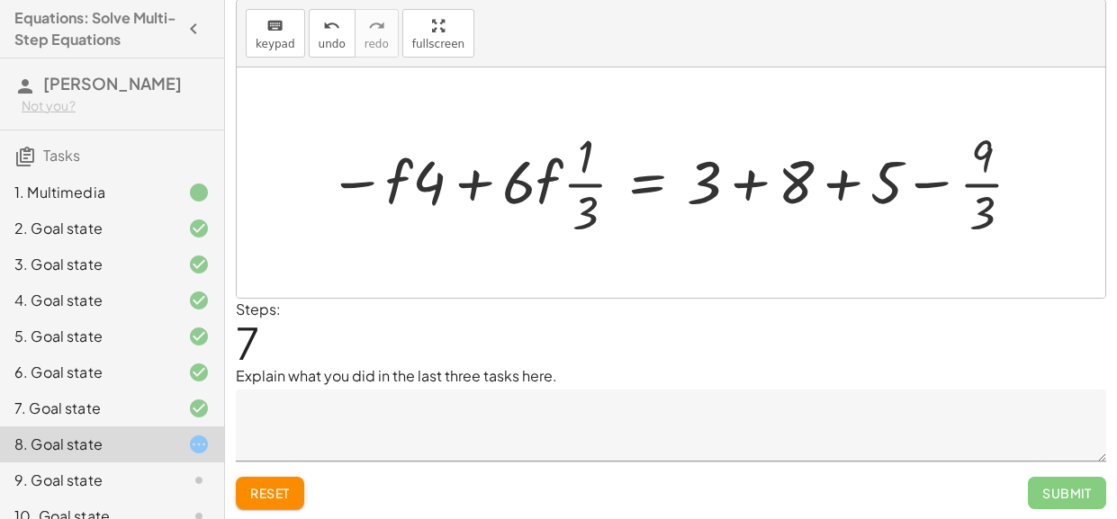
click at [928, 184] on div at bounding box center [676, 182] width 715 height 118
click at [845, 184] on div at bounding box center [676, 182] width 715 height 118
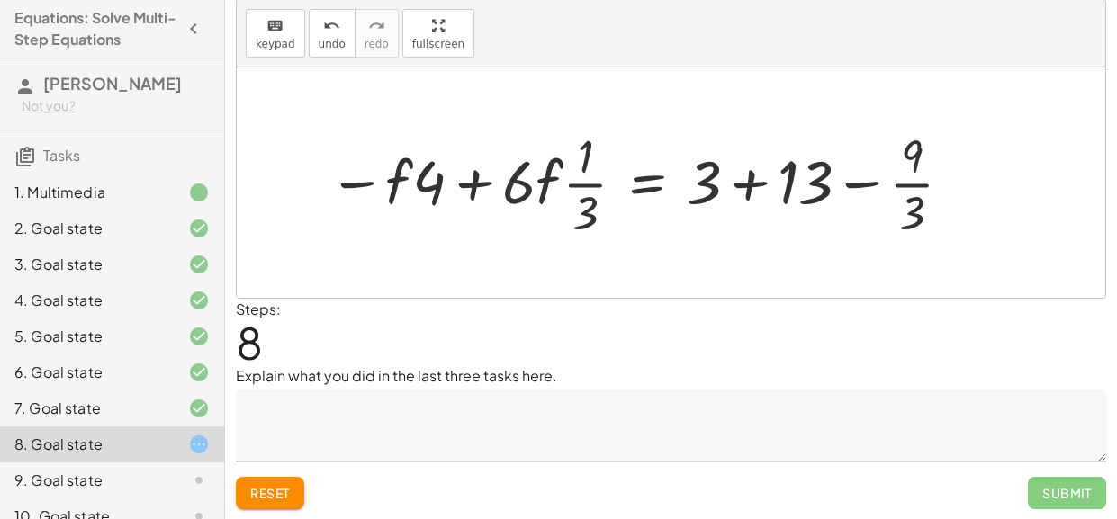
click at [765, 184] on div at bounding box center [642, 182] width 646 height 118
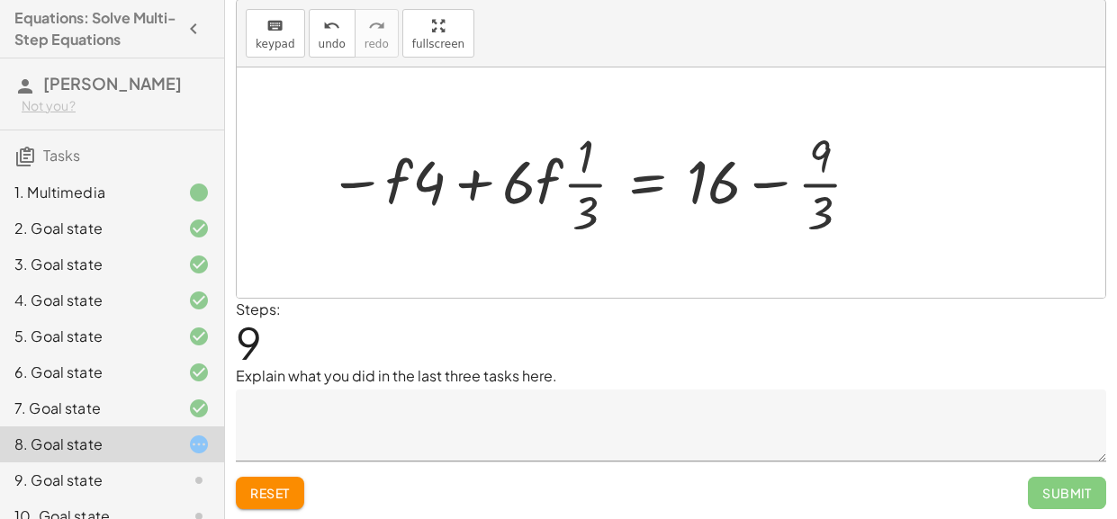
click at [765, 184] on div at bounding box center [595, 182] width 553 height 118
click at [814, 186] on div at bounding box center [595, 182] width 553 height 118
click at [777, 187] on div at bounding box center [590, 182] width 543 height 118
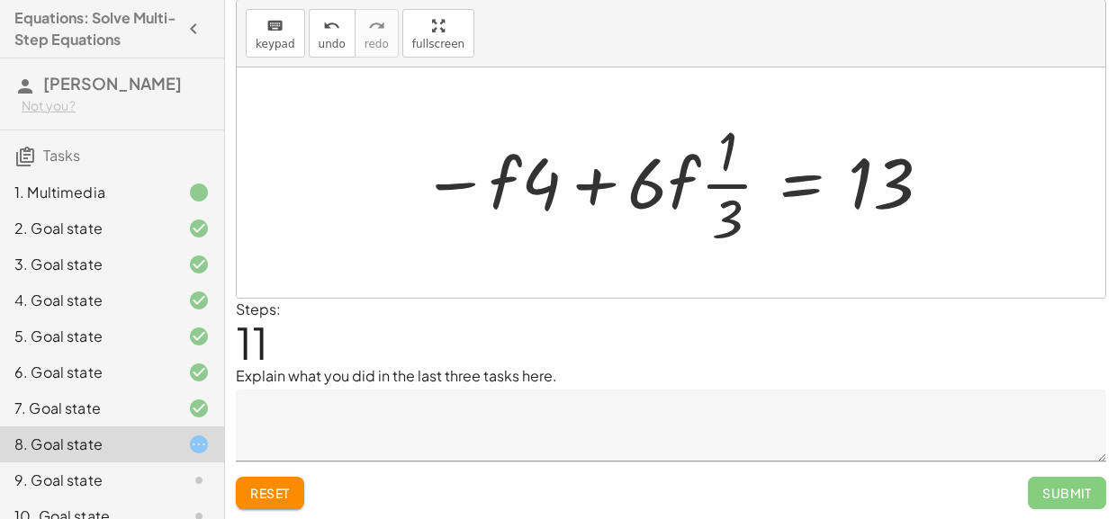
click at [596, 186] on div at bounding box center [677, 182] width 530 height 139
click at [723, 184] on div at bounding box center [677, 182] width 530 height 139
click at [713, 186] on div at bounding box center [677, 182] width 530 height 139
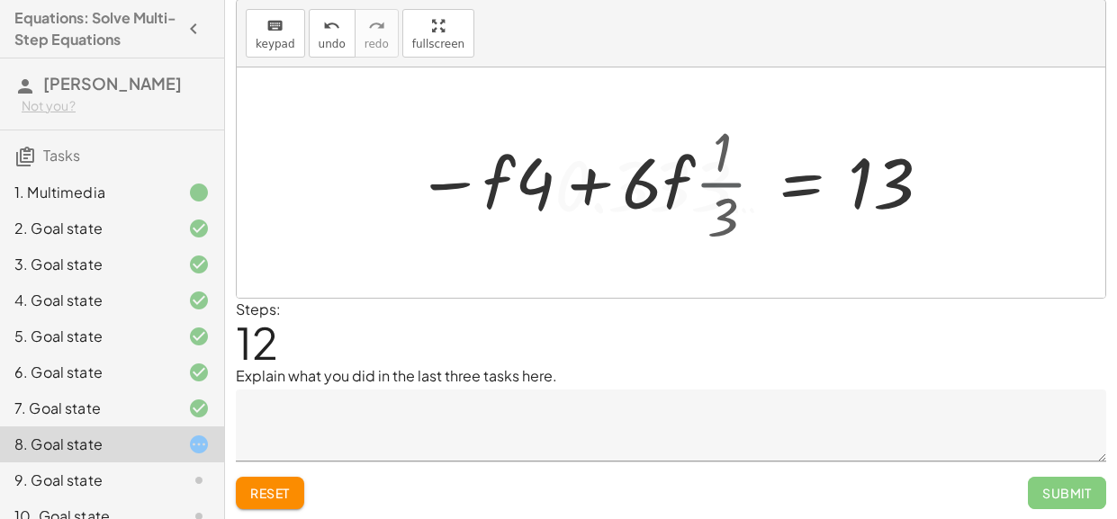
click at [713, 186] on div at bounding box center [604, 183] width 676 height 93
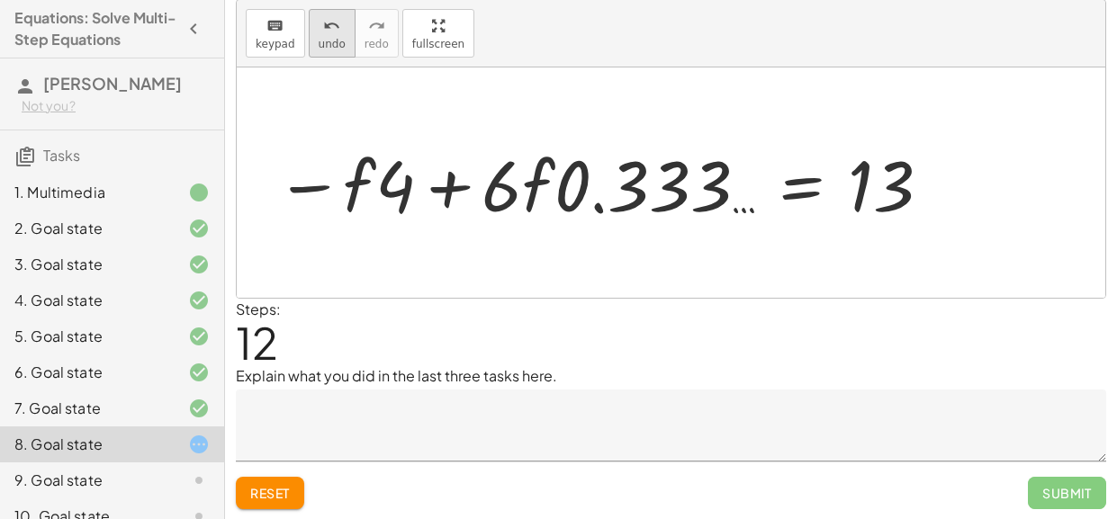
click at [319, 24] on div "undo" at bounding box center [332, 25] width 27 height 22
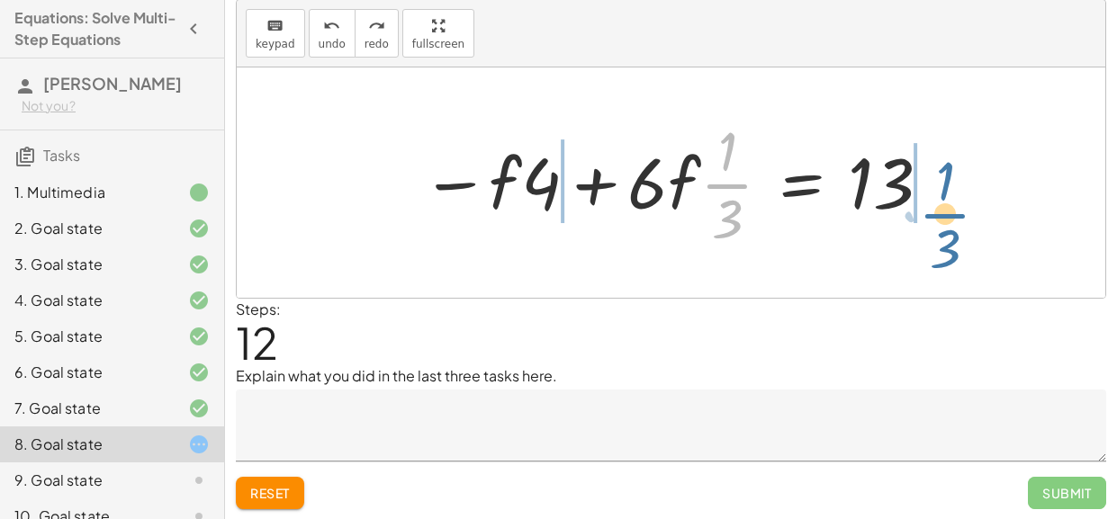
drag, startPoint x: 726, startPoint y: 184, endPoint x: 945, endPoint y: 214, distance: 220.7
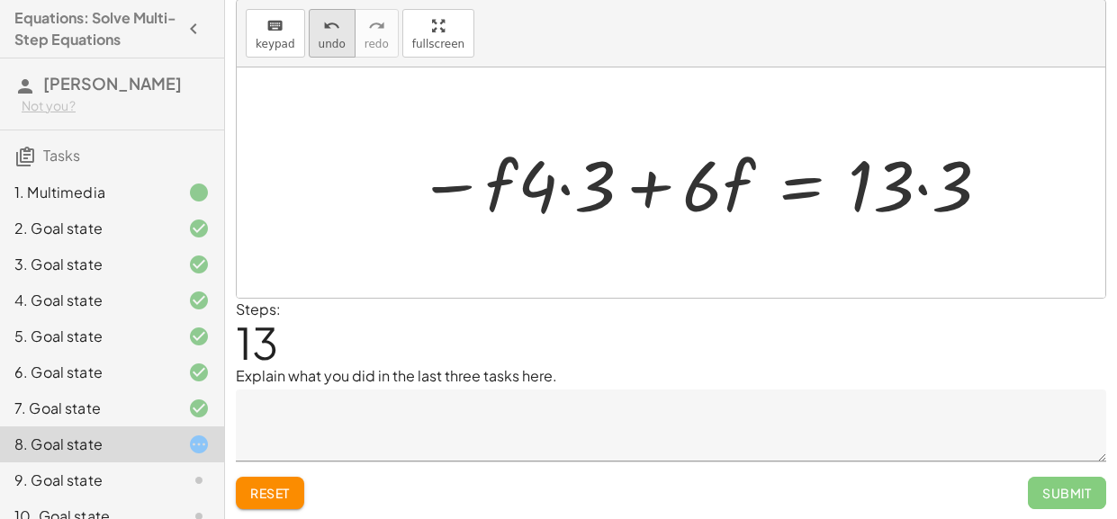
click at [335, 26] on div "undo" at bounding box center [332, 25] width 27 height 22
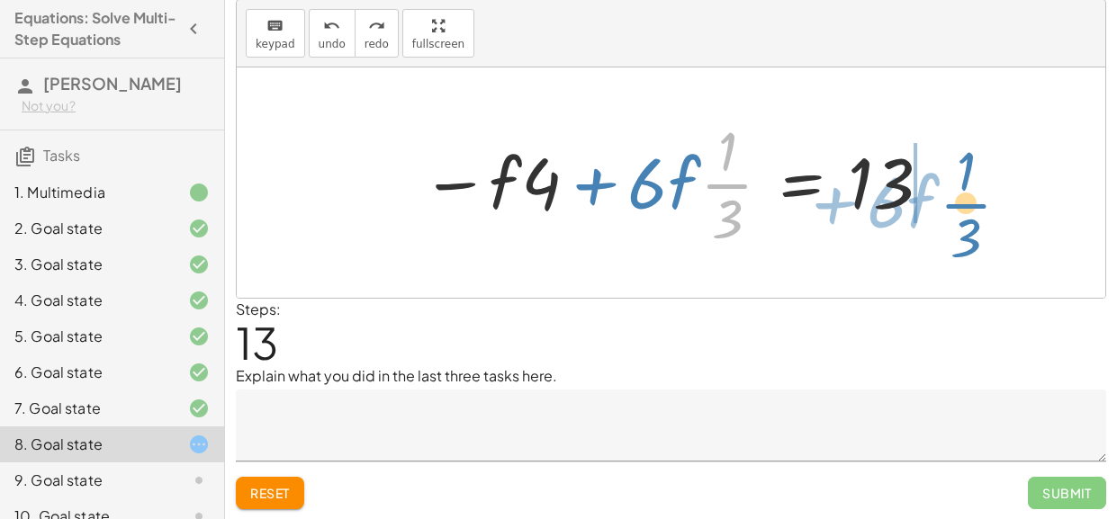
drag, startPoint x: 735, startPoint y: 186, endPoint x: 978, endPoint y: 207, distance: 243.9
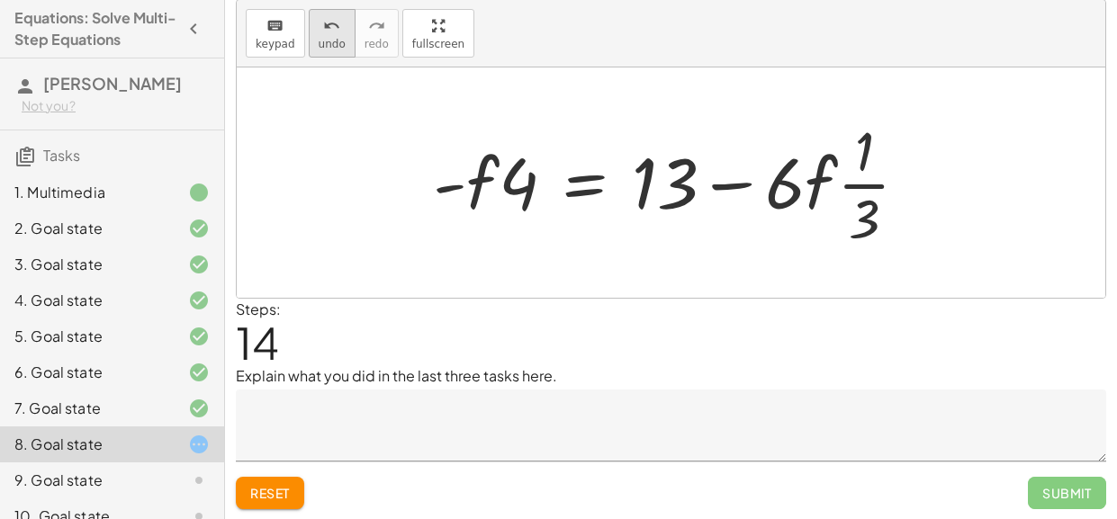
click at [336, 47] on span "undo" at bounding box center [332, 44] width 27 height 13
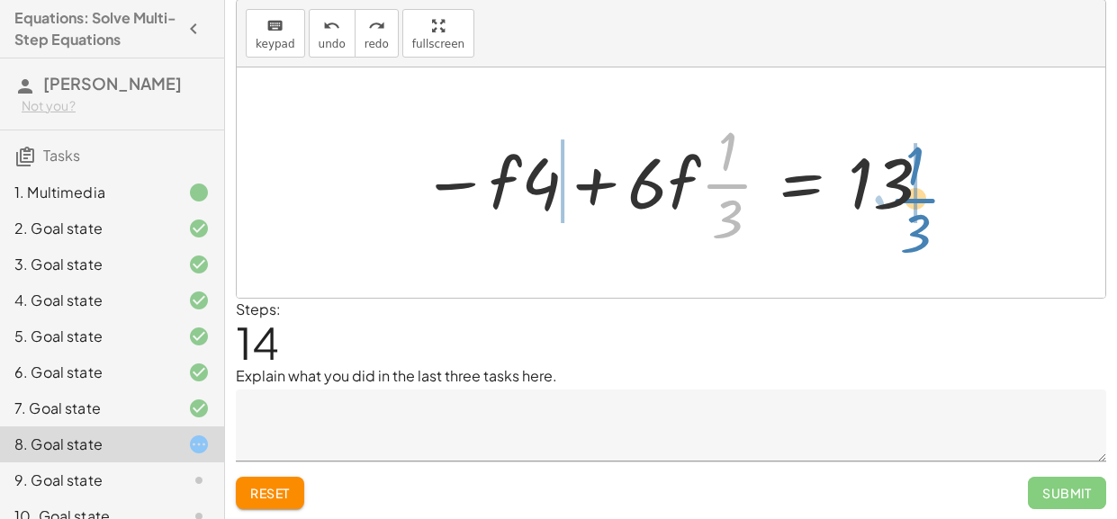
drag, startPoint x: 919, startPoint y: 201, endPoint x: 910, endPoint y: 200, distance: 9.0
click at [910, 200] on div at bounding box center [677, 182] width 530 height 139
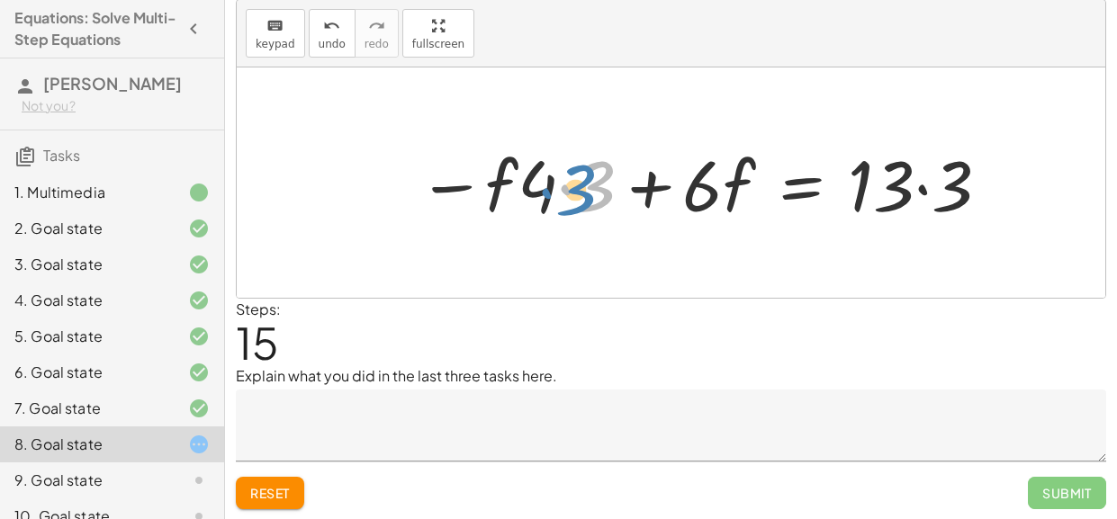
drag, startPoint x: 567, startPoint y: 186, endPoint x: 540, endPoint y: 188, distance: 27.1
click at [540, 188] on div at bounding box center [705, 183] width 592 height 93
click at [568, 193] on div at bounding box center [705, 183] width 592 height 93
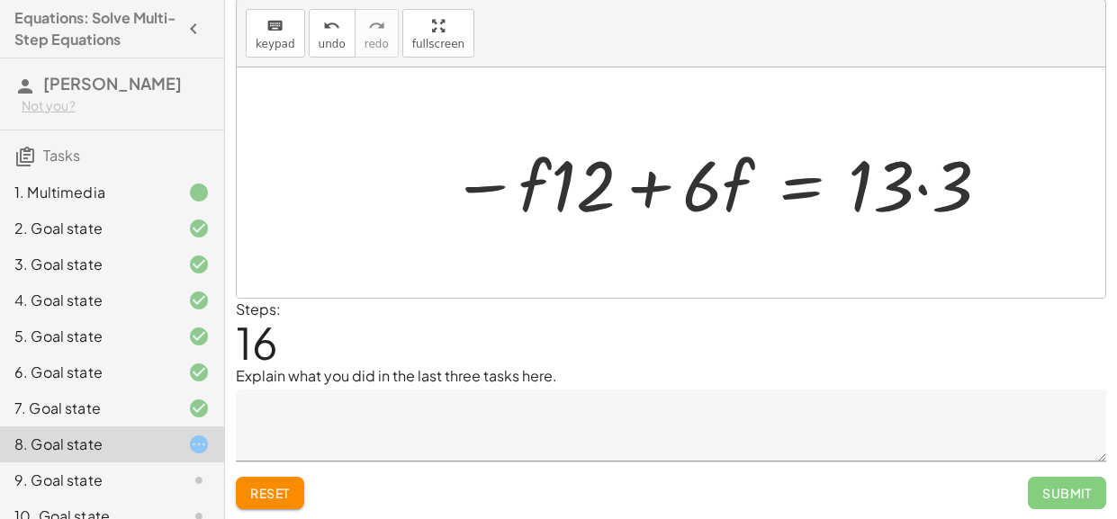
click at [652, 184] on div at bounding box center [721, 183] width 559 height 93
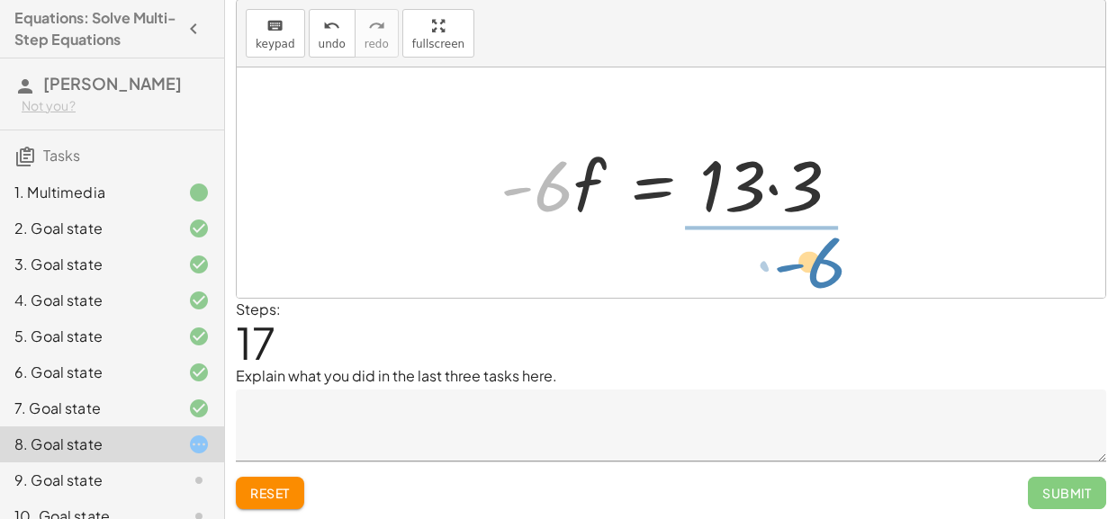
drag, startPoint x: 556, startPoint y: 191, endPoint x: 829, endPoint y: 266, distance: 283.0
click at [829, 266] on div "+ · · 1 · 3 · ( + · 6 · f + 9 ) − 5 = + 3 + · 4 · ( + f + 2 ) + · 6 · f · · 1 ·…" at bounding box center [671, 182] width 868 height 230
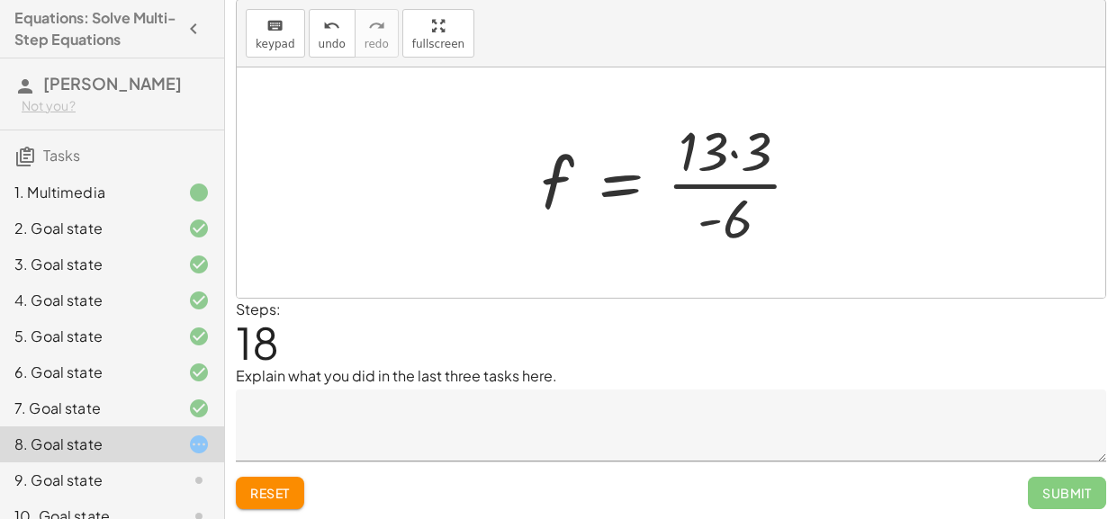
click at [729, 181] on div at bounding box center [678, 182] width 292 height 139
click at [731, 184] on div at bounding box center [678, 182] width 292 height 139
click at [700, 223] on div at bounding box center [678, 182] width 292 height 139
drag, startPoint x: 706, startPoint y: 229, endPoint x: 563, endPoint y: 200, distance: 145.1
click at [563, 200] on div at bounding box center [678, 182] width 292 height 139
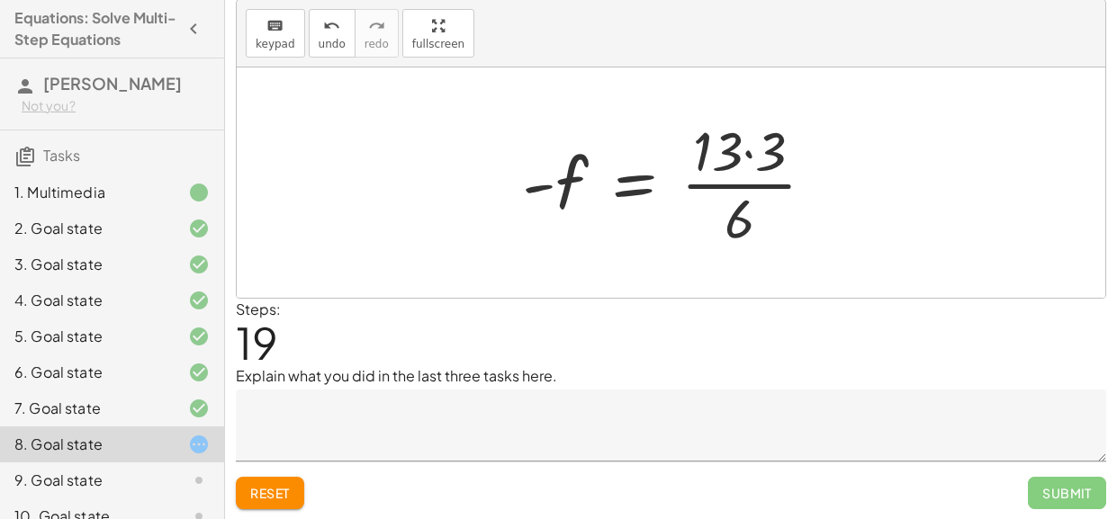
click at [715, 185] on div at bounding box center [675, 182] width 325 height 139
drag, startPoint x: 542, startPoint y: 186, endPoint x: 684, endPoint y: 183, distance: 142.2
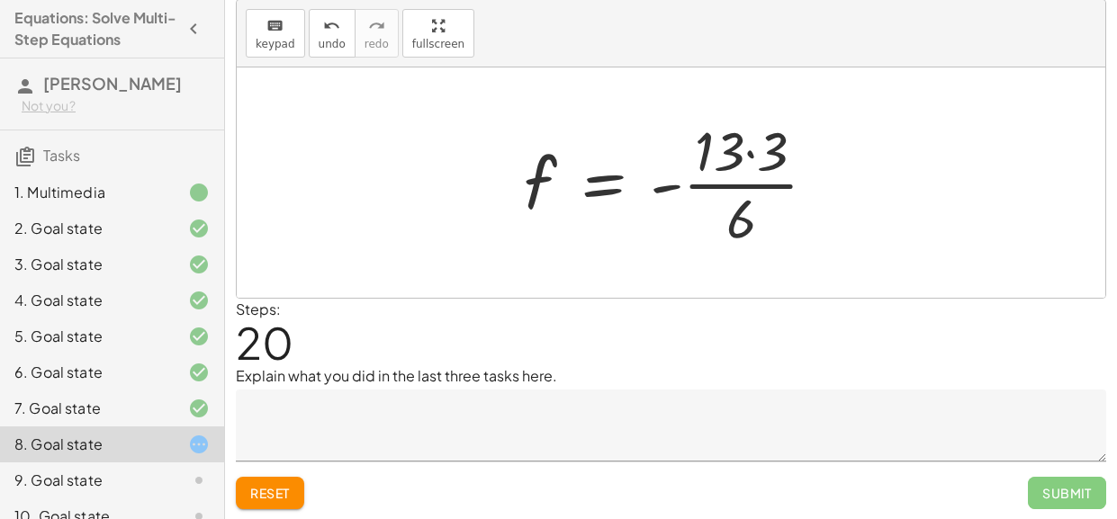
click at [250, 492] on span "Reset" at bounding box center [270, 493] width 40 height 16
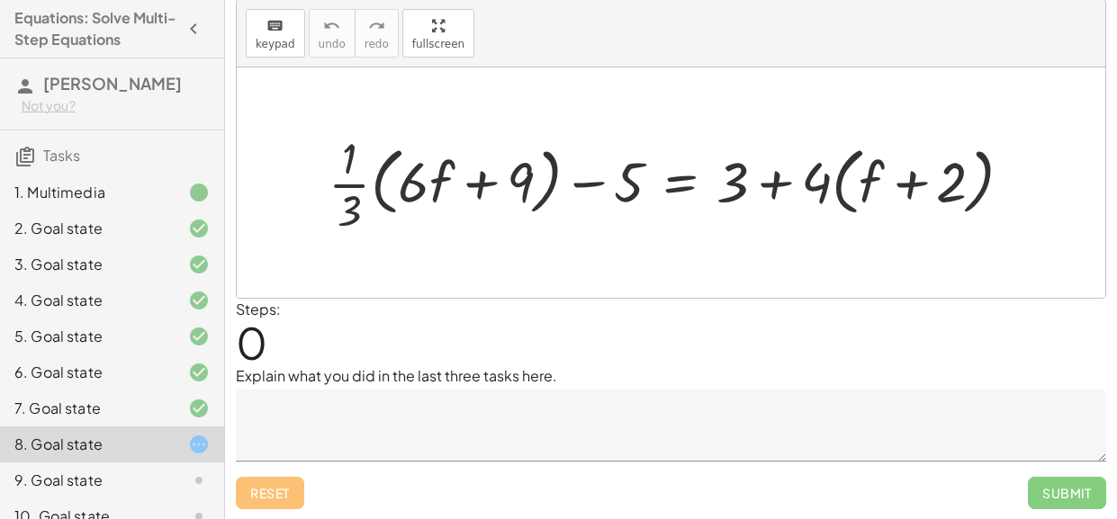
scroll to position [202, 0]
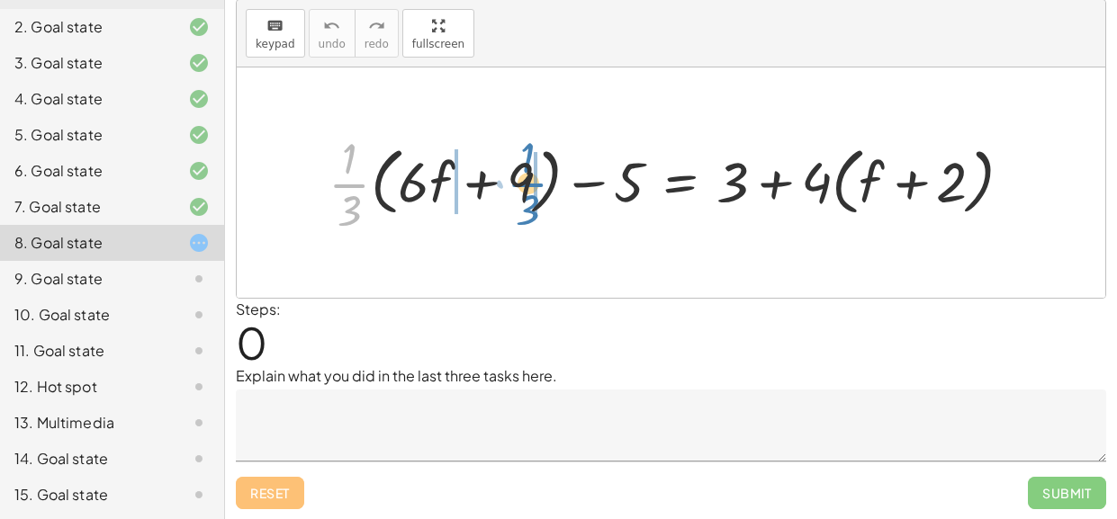
drag, startPoint x: 344, startPoint y: 184, endPoint x: 510, endPoint y: 183, distance: 166.5
click at [510, 183] on div at bounding box center [677, 183] width 716 height 110
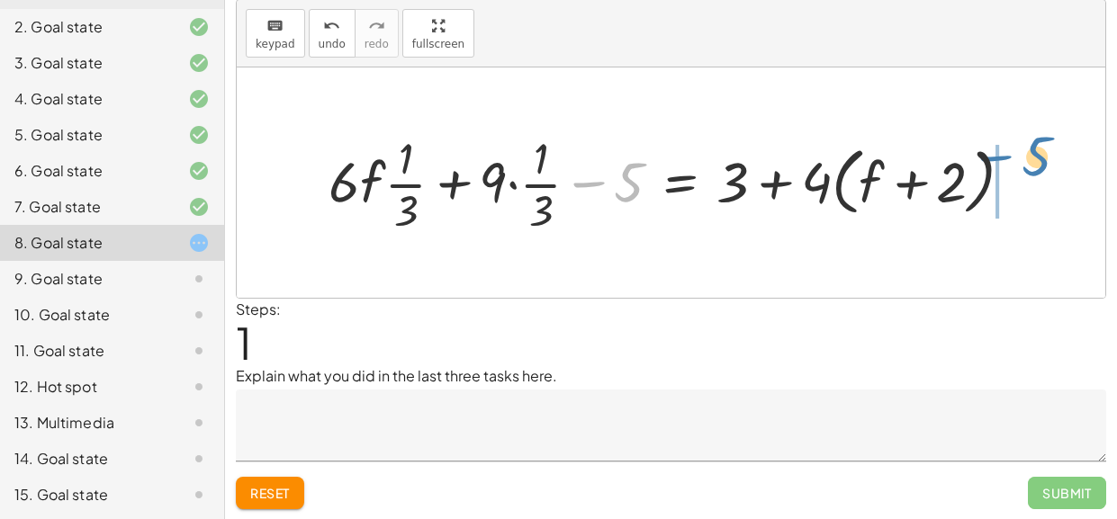
drag, startPoint x: 594, startPoint y: 184, endPoint x: 1002, endPoint y: 161, distance: 408.3
click at [1002, 161] on div at bounding box center [677, 183] width 716 height 110
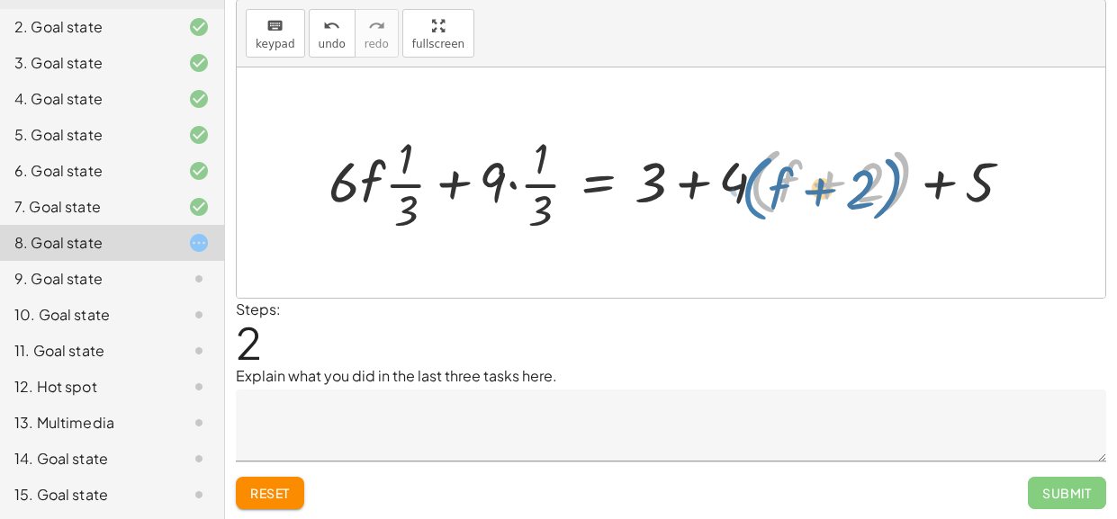
click at [772, 180] on div at bounding box center [676, 183] width 715 height 110
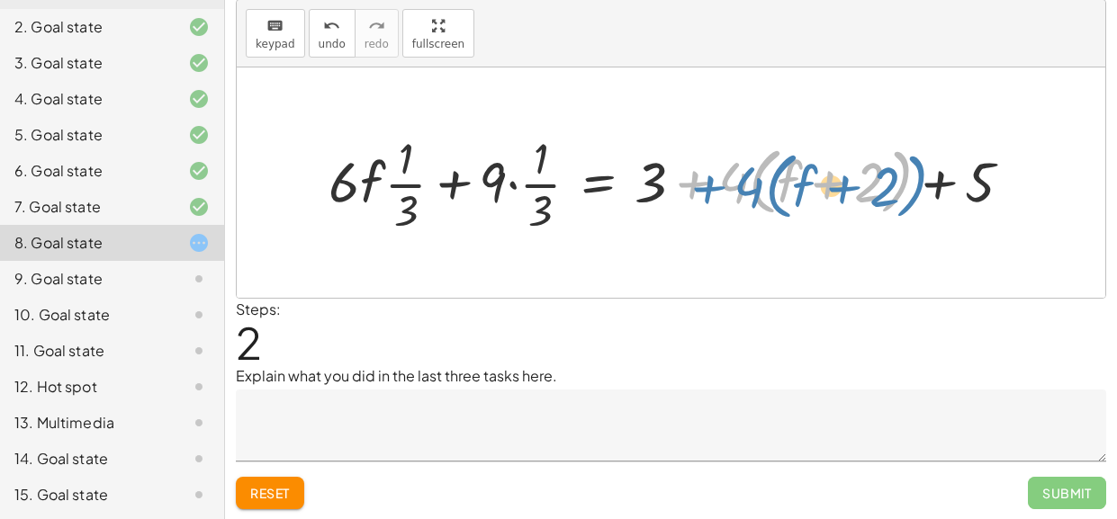
drag, startPoint x: 701, startPoint y: 188, endPoint x: 714, endPoint y: 193, distance: 13.4
click at [714, 193] on div at bounding box center [676, 183] width 715 height 110
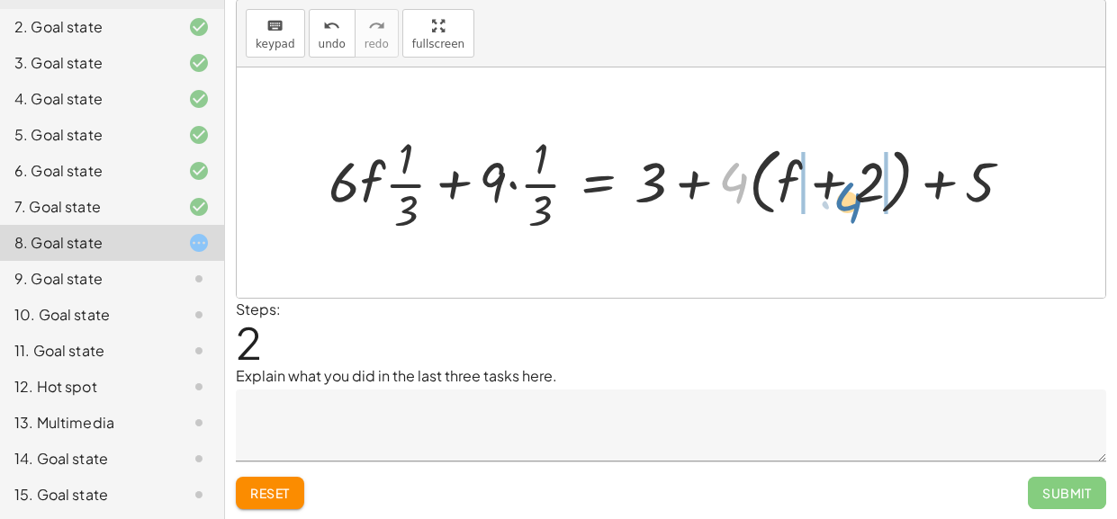
drag, startPoint x: 731, startPoint y: 185, endPoint x: 842, endPoint y: 203, distance: 113.0
click at [842, 203] on div at bounding box center [676, 183] width 715 height 110
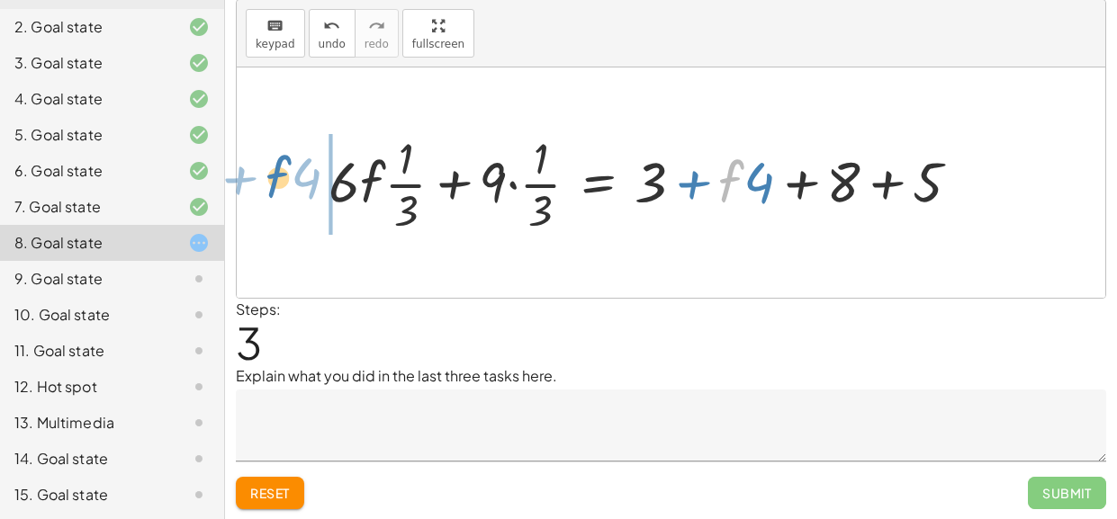
drag, startPoint x: 732, startPoint y: 184, endPoint x: 278, endPoint y: 178, distance: 453.6
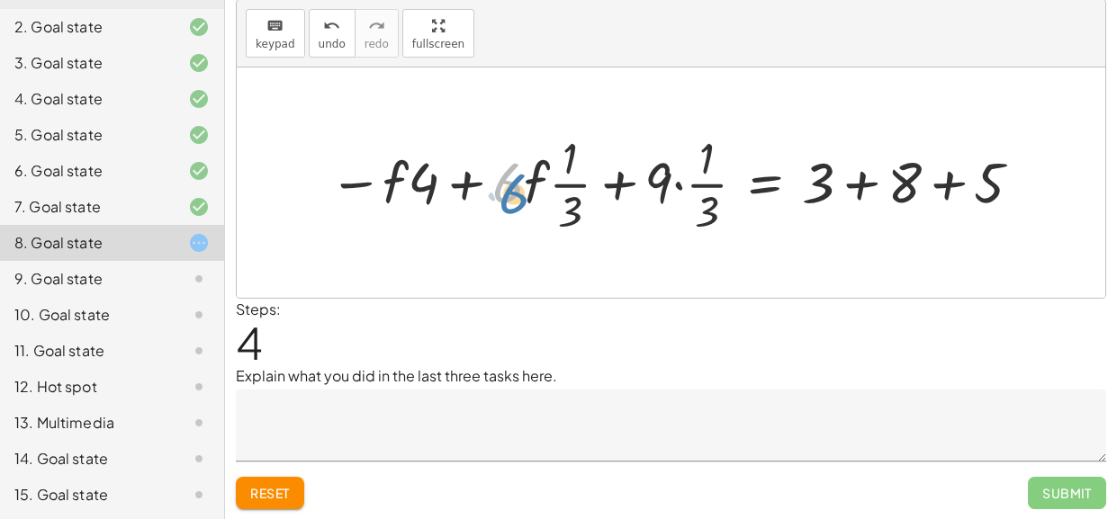
click at [503, 188] on div at bounding box center [677, 182] width 715 height 111
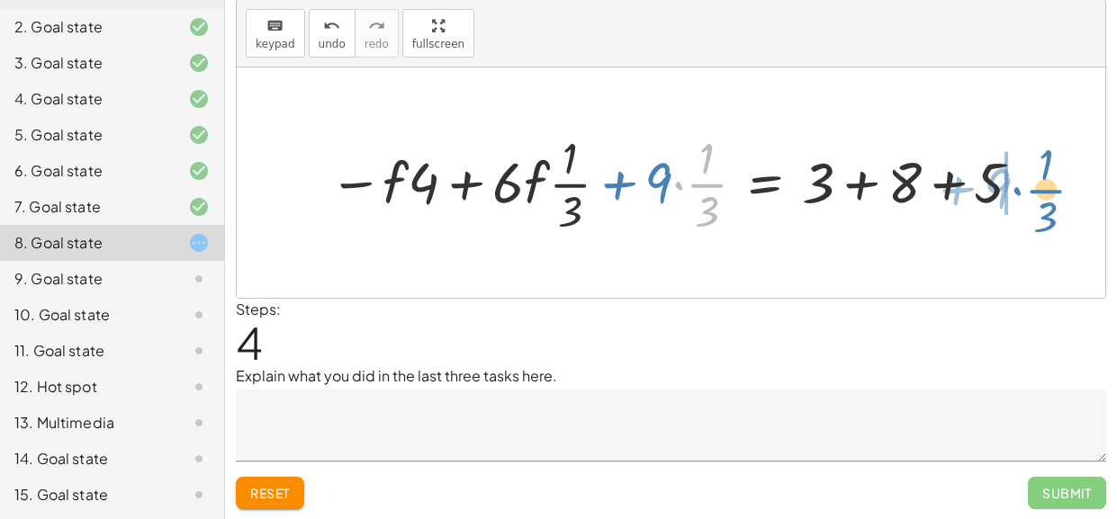
drag, startPoint x: 702, startPoint y: 181, endPoint x: 1041, endPoint y: 188, distance: 339.3
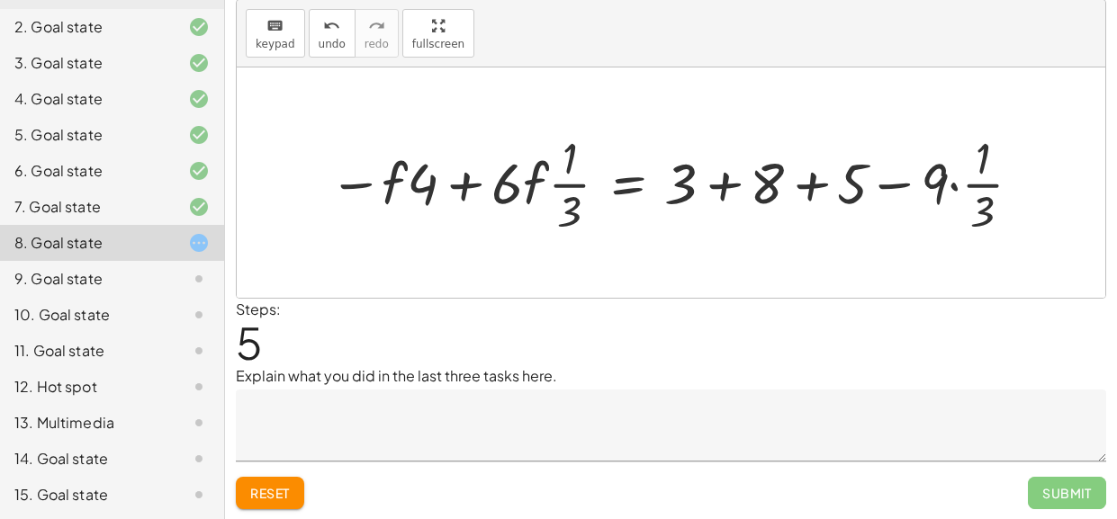
click at [472, 180] on div at bounding box center [676, 183] width 715 height 112
click at [562, 184] on div at bounding box center [676, 183] width 715 height 112
click at [466, 194] on div at bounding box center [676, 183] width 715 height 112
click at [498, 191] on div at bounding box center [676, 183] width 715 height 112
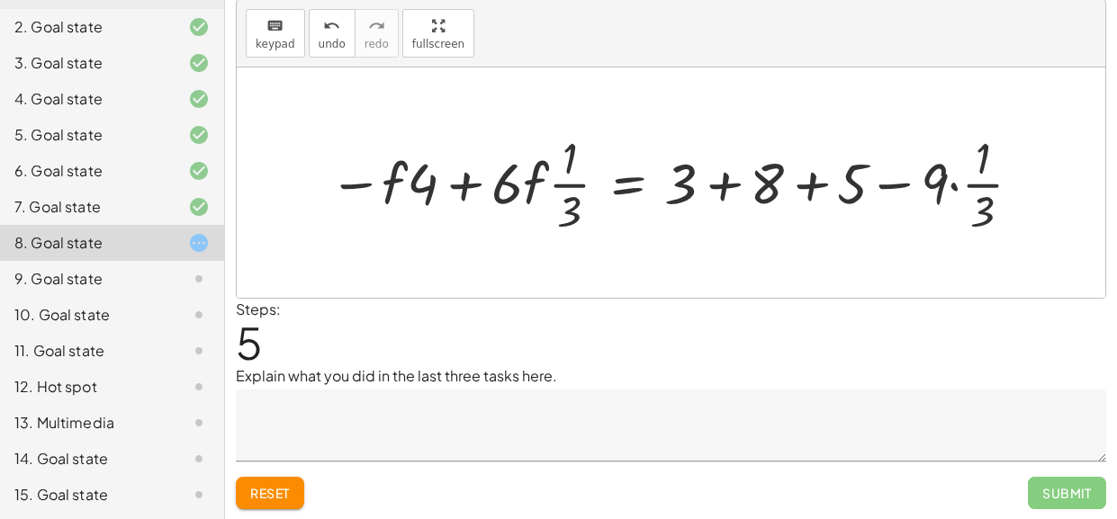
click at [552, 183] on div at bounding box center [676, 183] width 715 height 112
click at [500, 186] on div at bounding box center [676, 183] width 715 height 112
drag, startPoint x: 500, startPoint y: 186, endPoint x: 549, endPoint y: 175, distance: 50.0
click at [549, 175] on div at bounding box center [676, 183] width 715 height 112
click at [528, 184] on div at bounding box center [693, 183] width 684 height 112
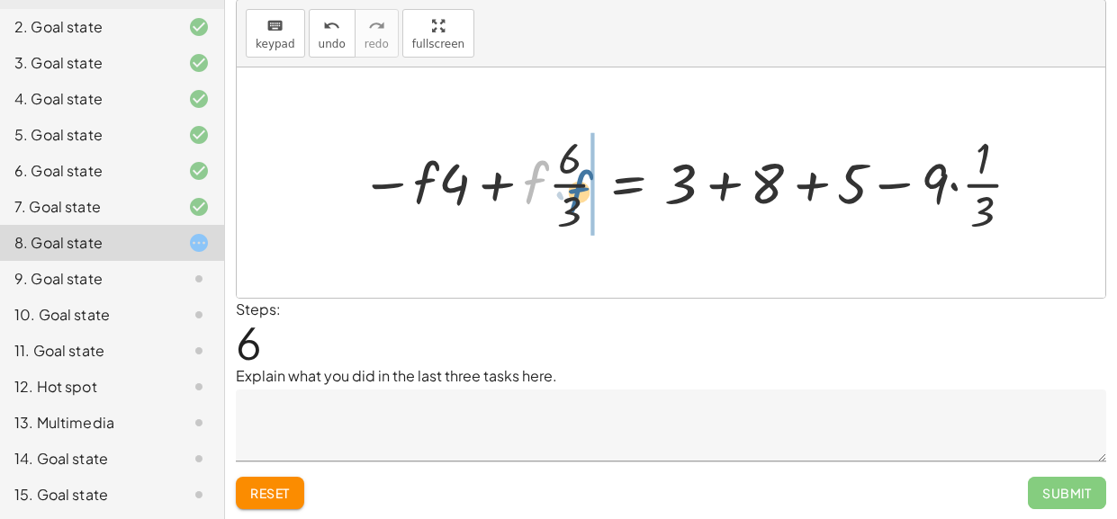
drag, startPoint x: 528, startPoint y: 184, endPoint x: 576, endPoint y: 193, distance: 48.5
click at [576, 193] on div at bounding box center [693, 183] width 684 height 112
click at [548, 187] on div at bounding box center [693, 183] width 684 height 112
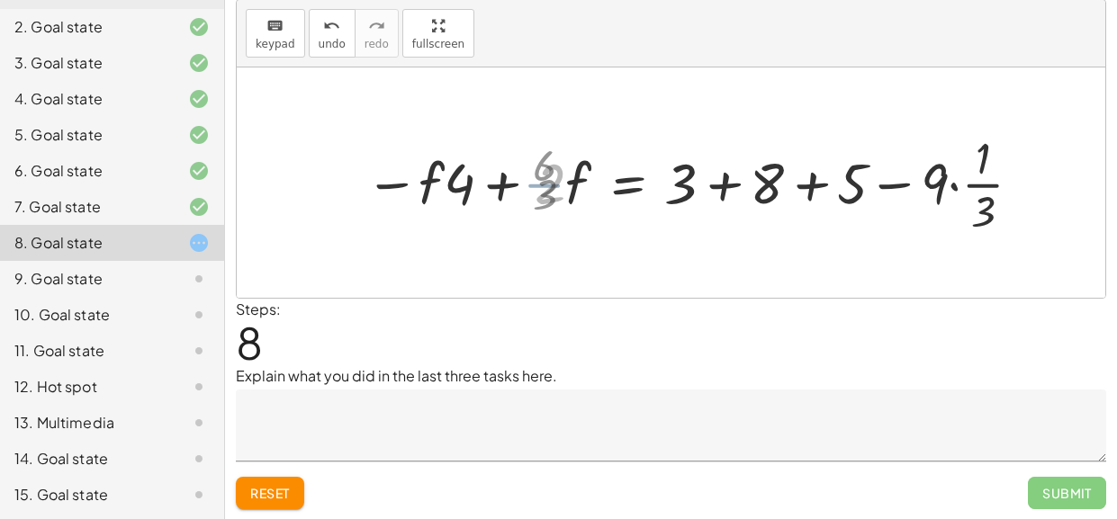
click at [548, 187] on div at bounding box center [699, 183] width 672 height 112
click at [500, 192] on div at bounding box center [699, 183] width 672 height 112
click at [900, 185] on div at bounding box center [771, 183] width 545 height 112
click at [991, 188] on div at bounding box center [771, 183] width 545 height 112
click at [953, 184] on div at bounding box center [771, 183] width 545 height 112
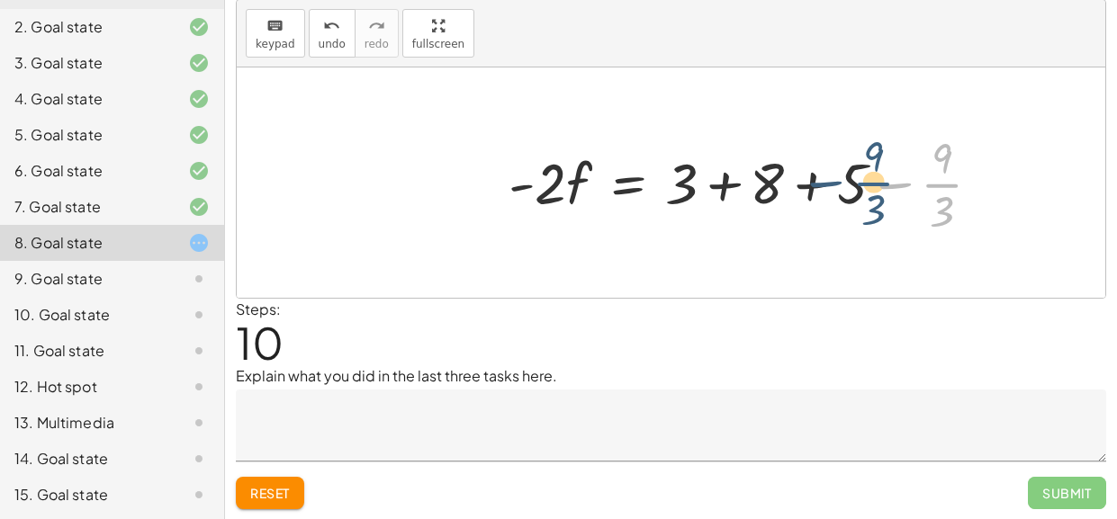
drag, startPoint x: 942, startPoint y: 184, endPoint x: 869, endPoint y: 182, distance: 72.9
click at [869, 182] on div at bounding box center [751, 183] width 504 height 112
click at [947, 179] on div at bounding box center [751, 183] width 504 height 112
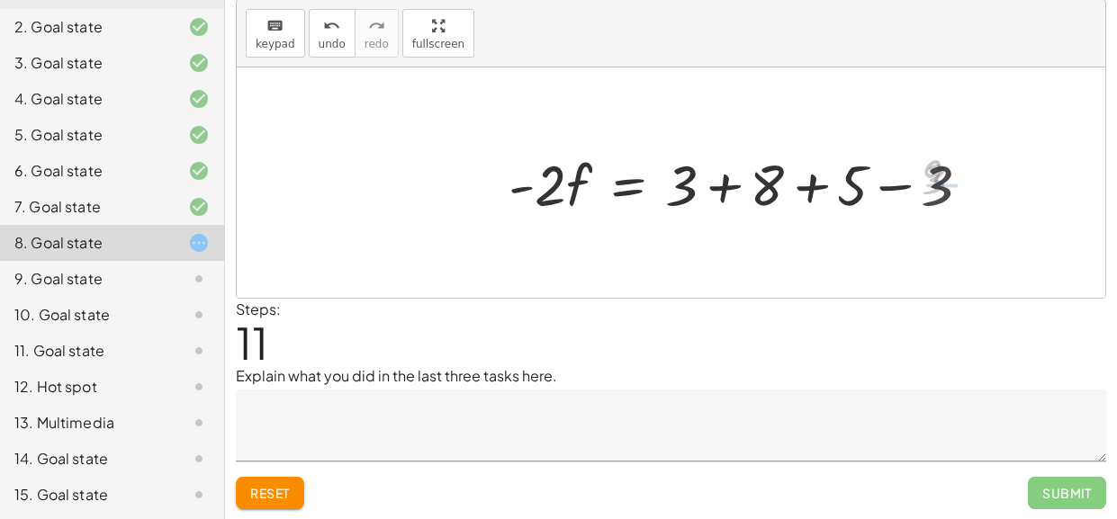
click at [936, 183] on div at bounding box center [746, 182] width 494 height 75
click at [821, 186] on div at bounding box center [703, 182] width 409 height 75
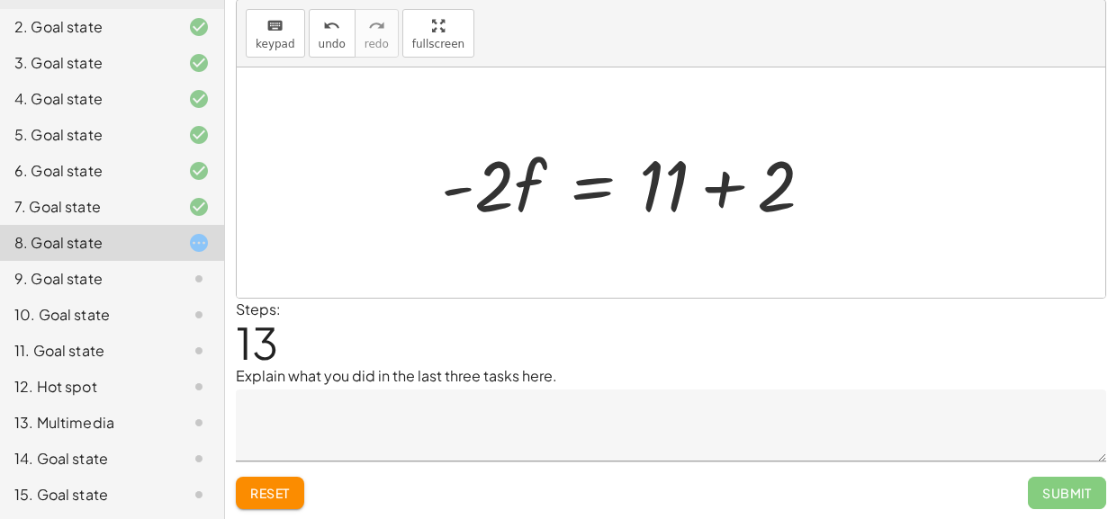
click at [696, 189] on div at bounding box center [634, 183] width 404 height 93
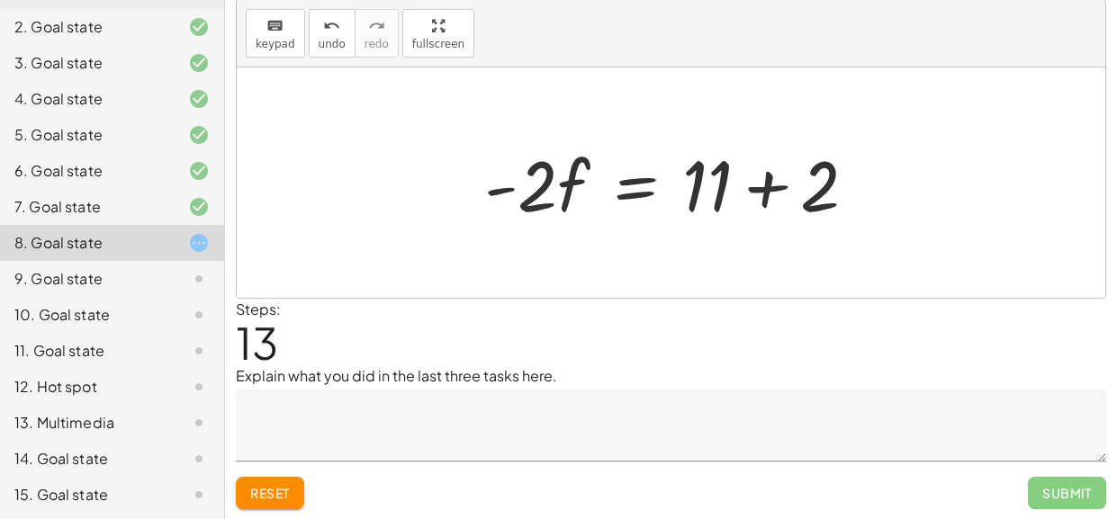
click at [759, 193] on div at bounding box center [677, 183] width 404 height 93
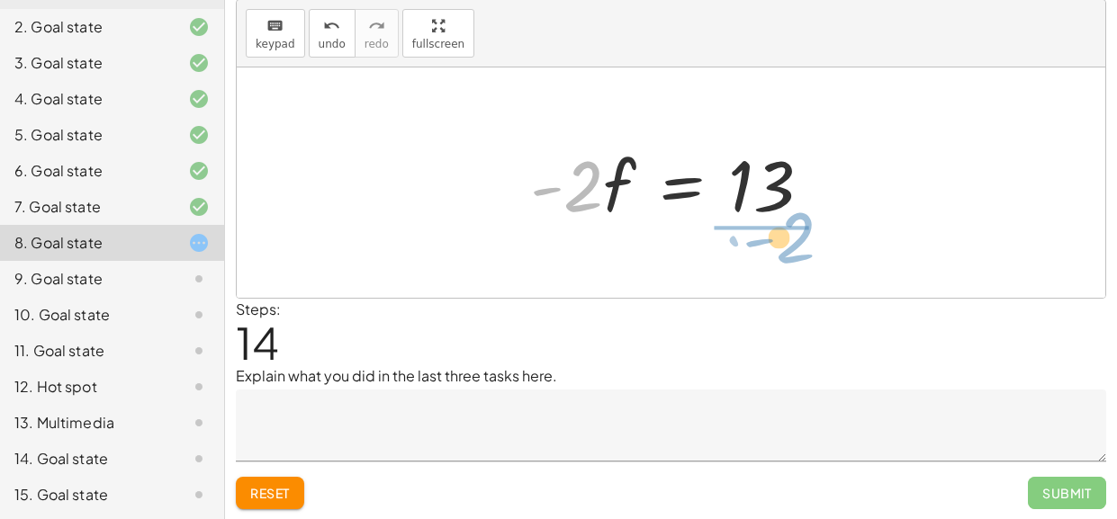
drag, startPoint x: 580, startPoint y: 193, endPoint x: 792, endPoint y: 246, distance: 217.8
click at [792, 246] on div "+ · · 1 · 3 · ( + · 6 · f + 9 ) − 5 = + 3 + · 4 · ( + f + 2 ) + · 6 · f · · 1 ·…" at bounding box center [671, 182] width 868 height 230
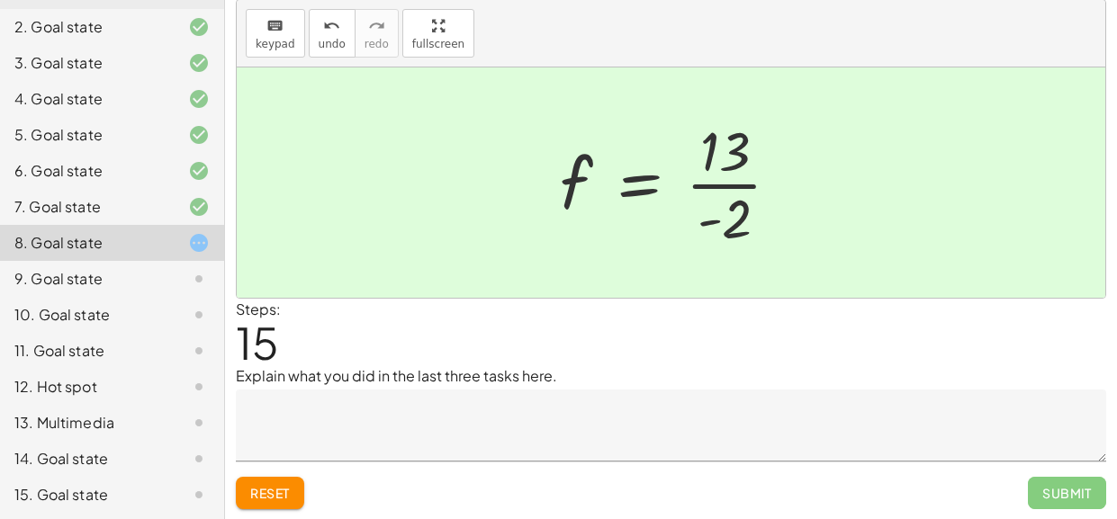
click at [709, 187] on div at bounding box center [677, 182] width 253 height 139
click at [724, 185] on div at bounding box center [677, 182] width 253 height 139
click at [480, 436] on textarea at bounding box center [671, 426] width 870 height 72
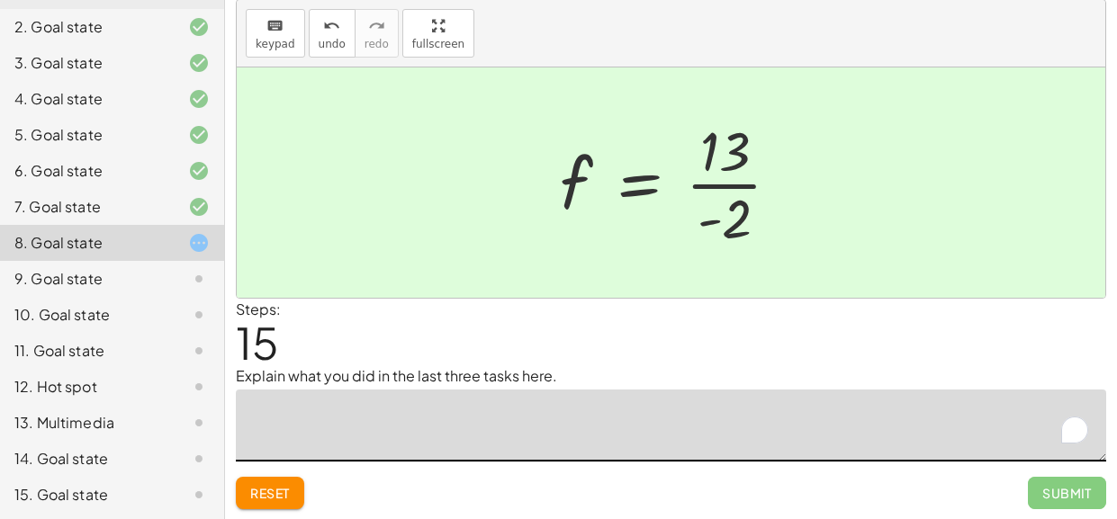
type textarea "*"
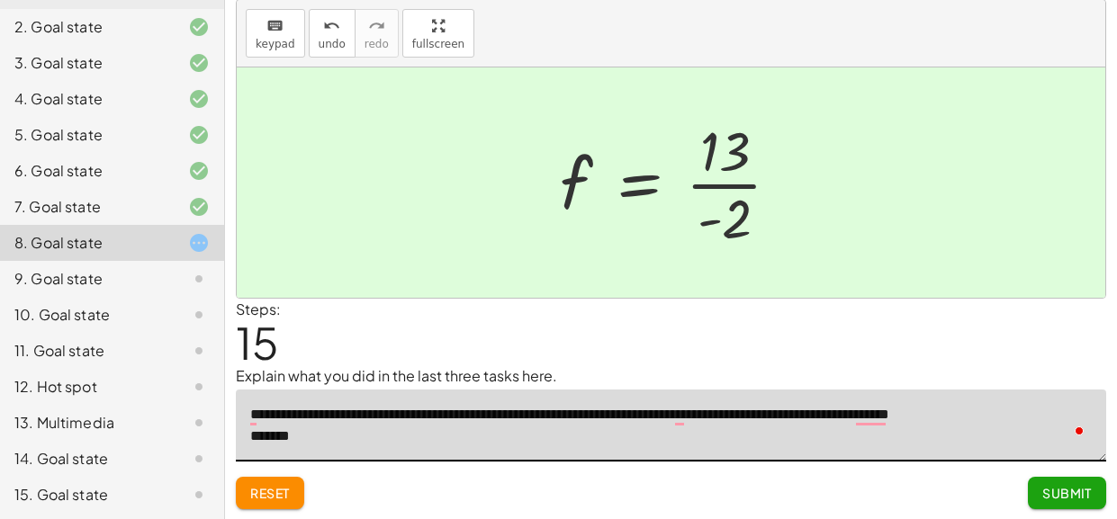
type textarea "**********"
click at [1031, 490] on button "Submit" at bounding box center [1067, 493] width 78 height 32
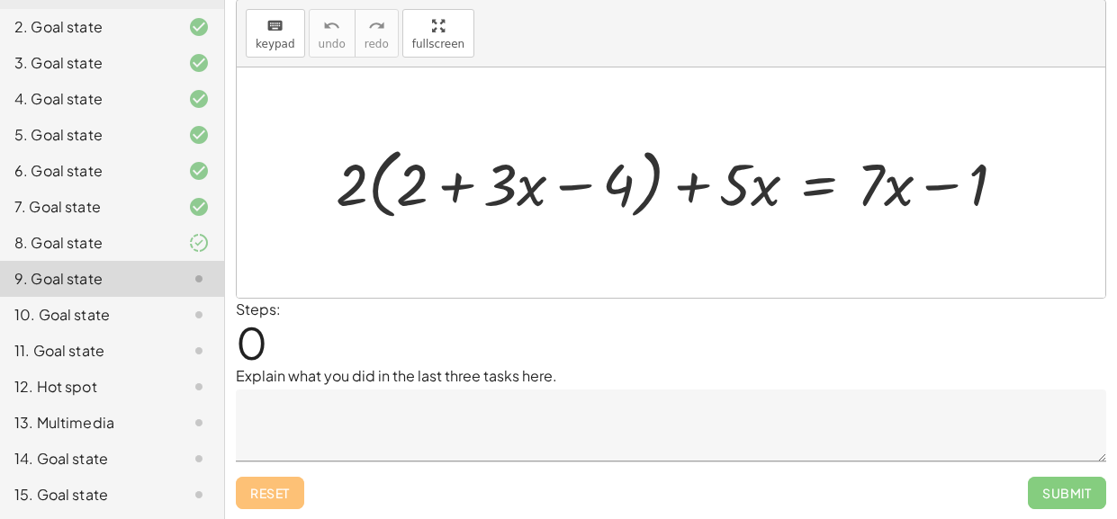
click at [491, 428] on textarea at bounding box center [671, 426] width 870 height 72
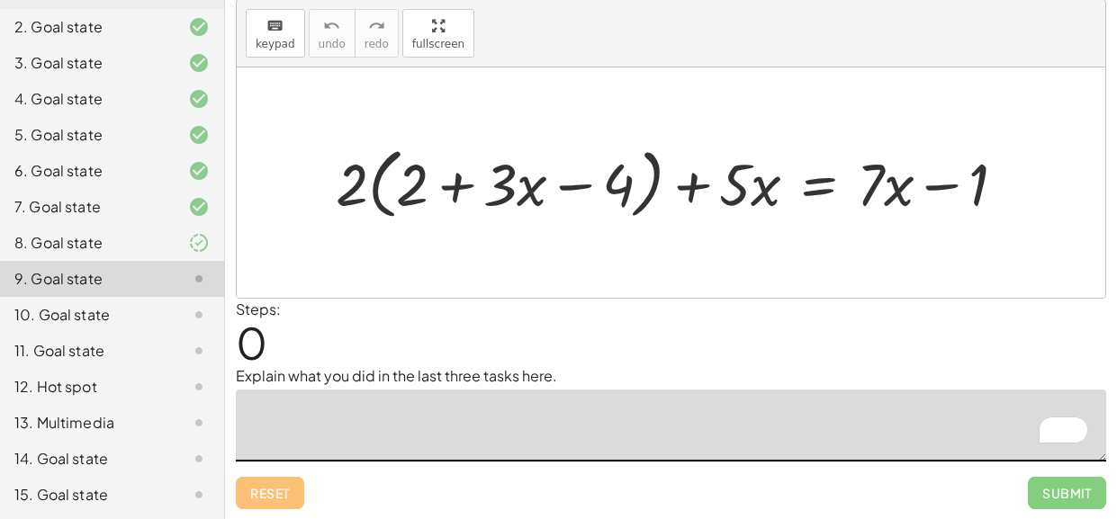
click at [342, 397] on textarea "To enrich screen reader interactions, please activate Accessibility in Grammarl…" at bounding box center [671, 426] width 870 height 72
click at [292, 404] on textarea "To enrich screen reader interactions, please activate Accessibility in Grammarl…" at bounding box center [671, 426] width 870 height 72
click at [293, 409] on textarea "To enrich screen reader interactions, please activate Accessibility in Grammarl…" at bounding box center [671, 426] width 870 height 72
drag, startPoint x: 345, startPoint y: 199, endPoint x: 519, endPoint y: 207, distance: 174.8
click at [519, 207] on div at bounding box center [678, 181] width 703 height 85
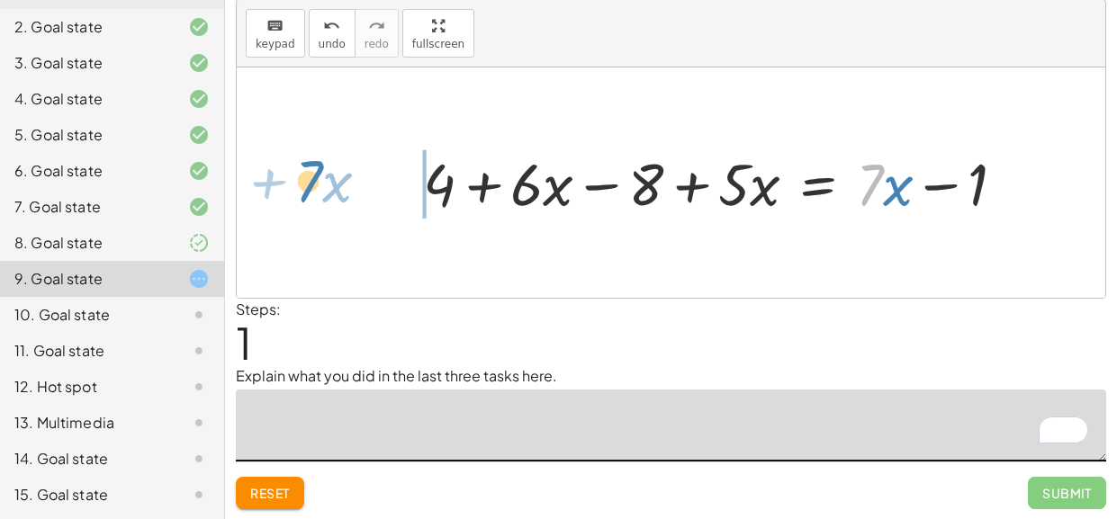
drag, startPoint x: 865, startPoint y: 185, endPoint x: 304, endPoint y: 182, distance: 560.6
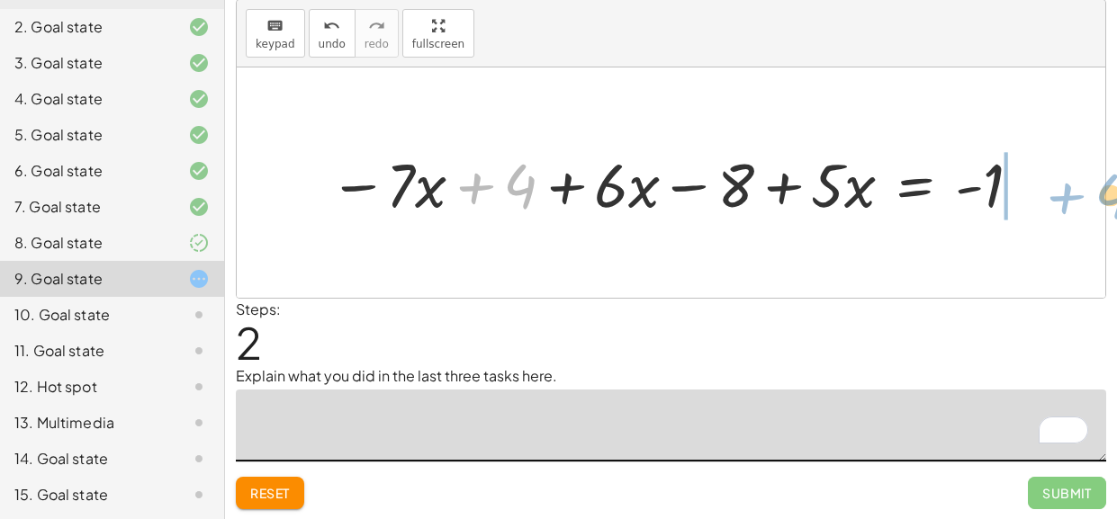
drag, startPoint x: 525, startPoint y: 185, endPoint x: 1116, endPoint y: 196, distance: 591.3
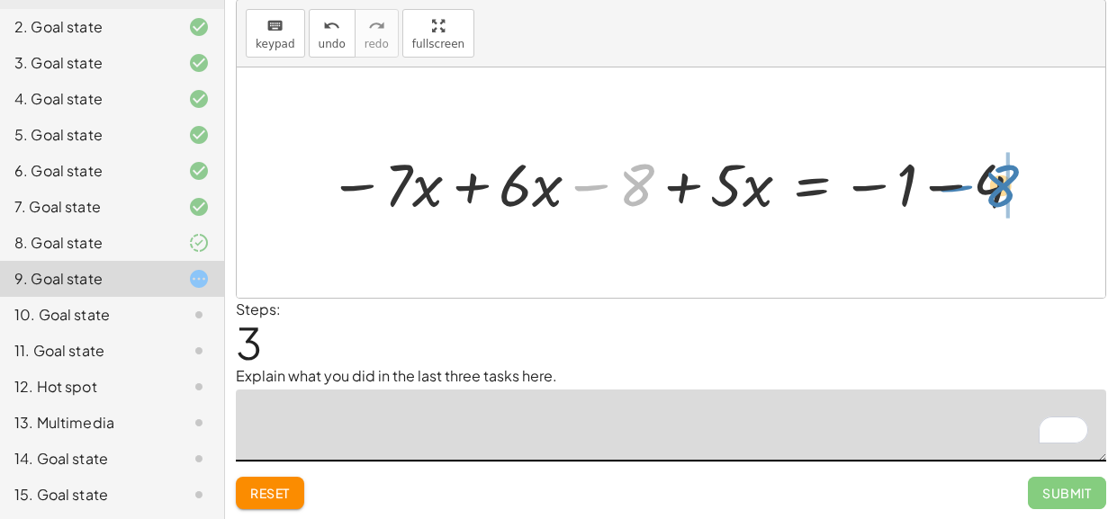
drag, startPoint x: 634, startPoint y: 181, endPoint x: 1000, endPoint y: 182, distance: 366.3
click at [1000, 182] on div at bounding box center [677, 182] width 716 height 78
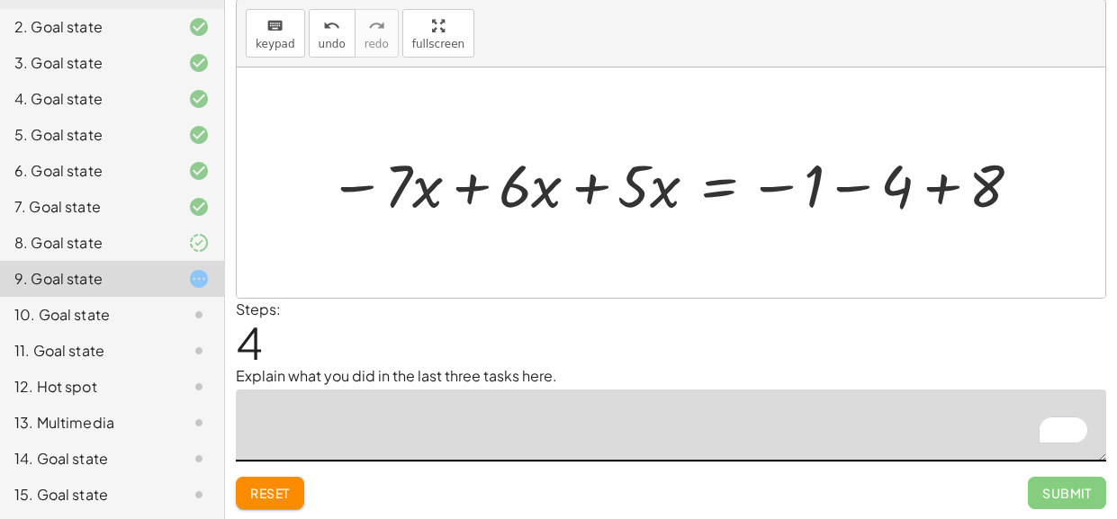
click at [954, 189] on div at bounding box center [676, 183] width 715 height 78
click at [853, 184] on div at bounding box center [631, 183] width 624 height 78
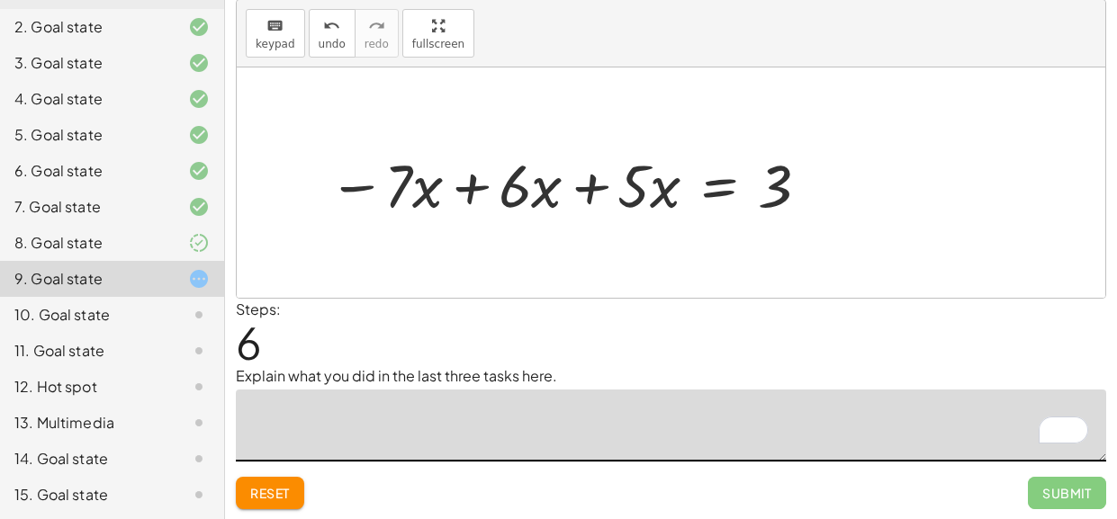
click at [585, 184] on div at bounding box center [570, 183] width 503 height 78
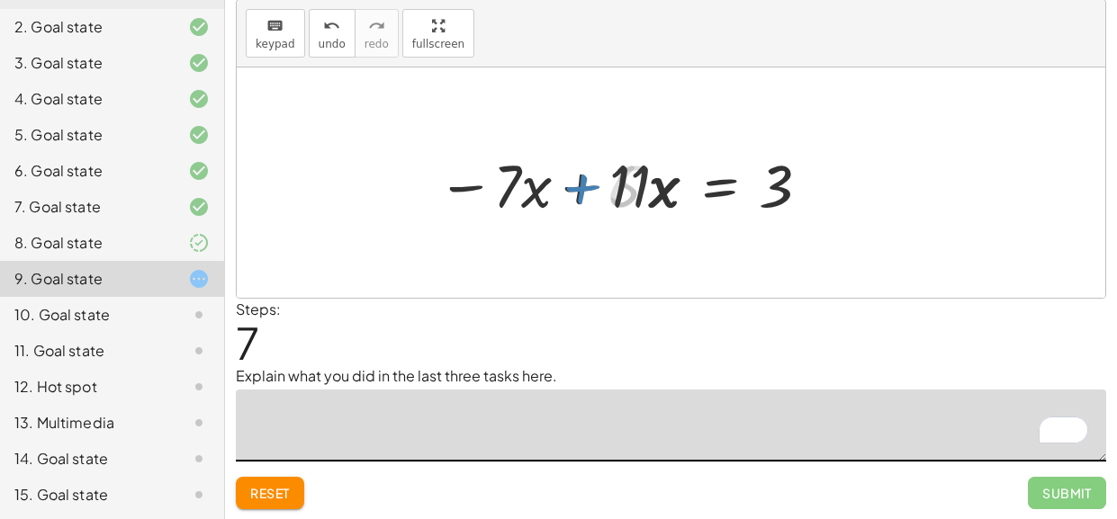
click at [585, 184] on div at bounding box center [626, 183] width 392 height 78
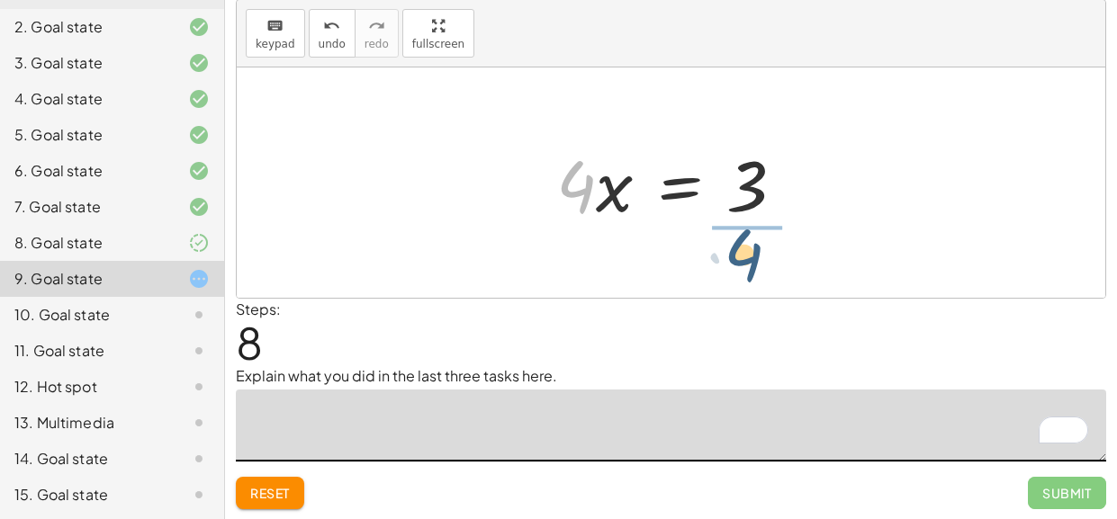
drag, startPoint x: 585, startPoint y: 184, endPoint x: 752, endPoint y: 253, distance: 180.8
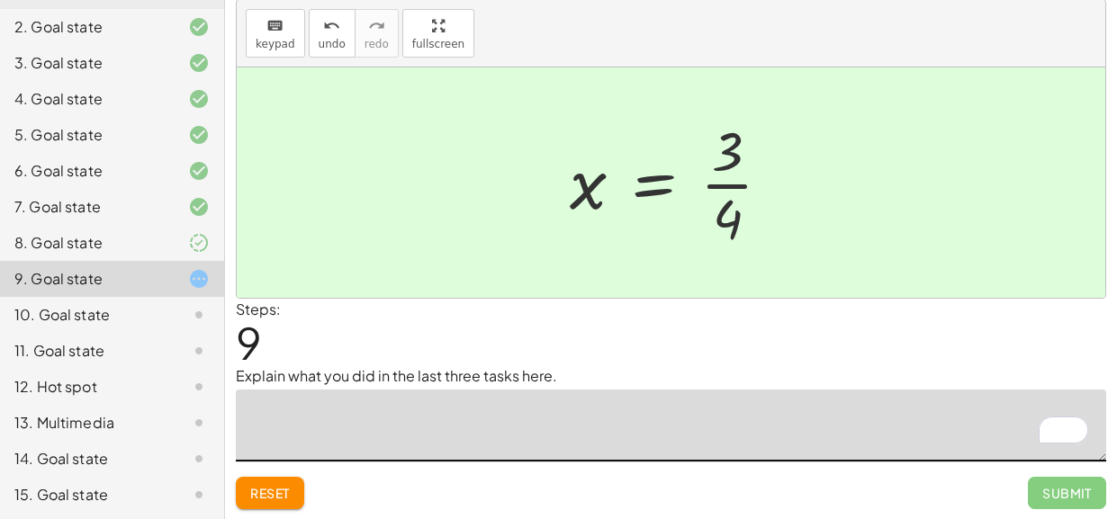
click at [35, 258] on div "8. Goal state" at bounding box center [112, 243] width 224 height 36
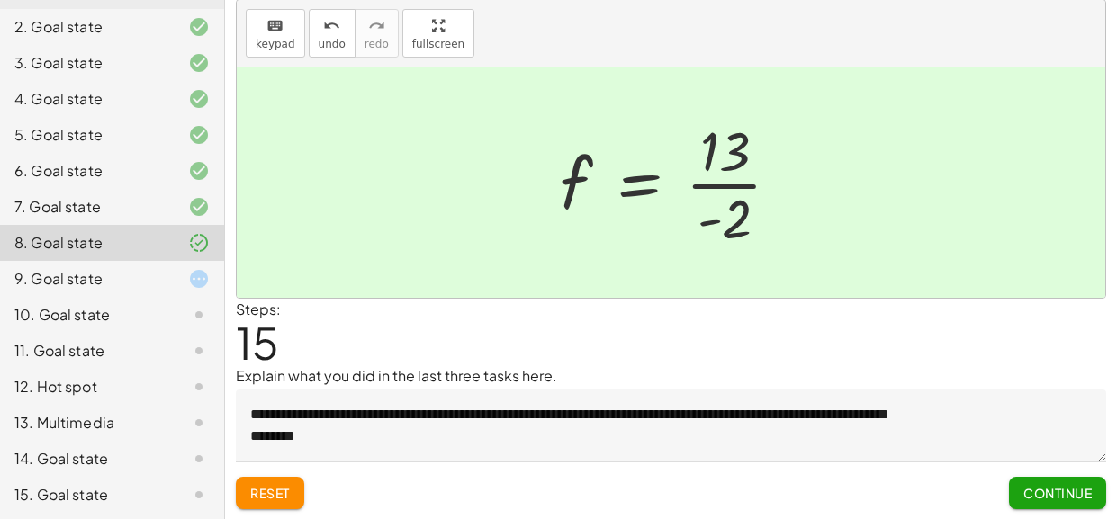
click at [93, 252] on div "8. Goal state" at bounding box center [86, 243] width 145 height 22
click at [97, 274] on div "9. Goal state" at bounding box center [86, 279] width 145 height 22
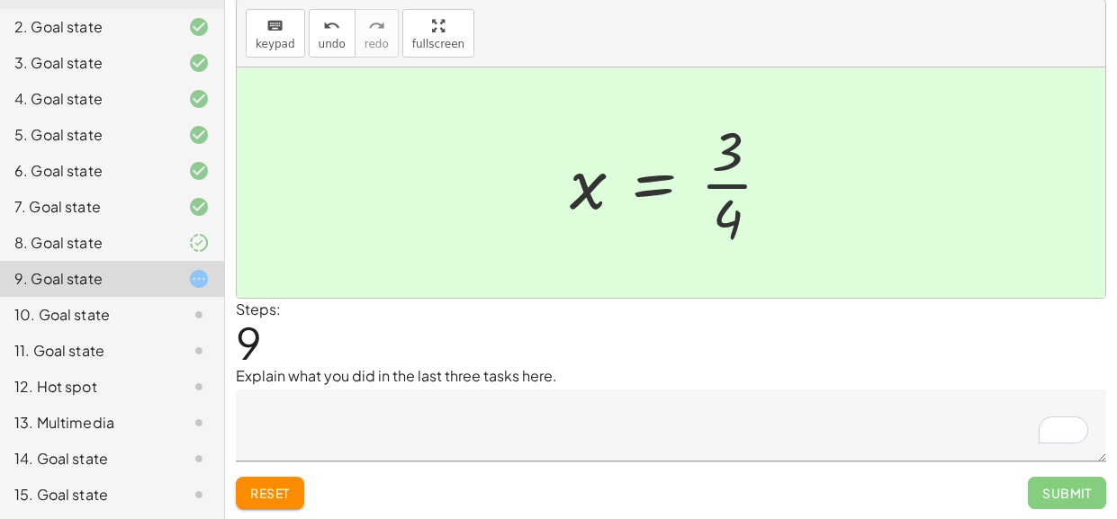
click at [517, 390] on textarea "To enrich screen reader interactions, please activate Accessibility in Grammarl…" at bounding box center [671, 426] width 870 height 72
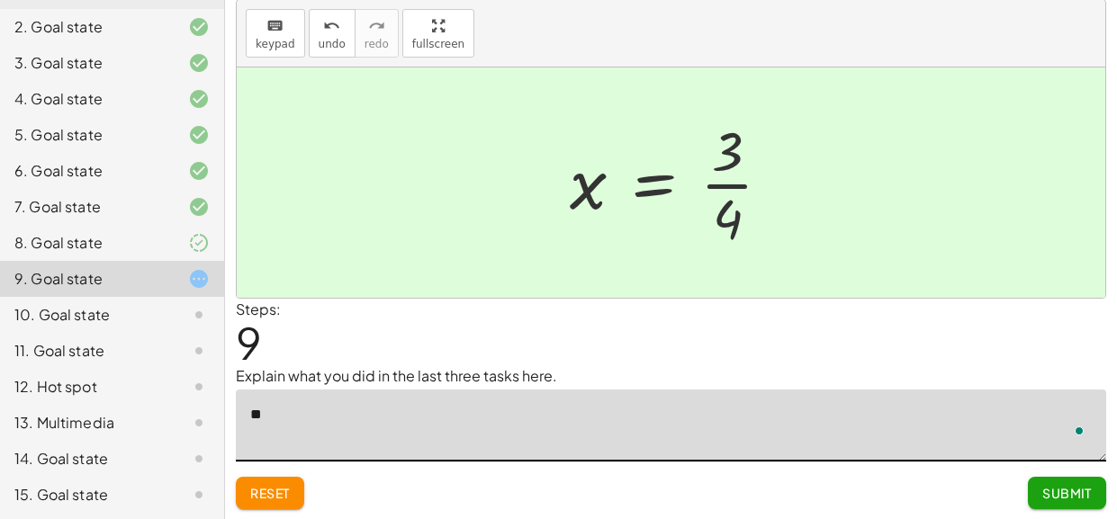
type textarea "*"
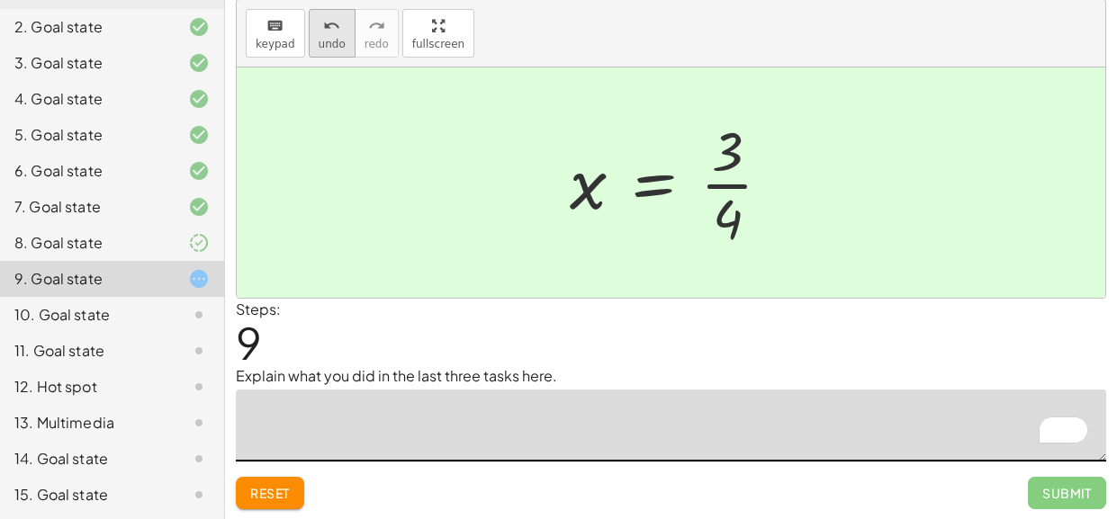
click at [328, 42] on span "undo" at bounding box center [332, 44] width 27 height 13
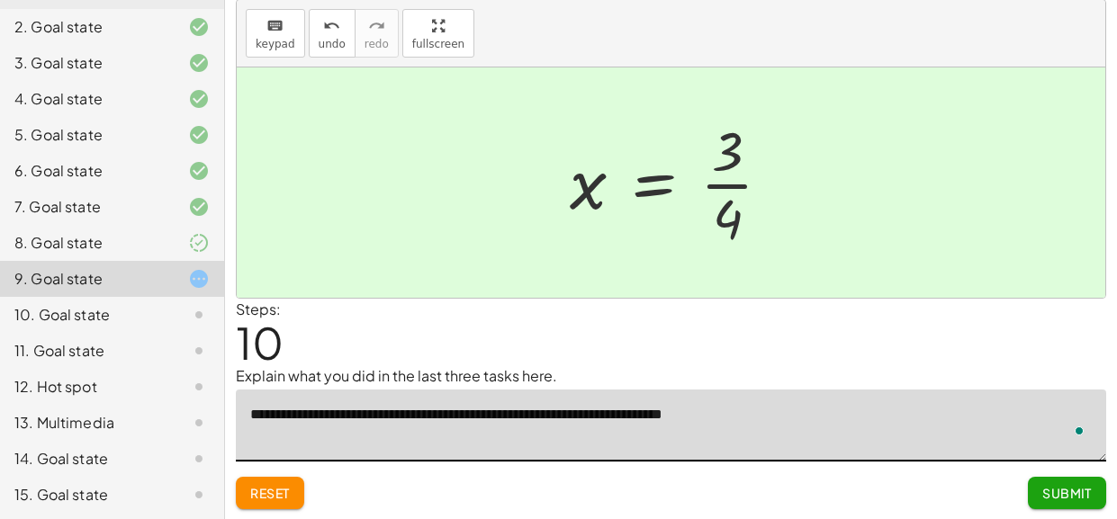
type textarea "**********"
click at [1047, 504] on button "Submit" at bounding box center [1067, 493] width 78 height 32
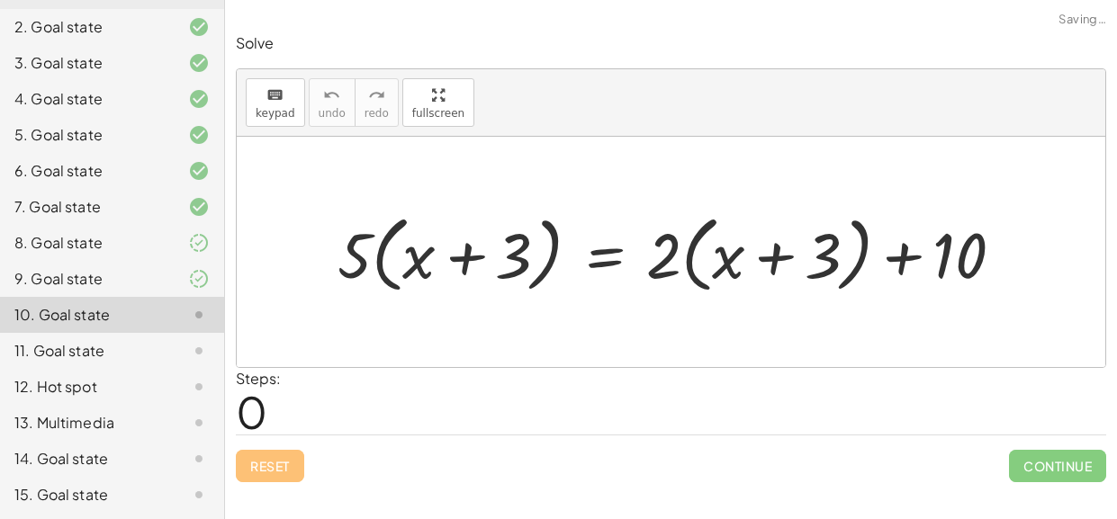
scroll to position [0, 0]
drag, startPoint x: 356, startPoint y: 267, endPoint x: 475, endPoint y: 263, distance: 118.9
click at [475, 263] on div at bounding box center [677, 252] width 698 height 93
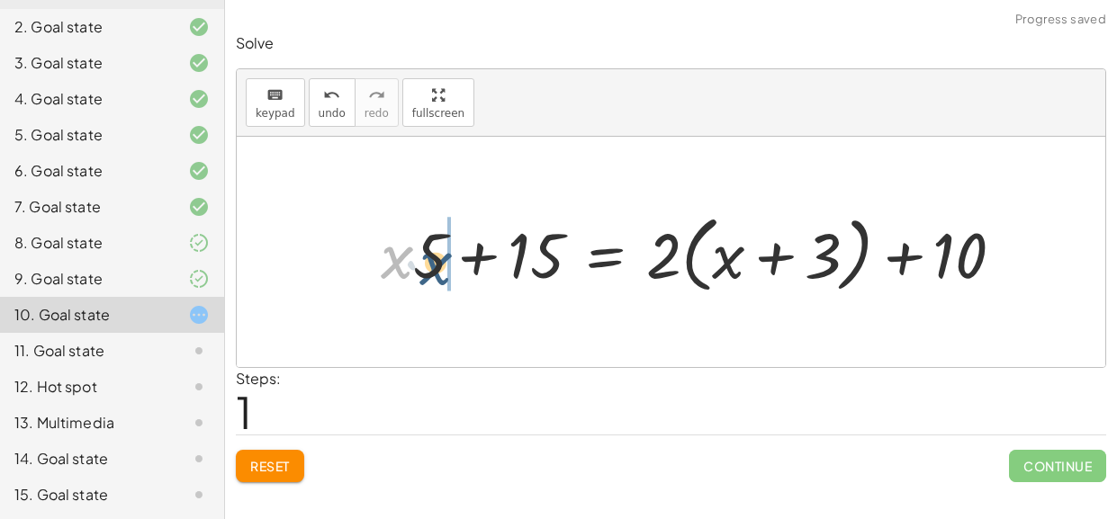
drag, startPoint x: 406, startPoint y: 265, endPoint x: 445, endPoint y: 272, distance: 39.4
click at [445, 272] on div at bounding box center [699, 252] width 655 height 93
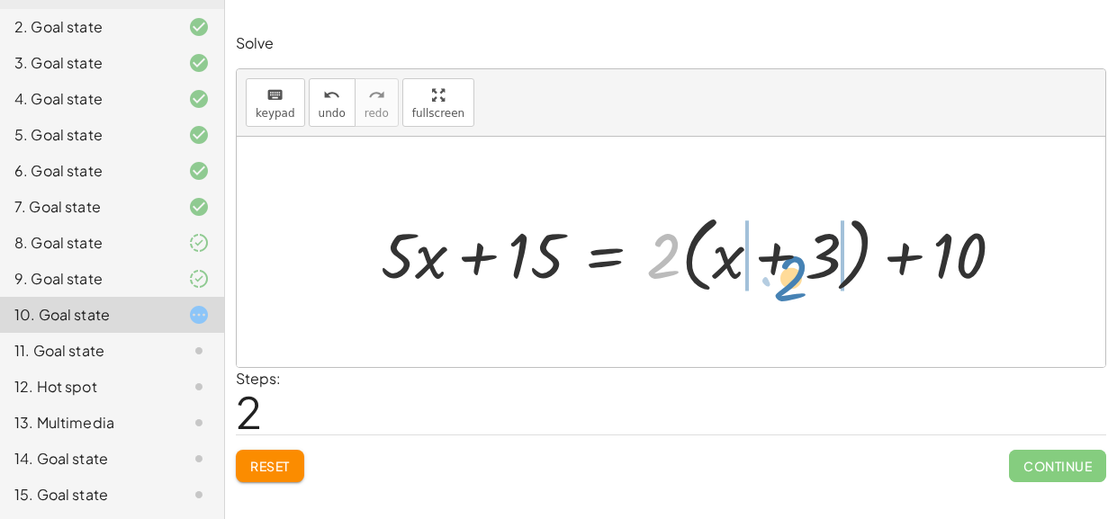
drag, startPoint x: 661, startPoint y: 270, endPoint x: 787, endPoint y: 292, distance: 127.1
click at [787, 292] on div at bounding box center [699, 252] width 655 height 93
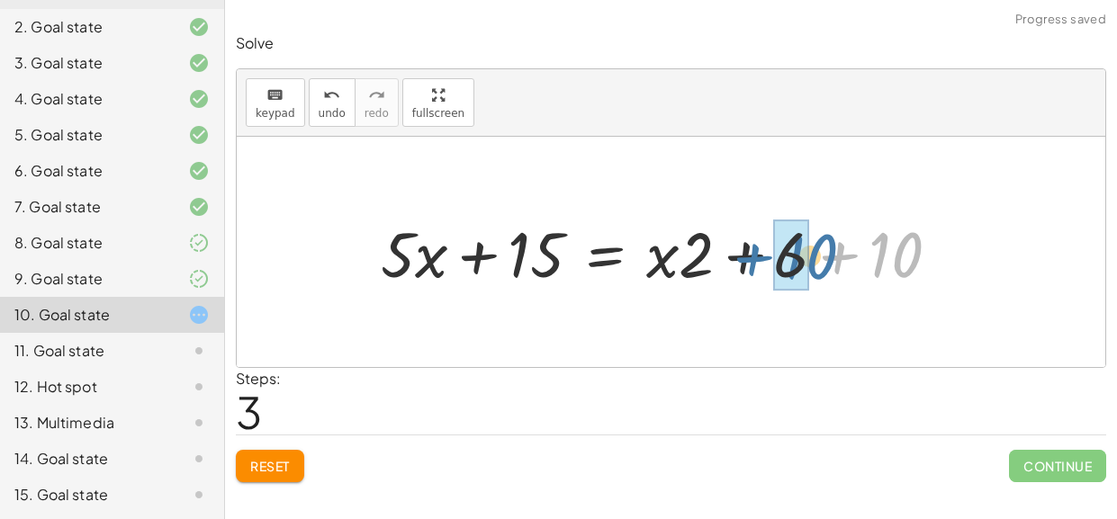
drag, startPoint x: 886, startPoint y: 265, endPoint x: 795, endPoint y: 268, distance: 91.8
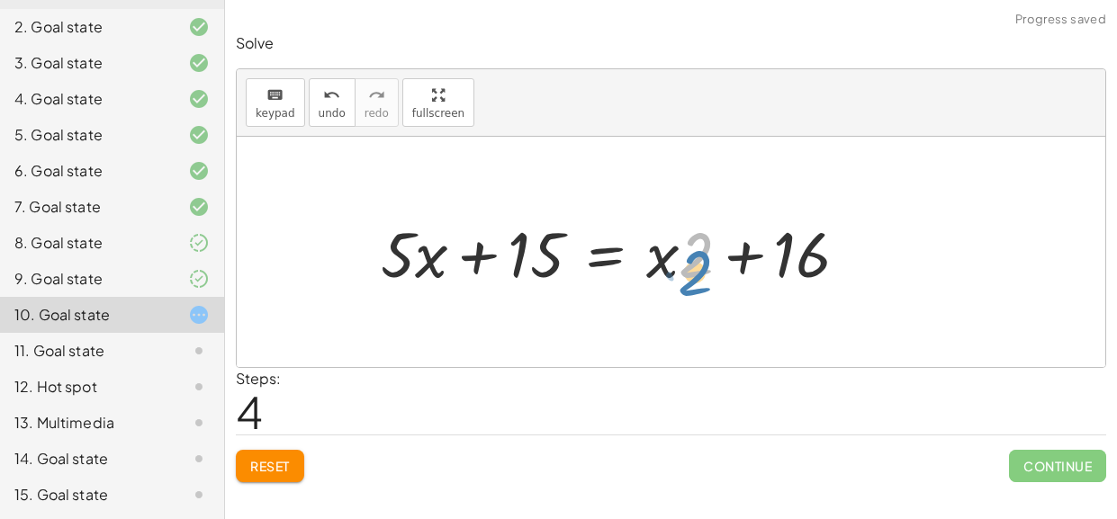
drag, startPoint x: 695, startPoint y: 269, endPoint x: 692, endPoint y: 283, distance: 13.8
click at [692, 283] on div at bounding box center [621, 252] width 499 height 83
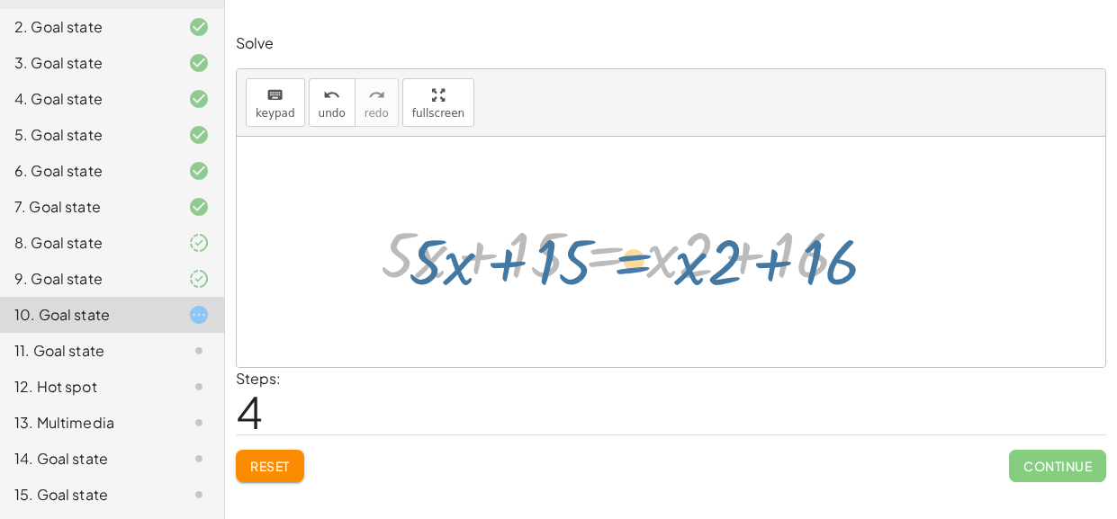
drag, startPoint x: 640, startPoint y: 270, endPoint x: 644, endPoint y: 261, distance: 10.1
click at [644, 261] on div at bounding box center [621, 252] width 499 height 83
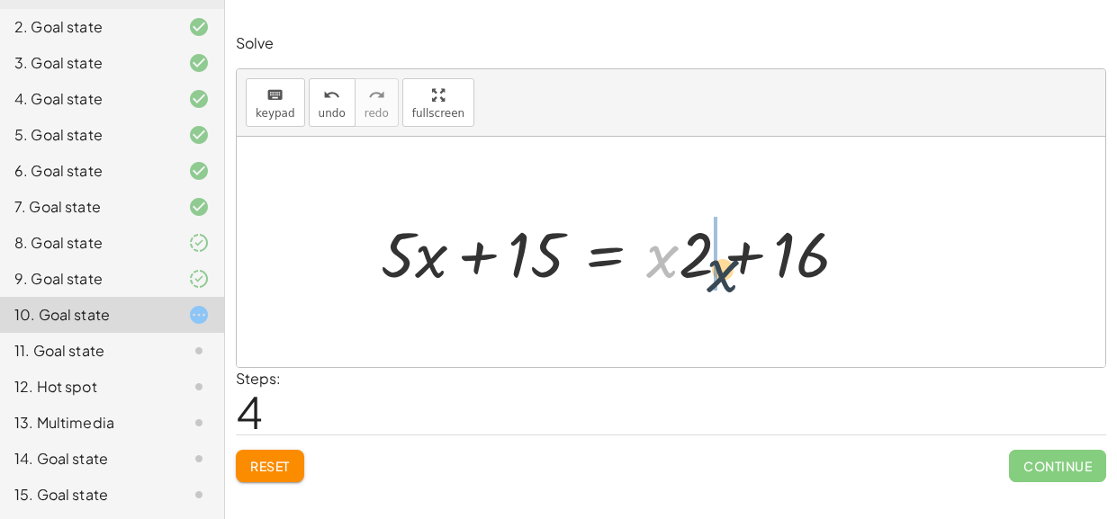
drag, startPoint x: 664, startPoint y: 267, endPoint x: 724, endPoint y: 282, distance: 62.0
click at [724, 282] on div at bounding box center [621, 252] width 499 height 83
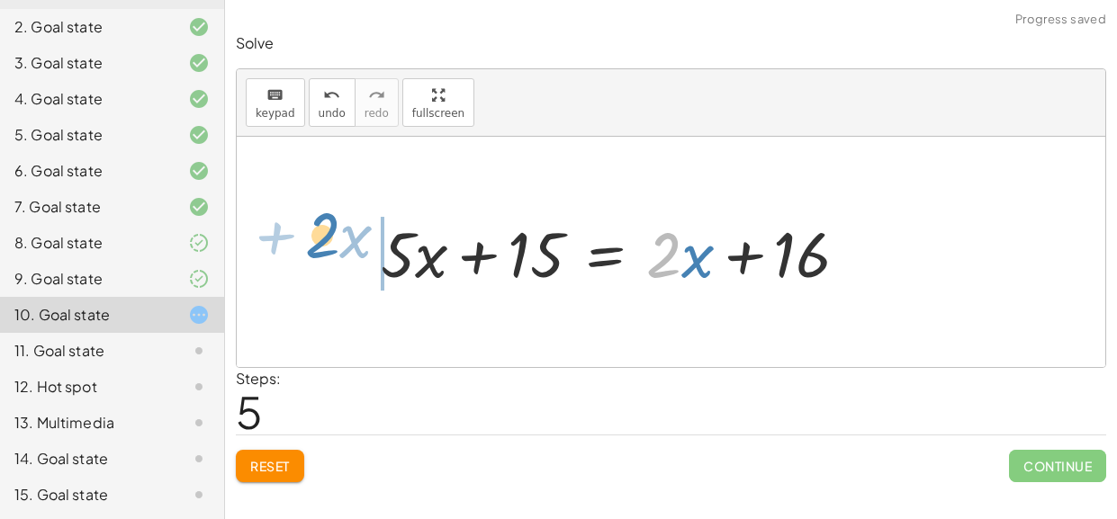
drag, startPoint x: 659, startPoint y: 269, endPoint x: 317, endPoint y: 249, distance: 342.5
click at [317, 249] on div "· 5 · ( + x + 3 ) = + · 2 · ( + x + 3 ) + 10 + · x · 5 + · 3 · 5 = + · 2 · ( + …" at bounding box center [671, 252] width 868 height 230
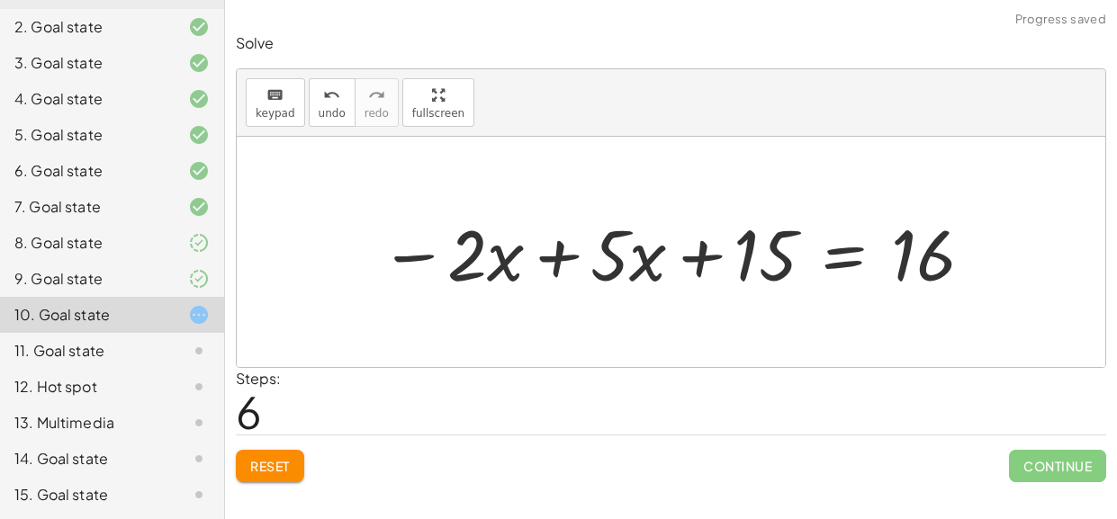
click at [541, 267] on div at bounding box center [677, 252] width 613 height 93
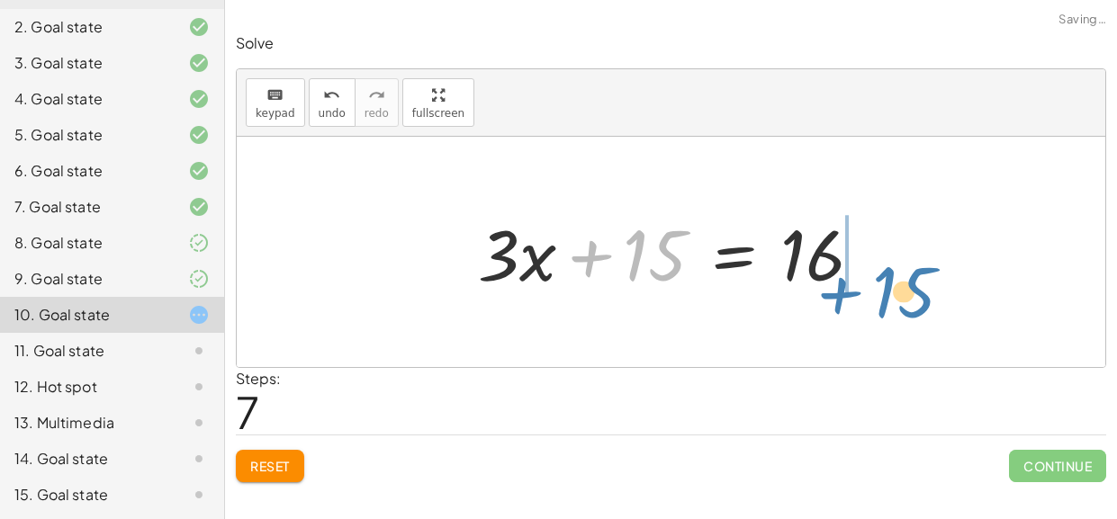
drag, startPoint x: 595, startPoint y: 256, endPoint x: 848, endPoint y: 288, distance: 254.8
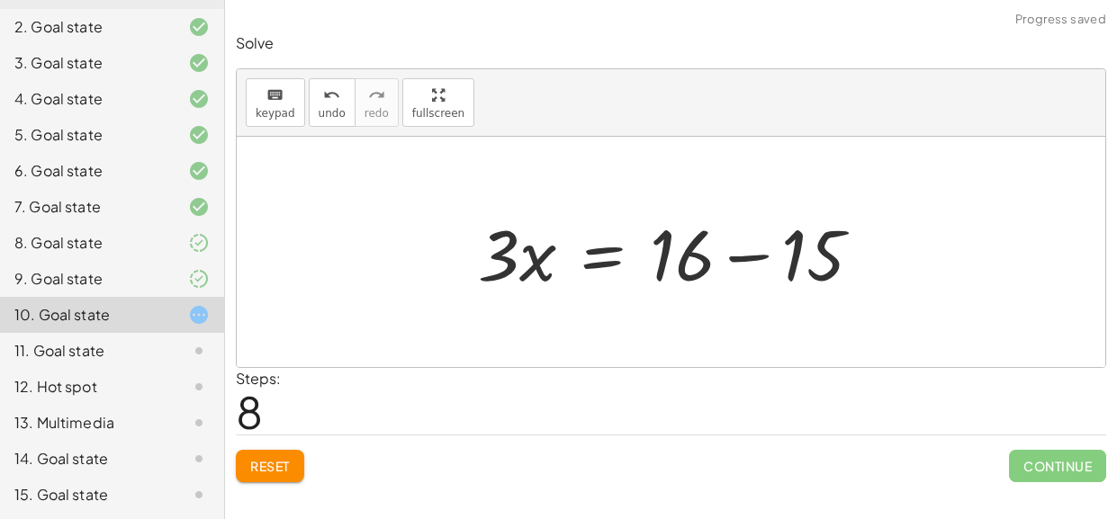
click at [737, 258] on div at bounding box center [677, 252] width 417 height 93
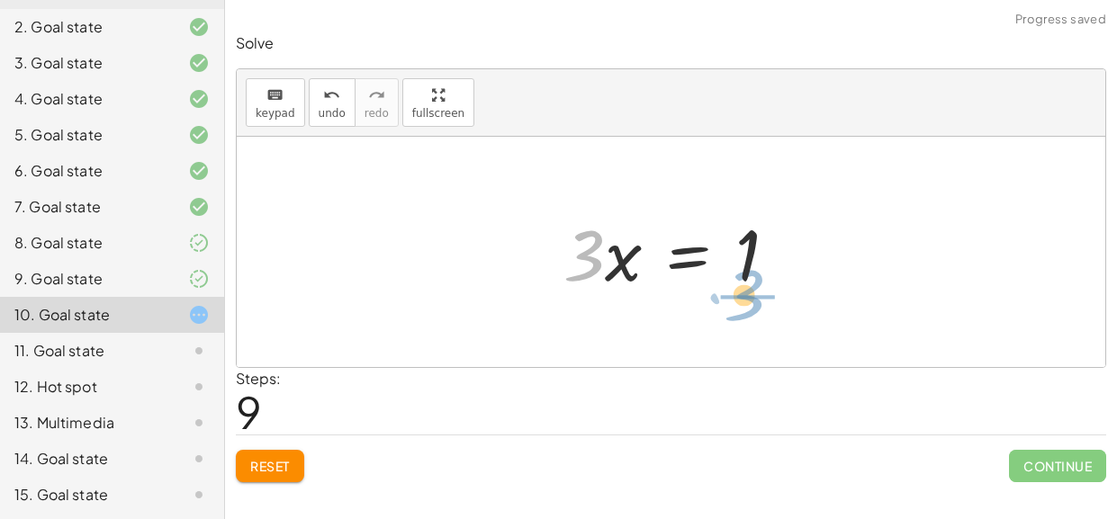
drag, startPoint x: 577, startPoint y: 272, endPoint x: 737, endPoint y: 314, distance: 165.7
click at [737, 314] on div "· 5 · ( + x + 3 ) = + · 2 · ( + x + 3 ) + 10 + · x · 5 + · 3 · 5 = + · 2 · ( + …" at bounding box center [671, 252] width 868 height 230
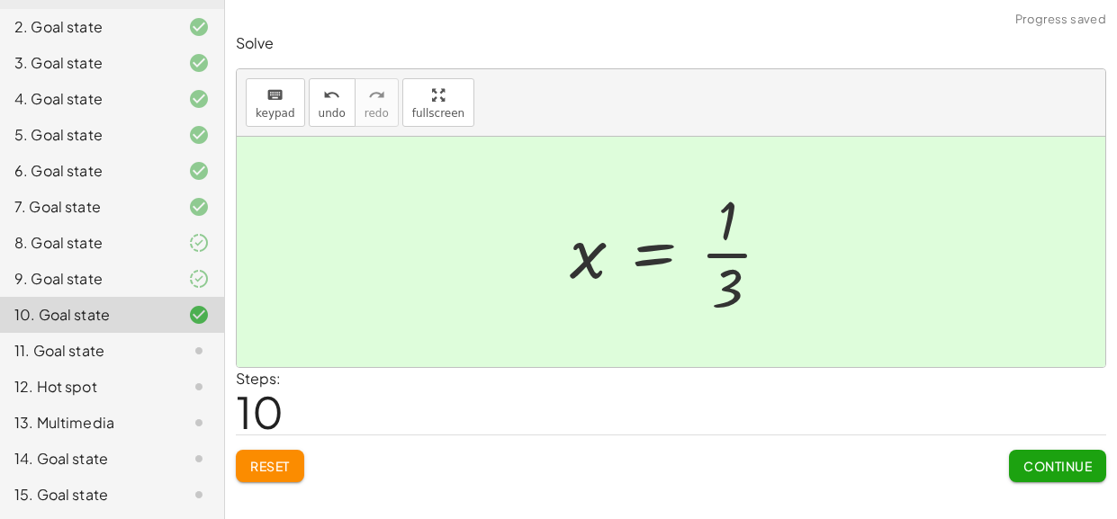
click at [1043, 458] on span "Continue" at bounding box center [1057, 466] width 68 height 16
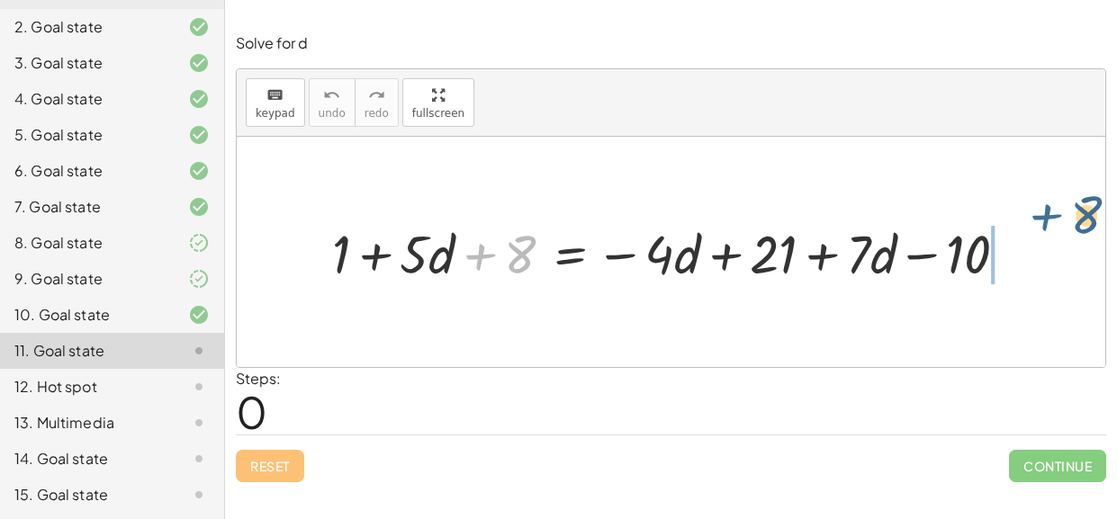
drag, startPoint x: 488, startPoint y: 256, endPoint x: 1045, endPoint y: 236, distance: 557.4
click at [1045, 236] on div "+ 8 + 1 + · 5 · d + 8 = − · 4 · d + 21 + · 7 · d − 10" at bounding box center [671, 252] width 868 height 230
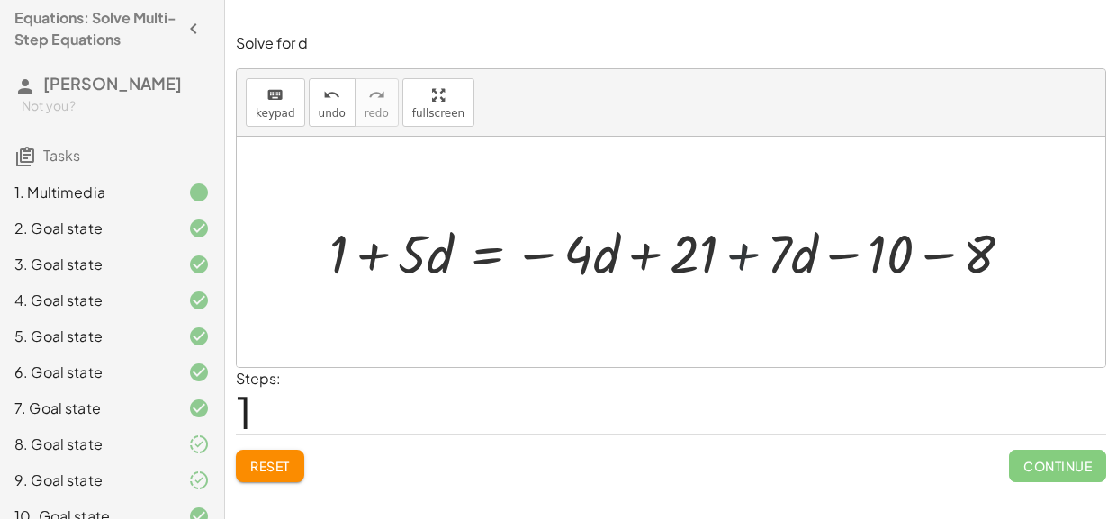
scroll to position [202, 0]
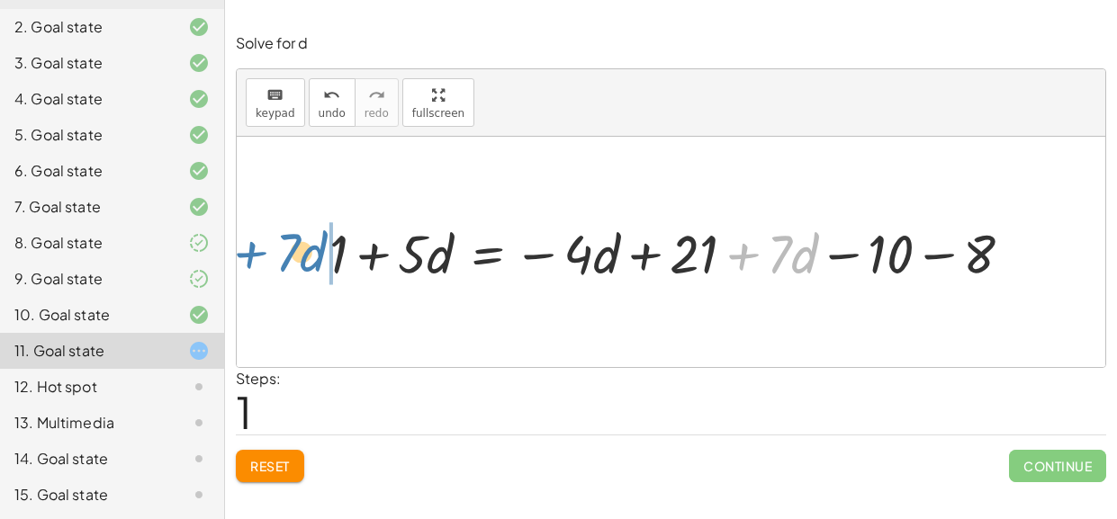
drag, startPoint x: 742, startPoint y: 257, endPoint x: 251, endPoint y: 256, distance: 491.3
click at [251, 256] on div "+ 1 + · 5 · d + 8 = − · 4 · d + 21 + · 7 · d − 10 + · 7 · d + 1 + · 5 · d 8 = −…" at bounding box center [671, 252] width 868 height 230
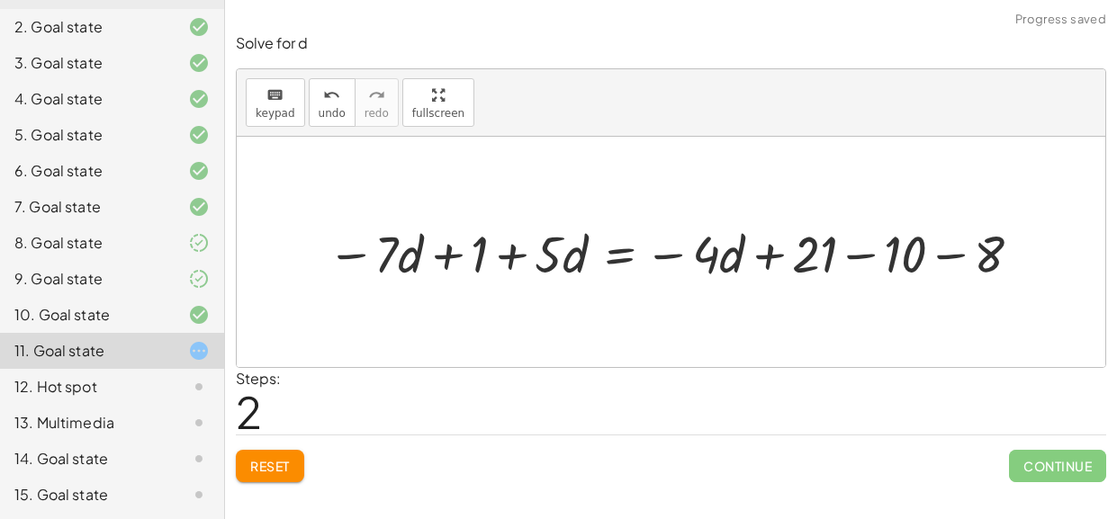
click at [311, 261] on div "+ 1 + · 5 · d + 8 = − · 4 · d + 21 + · 7 · d − 10 + 1 + · 5 · d = − · 4 · d + 2…" at bounding box center [671, 251] width 741 height 76
drag, startPoint x: 453, startPoint y: 255, endPoint x: 1050, endPoint y: 245, distance: 597.6
click at [1050, 245] on div "+ 1 + · 5 · d + 8 = − · 4 · d + 21 + · 7 · d − 10 + 1 + · 5 · d = − · 4 · d + 2…" at bounding box center [671, 252] width 868 height 230
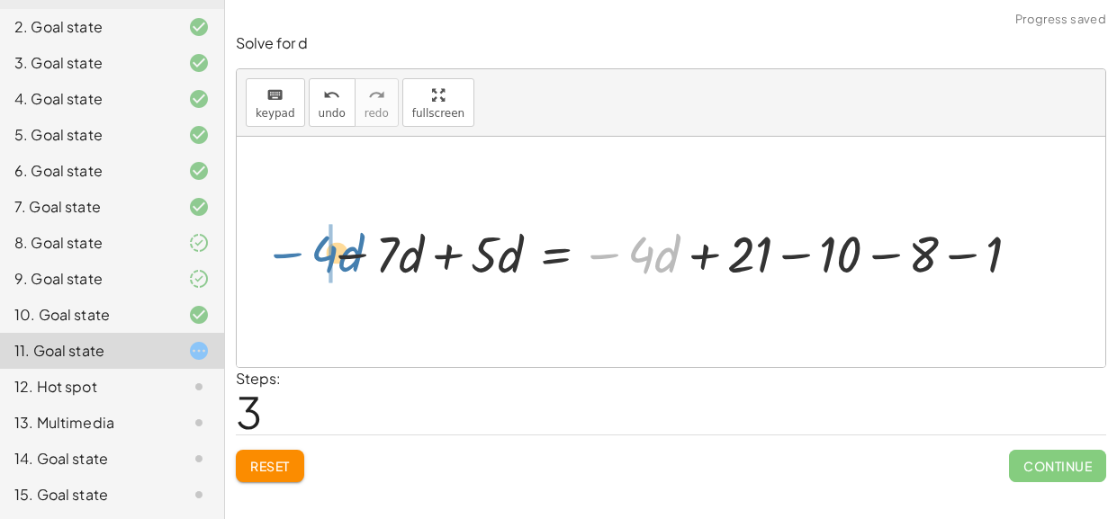
drag, startPoint x: 612, startPoint y: 254, endPoint x: 292, endPoint y: 253, distance: 319.5
click at [292, 253] on div "+ 1 + · 5 · d + 8 = − · 4 · d + 21 + · 7 · d − 10 + 1 + · 5 · d = − · 4 · d + 2…" at bounding box center [671, 252] width 868 height 230
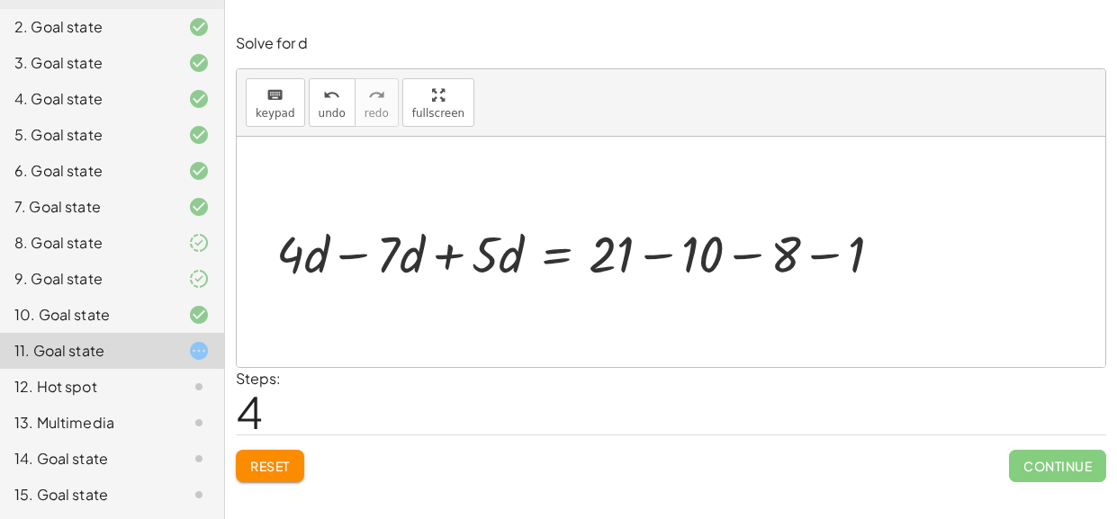
click at [646, 253] on div at bounding box center [586, 252] width 639 height 67
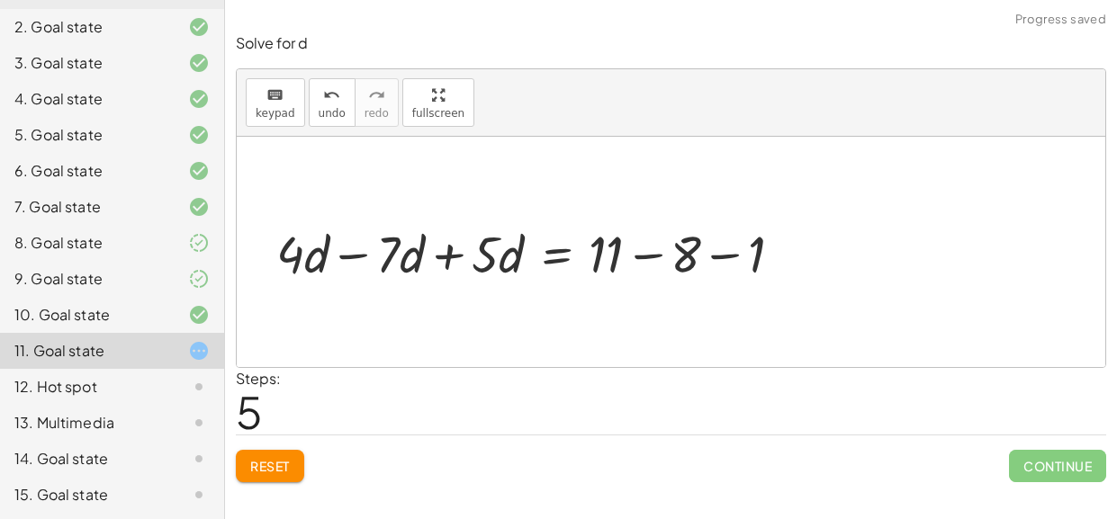
click at [648, 257] on div at bounding box center [536, 252] width 539 height 67
click at [648, 257] on div at bounding box center [494, 252] width 455 height 67
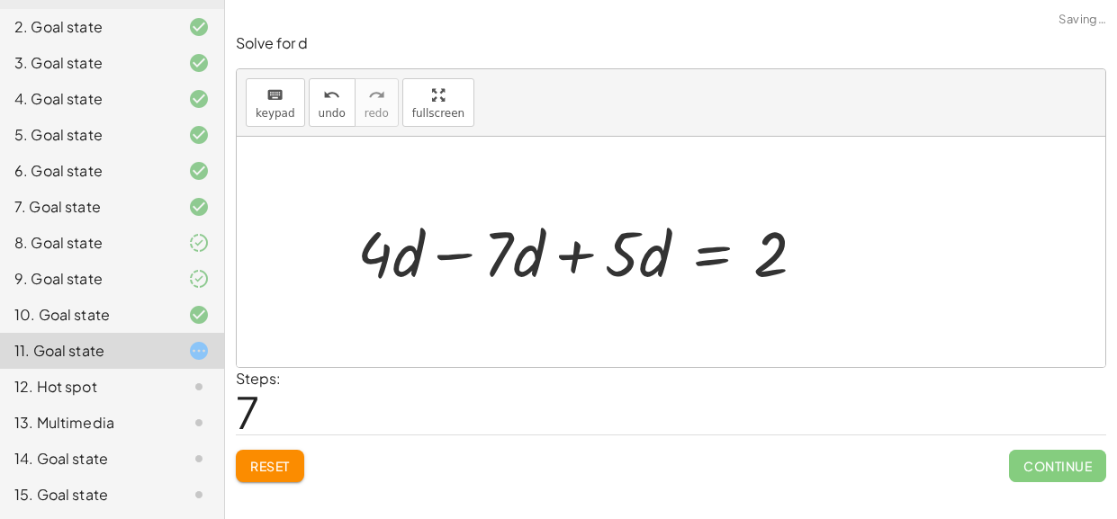
click at [447, 256] on div at bounding box center [570, 252] width 536 height 93
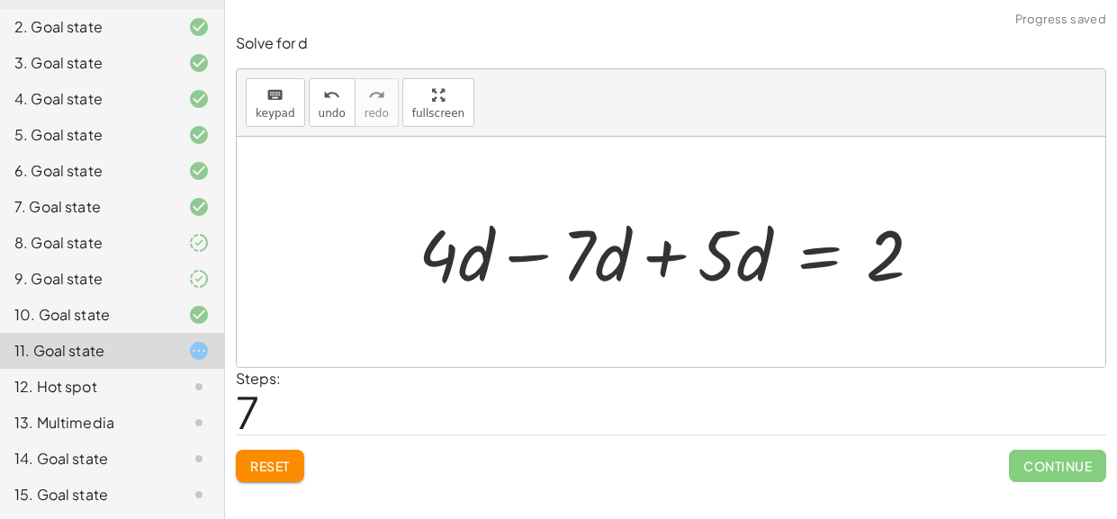
click at [520, 264] on div at bounding box center [677, 252] width 536 height 93
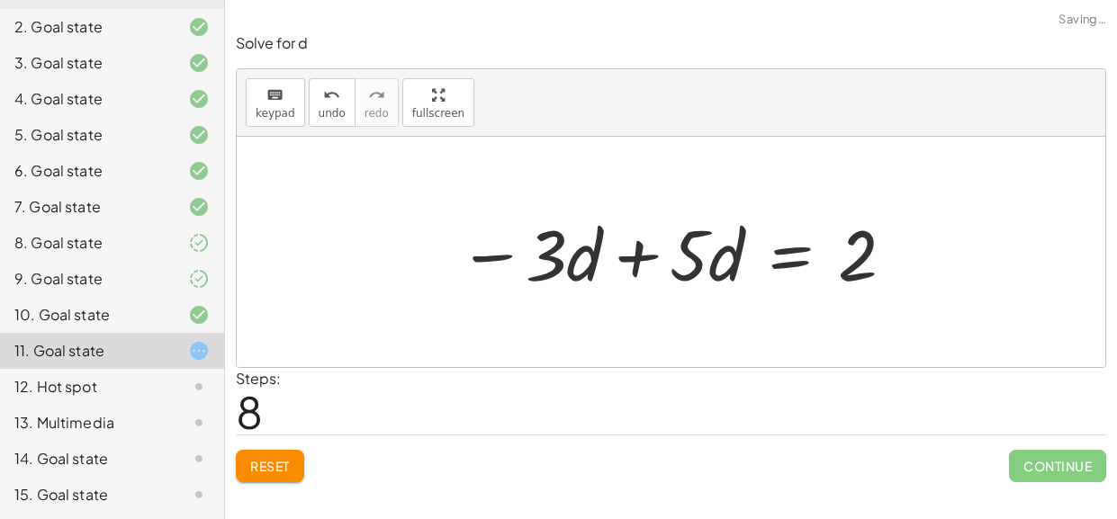
click at [626, 259] on div at bounding box center [677, 252] width 456 height 93
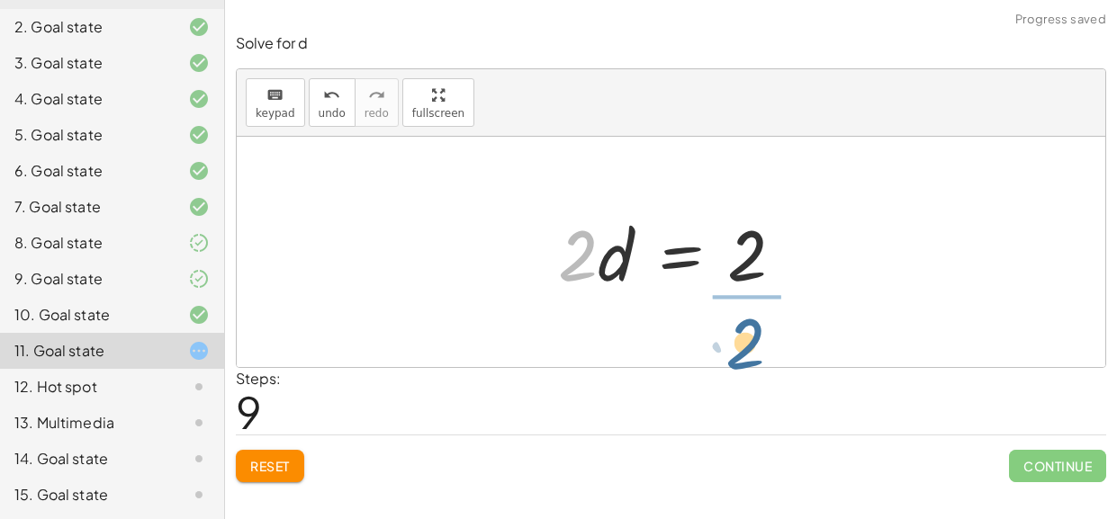
drag, startPoint x: 577, startPoint y: 263, endPoint x: 746, endPoint y: 351, distance: 190.8
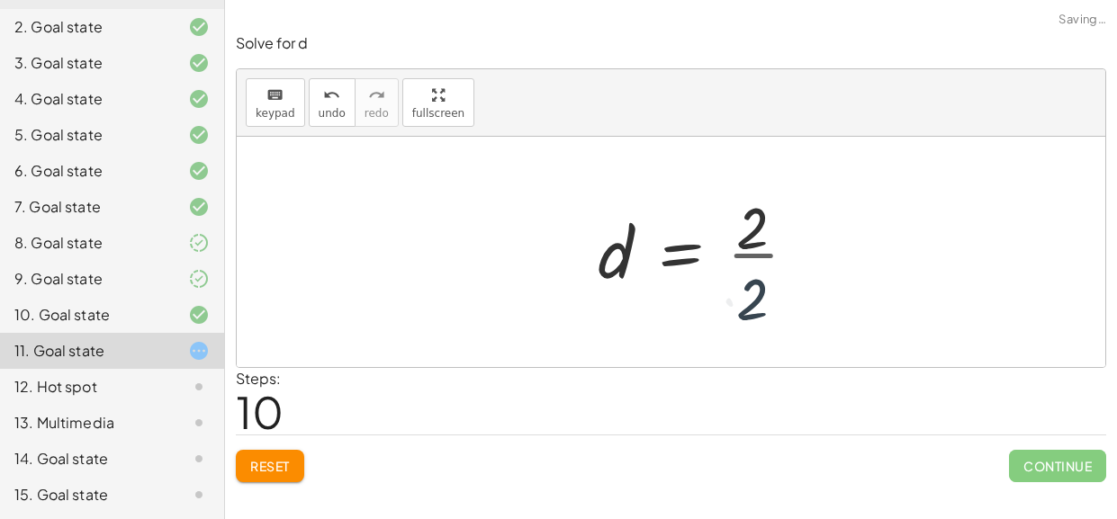
click at [743, 256] on div at bounding box center [705, 252] width 232 height 139
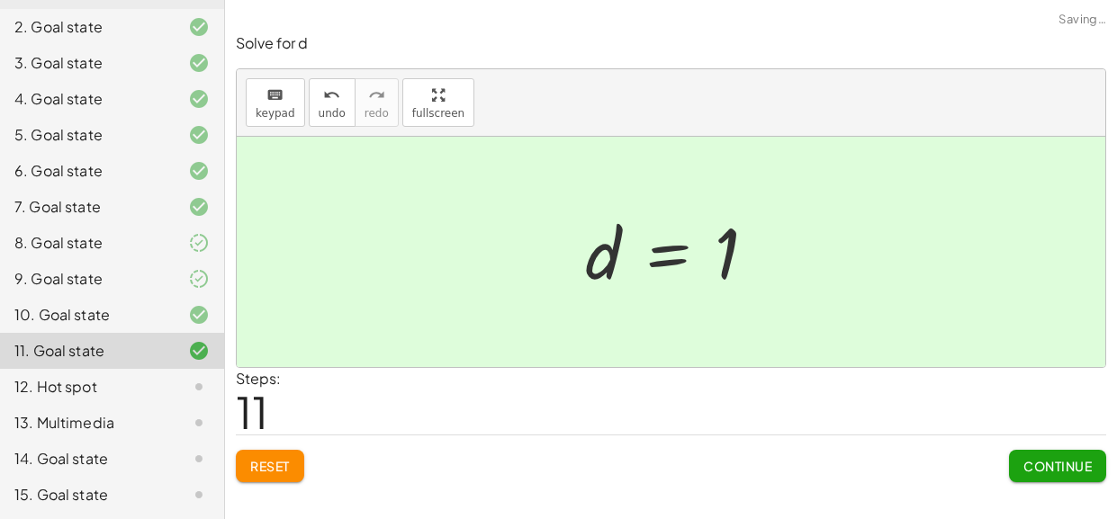
click at [1061, 466] on span "Continue" at bounding box center [1057, 466] width 68 height 16
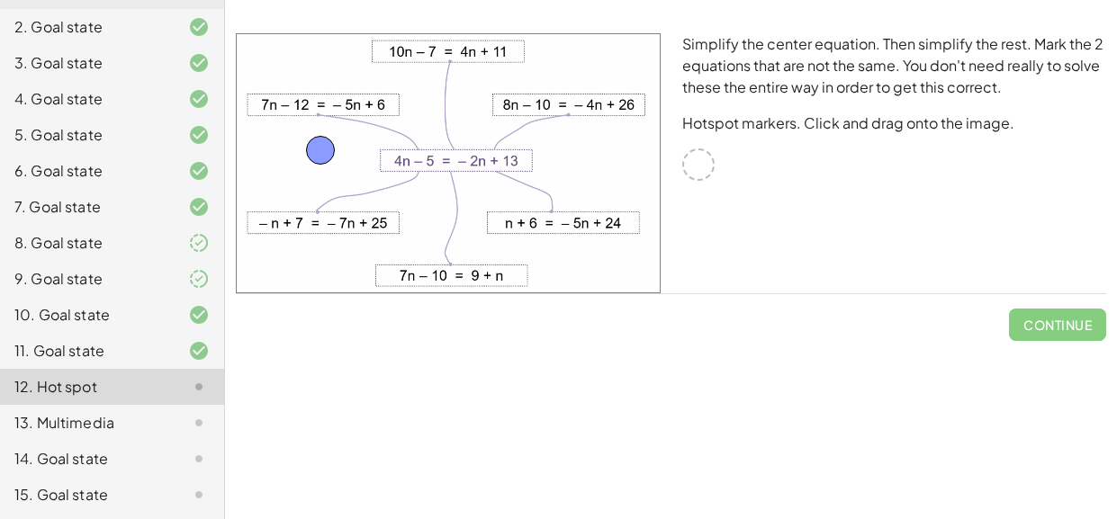
drag, startPoint x: 705, startPoint y: 170, endPoint x: 331, endPoint y: 159, distance: 373.6
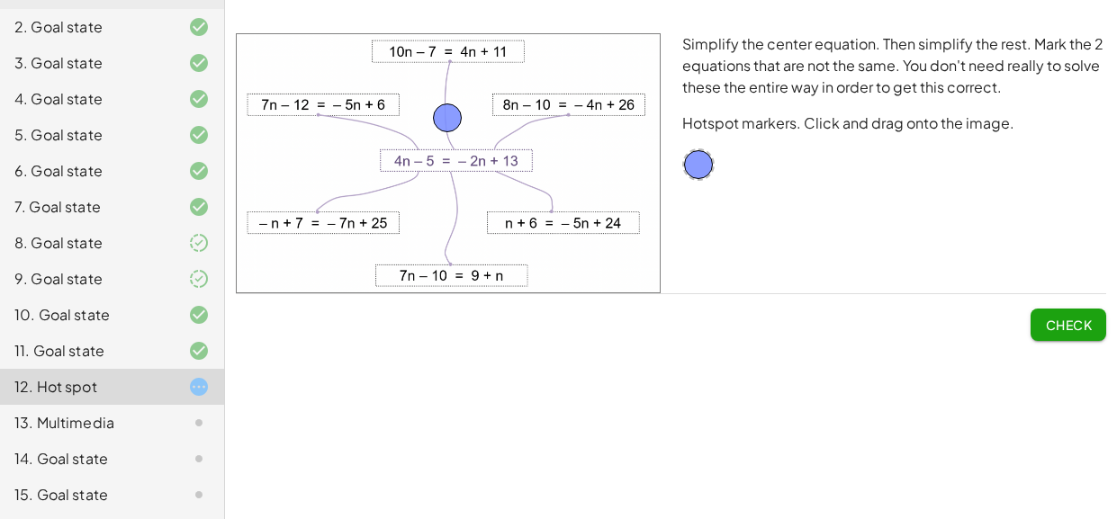
drag, startPoint x: 335, startPoint y: 148, endPoint x: 456, endPoint y: 107, distance: 128.1
drag, startPoint x: 690, startPoint y: 175, endPoint x: 702, endPoint y: 238, distance: 64.1
click at [468, 265] on img at bounding box center [448, 163] width 425 height 260
drag, startPoint x: 443, startPoint y: 118, endPoint x: 375, endPoint y: 175, distance: 88.1
drag, startPoint x: 375, startPoint y: 175, endPoint x: 329, endPoint y: 193, distance: 49.6
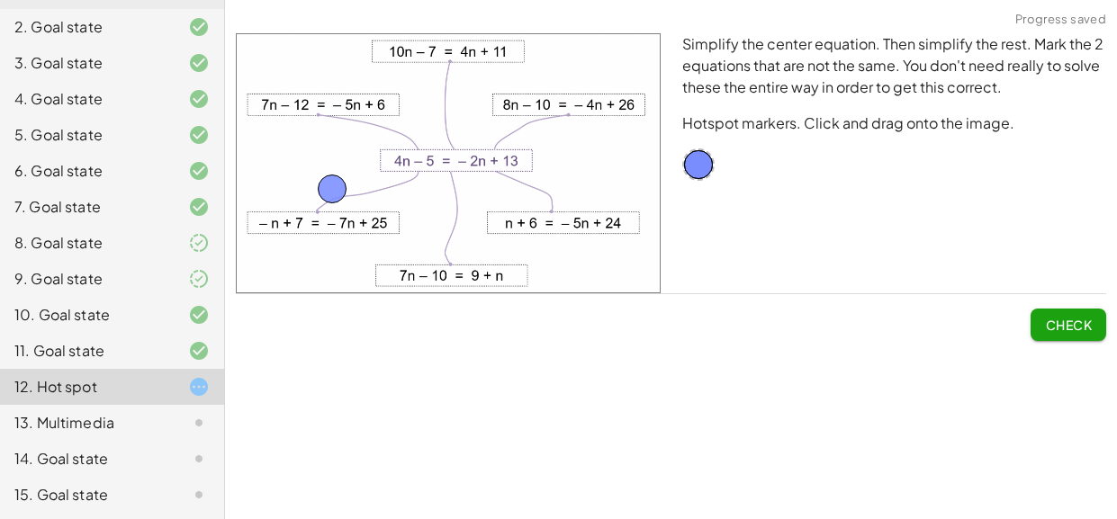
click at [647, 394] on div "Equations: Solve Multi-Step Equations In this activity, you will learn the proc…" at bounding box center [671, 259] width 892 height 519
click at [94, 436] on div "13. Multimedia" at bounding box center [112, 423] width 224 height 36
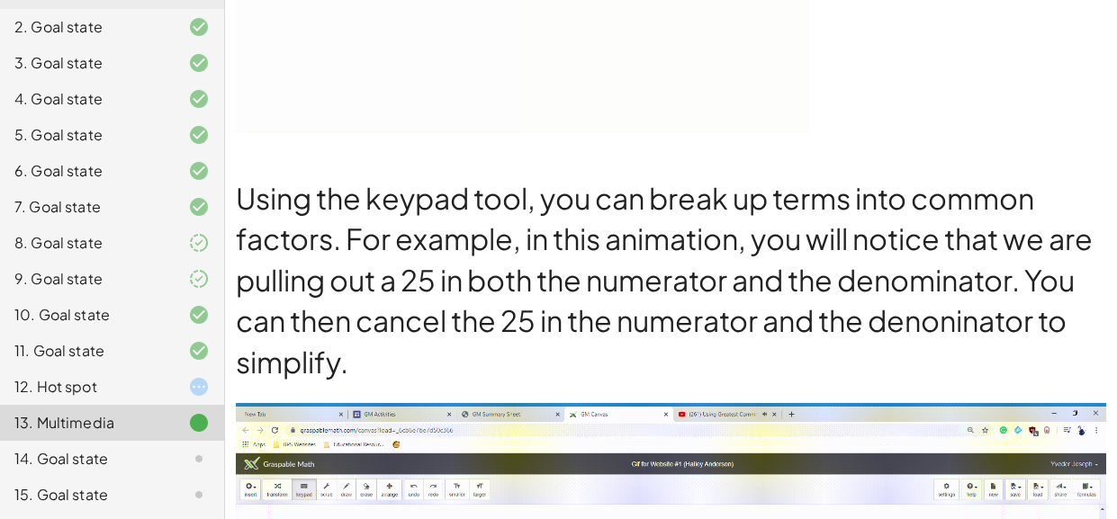
scroll to position [2079, 0]
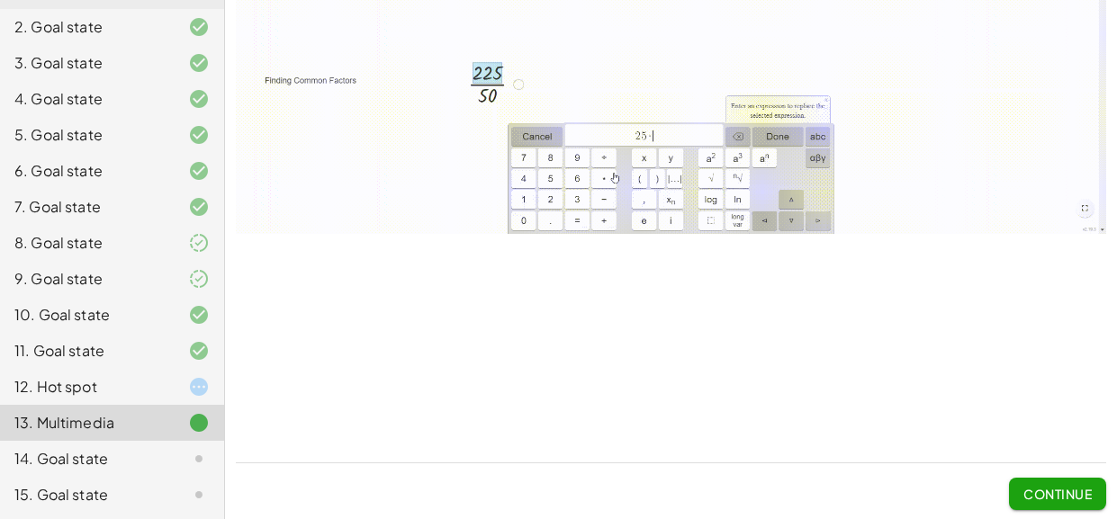
click at [109, 442] on div "14. Goal state" at bounding box center [112, 459] width 224 height 36
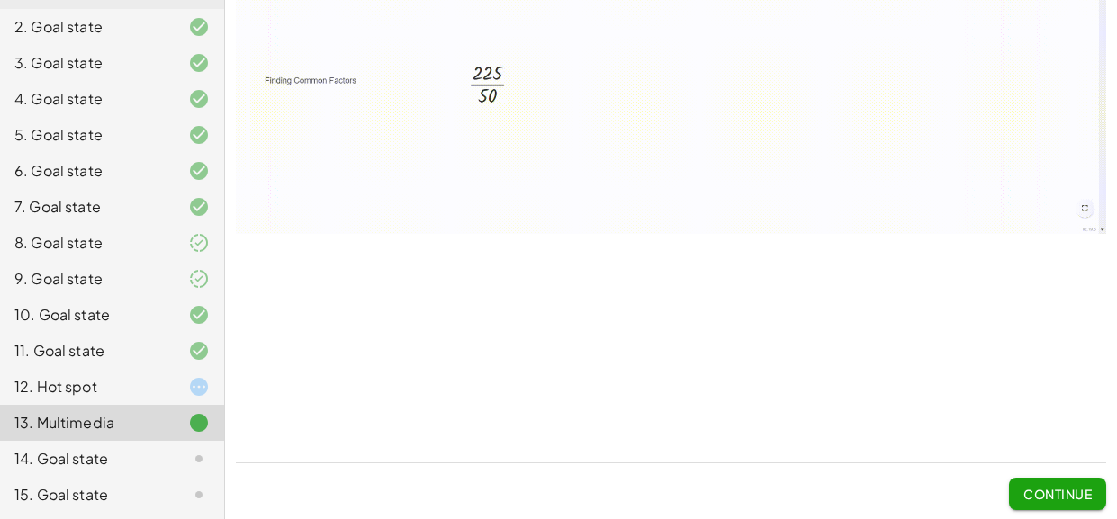
scroll to position [0, 0]
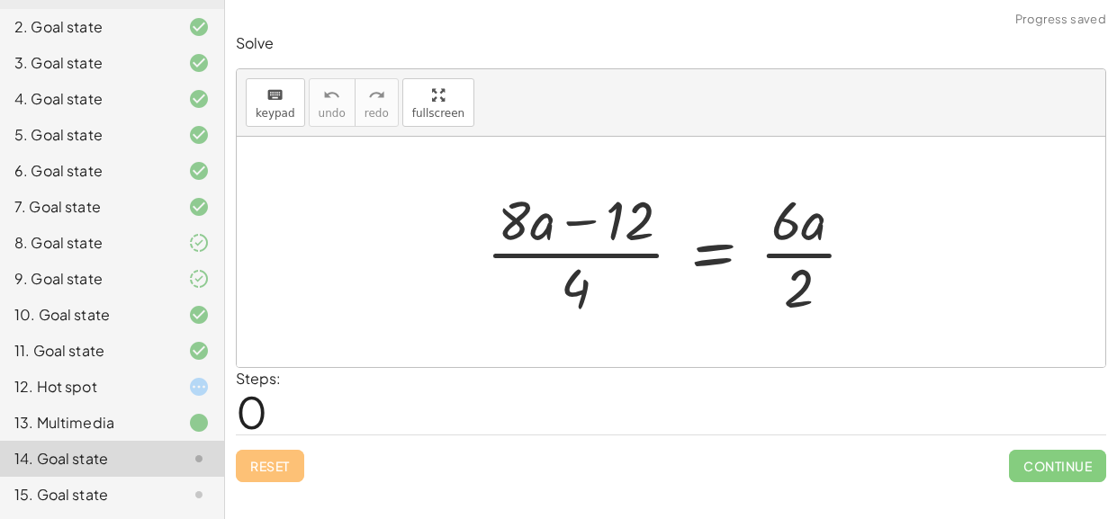
click at [107, 488] on div "15. Goal state" at bounding box center [86, 495] width 145 height 22
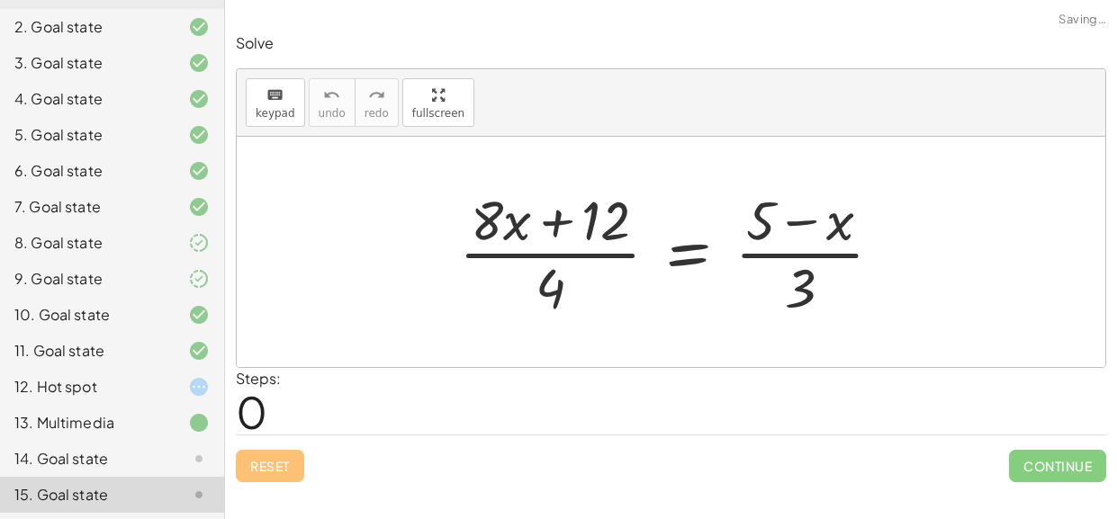
click at [118, 450] on div "14. Goal state" at bounding box center [86, 459] width 145 height 22
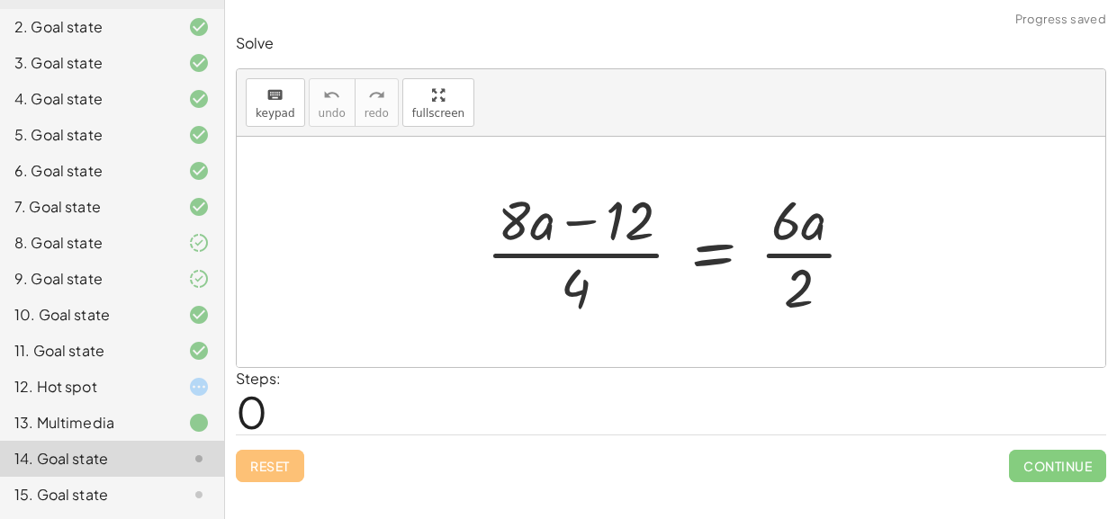
click at [562, 255] on div at bounding box center [677, 252] width 401 height 139
click at [579, 256] on div at bounding box center [677, 252] width 401 height 139
drag, startPoint x: 541, startPoint y: 221, endPoint x: 516, endPoint y: 227, distance: 25.8
click at [516, 227] on div at bounding box center [677, 252] width 401 height 139
click at [574, 230] on div at bounding box center [677, 252] width 401 height 139
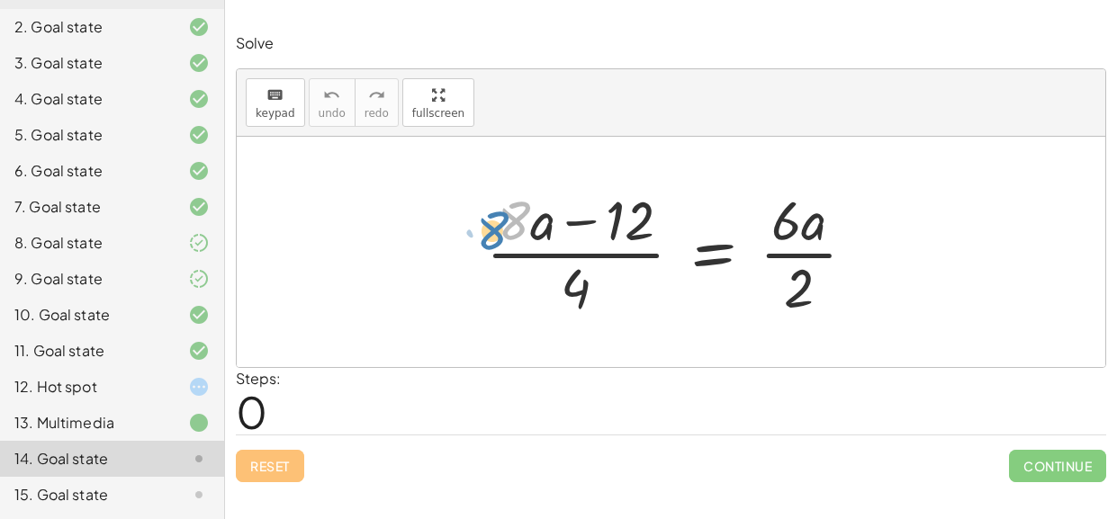
drag, startPoint x: 489, startPoint y: 206, endPoint x: 471, endPoint y: 216, distance: 20.5
click at [471, 216] on div "· 8 + · a · ( + · 8 · a − 12 ) · 4 = · 6 · a · 2" at bounding box center [671, 252] width 424 height 148
drag, startPoint x: 619, startPoint y: 211, endPoint x: 599, endPoint y: 229, distance: 26.8
click at [599, 229] on div at bounding box center [677, 252] width 401 height 139
drag, startPoint x: 567, startPoint y: 289, endPoint x: 629, endPoint y: 214, distance: 97.1
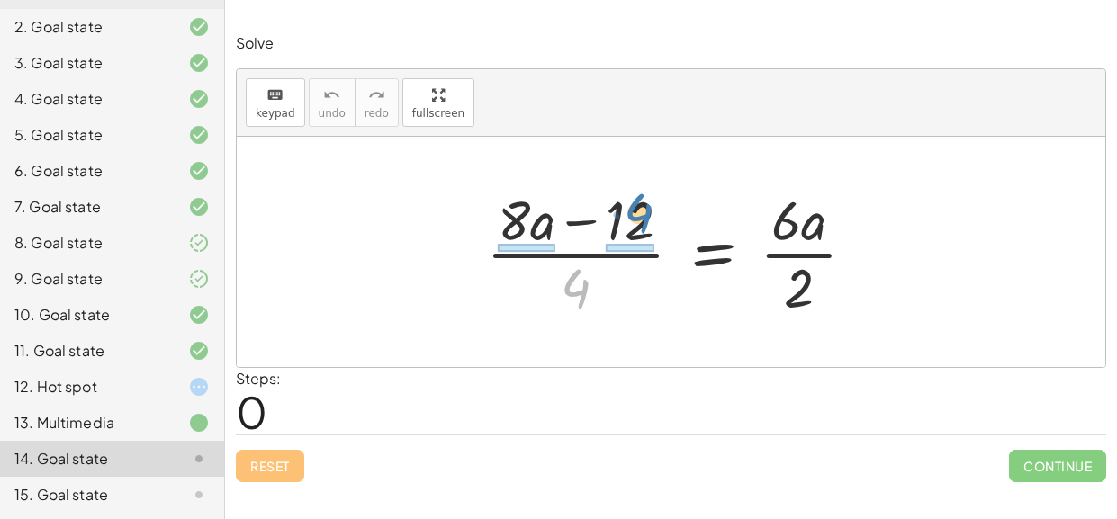
click at [629, 214] on div at bounding box center [677, 252] width 401 height 139
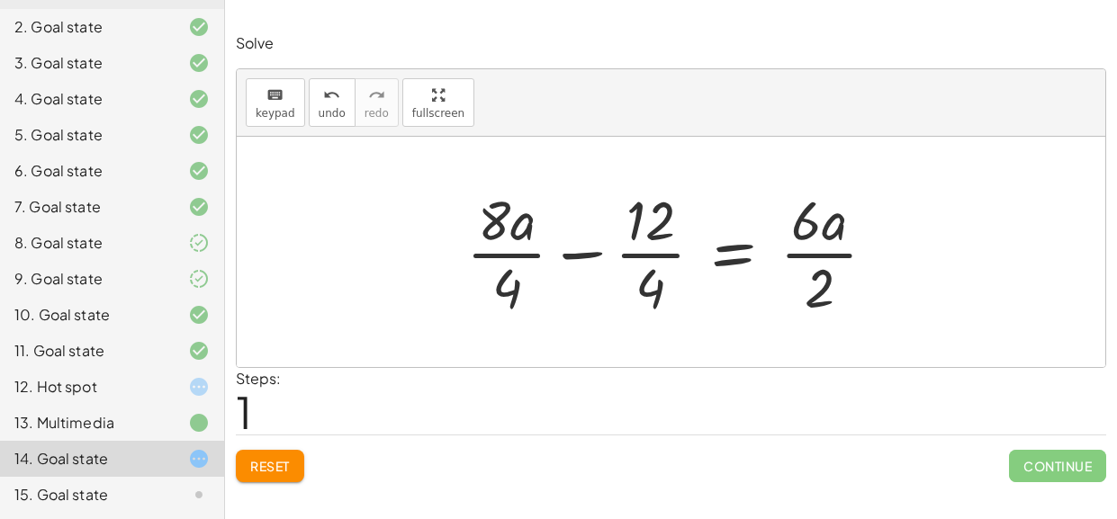
click at [643, 274] on div at bounding box center [678, 252] width 442 height 139
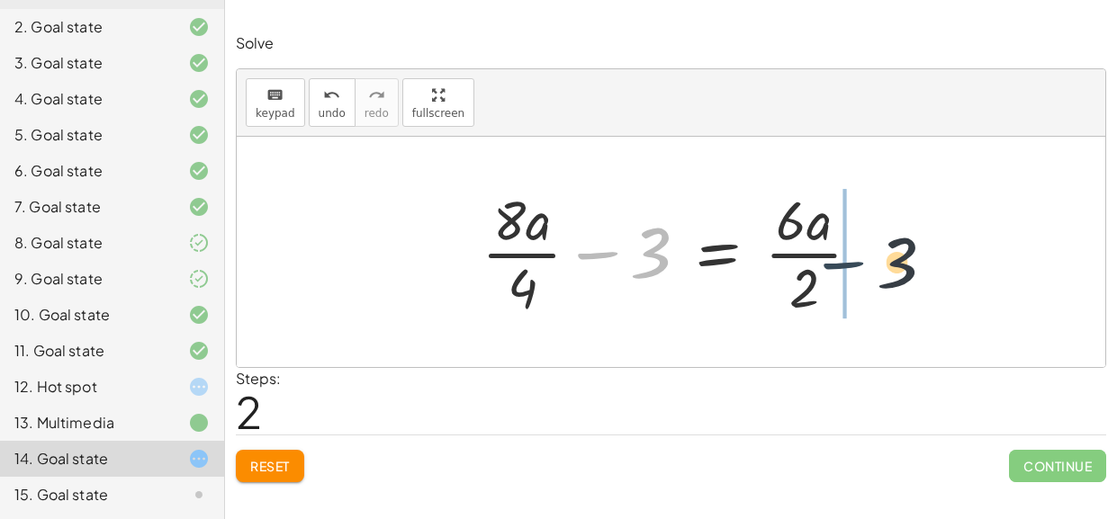
drag, startPoint x: 607, startPoint y: 258, endPoint x: 875, endPoint y: 266, distance: 267.4
click at [875, 266] on div at bounding box center [677, 252] width 411 height 139
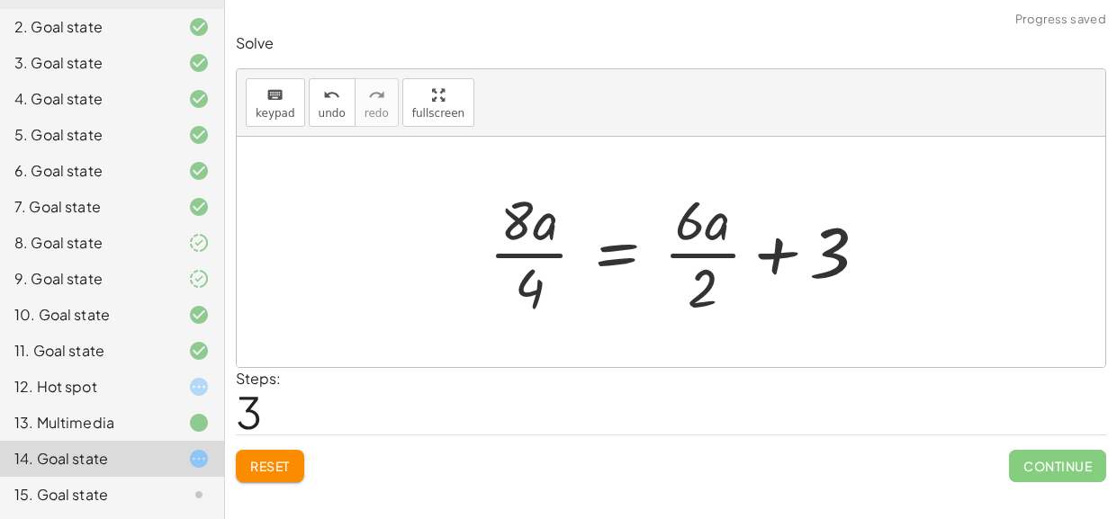
click at [825, 250] on div at bounding box center [685, 252] width 411 height 139
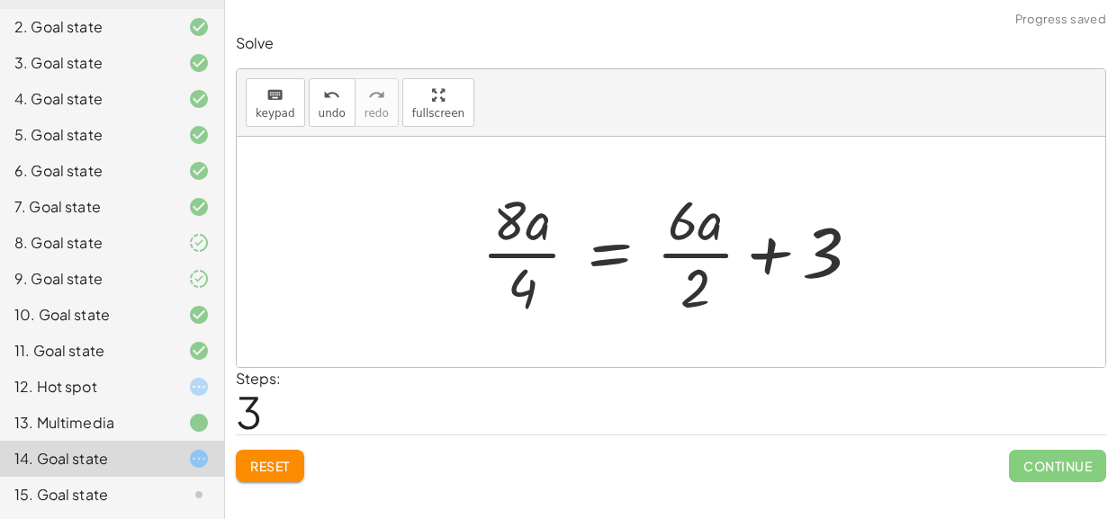
click at [782, 251] on div at bounding box center [677, 252] width 411 height 139
click at [704, 254] on div at bounding box center [677, 252] width 411 height 139
click at [704, 254] on div at bounding box center [676, 252] width 408 height 139
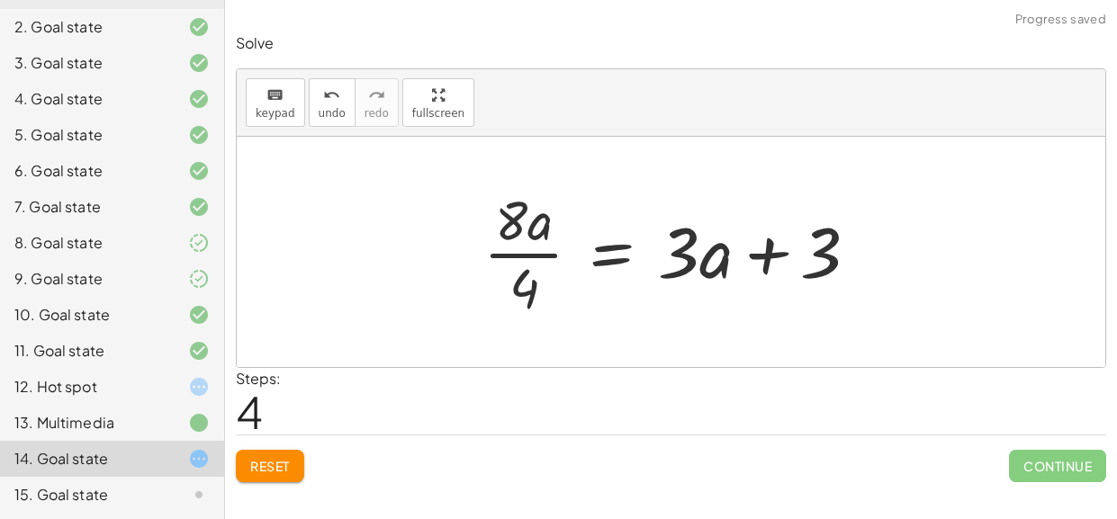
click at [770, 257] on div at bounding box center [678, 252] width 408 height 139
click at [541, 259] on div at bounding box center [678, 252] width 408 height 139
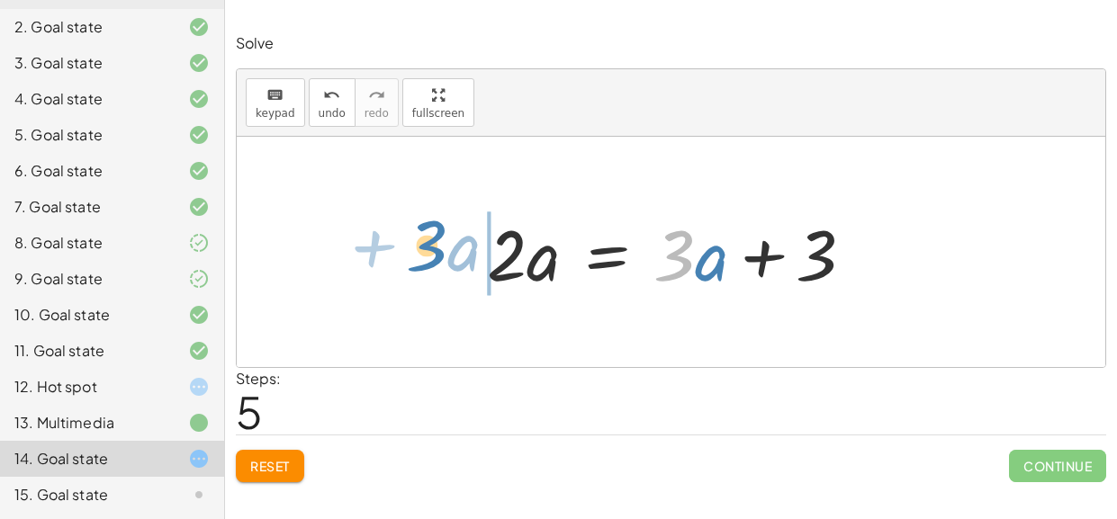
drag, startPoint x: 679, startPoint y: 256, endPoint x: 420, endPoint y: 253, distance: 259.2
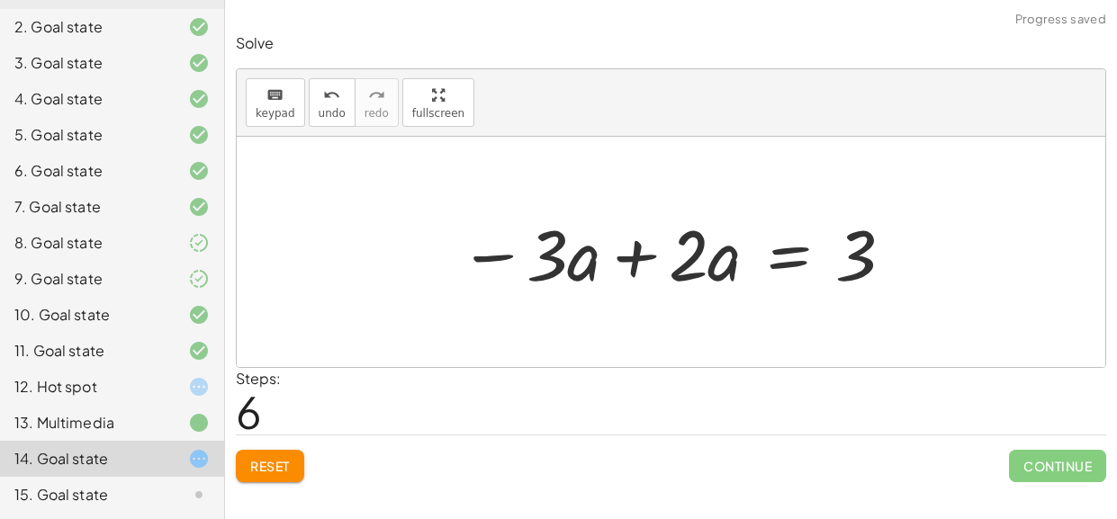
click at [630, 261] on div at bounding box center [677, 252] width 454 height 93
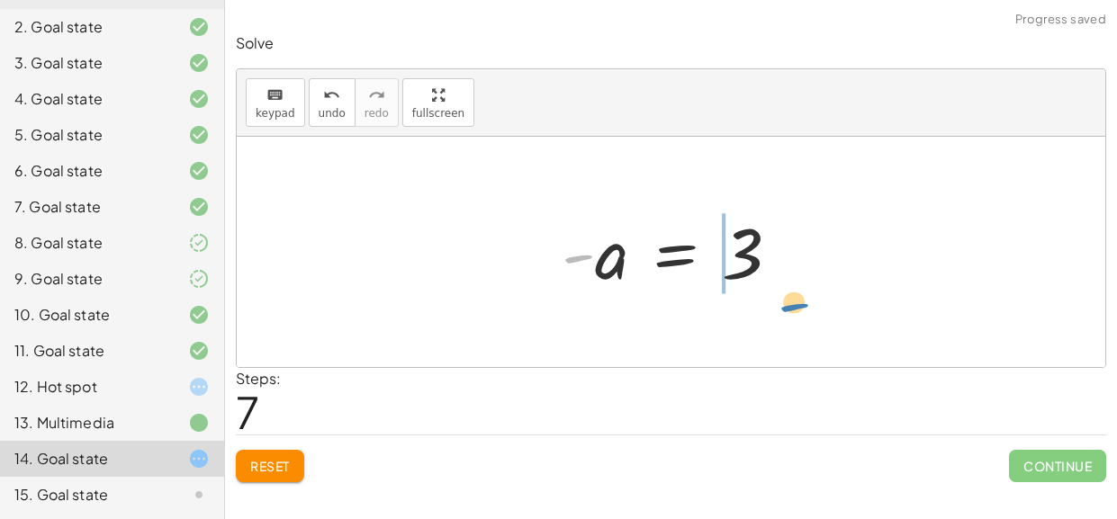
drag, startPoint x: 587, startPoint y: 256, endPoint x: 787, endPoint y: 299, distance: 204.4
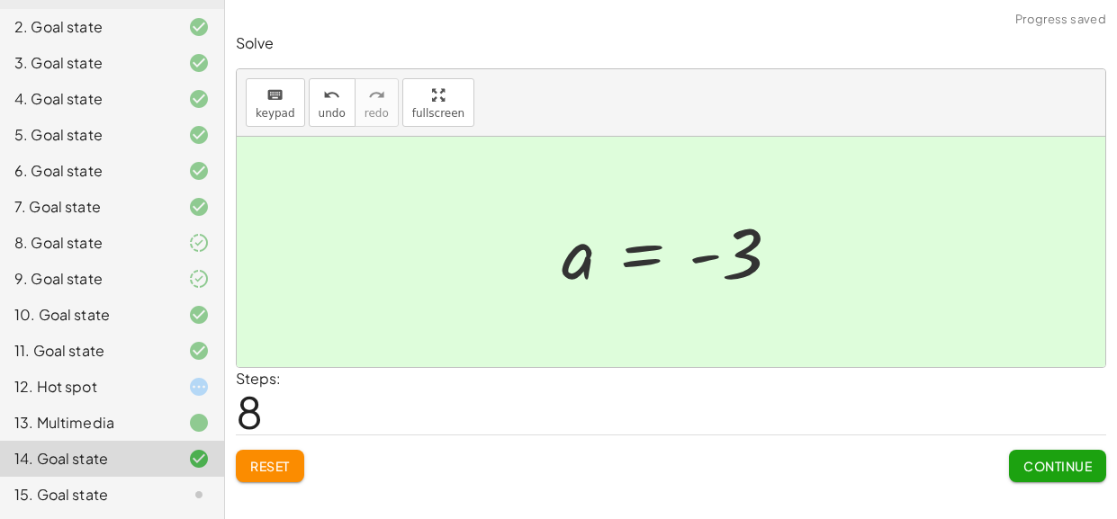
click at [1063, 463] on span "Continue" at bounding box center [1057, 466] width 68 height 16
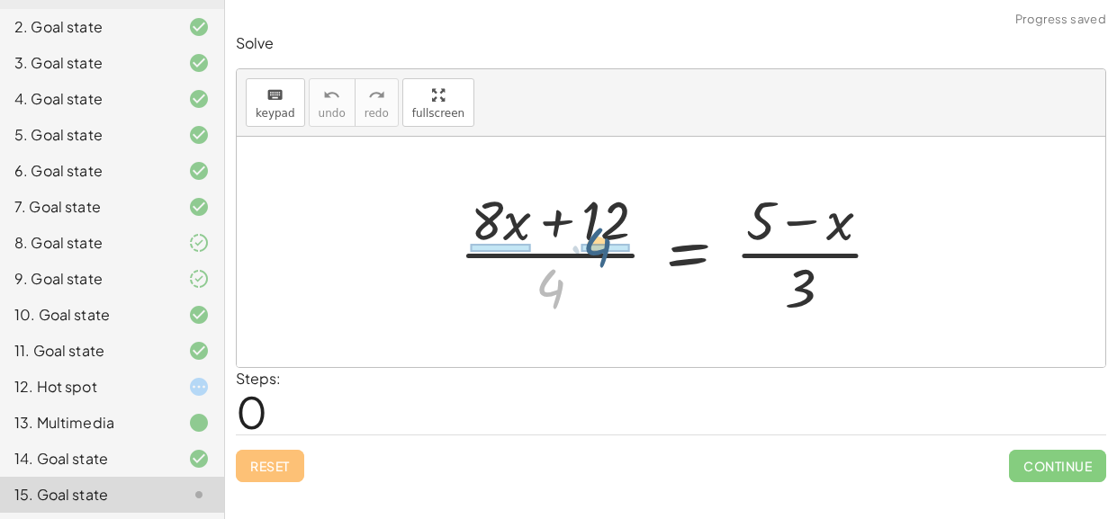
drag, startPoint x: 540, startPoint y: 292, endPoint x: 590, endPoint y: 245, distance: 68.8
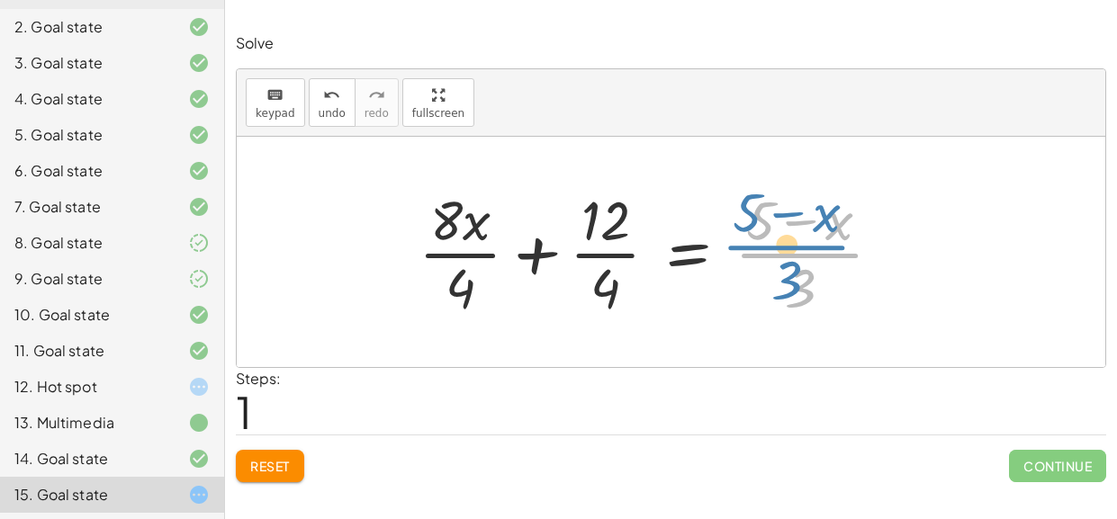
click at [808, 263] on div at bounding box center [657, 252] width 496 height 139
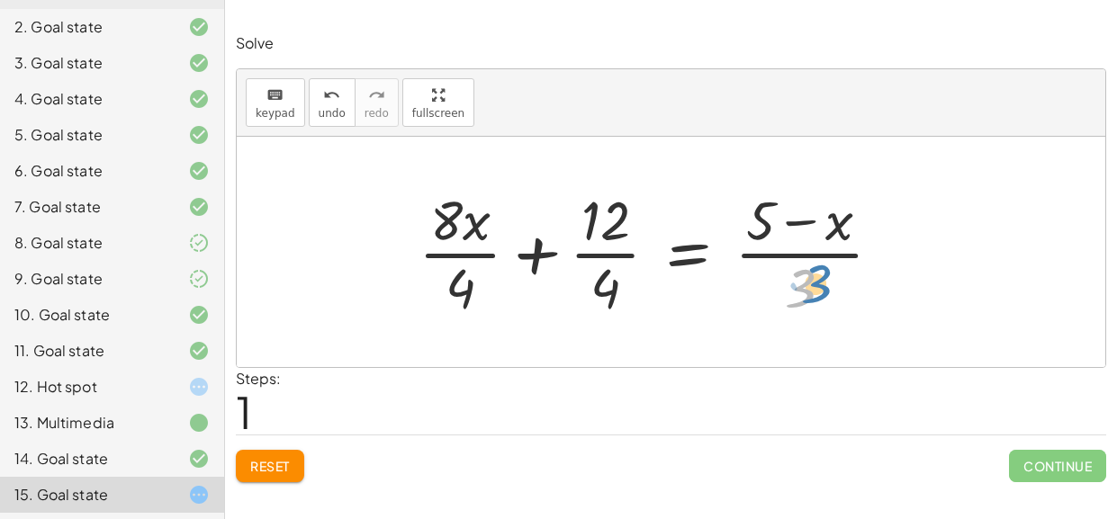
drag, startPoint x: 803, startPoint y: 291, endPoint x: 816, endPoint y: 293, distance: 13.8
click at [816, 293] on div at bounding box center [657, 252] width 496 height 139
click at [600, 254] on div at bounding box center [657, 252] width 496 height 139
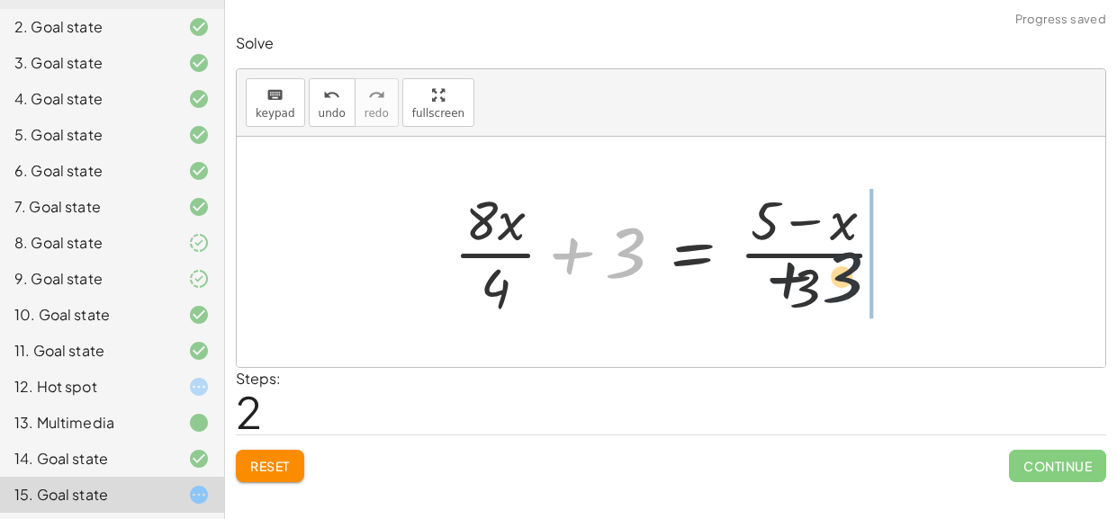
drag, startPoint x: 610, startPoint y: 268, endPoint x: 895, endPoint y: 293, distance: 286.4
click at [928, 273] on div "· ( + · 8 · x + 12 ) · 4 = · ( + 5 − x ) · 3 + · 8 · x · 4 + · 12 · 4 = · ( + 5…" at bounding box center [671, 252] width 868 height 230
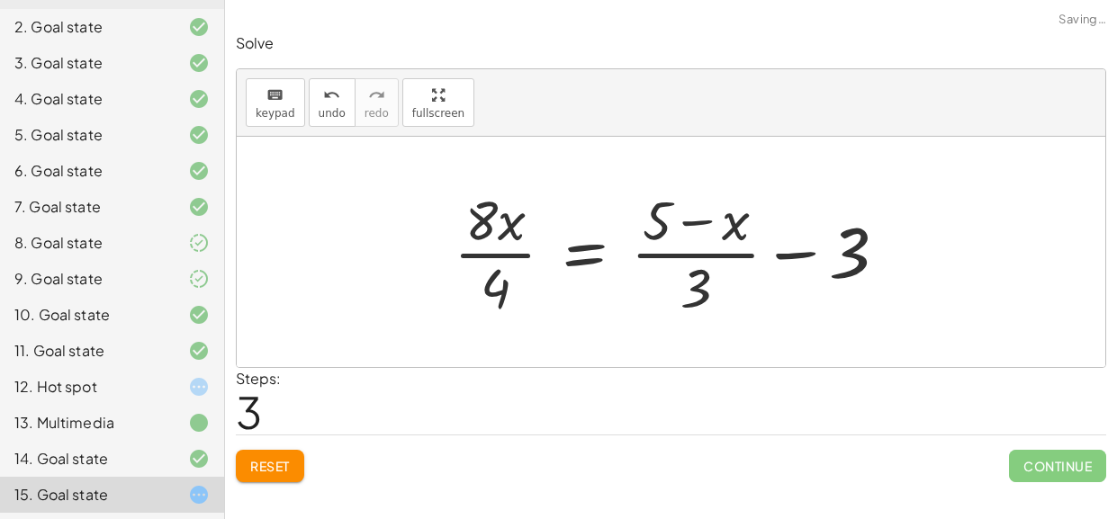
click at [777, 256] on div at bounding box center [677, 252] width 465 height 139
click at [749, 255] on div at bounding box center [677, 252] width 465 height 139
drag, startPoint x: 849, startPoint y: 256, endPoint x: 686, endPoint y: 252, distance: 163.8
click at [686, 252] on div at bounding box center [677, 252] width 465 height 139
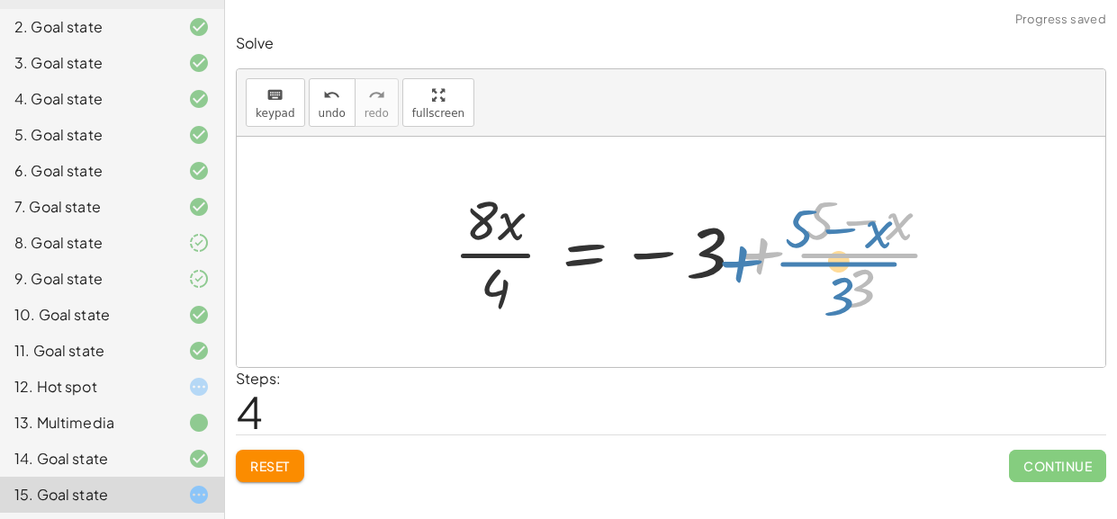
drag, startPoint x: 815, startPoint y: 256, endPoint x: 802, endPoint y: 265, distance: 16.2
click at [802, 265] on div at bounding box center [705, 252] width 521 height 139
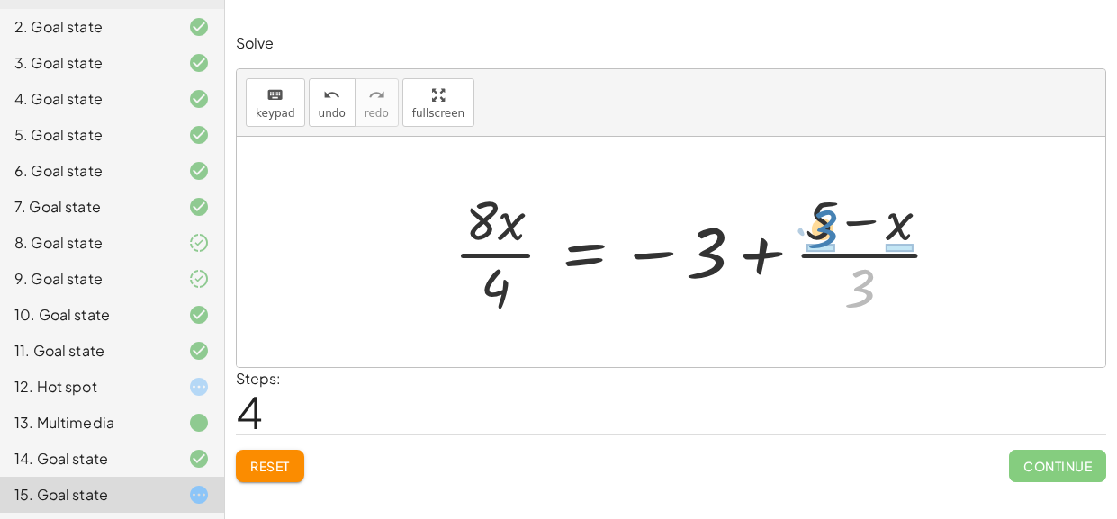
drag, startPoint x: 868, startPoint y: 297, endPoint x: 869, endPoint y: 360, distance: 63.0
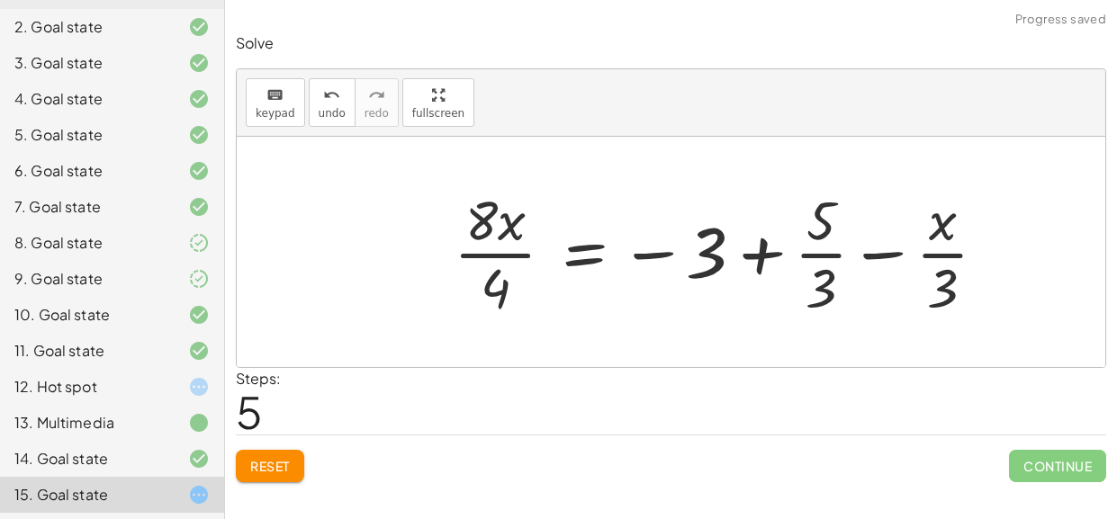
click at [814, 249] on div at bounding box center [728, 252] width 566 height 139
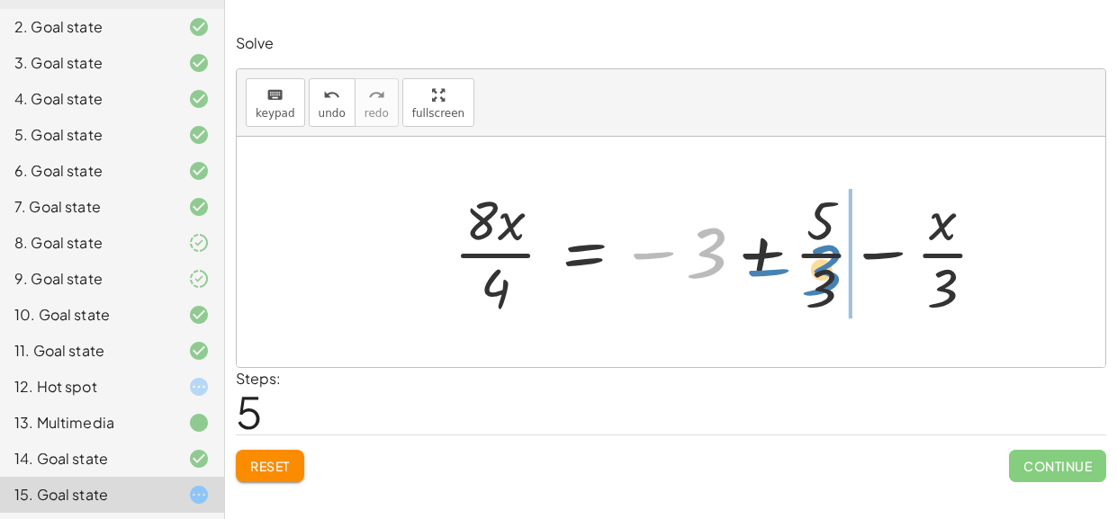
drag, startPoint x: 698, startPoint y: 251, endPoint x: 829, endPoint y: 270, distance: 131.8
click at [829, 270] on div at bounding box center [728, 252] width 566 height 139
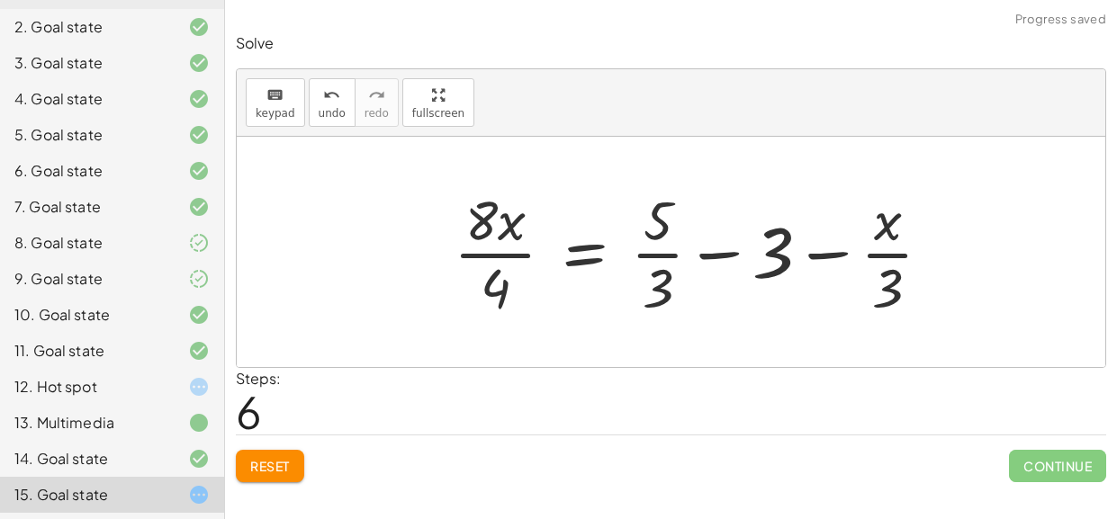
click at [724, 259] on div at bounding box center [700, 252] width 510 height 139
click at [665, 276] on div at bounding box center [700, 252] width 510 height 139
click at [646, 258] on div at bounding box center [700, 252] width 510 height 139
click at [463, 252] on div at bounding box center [700, 252] width 510 height 139
click at [894, 256] on div at bounding box center [703, 252] width 503 height 139
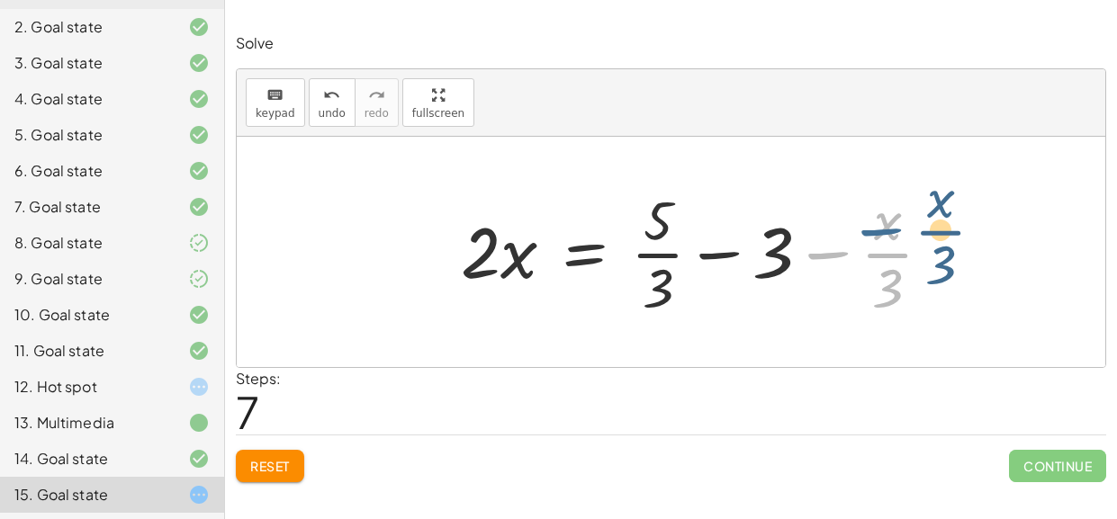
drag, startPoint x: 827, startPoint y: 256, endPoint x: 847, endPoint y: 276, distance: 28.6
click at [847, 276] on div at bounding box center [703, 252] width 503 height 139
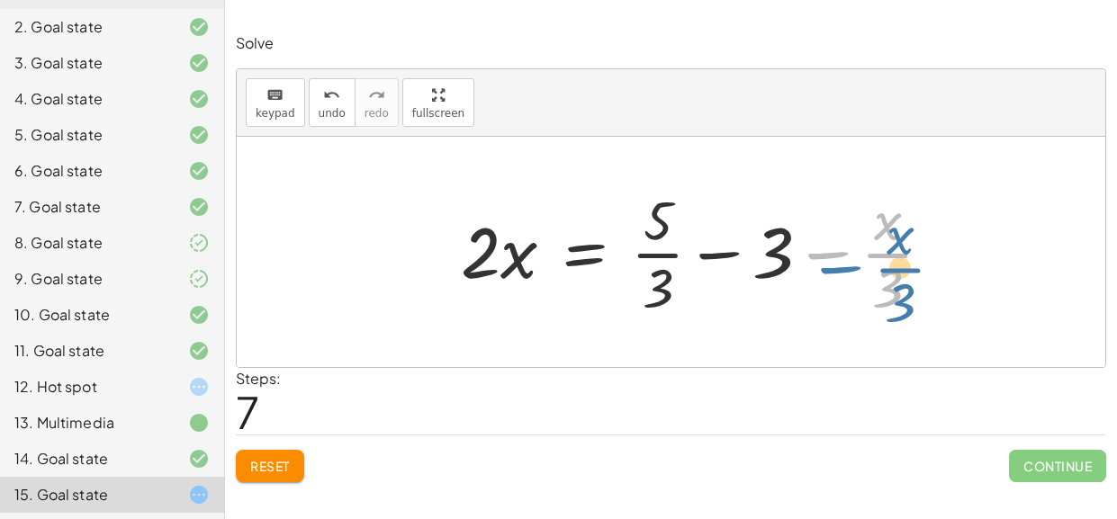
click at [811, 265] on div at bounding box center [703, 252] width 503 height 139
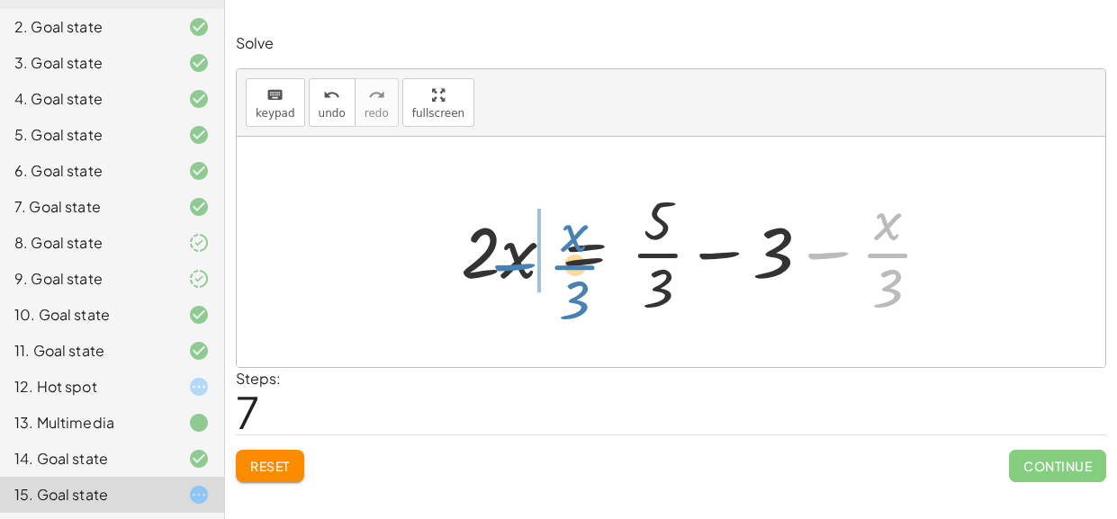
drag, startPoint x: 869, startPoint y: 243, endPoint x: 539, endPoint y: 259, distance: 330.7
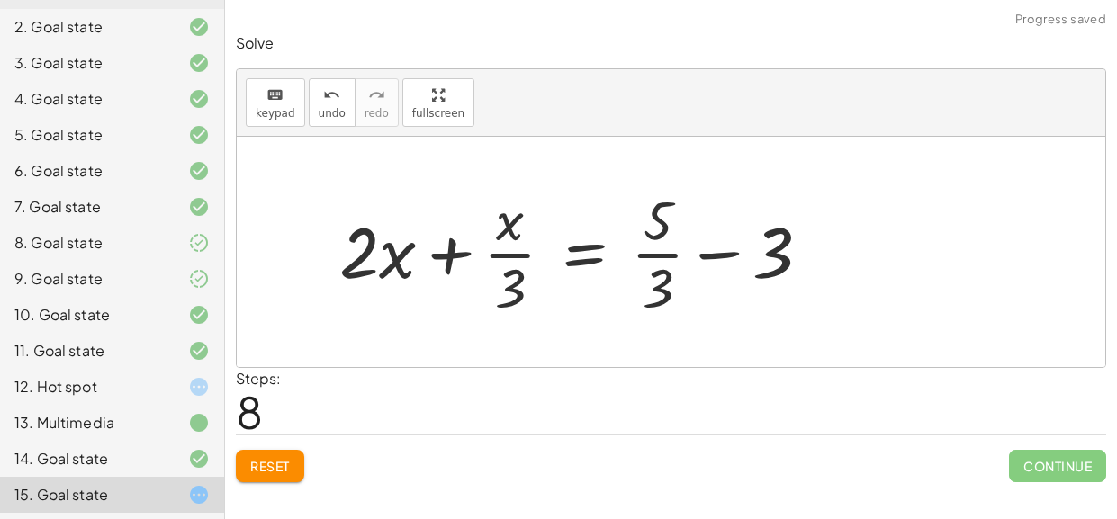
click at [443, 254] on div at bounding box center [581, 252] width 503 height 139
drag, startPoint x: 366, startPoint y: 249, endPoint x: 504, endPoint y: 256, distance: 137.9
click at [504, 256] on div at bounding box center [581, 252] width 503 height 139
drag, startPoint x: 777, startPoint y: 258, endPoint x: 665, endPoint y: 268, distance: 112.0
click at [665, 268] on div at bounding box center [581, 252] width 503 height 139
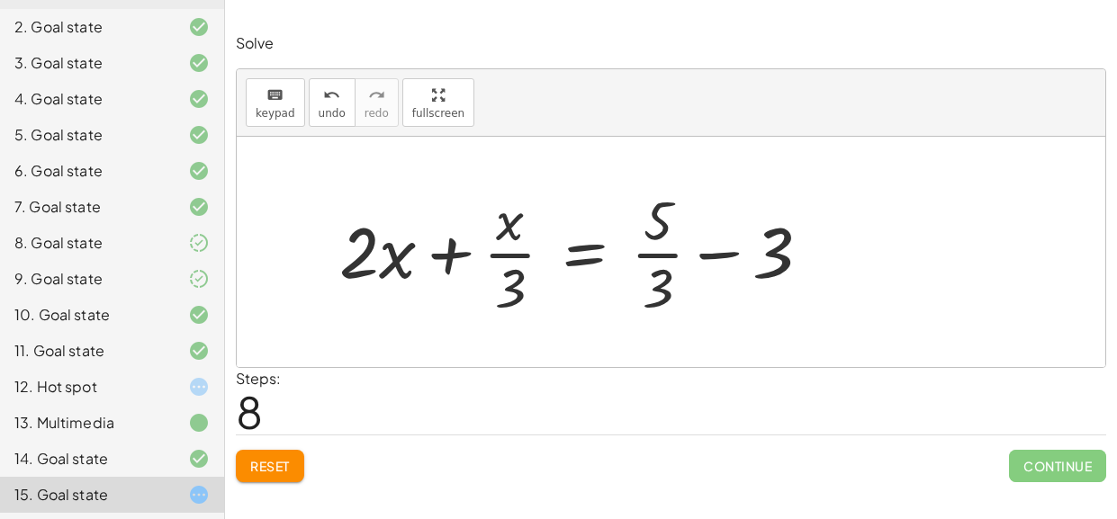
click at [707, 255] on div at bounding box center [581, 252] width 503 height 139
click at [288, 464] on span "Reset" at bounding box center [270, 466] width 40 height 16
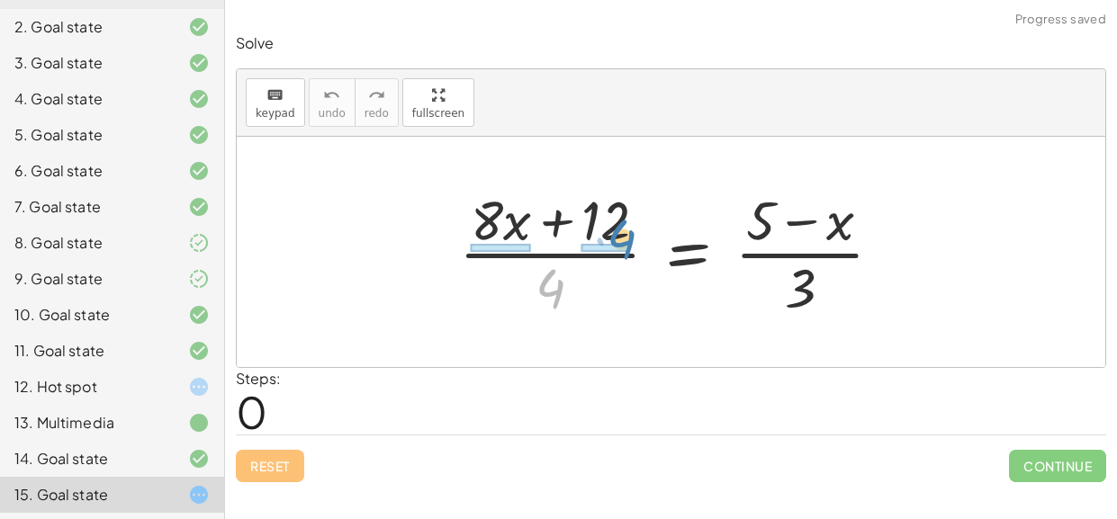
drag, startPoint x: 534, startPoint y: 277, endPoint x: 604, endPoint y: 232, distance: 83.4
click at [604, 232] on div at bounding box center [678, 252] width 456 height 139
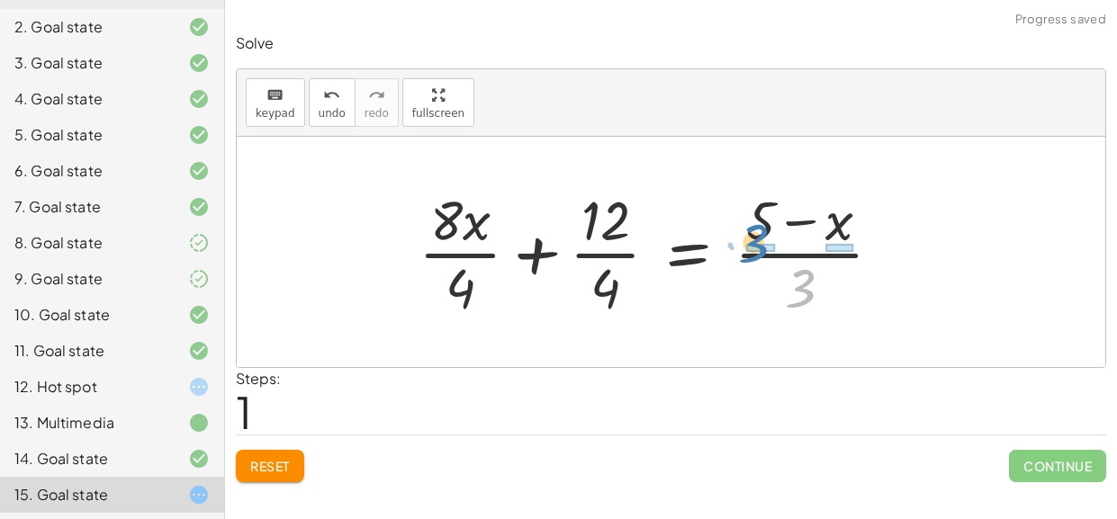
drag, startPoint x: 803, startPoint y: 279, endPoint x: 757, endPoint y: 234, distance: 64.3
click at [757, 234] on div at bounding box center [657, 252] width 496 height 139
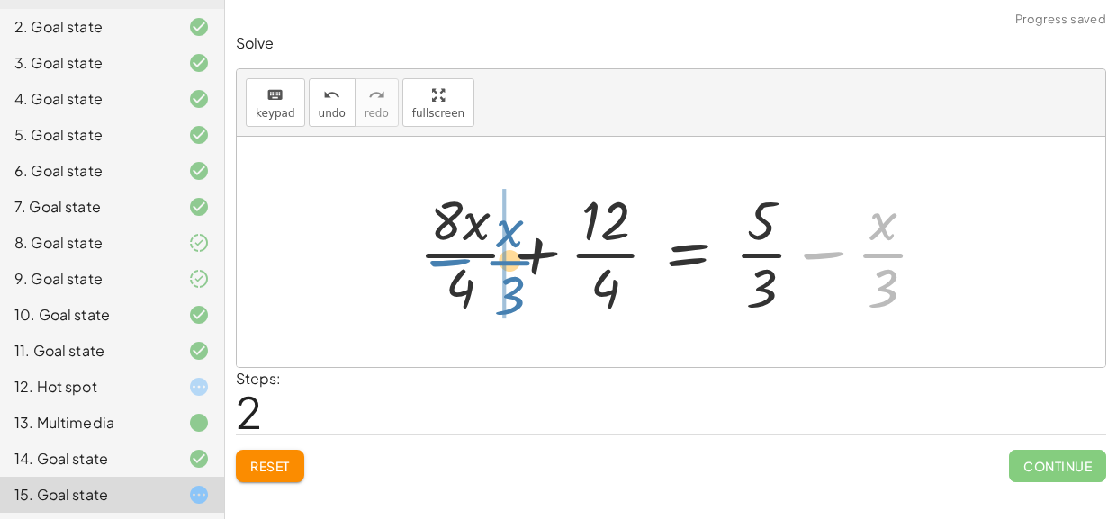
drag, startPoint x: 884, startPoint y: 253, endPoint x: 510, endPoint y: 261, distance: 373.5
click at [510, 261] on div at bounding box center [679, 252] width 541 height 139
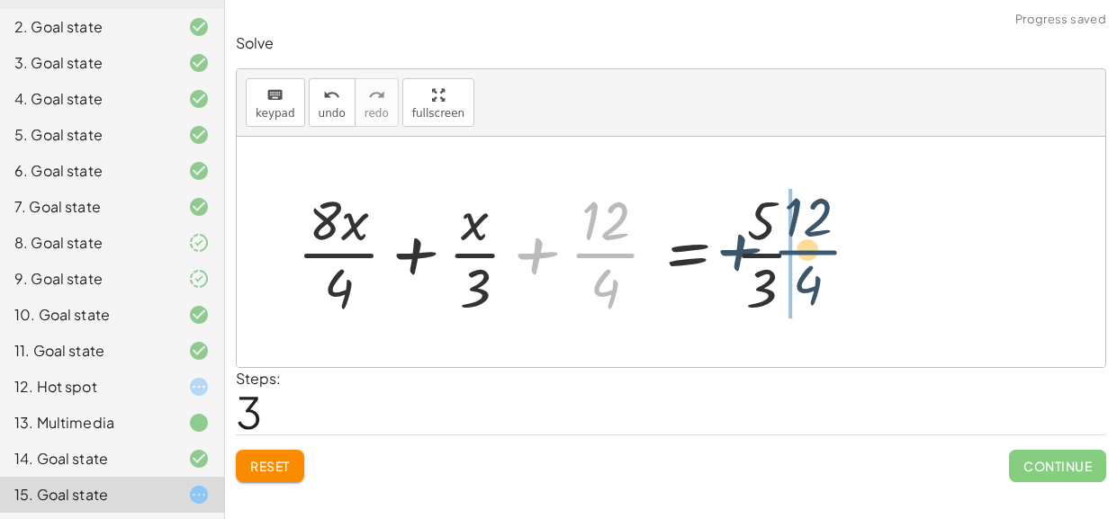
drag, startPoint x: 578, startPoint y: 257, endPoint x: 795, endPoint y: 262, distance: 216.9
click at [795, 262] on div at bounding box center [558, 252] width 541 height 139
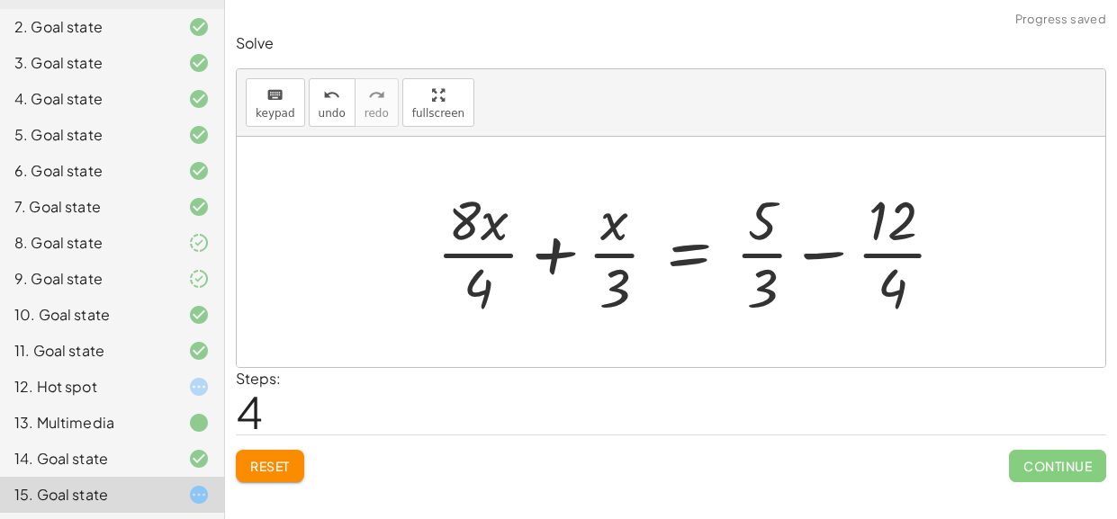
click at [532, 255] on div at bounding box center [697, 252] width 541 height 139
click at [564, 255] on div at bounding box center [697, 252] width 541 height 139
drag, startPoint x: 473, startPoint y: 278, endPoint x: 628, endPoint y: 288, distance: 155.1
click at [628, 288] on div at bounding box center [697, 252] width 541 height 139
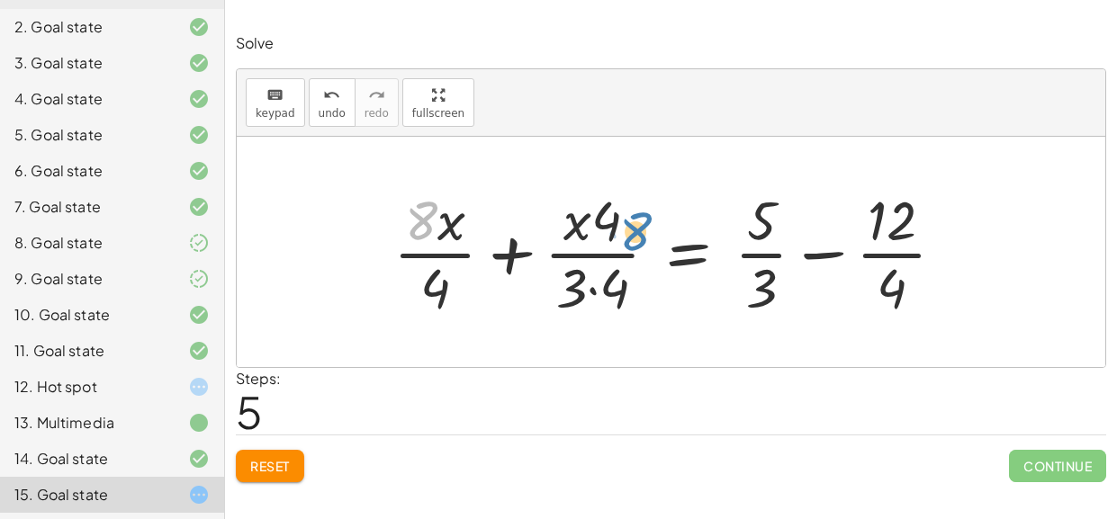
drag, startPoint x: 428, startPoint y: 219, endPoint x: 643, endPoint y: 230, distance: 215.4
click at [643, 230] on div at bounding box center [676, 252] width 584 height 139
drag, startPoint x: 615, startPoint y: 224, endPoint x: 581, endPoint y: 220, distance: 33.6
click at [581, 220] on div at bounding box center [676, 252] width 584 height 139
click at [528, 217] on div at bounding box center [676, 252] width 584 height 139
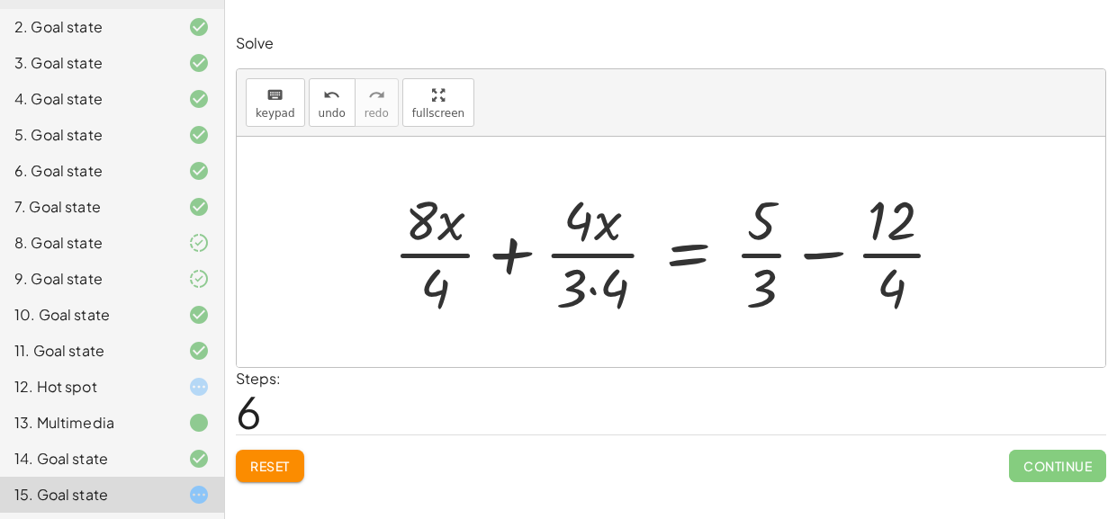
click at [580, 254] on div at bounding box center [676, 252] width 584 height 139
drag, startPoint x: 433, startPoint y: 221, endPoint x: 627, endPoint y: 218, distance: 194.4
click at [627, 218] on div at bounding box center [676, 252] width 584 height 139
drag, startPoint x: 765, startPoint y: 216, endPoint x: 927, endPoint y: 220, distance: 162.0
click at [927, 220] on div at bounding box center [676, 252] width 584 height 139
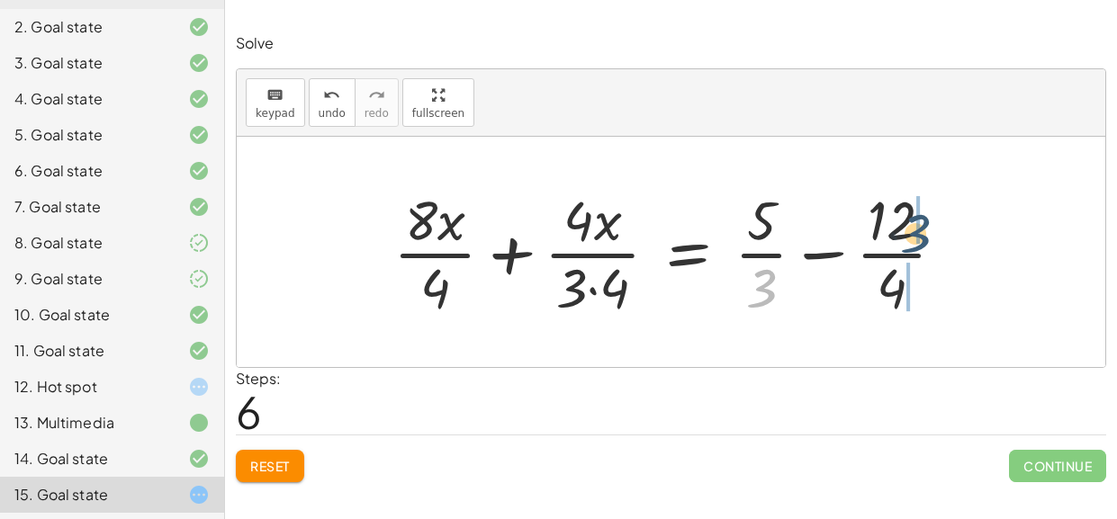
drag, startPoint x: 759, startPoint y: 294, endPoint x: 912, endPoint y: 223, distance: 168.7
click at [912, 223] on div at bounding box center [676, 252] width 584 height 139
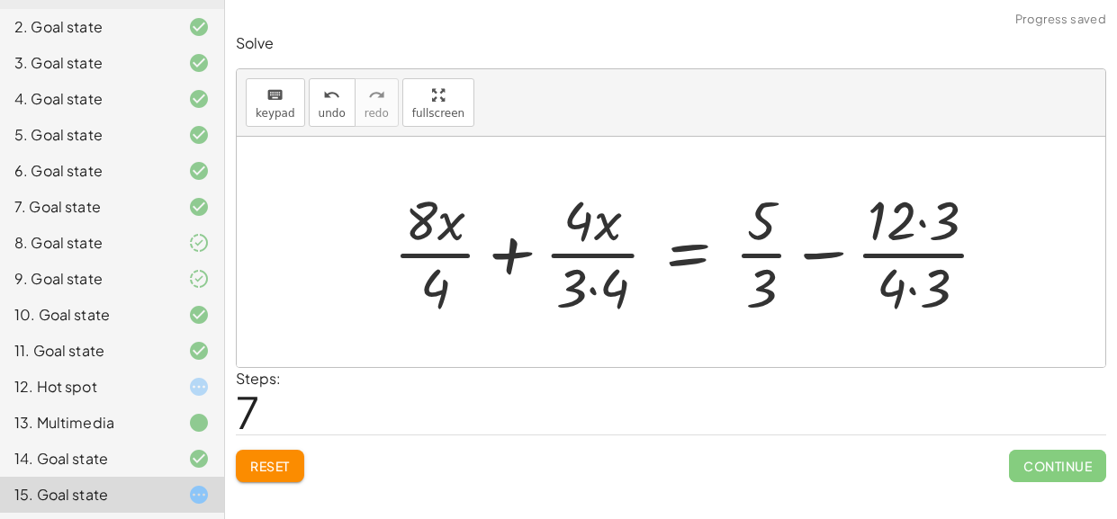
click at [915, 258] on div at bounding box center [697, 252] width 627 height 139
click at [914, 286] on div at bounding box center [697, 252] width 627 height 139
click at [922, 220] on div at bounding box center [697, 252] width 627 height 139
click at [890, 250] on div at bounding box center [682, 252] width 597 height 139
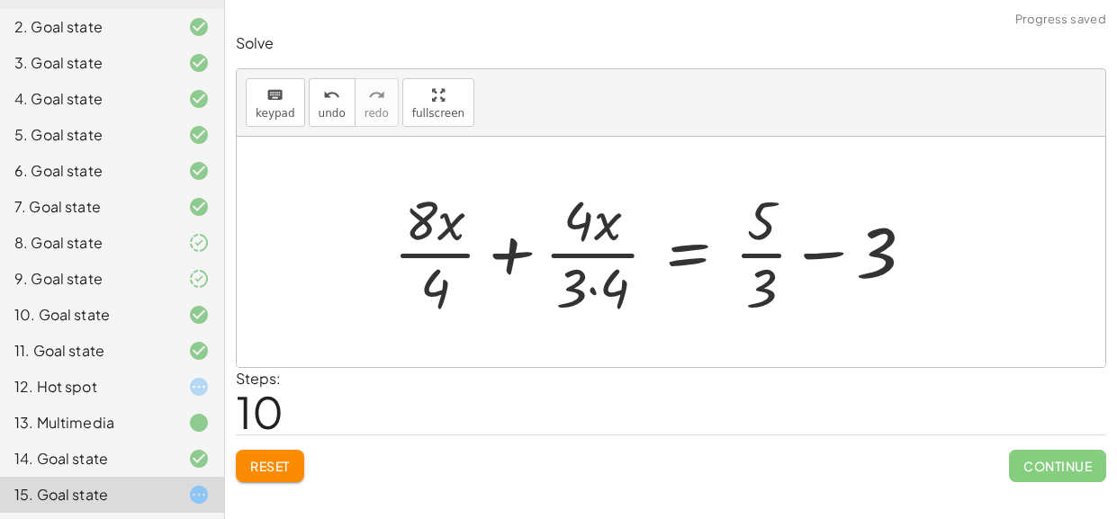
click at [818, 252] on div at bounding box center [660, 252] width 553 height 139
click at [751, 254] on div at bounding box center [660, 252] width 553 height 139
click at [593, 287] on div at bounding box center [660, 252] width 553 height 139
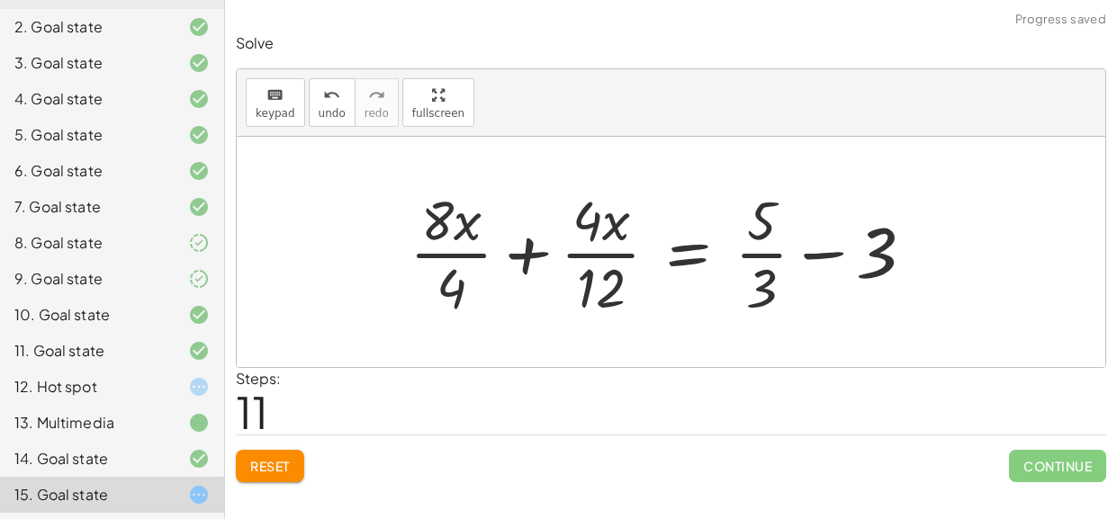
click at [590, 258] on div at bounding box center [668, 252] width 537 height 139
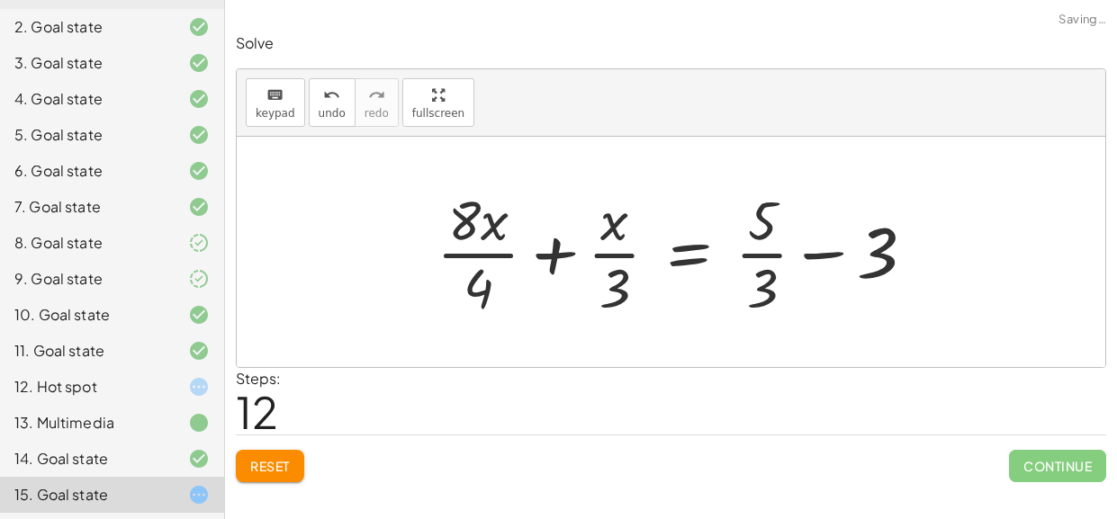
click at [597, 257] on div at bounding box center [682, 252] width 510 height 139
click at [498, 256] on div at bounding box center [682, 252] width 510 height 139
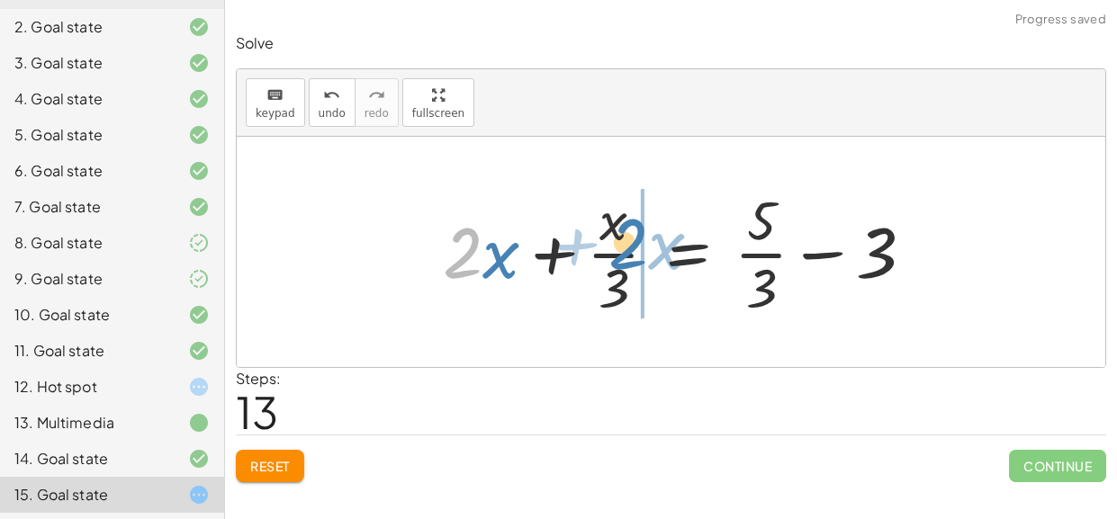
drag, startPoint x: 481, startPoint y: 256, endPoint x: 656, endPoint y: 250, distance: 175.6
click at [656, 250] on div at bounding box center [685, 252] width 503 height 139
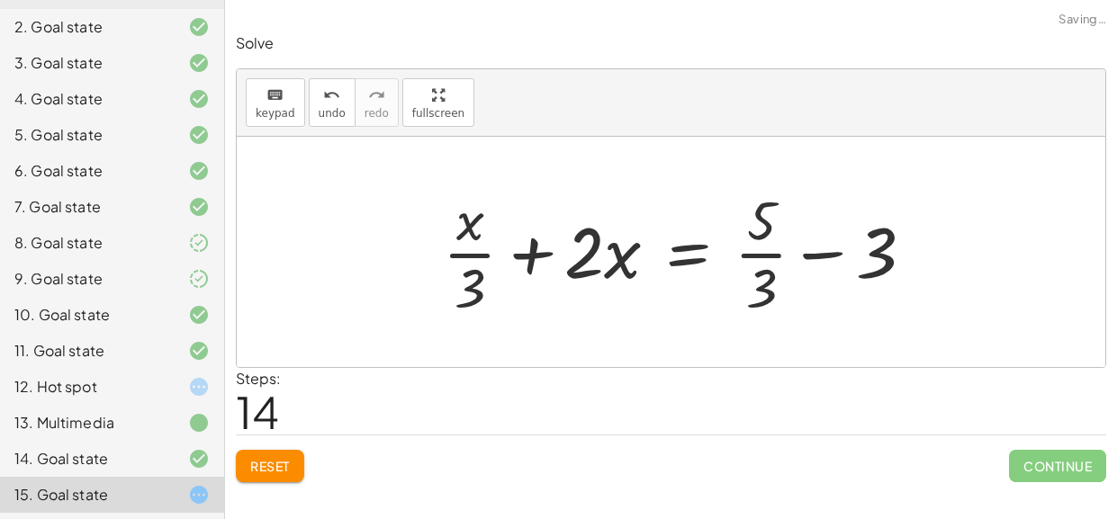
click at [464, 261] on div at bounding box center [685, 252] width 503 height 139
click at [535, 256] on div at bounding box center [685, 252] width 503 height 139
click at [250, 468] on span "Reset" at bounding box center [270, 466] width 40 height 16
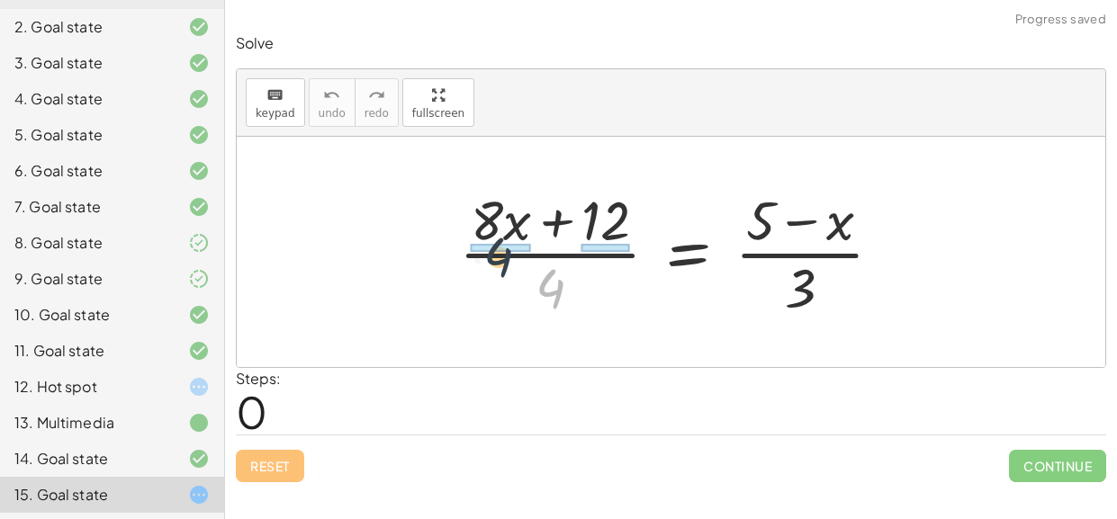
drag, startPoint x: 546, startPoint y: 288, endPoint x: 491, endPoint y: 256, distance: 63.7
click at [491, 256] on div at bounding box center [678, 252] width 456 height 139
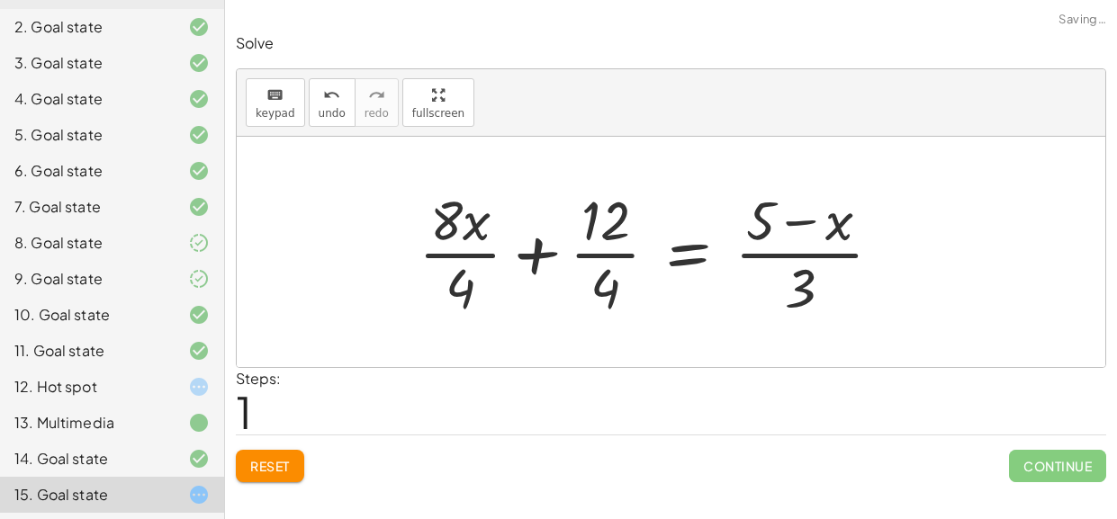
click at [473, 258] on div at bounding box center [657, 252] width 496 height 139
click at [611, 244] on div at bounding box center [661, 252] width 489 height 139
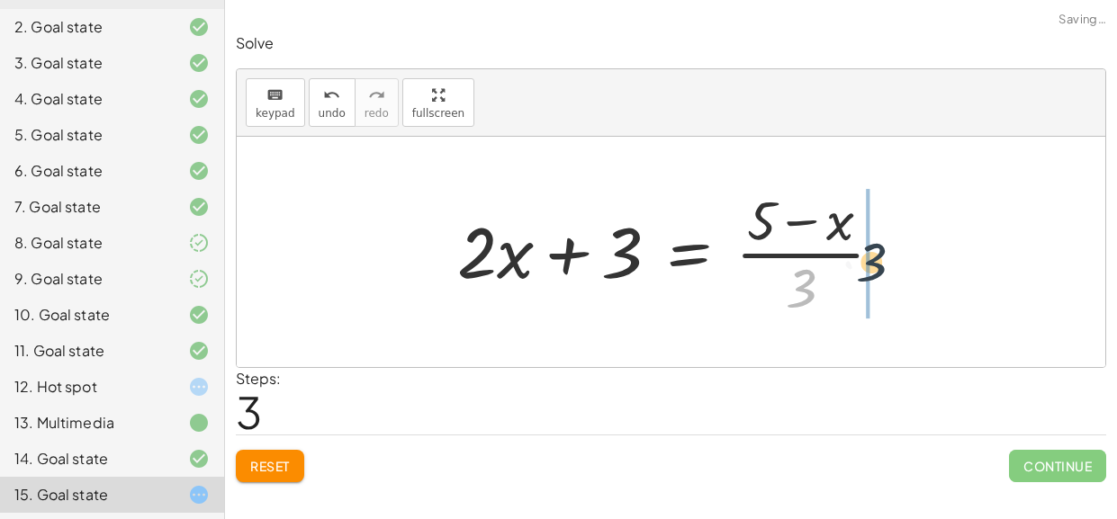
drag, startPoint x: 800, startPoint y: 298, endPoint x: 881, endPoint y: 270, distance: 85.7
click at [881, 270] on div at bounding box center [677, 252] width 458 height 139
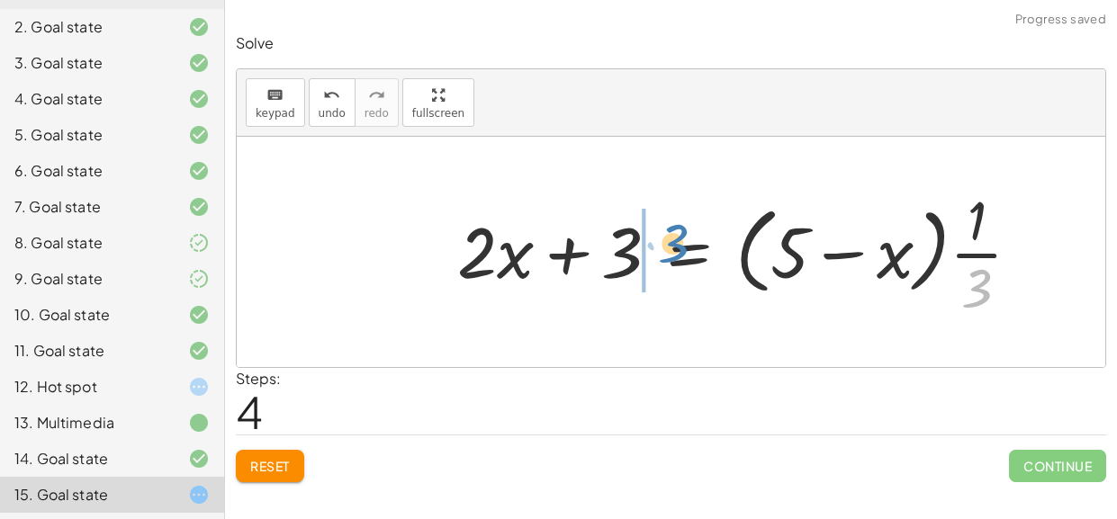
drag, startPoint x: 975, startPoint y: 292, endPoint x: 671, endPoint y: 247, distance: 307.5
click at [671, 247] on div at bounding box center [746, 252] width 596 height 139
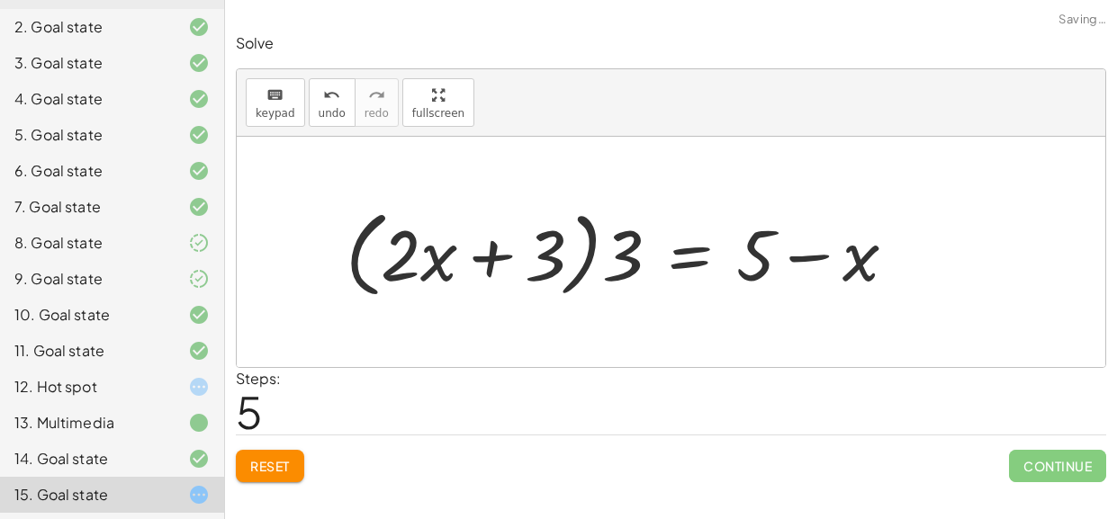
click at [562, 265] on div at bounding box center [628, 252] width 583 height 103
drag, startPoint x: 621, startPoint y: 266, endPoint x: 489, endPoint y: 242, distance: 134.5
click at [489, 242] on div at bounding box center [628, 252] width 583 height 103
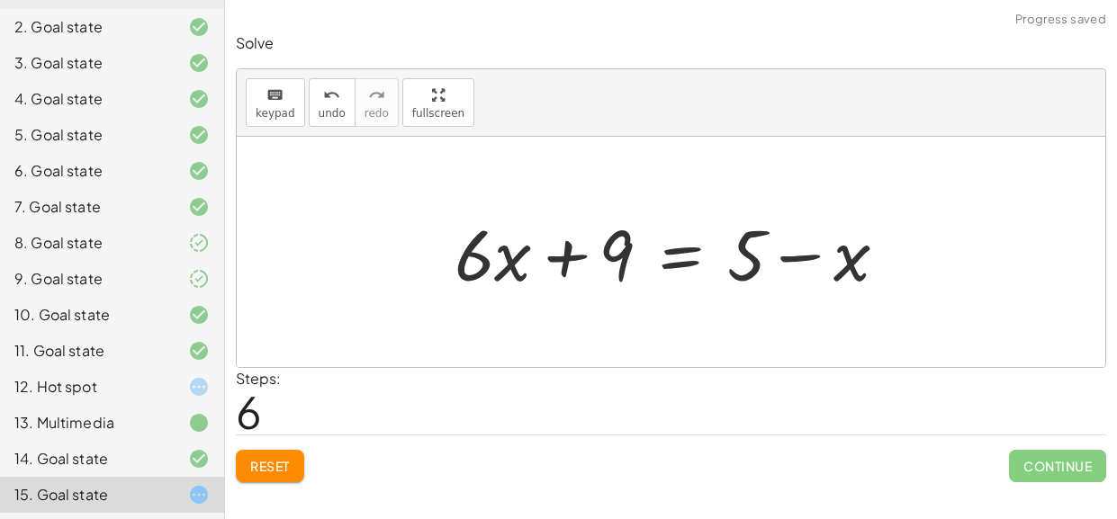
click at [687, 253] on div at bounding box center [677, 252] width 465 height 93
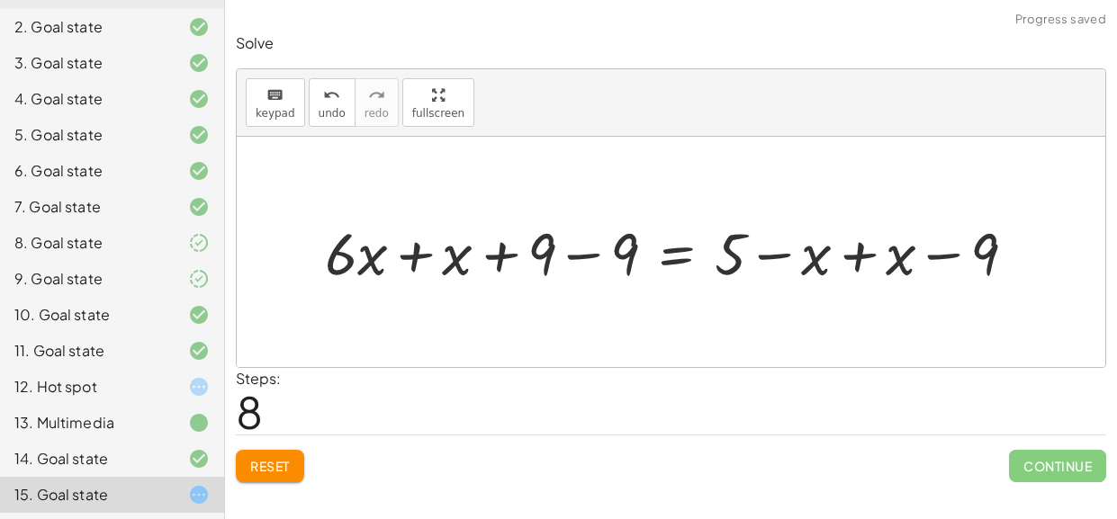
click at [570, 260] on div at bounding box center [678, 251] width 724 height 76
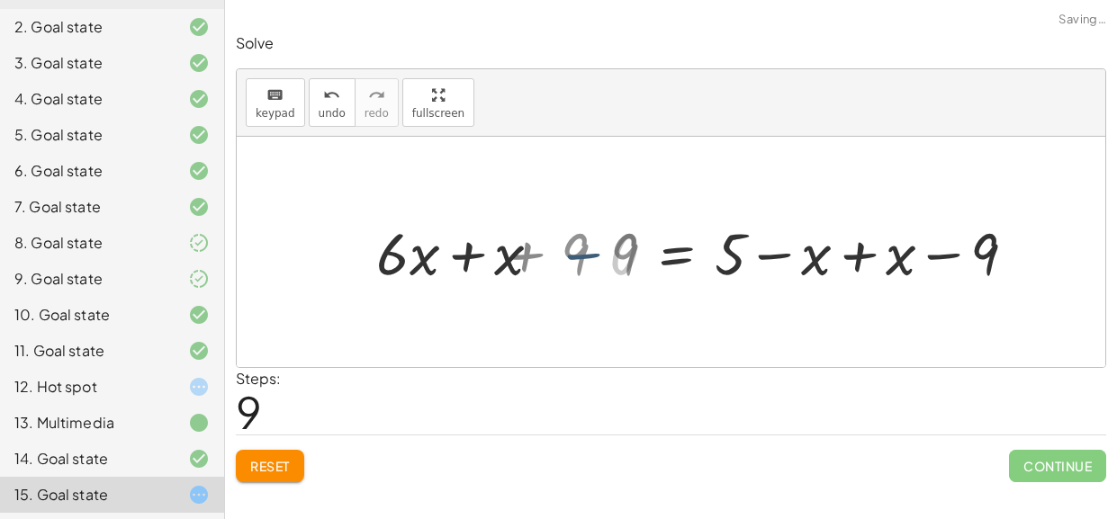
click at [473, 255] on div "· ( + · 8 · x + 12 ) · 4 = · ( + 5 − x ) · 3 + · 8 · x · 4 + · 12 · 4 = · ( + 5…" at bounding box center [754, 251] width 580 height 85
click at [570, 255] on div at bounding box center [760, 251] width 557 height 76
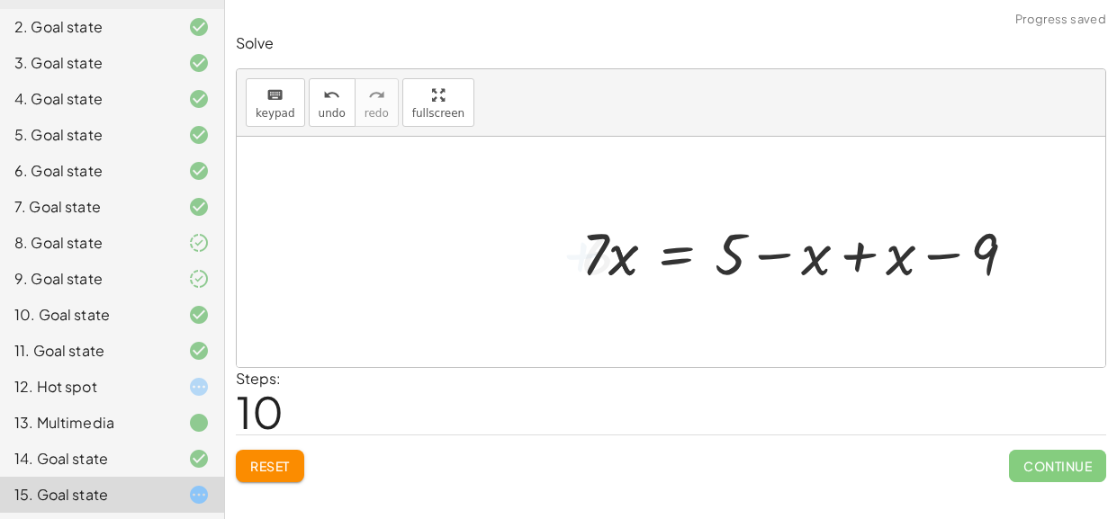
click at [840, 254] on div at bounding box center [805, 251] width 467 height 76
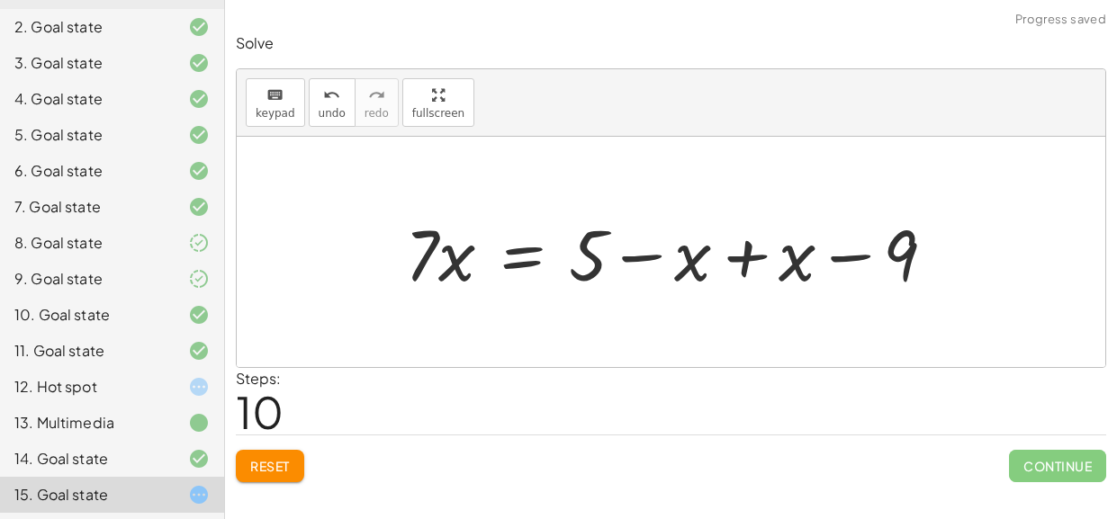
click at [752, 249] on div at bounding box center [677, 252] width 562 height 93
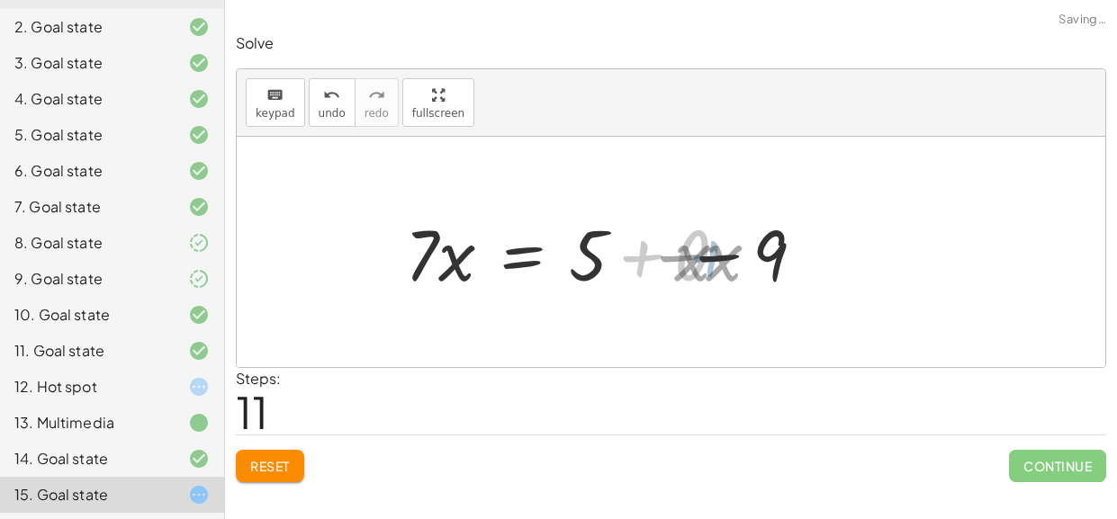
click at [757, 254] on div at bounding box center [671, 252] width 868 height 230
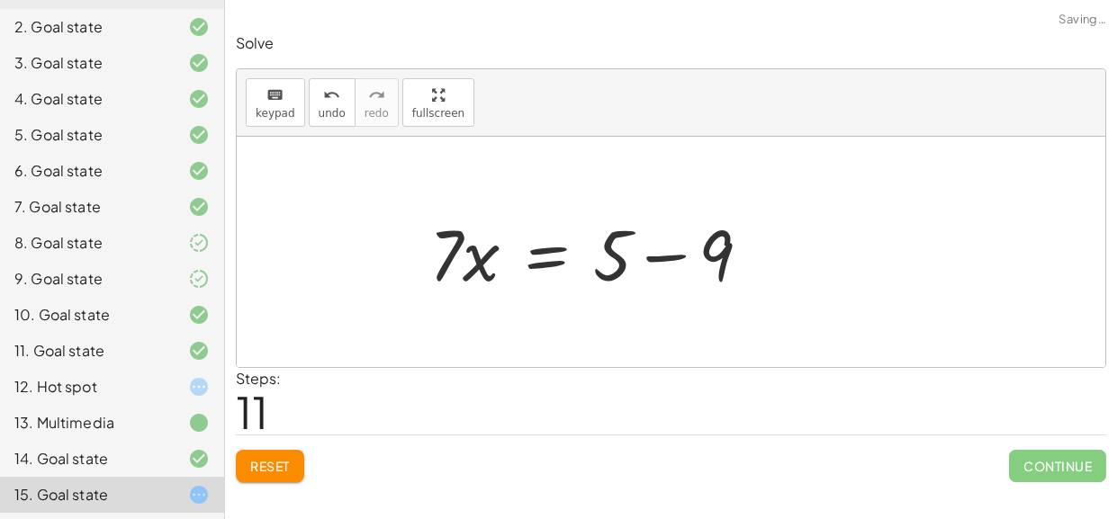
click at [627, 262] on div at bounding box center [597, 252] width 354 height 93
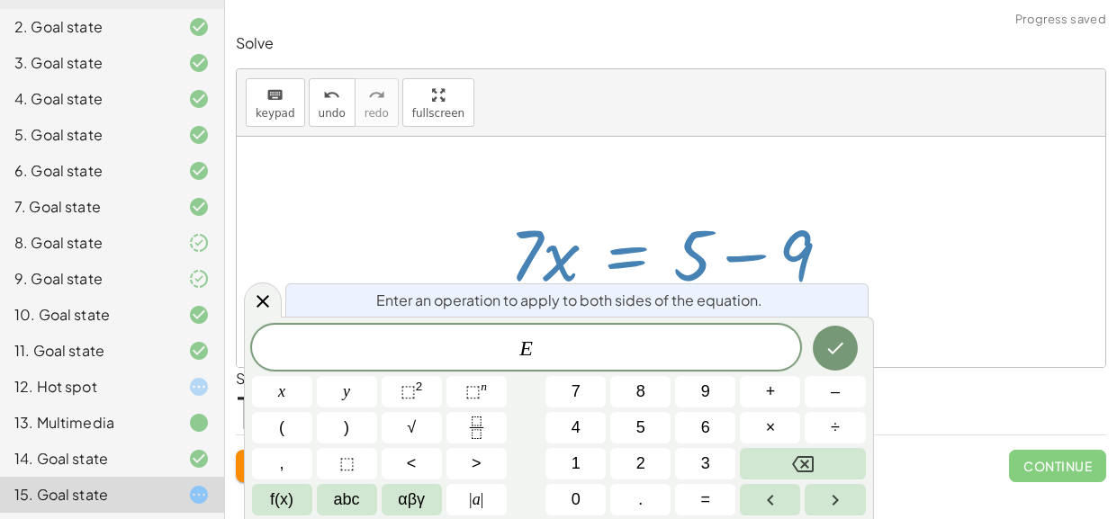
click at [813, 229] on div at bounding box center [677, 252] width 354 height 93
click at [258, 291] on icon at bounding box center [263, 302] width 22 height 22
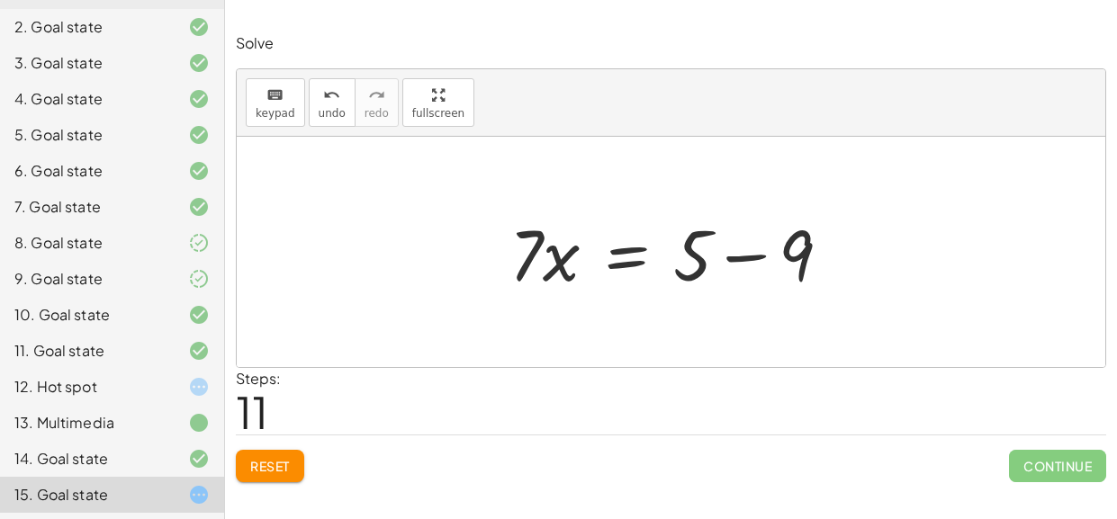
click at [730, 256] on div at bounding box center [677, 252] width 354 height 93
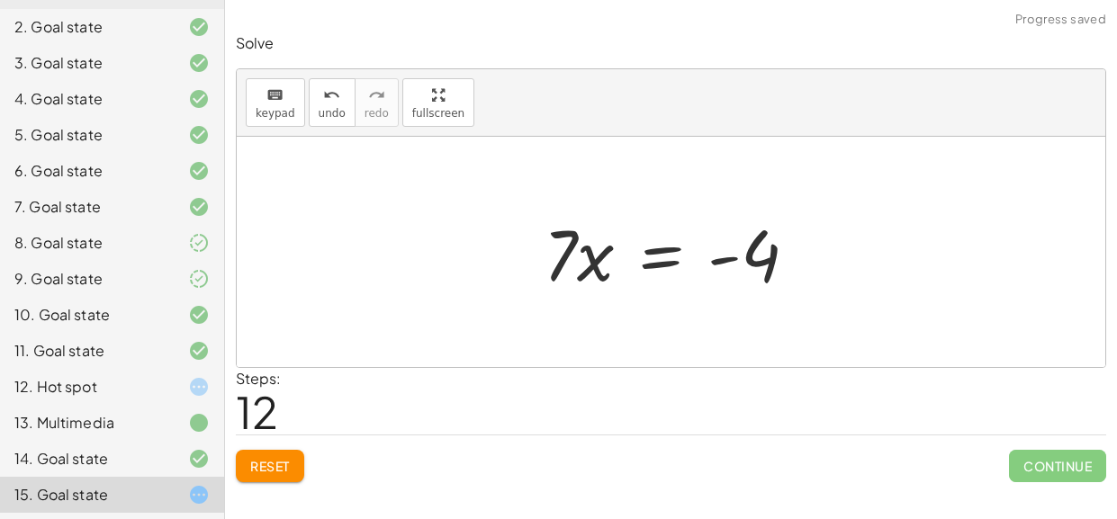
drag, startPoint x: 710, startPoint y: 254, endPoint x: 689, endPoint y: 270, distance: 26.3
click at [689, 270] on div at bounding box center [678, 252] width 286 height 93
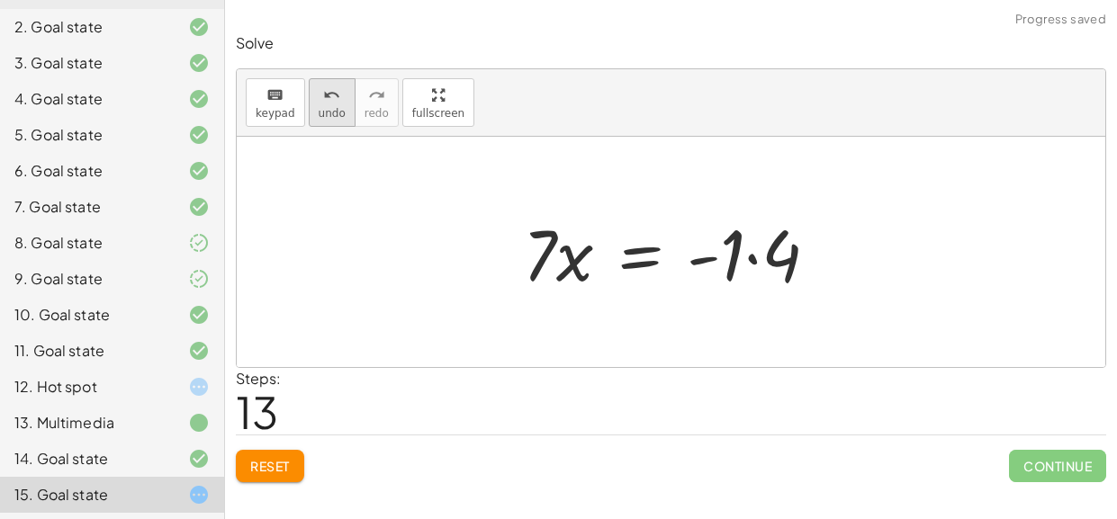
click at [328, 112] on span "undo" at bounding box center [332, 113] width 27 height 13
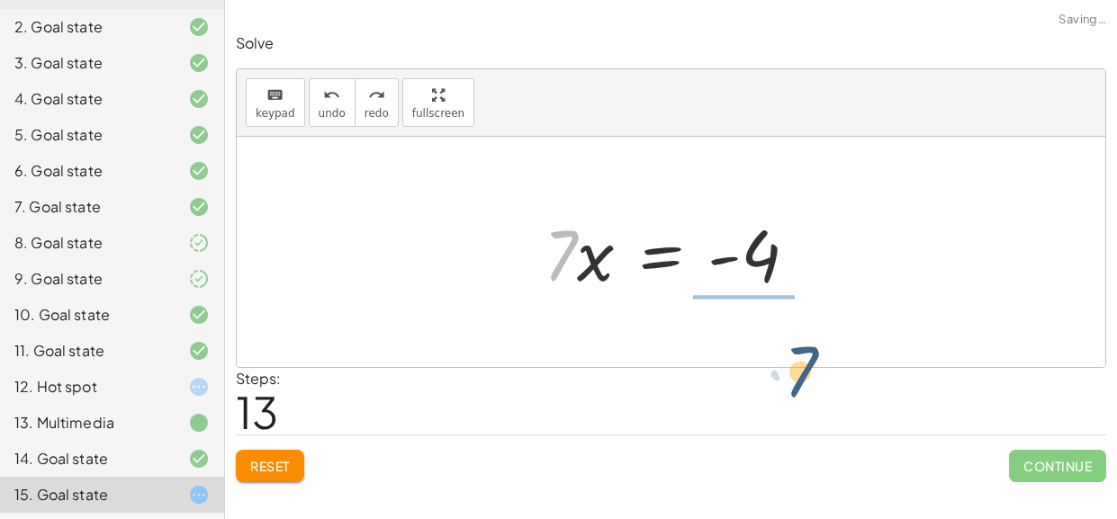
drag, startPoint x: 566, startPoint y: 243, endPoint x: 800, endPoint y: 307, distance: 242.5
click at [800, 307] on div "· ( + · 8 · x + 12 ) · 4 = · ( + 5 − x ) · 3 + · 8 · x · 4 + · 12 · 4 = · ( + 5…" at bounding box center [671, 252] width 868 height 230
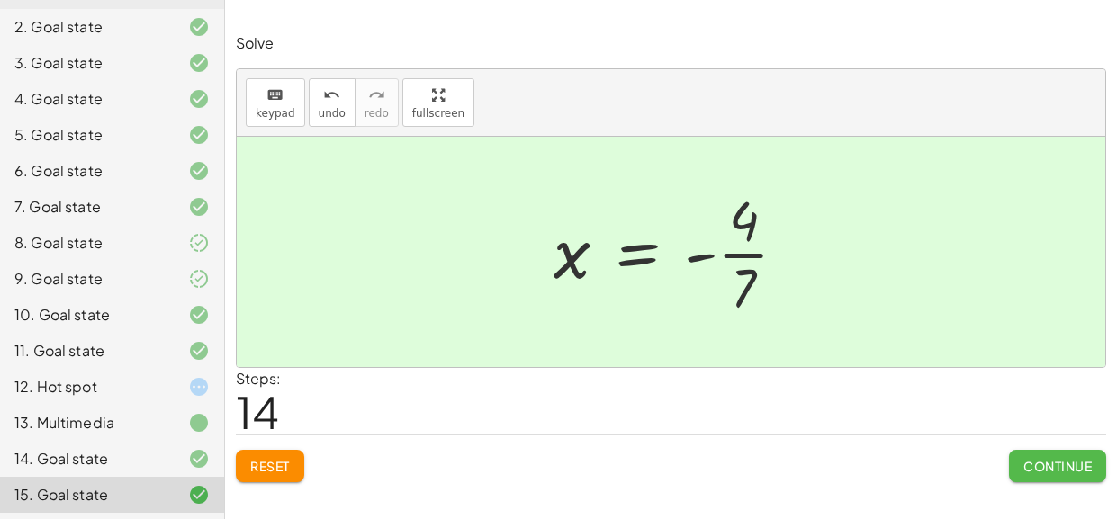
click at [1058, 471] on span "Continue" at bounding box center [1057, 466] width 68 height 16
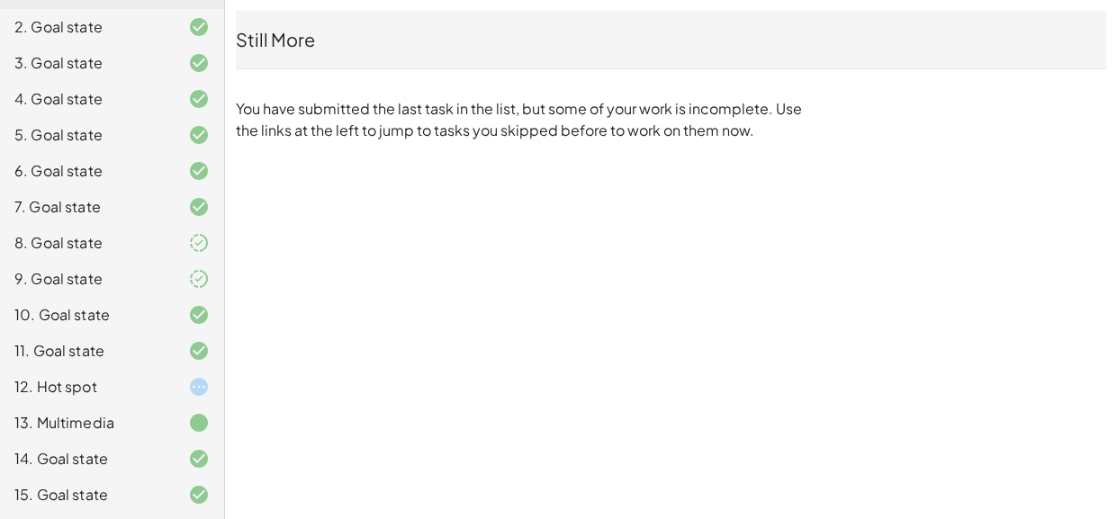
click at [99, 405] on div "13. Multimedia" at bounding box center [112, 423] width 224 height 36
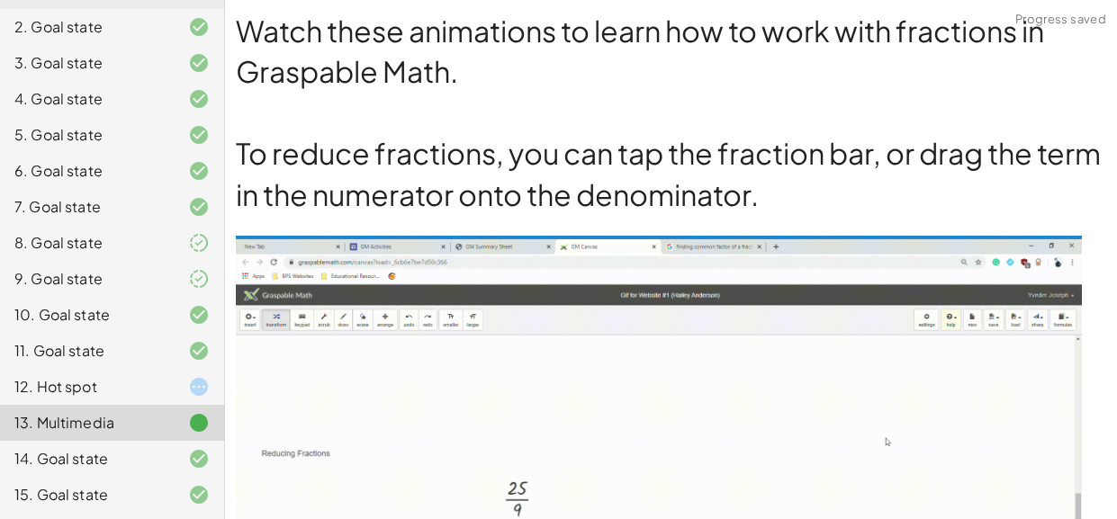
click at [105, 379] on div "12. Hot spot" at bounding box center [86, 387] width 145 height 22
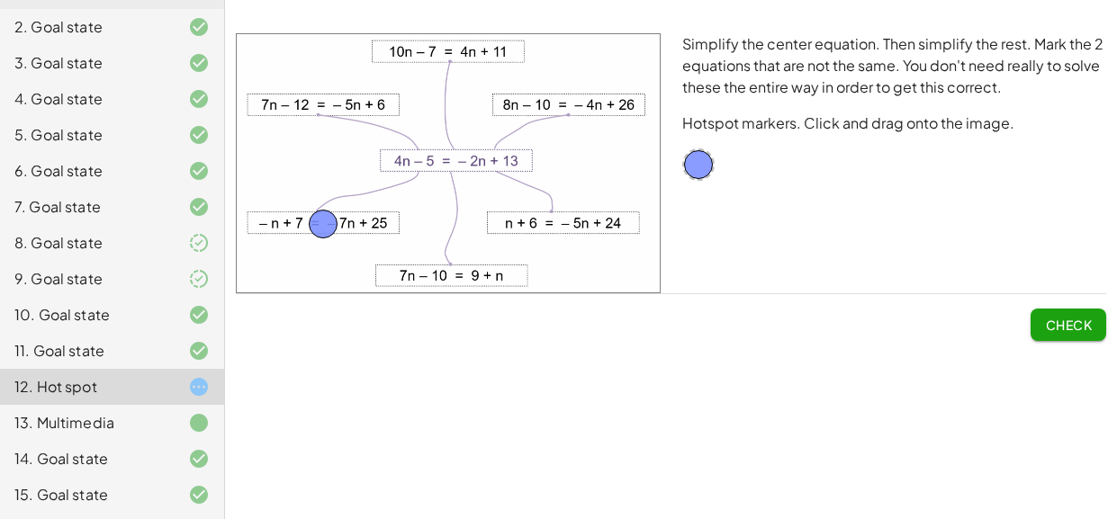
drag, startPoint x: 331, startPoint y: 188, endPoint x: 322, endPoint y: 222, distance: 35.4
drag, startPoint x: 691, startPoint y: 162, endPoint x: 317, endPoint y: 101, distance: 379.3
drag, startPoint x: 320, startPoint y: 228, endPoint x: 460, endPoint y: 281, distance: 149.2
click at [1081, 332] on span "Check" at bounding box center [1068, 325] width 47 height 16
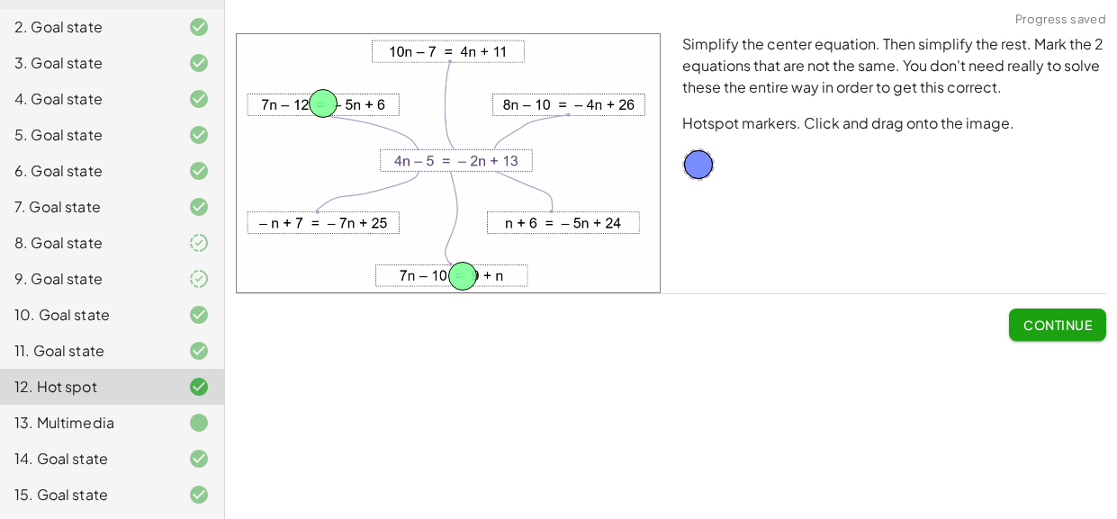
click at [1083, 338] on button "Continue" at bounding box center [1057, 325] width 97 height 32
